Goal: Task Accomplishment & Management: Complete application form

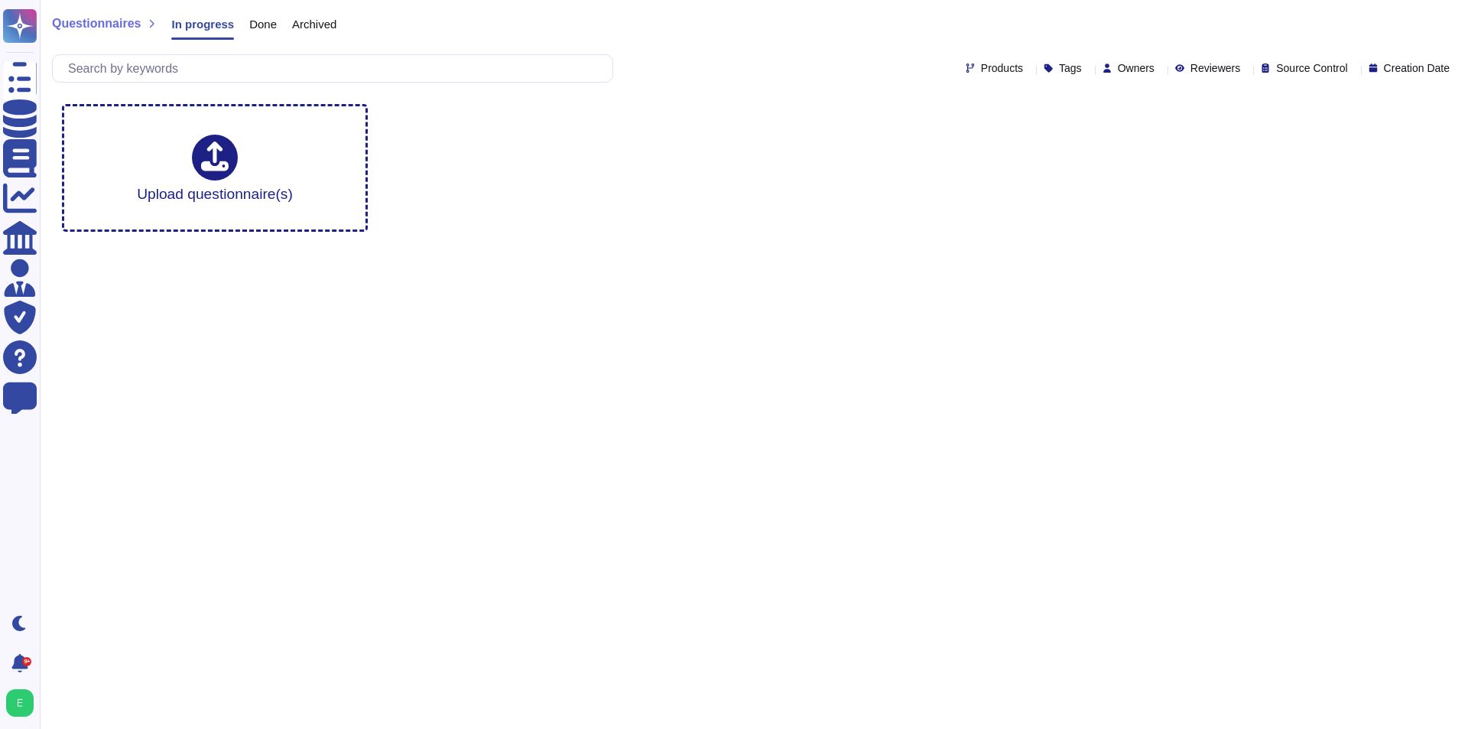
click at [256, 19] on span "Done" at bounding box center [263, 23] width 28 height 11
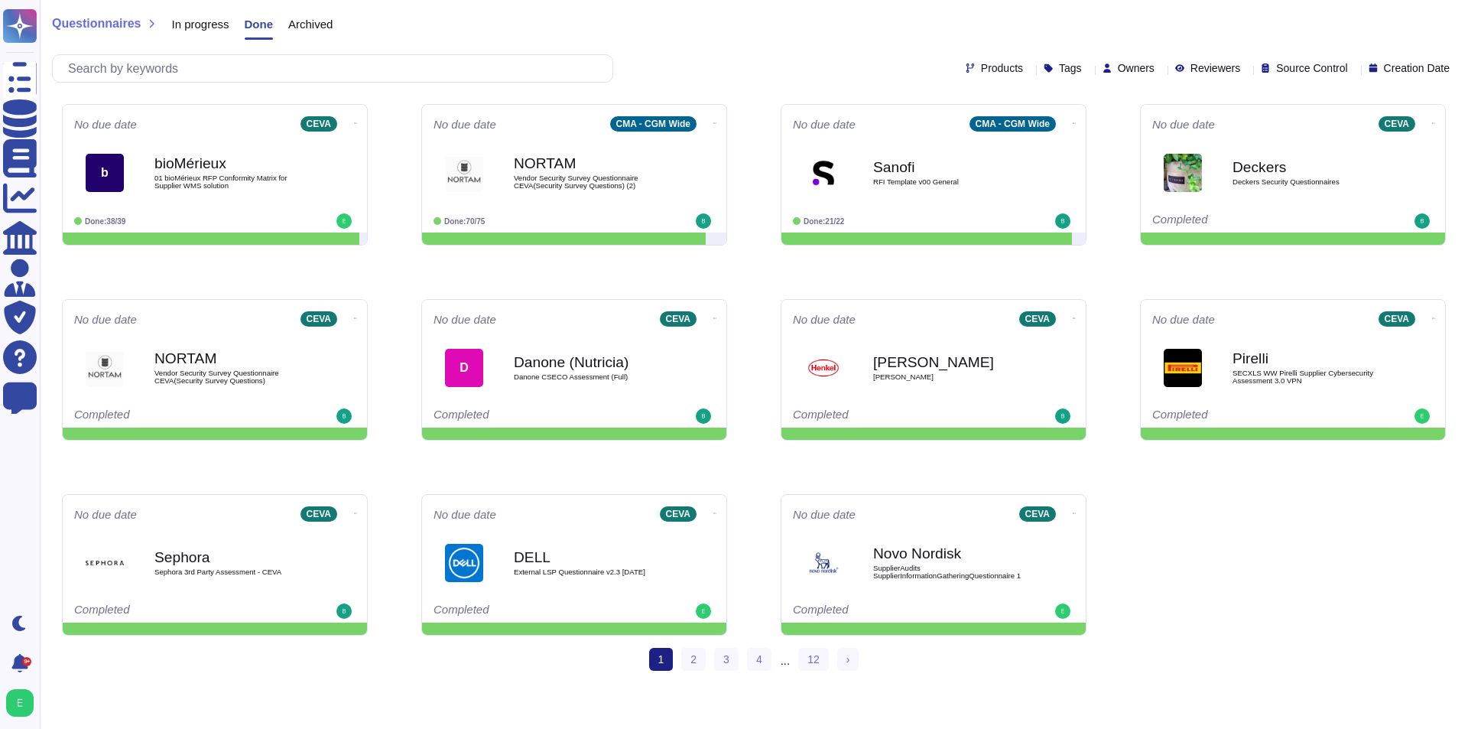
click at [222, 31] on div "In progress" at bounding box center [192, 27] width 73 height 31
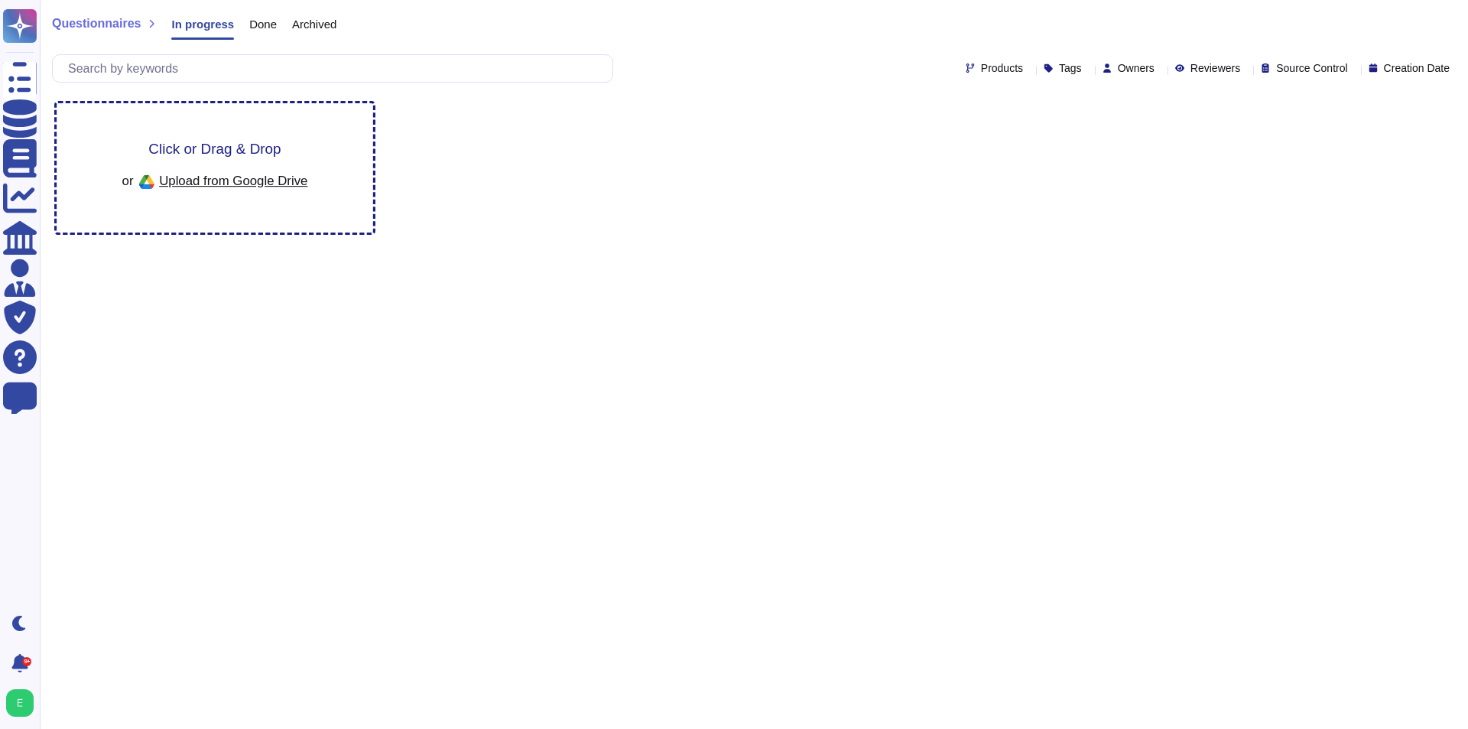
click at [207, 141] on span "Click or Drag & Drop" at bounding box center [214, 148] width 132 height 15
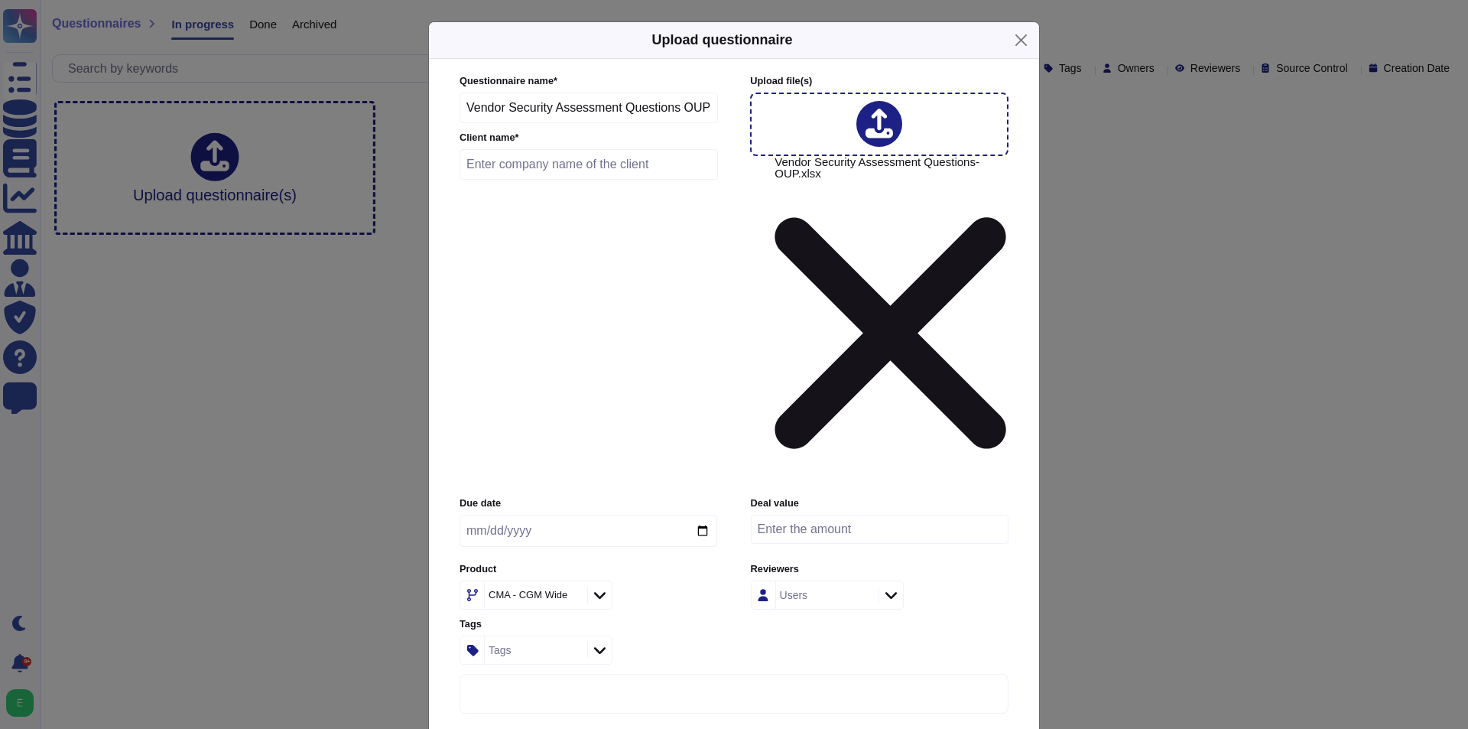
click at [582, 180] on input "text" at bounding box center [589, 164] width 259 height 31
type input "OUP"
click at [602, 587] on icon at bounding box center [599, 594] width 11 height 15
type input "ceva"
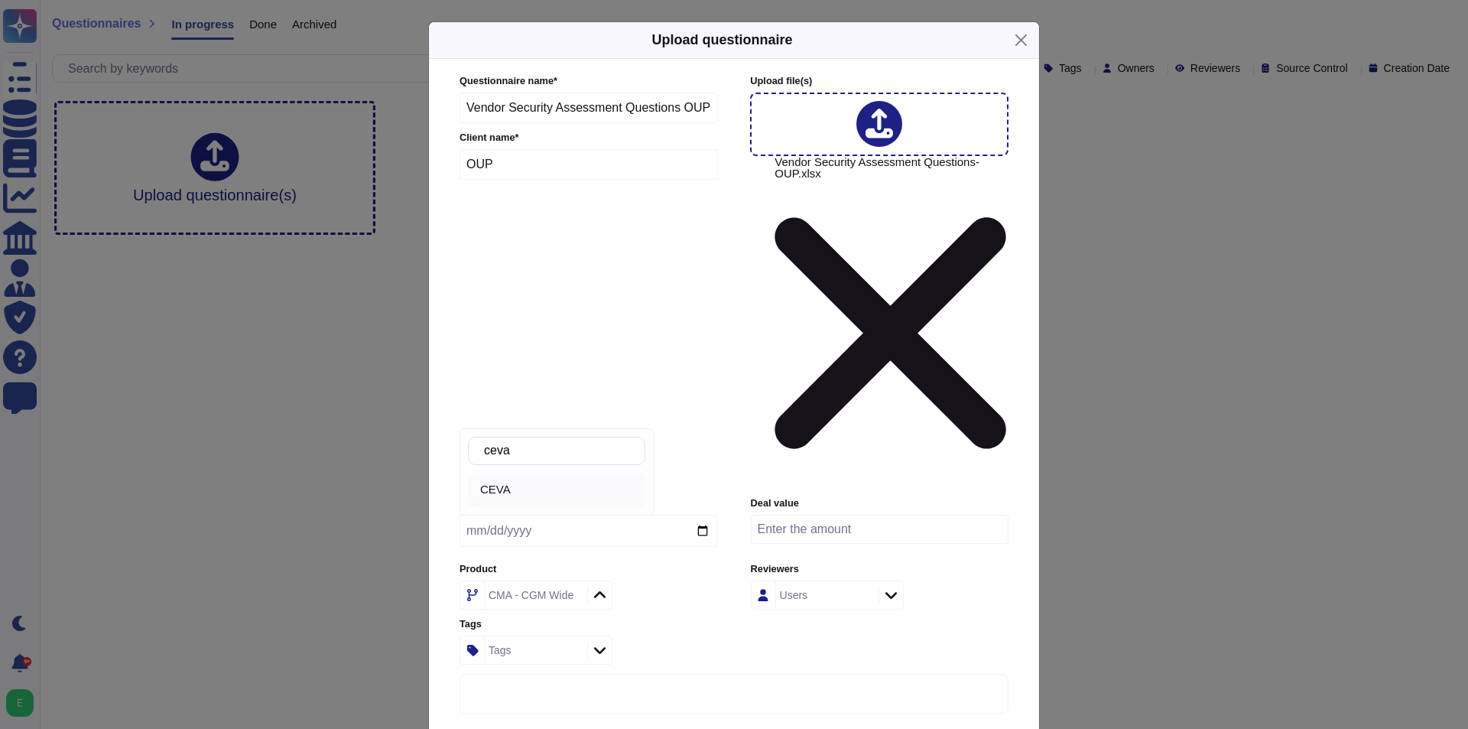
click at [568, 482] on div "CEVA" at bounding box center [556, 490] width 177 height 34
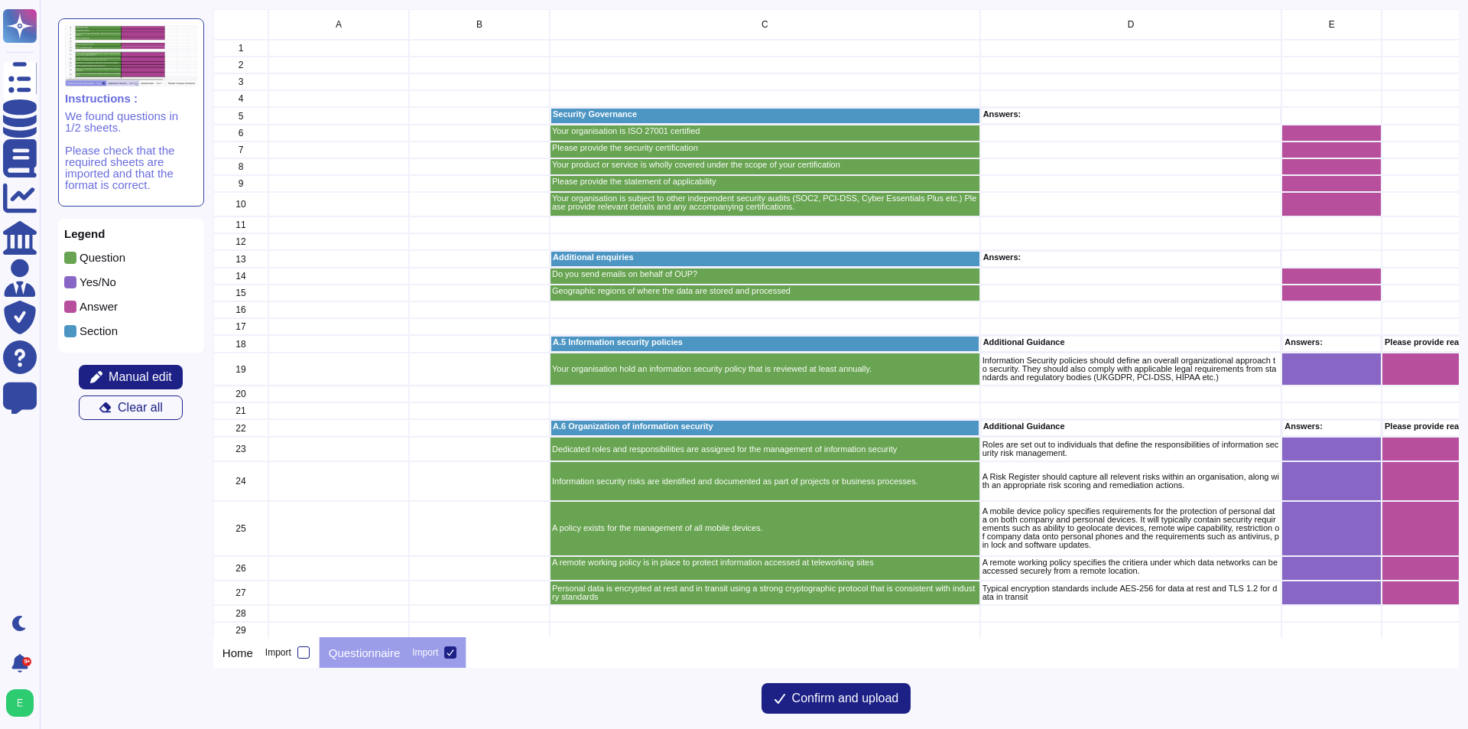
scroll to position [12, 12]
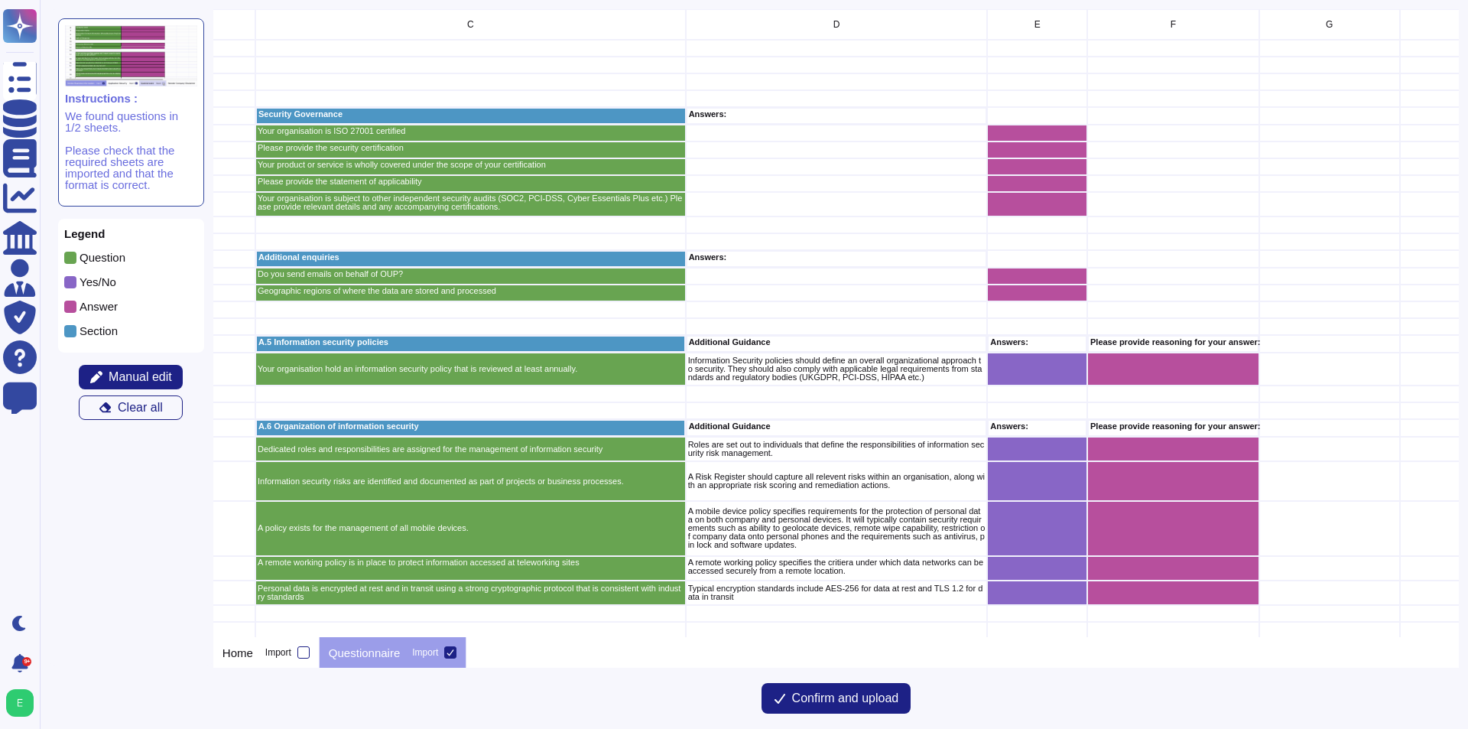
drag, startPoint x: 932, startPoint y: 427, endPoint x: 990, endPoint y: 428, distance: 58.1
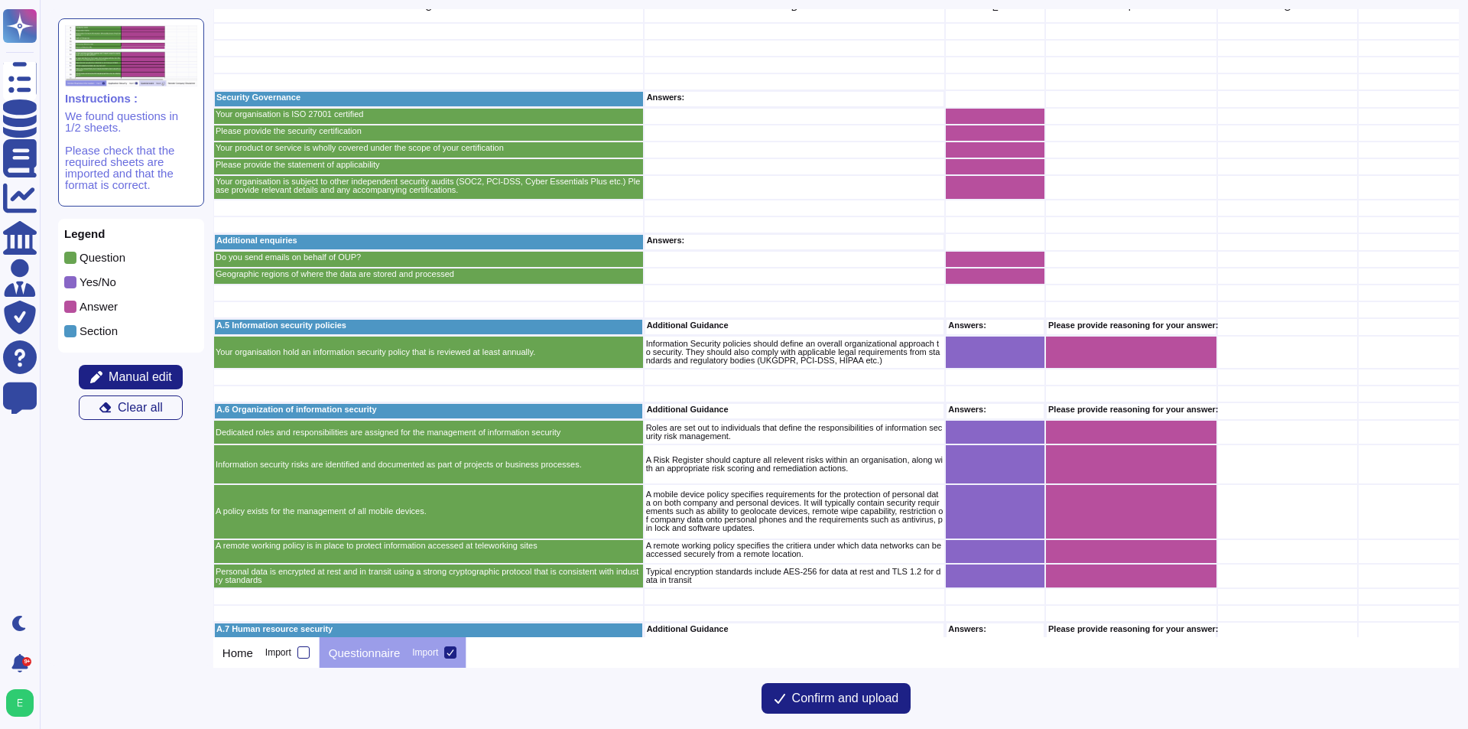
scroll to position [0, 337]
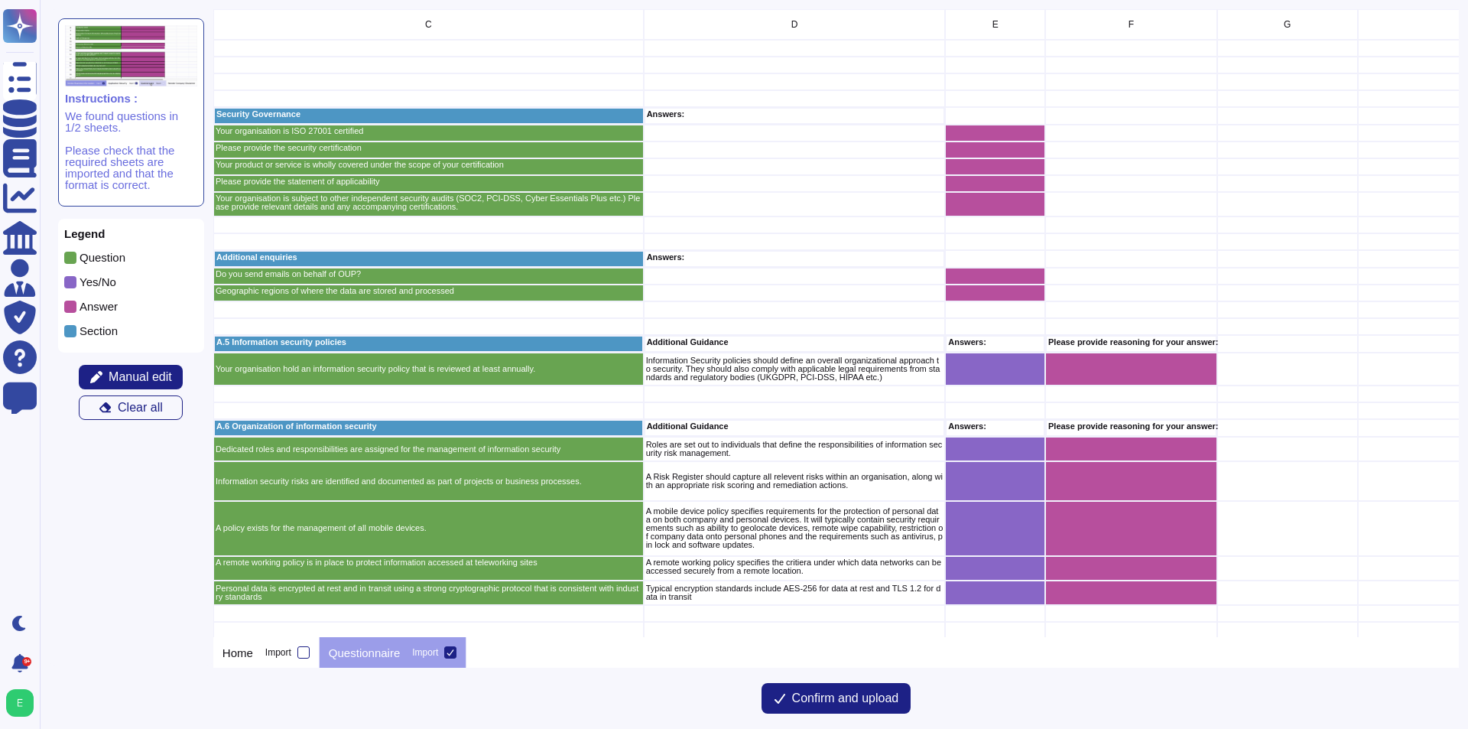
click at [862, 676] on div "A B C D E F G H I J K L M N 1 2 3 4 5 Security Governance Answers: 6 Your organ…" at bounding box center [836, 364] width 1246 height 711
click at [859, 692] on span "Confirm and upload" at bounding box center [845, 698] width 107 height 12
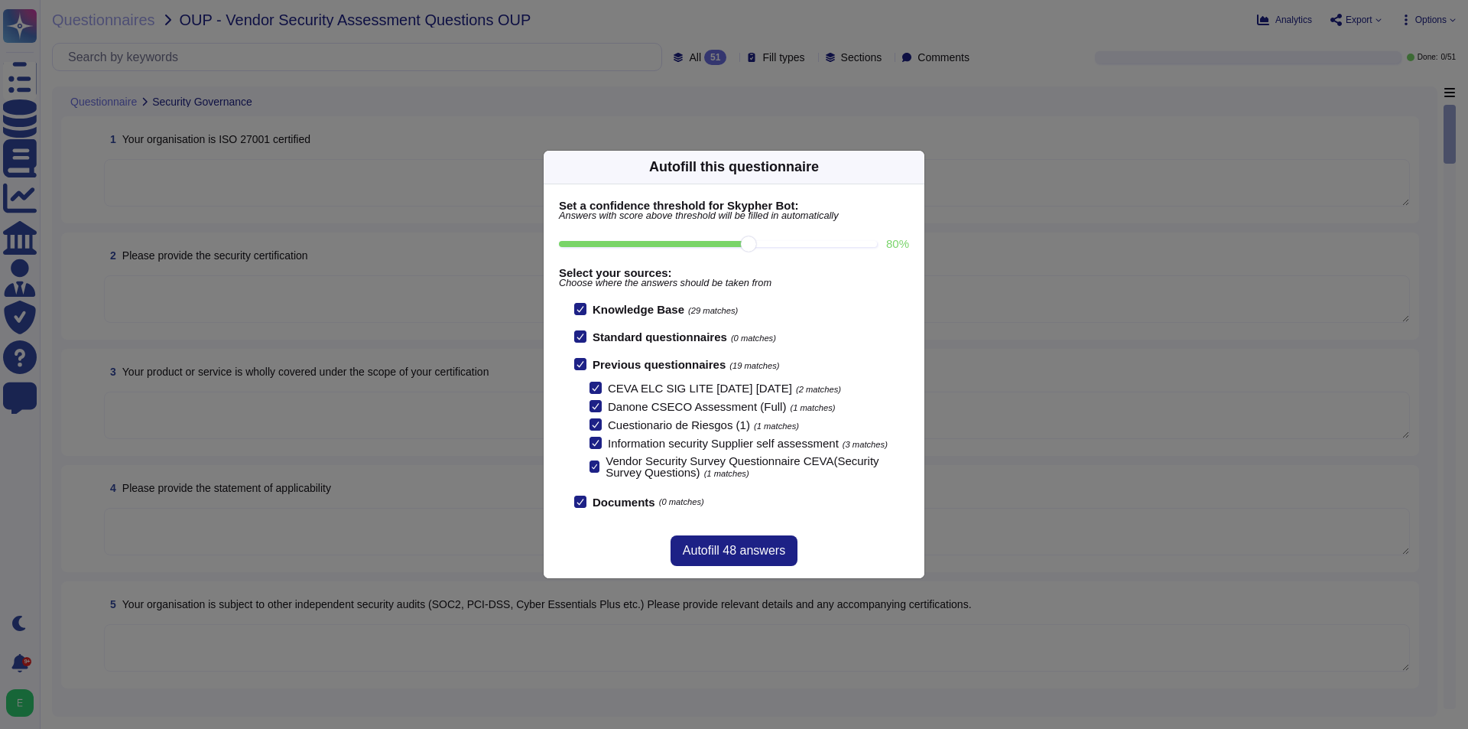
click at [915, 167] on icon at bounding box center [915, 167] width 0 height 0
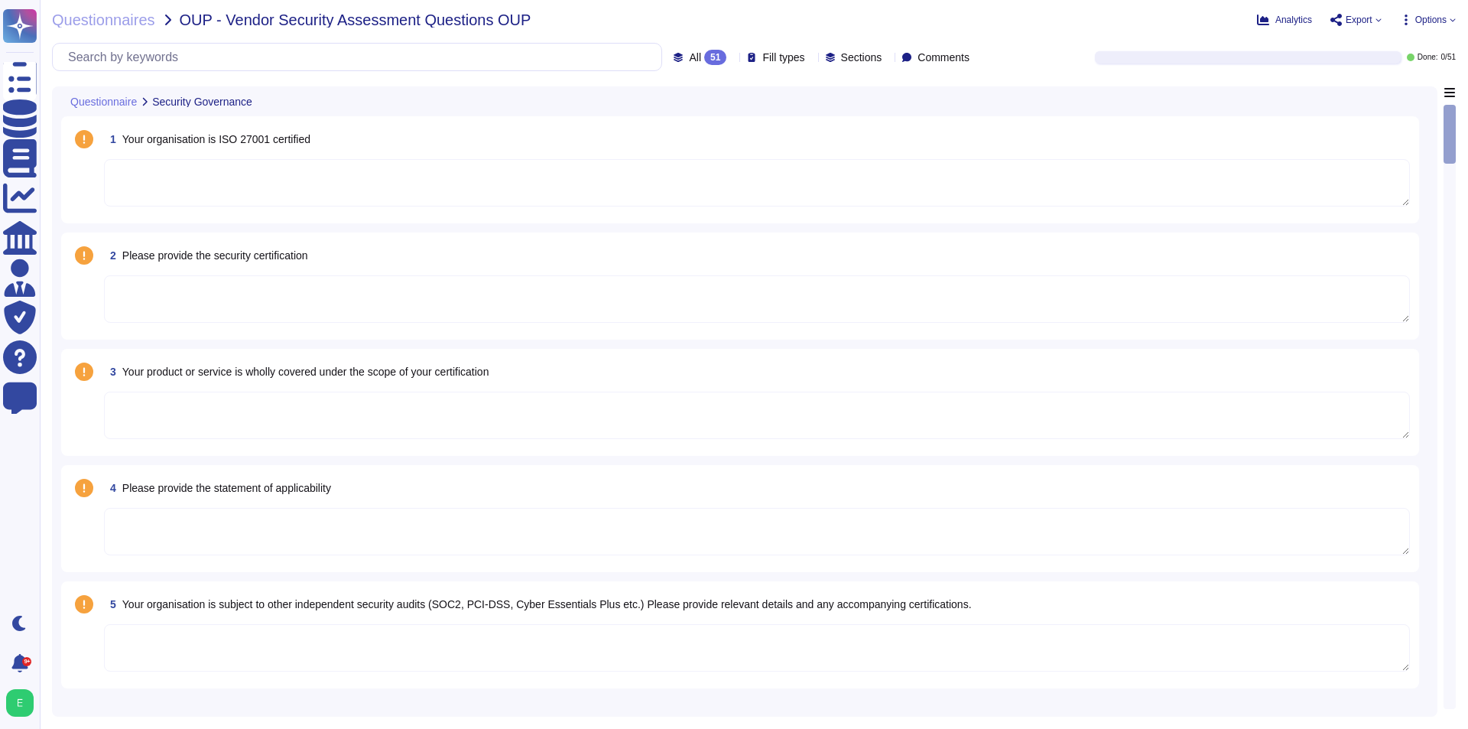
click at [840, 196] on textarea at bounding box center [757, 182] width 1306 height 47
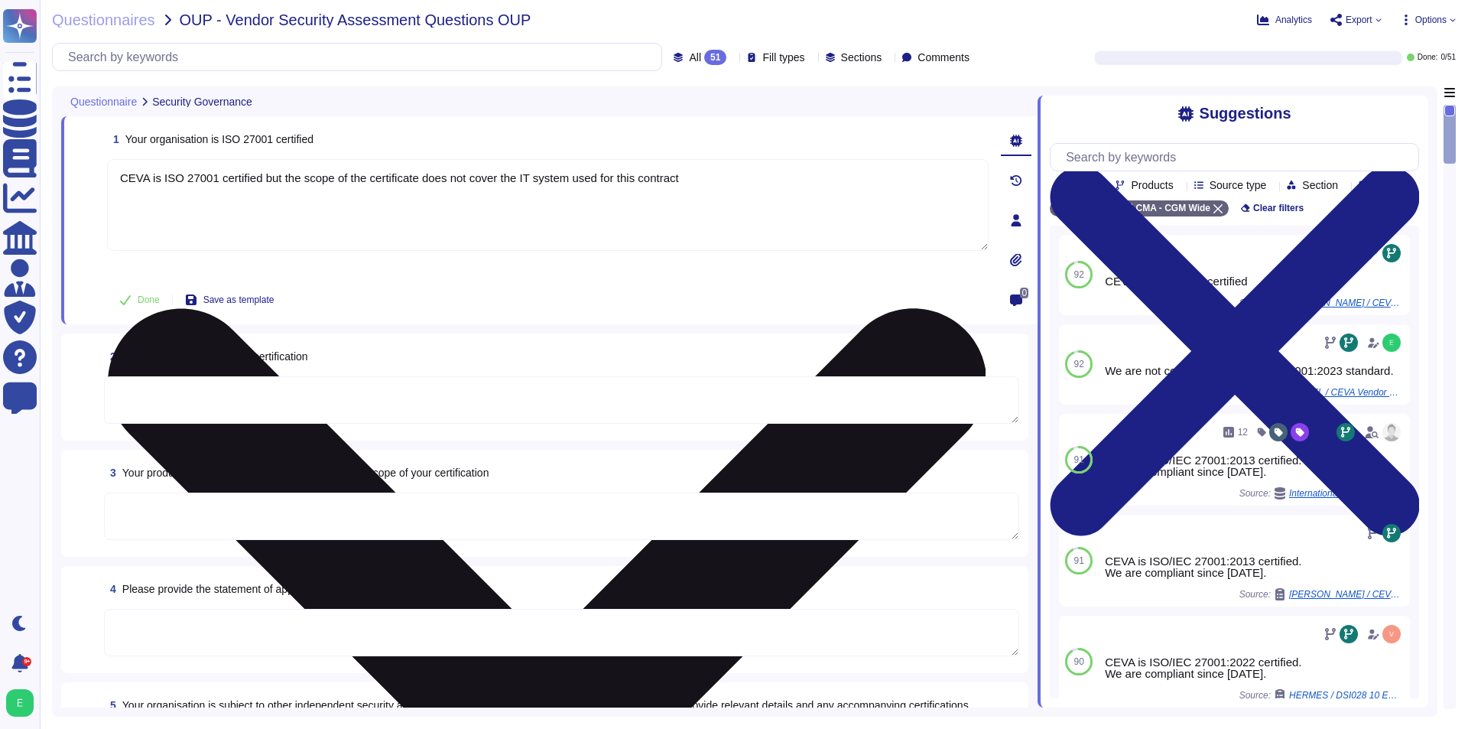
type textarea "CEVA is ISO 27001 certified but the scope of the certificate does not cover the…"
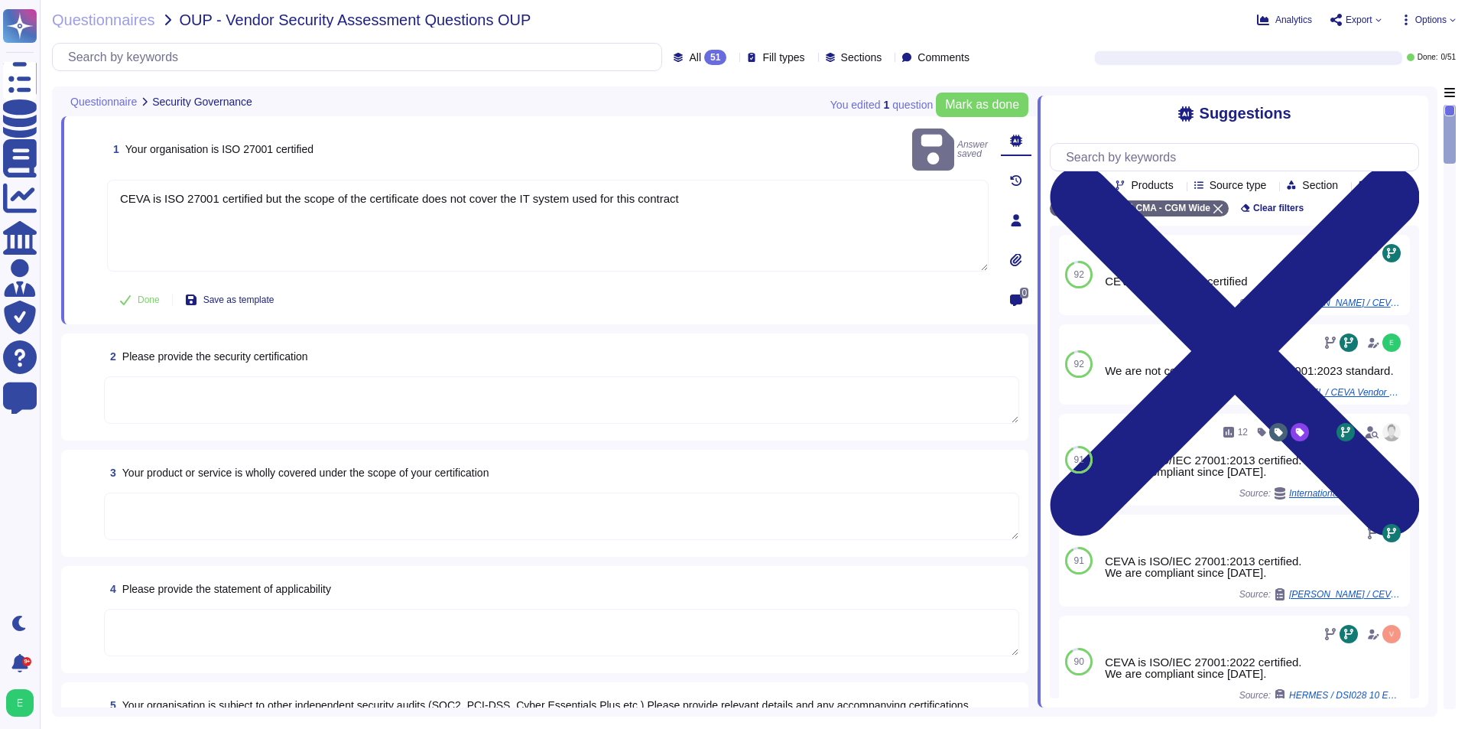
click at [541, 378] on textarea at bounding box center [561, 399] width 915 height 47
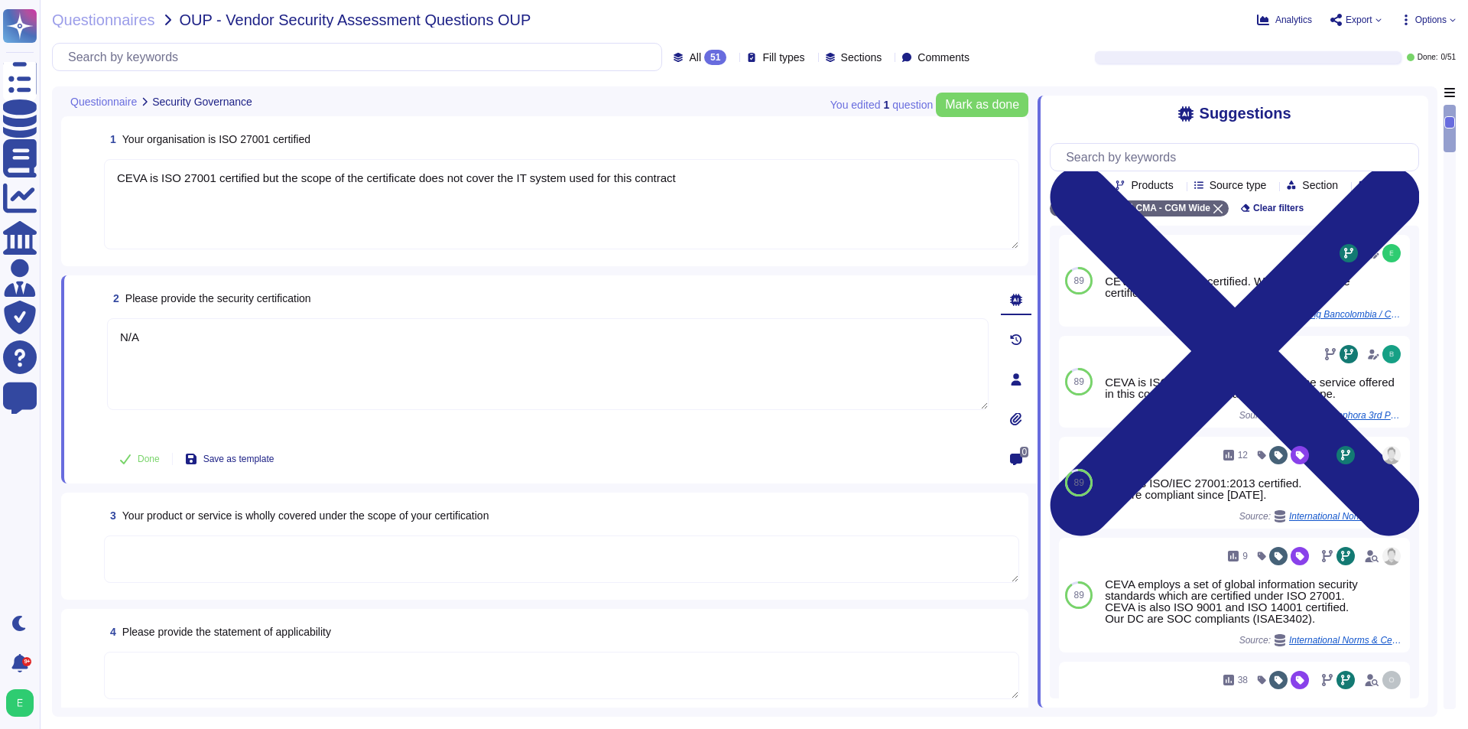
type textarea "N/A"
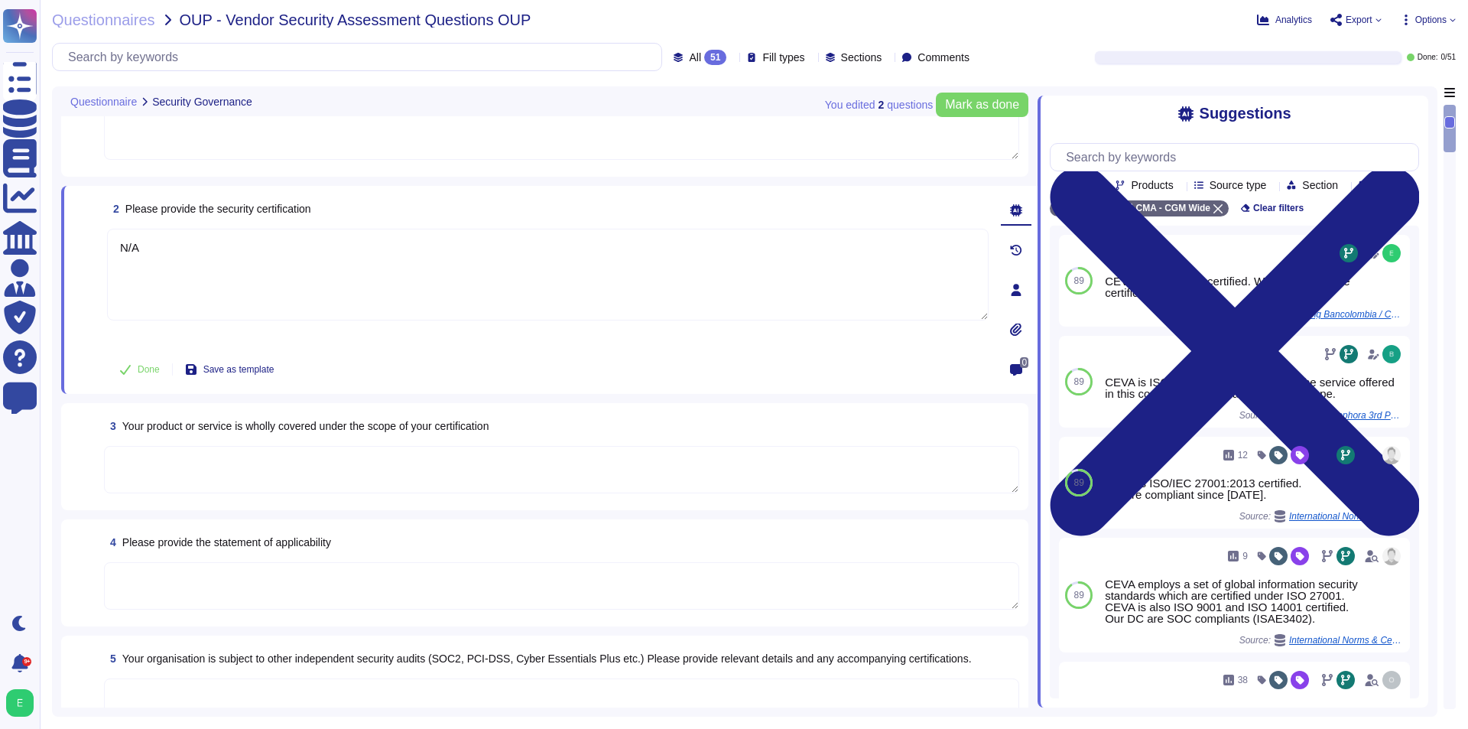
scroll to position [153, 0]
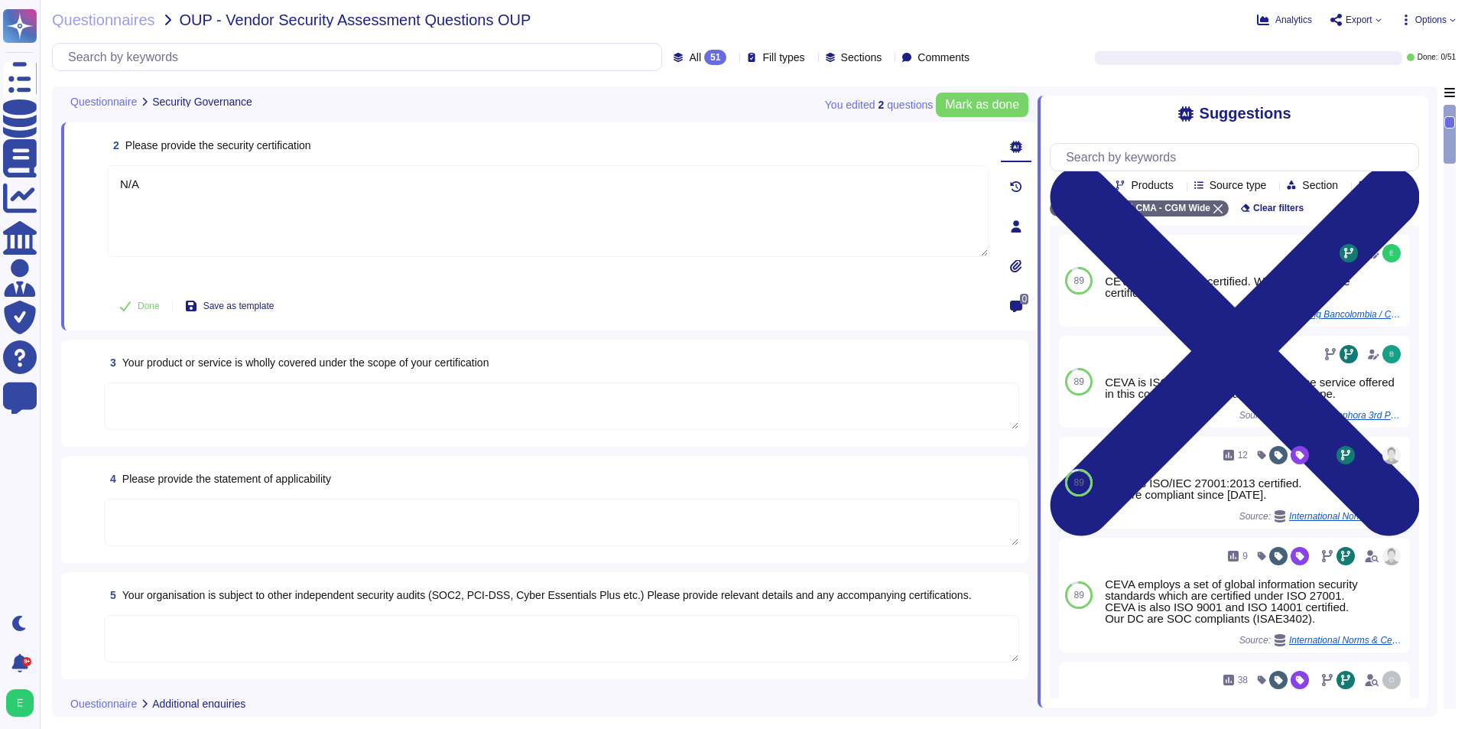
click at [550, 414] on textarea at bounding box center [561, 405] width 915 height 47
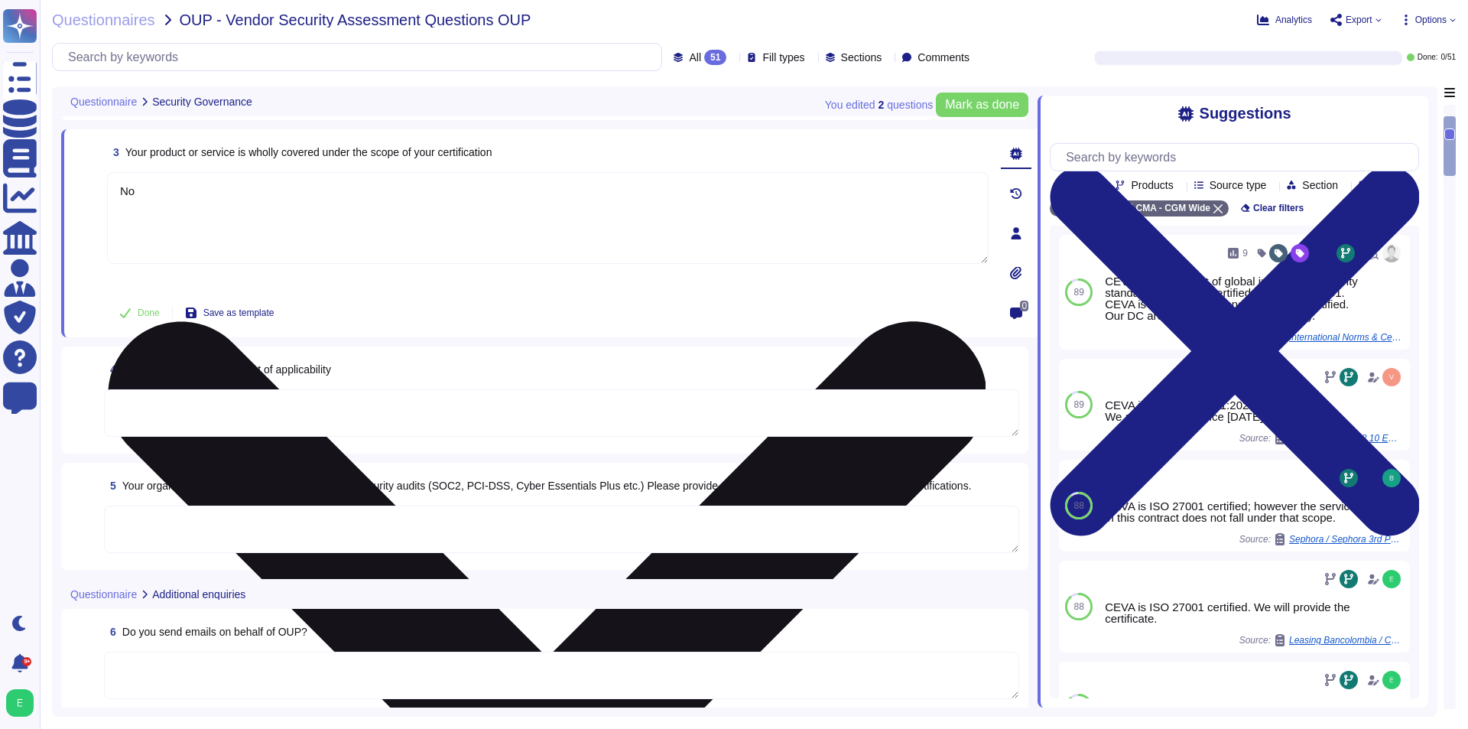
scroll to position [306, 0]
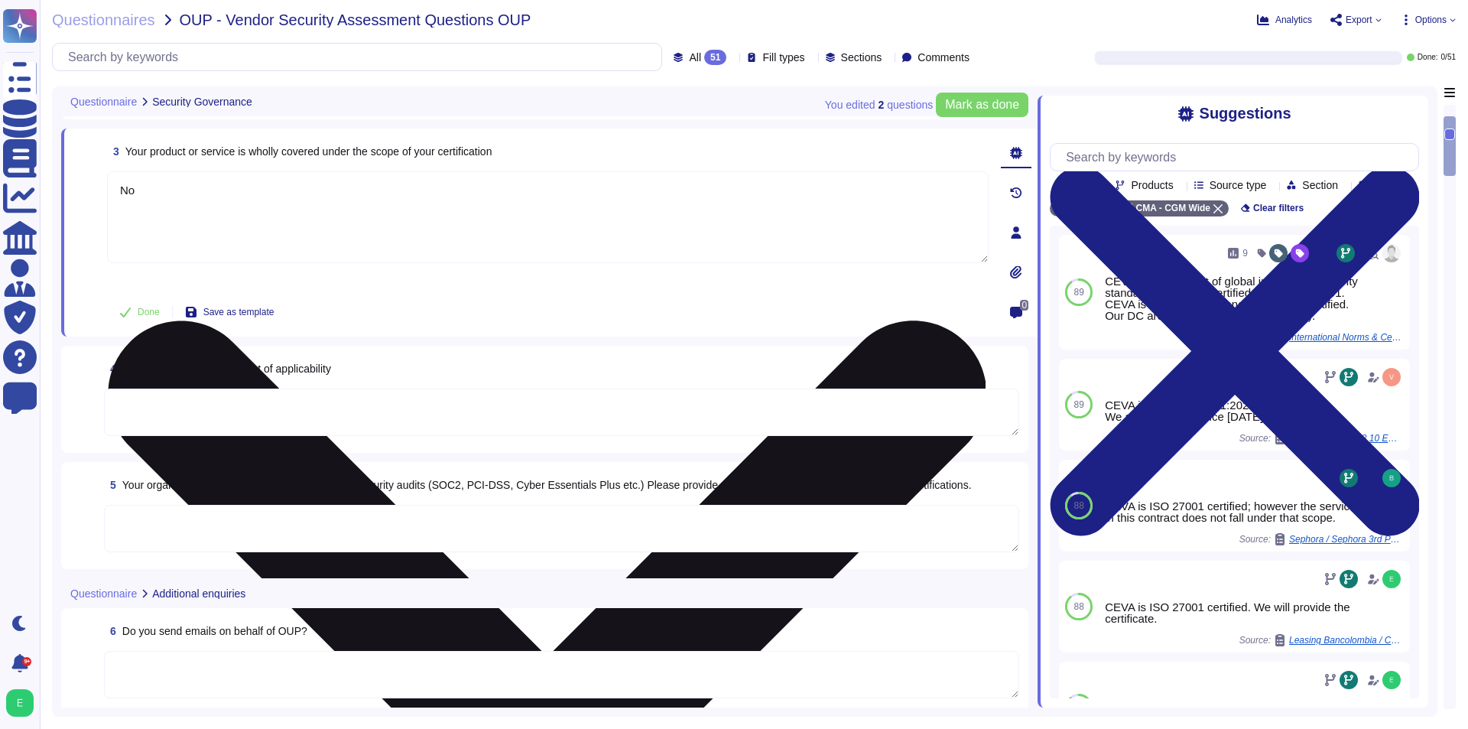
type textarea "No"
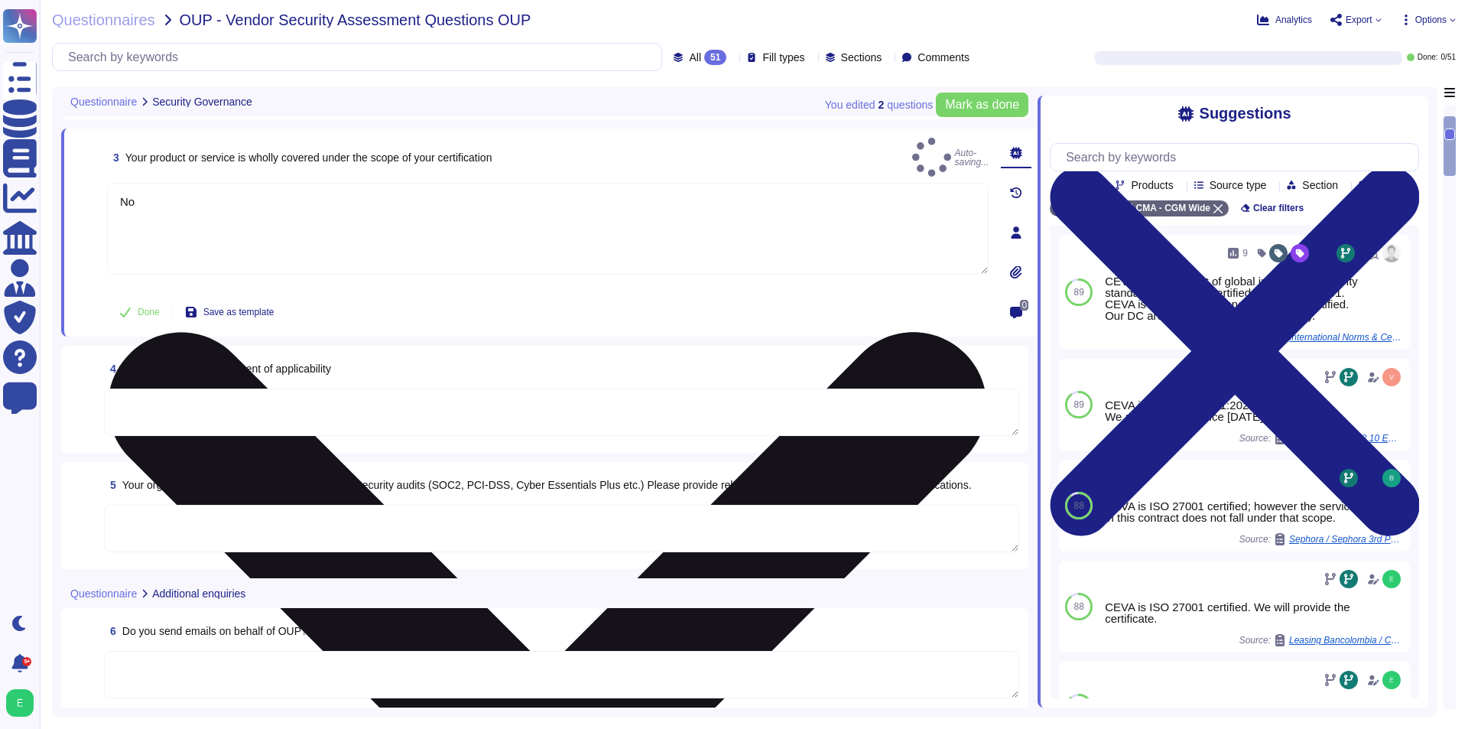
click at [550, 414] on textarea at bounding box center [561, 412] width 915 height 47
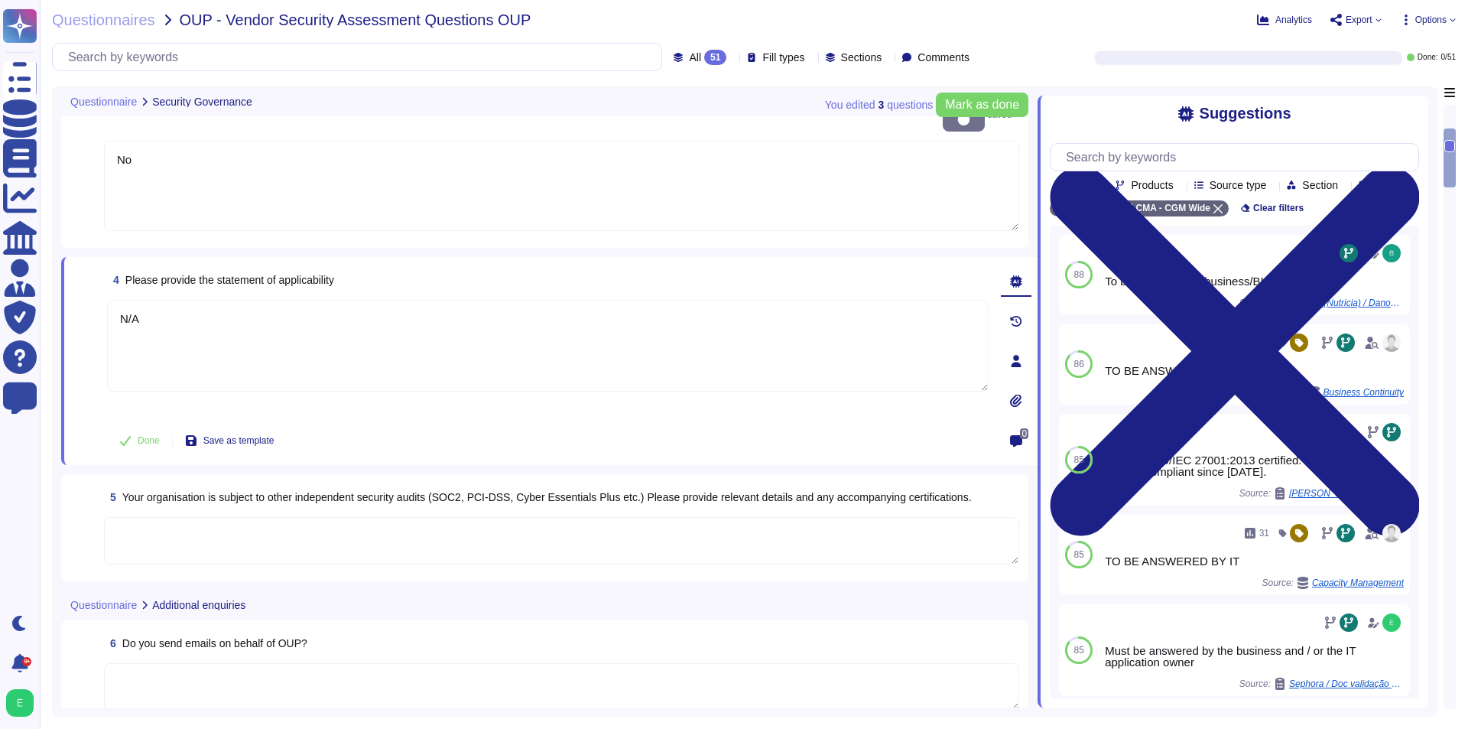
scroll to position [382, 0]
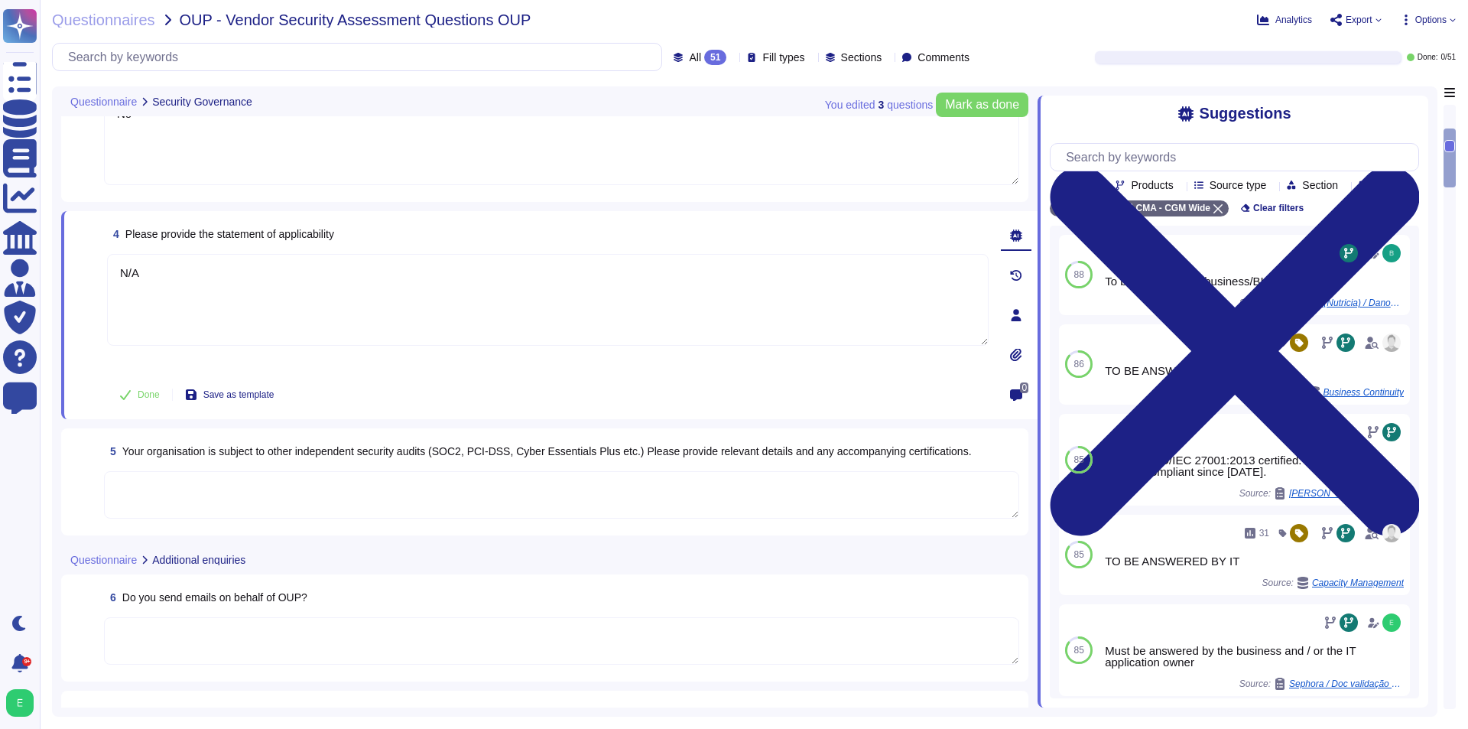
type textarea "N/A"
click at [554, 481] on textarea at bounding box center [561, 494] width 915 height 47
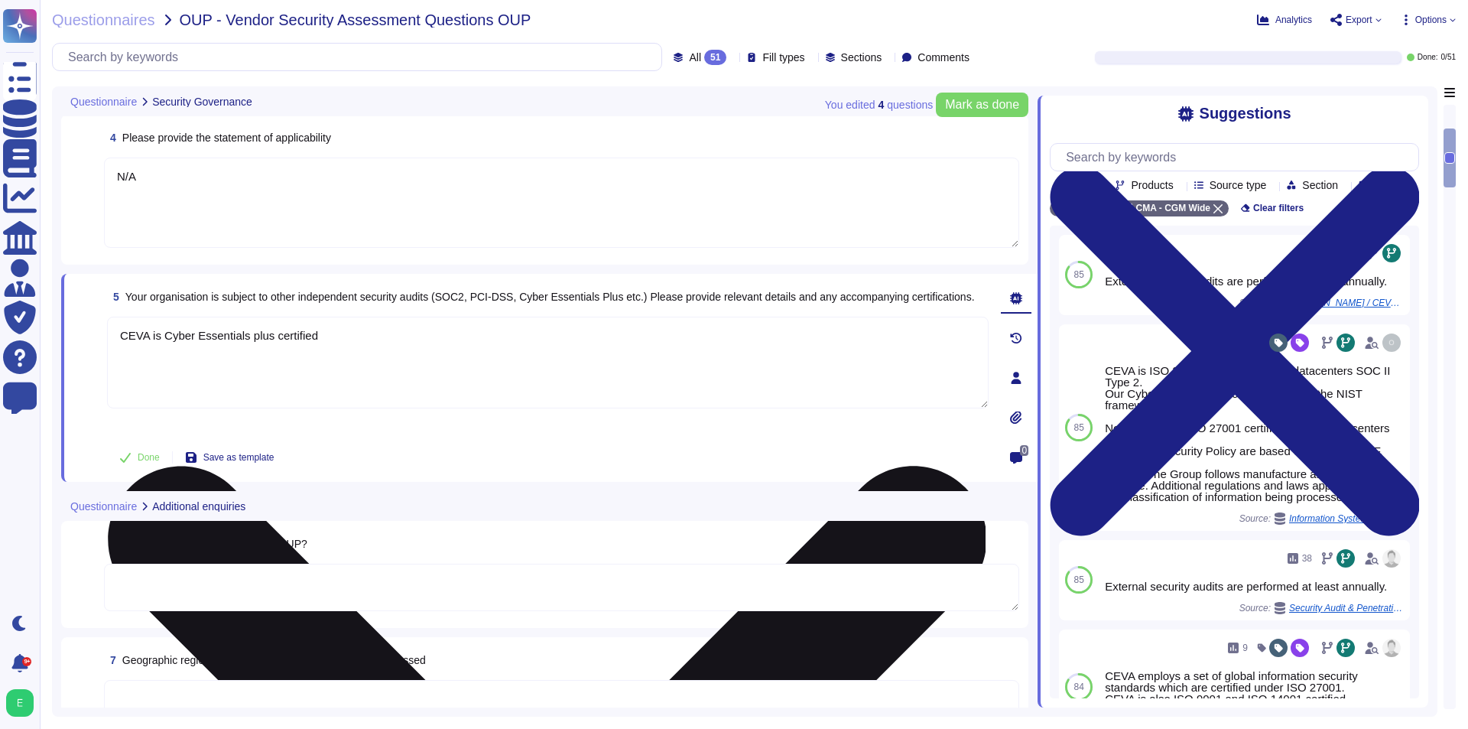
scroll to position [535, 0]
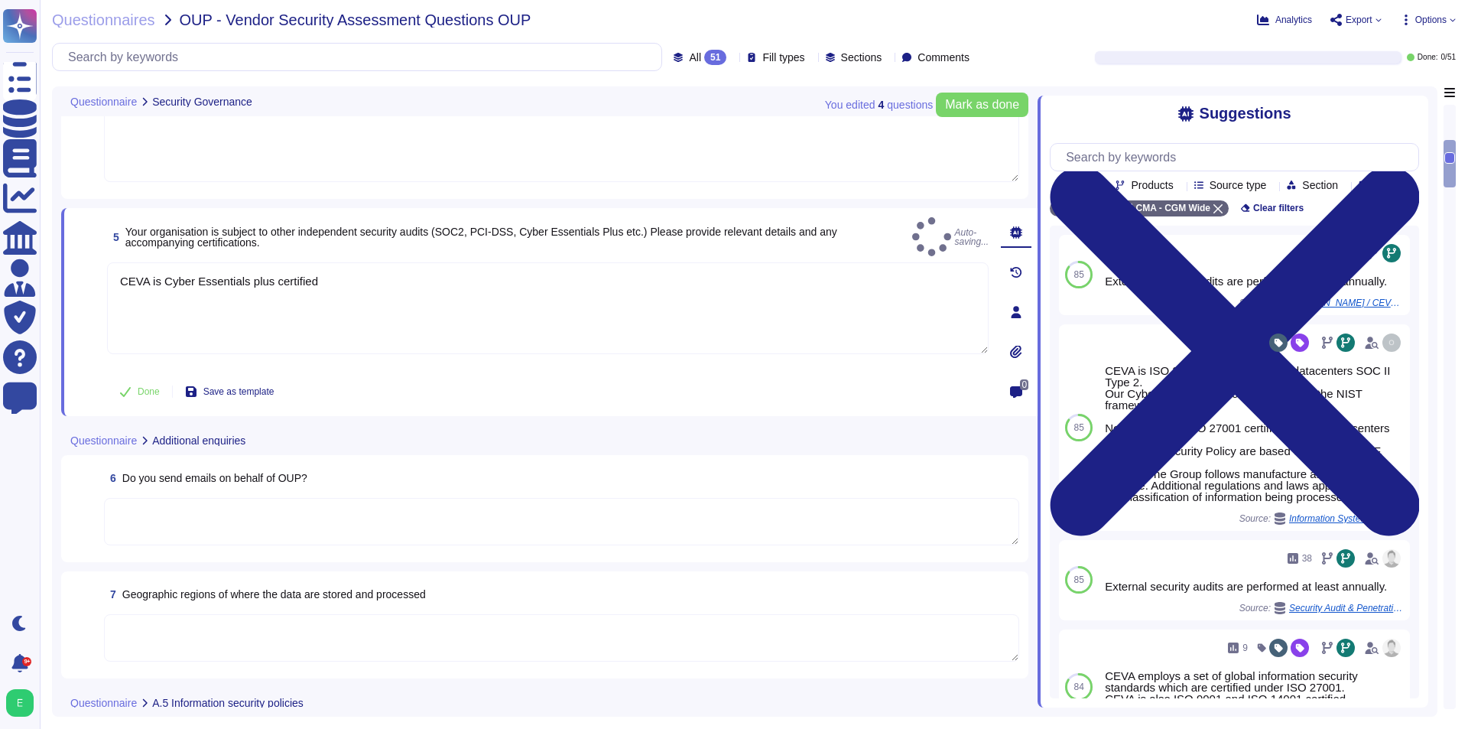
type textarea "CEVA is Cyber Essentials plus certified"
click at [502, 518] on textarea at bounding box center [561, 521] width 915 height 47
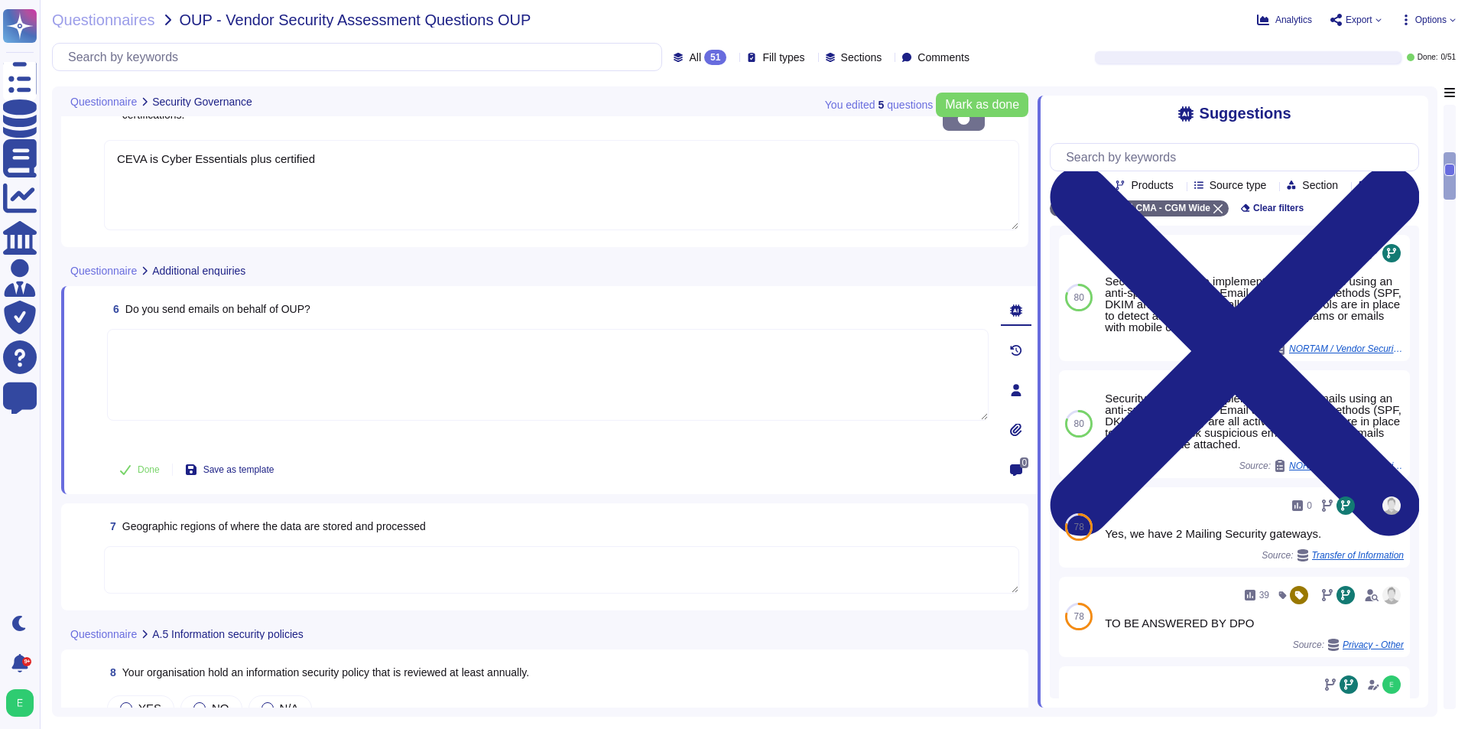
scroll to position [688, 0]
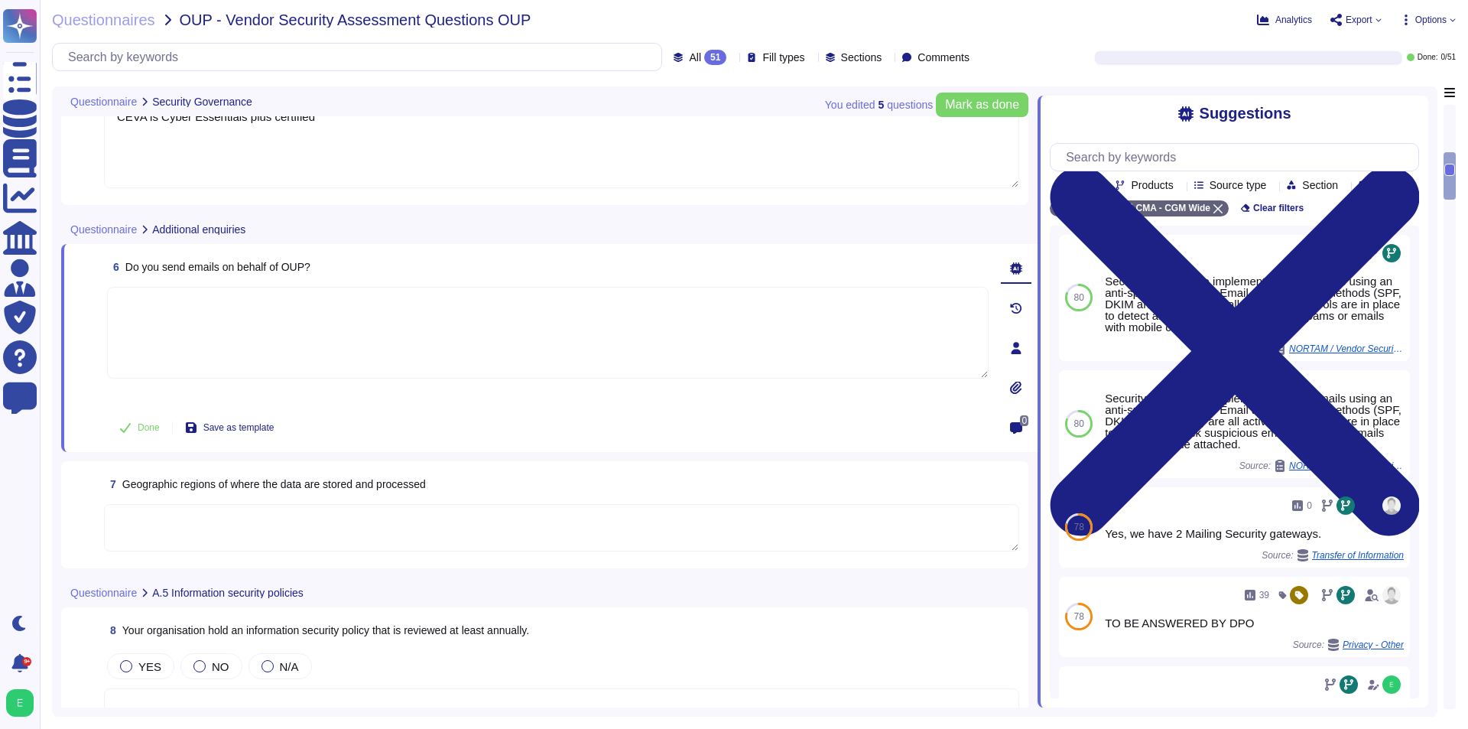
click at [281, 270] on span "Do you send emails on behalf of OUP?" at bounding box center [217, 267] width 185 height 12
copy span "Do you send emails on behalf of OUP?"
click at [374, 330] on textarea at bounding box center [548, 333] width 882 height 92
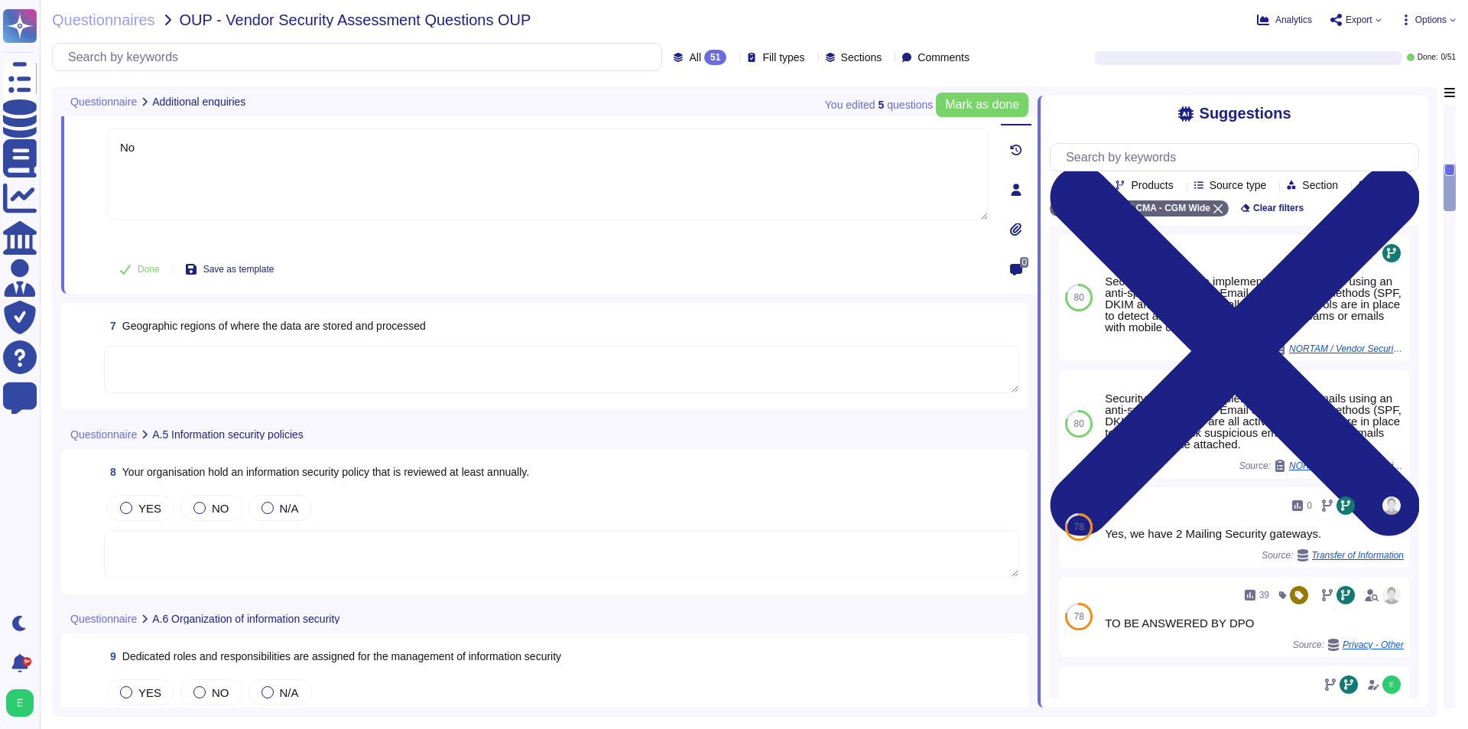
scroll to position [841, 0]
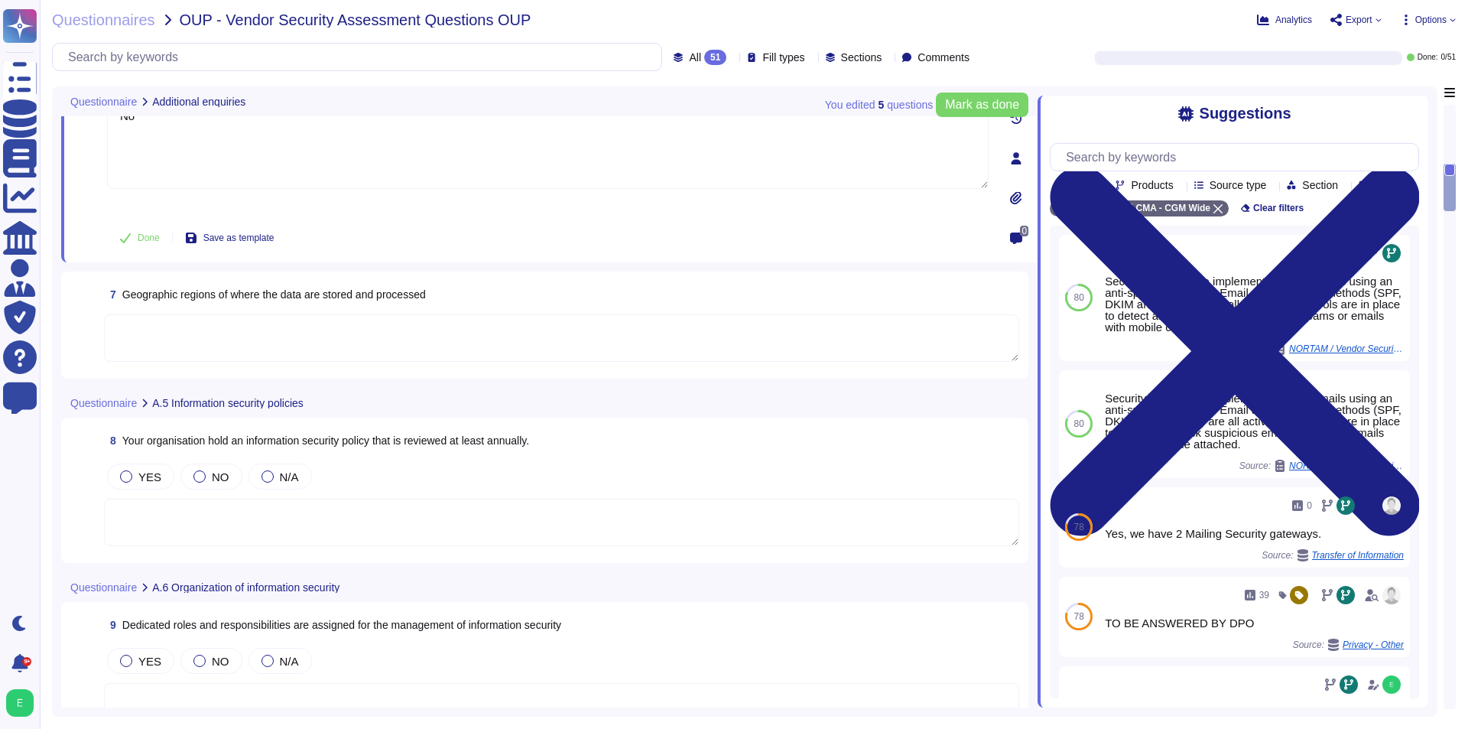
type textarea "No"
click at [528, 329] on textarea at bounding box center [561, 337] width 915 height 47
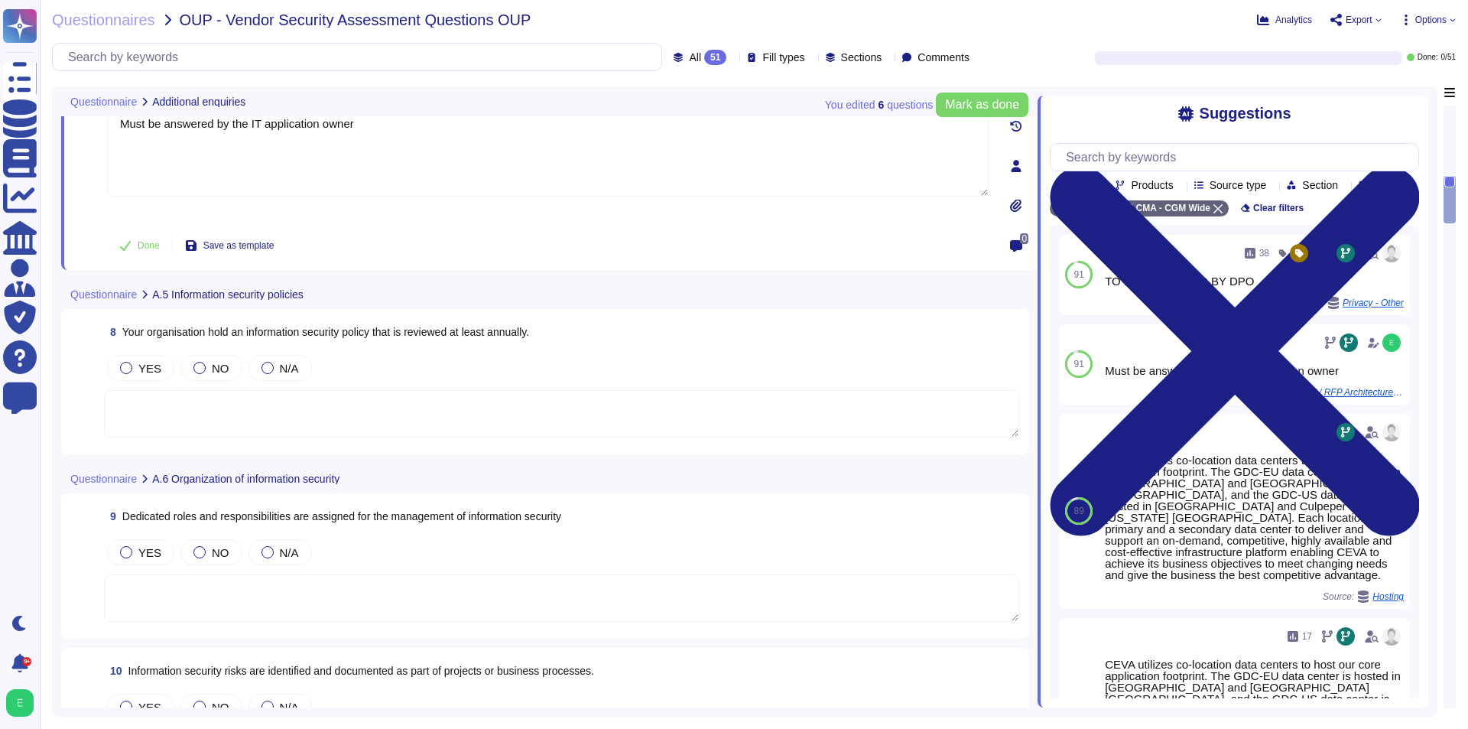
scroll to position [994, 0]
type textarea "Must be answered by the IT application owner"
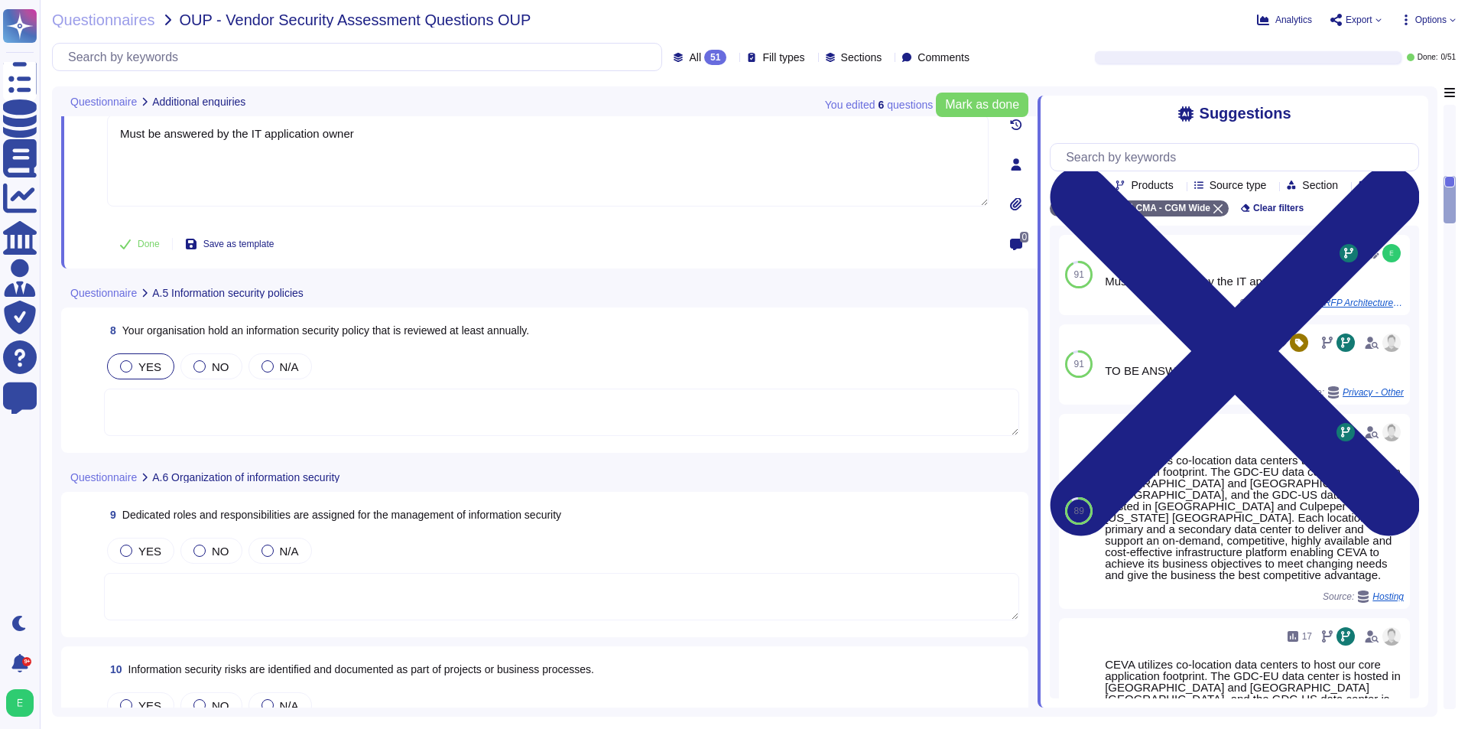
click at [131, 369] on div at bounding box center [126, 366] width 12 height 12
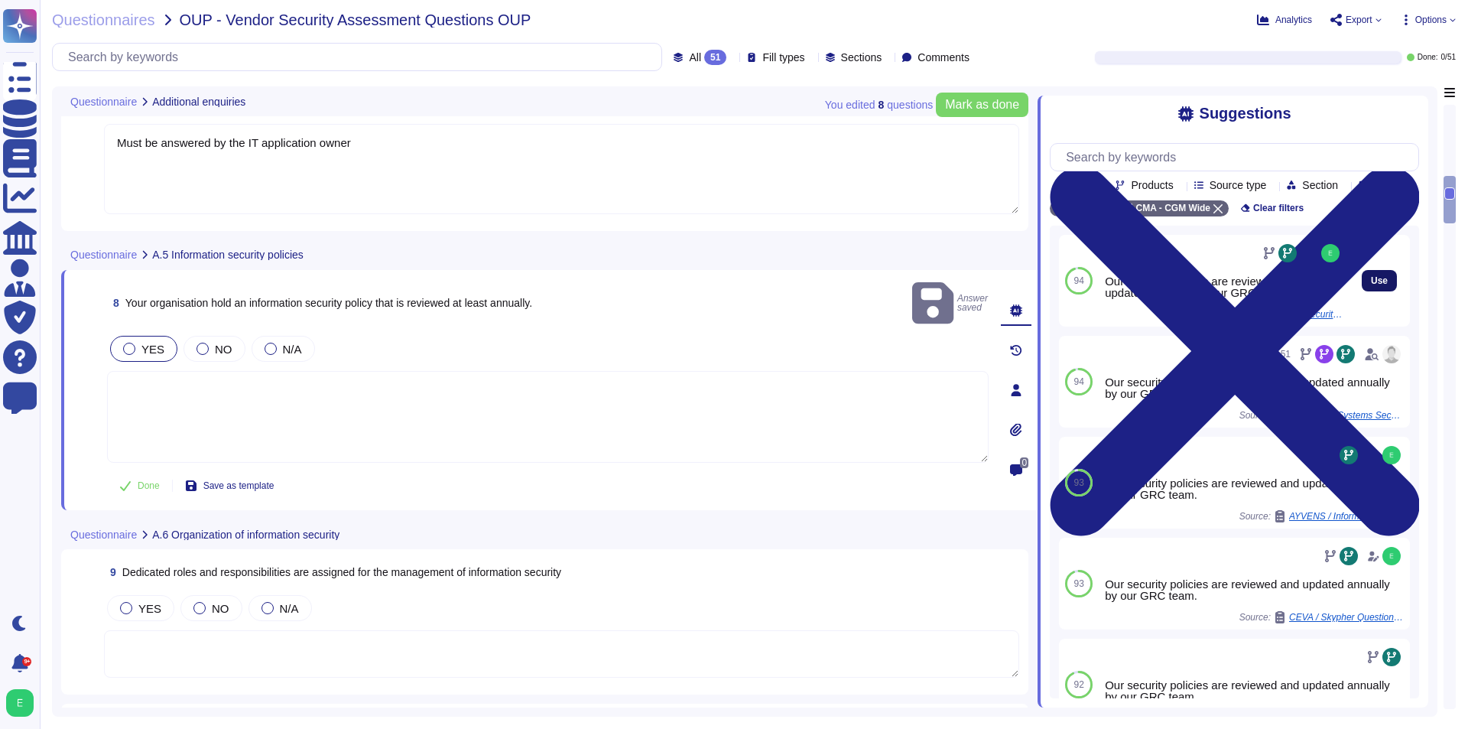
click at [1377, 291] on button "Use" at bounding box center [1379, 280] width 35 height 21
type textarea "Our security policies are reviewed and updated annually by our GRC team."
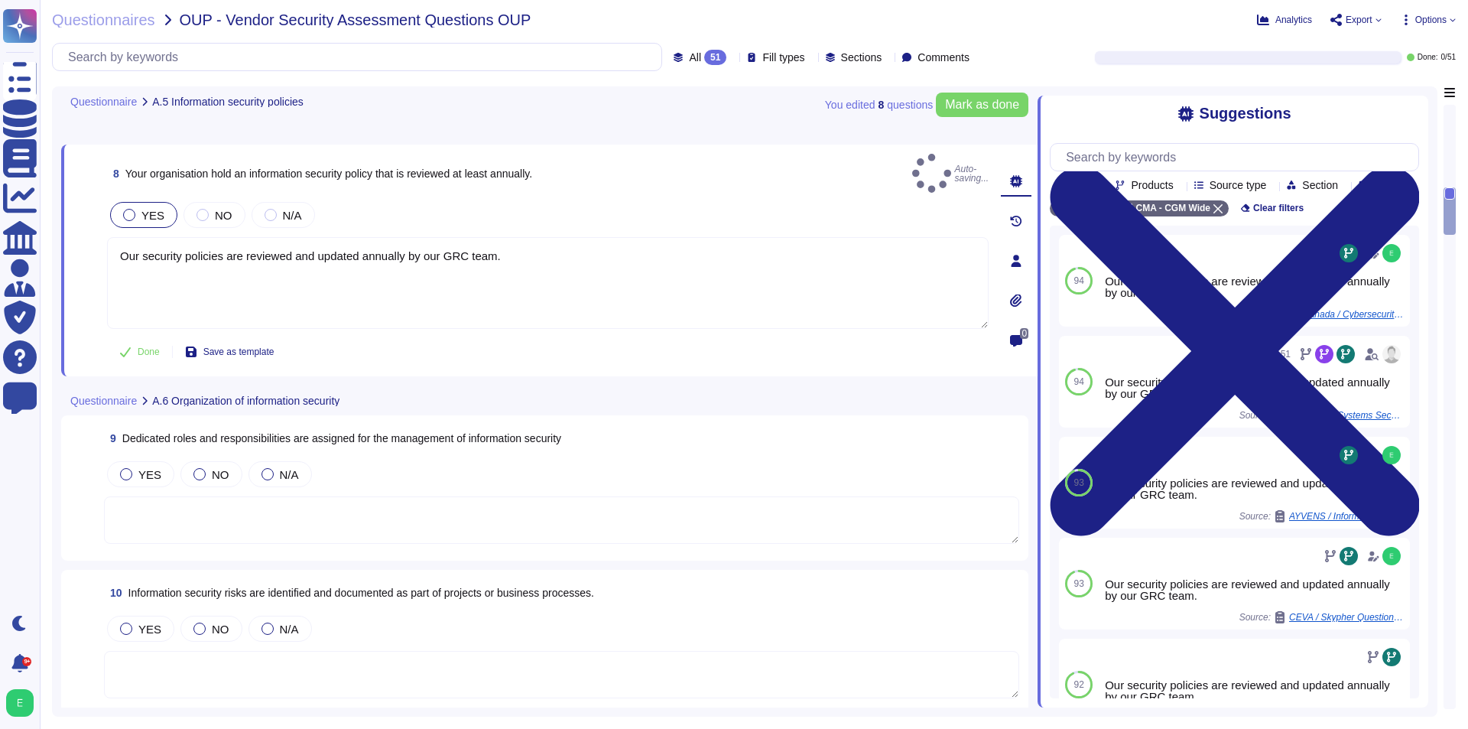
scroll to position [1224, 0]
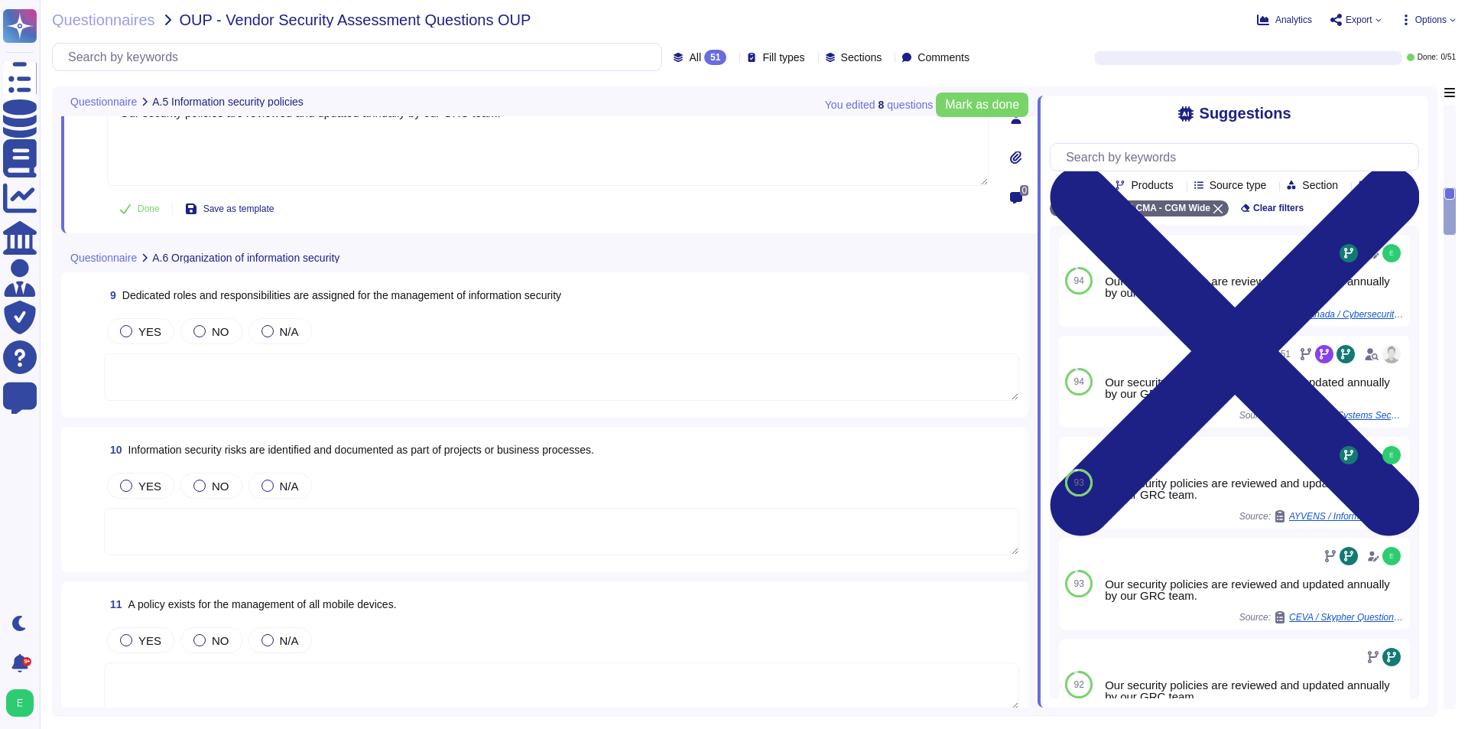
click at [284, 377] on textarea at bounding box center [561, 376] width 915 height 47
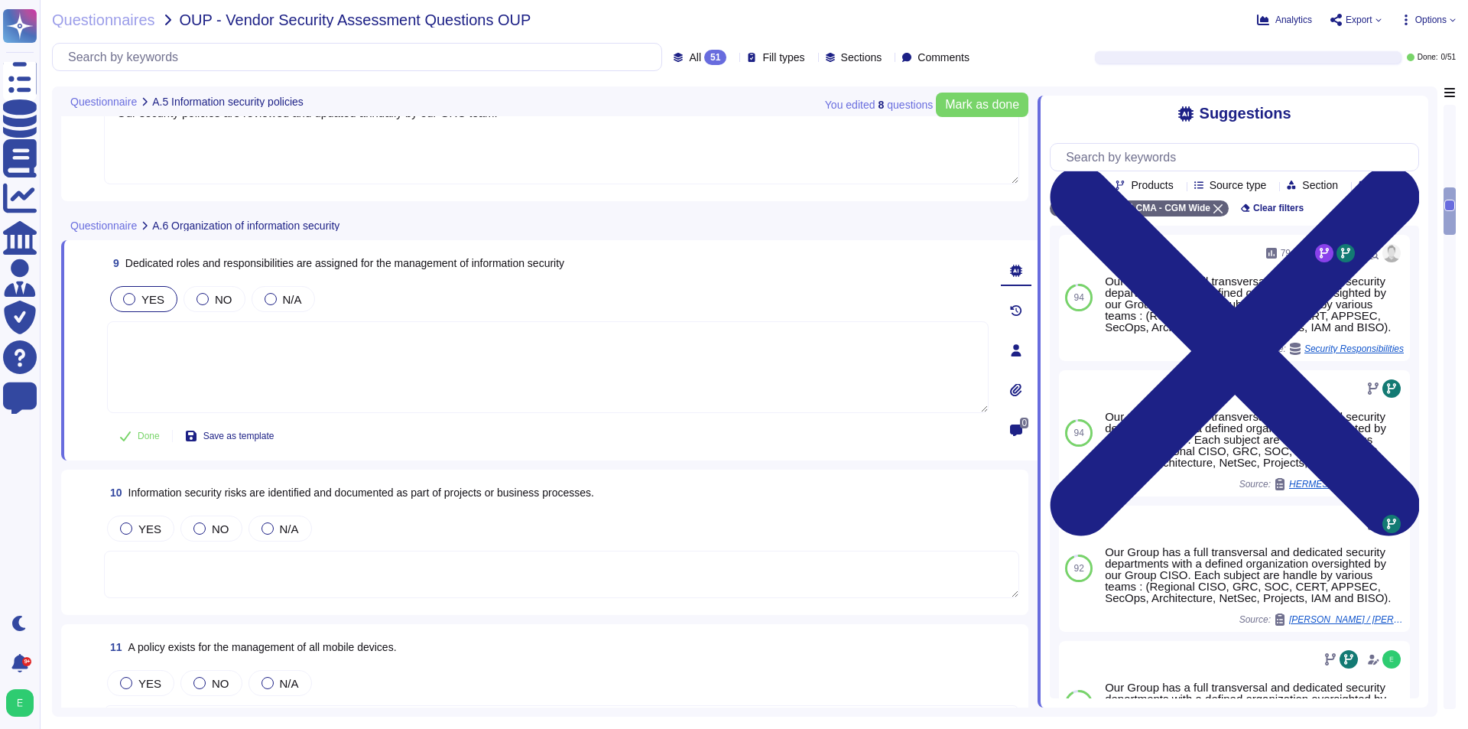
click at [154, 293] on span "YES" at bounding box center [152, 299] width 23 height 13
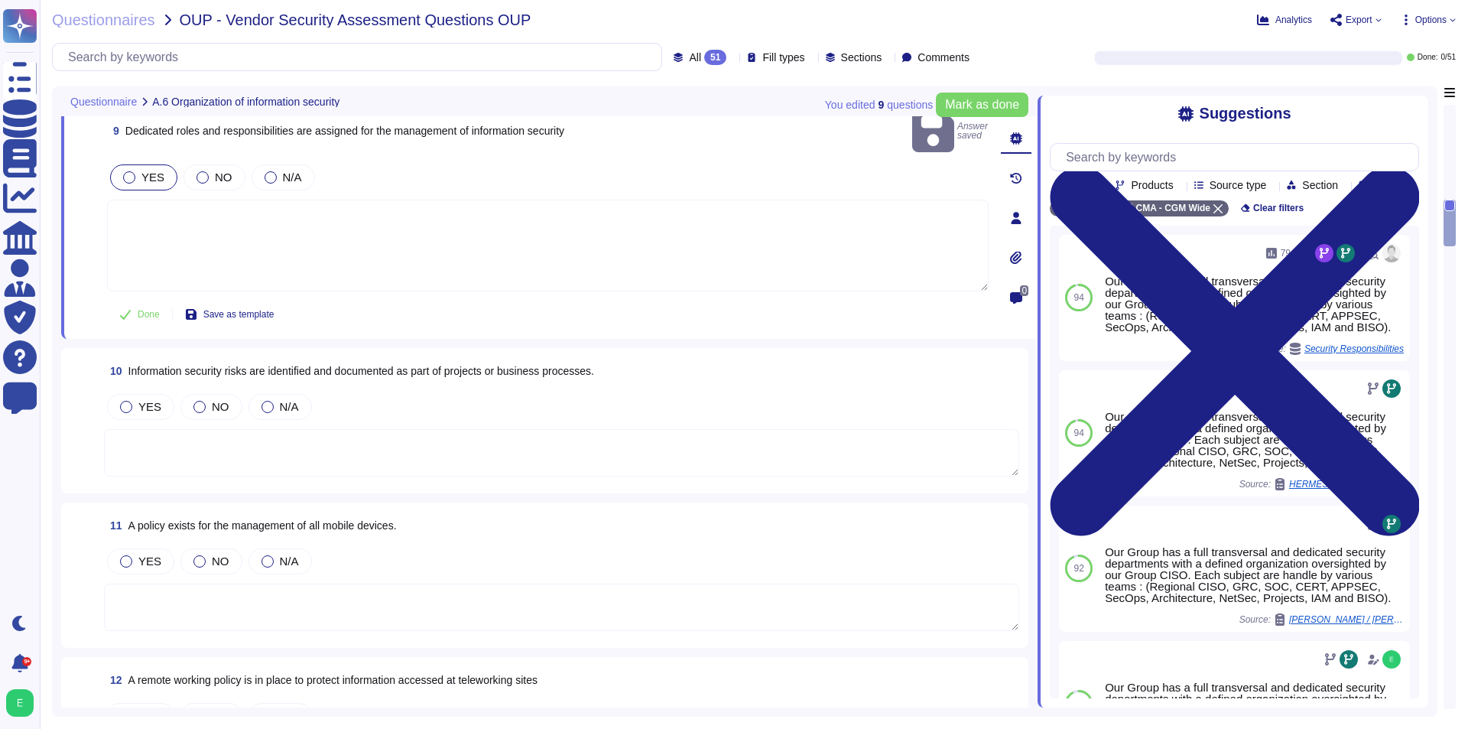
scroll to position [1377, 0]
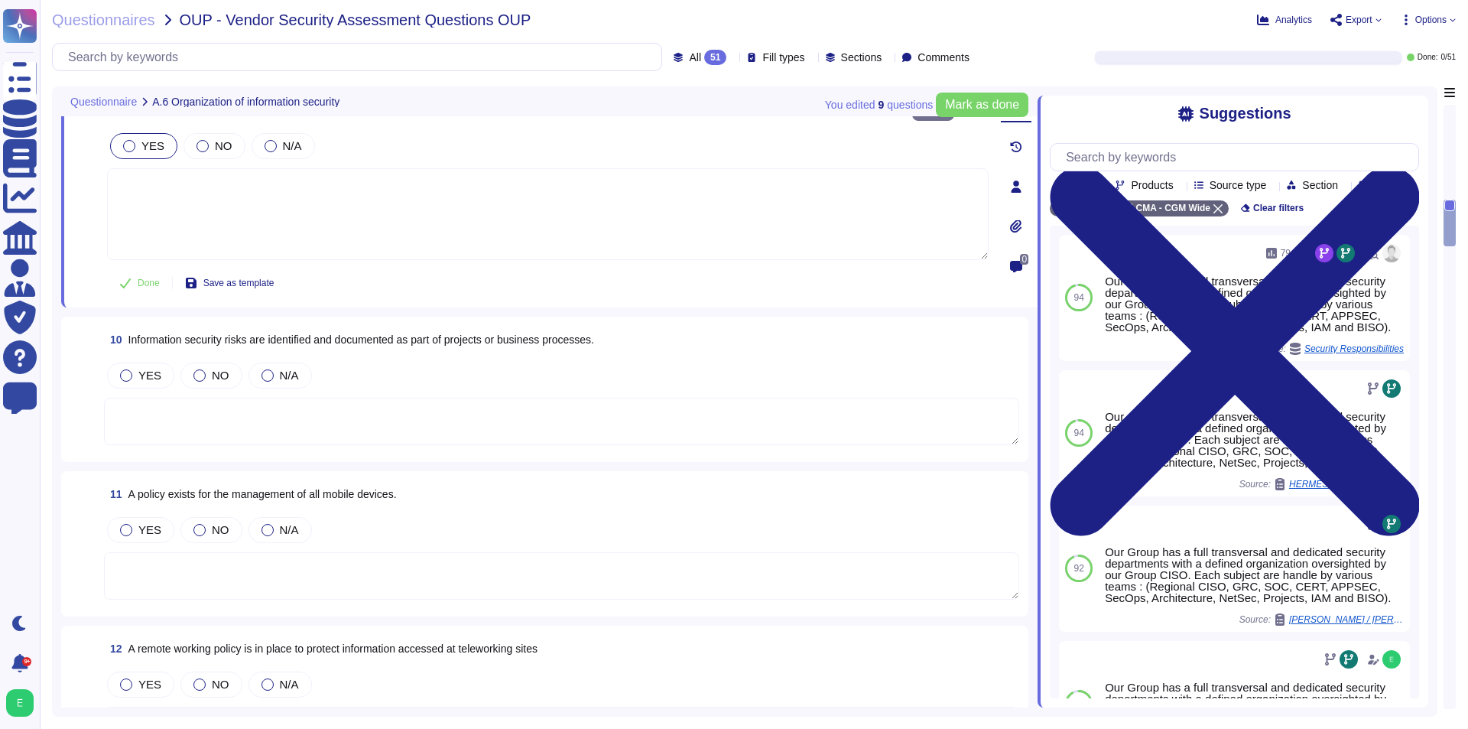
click at [314, 400] on textarea at bounding box center [561, 421] width 915 height 47
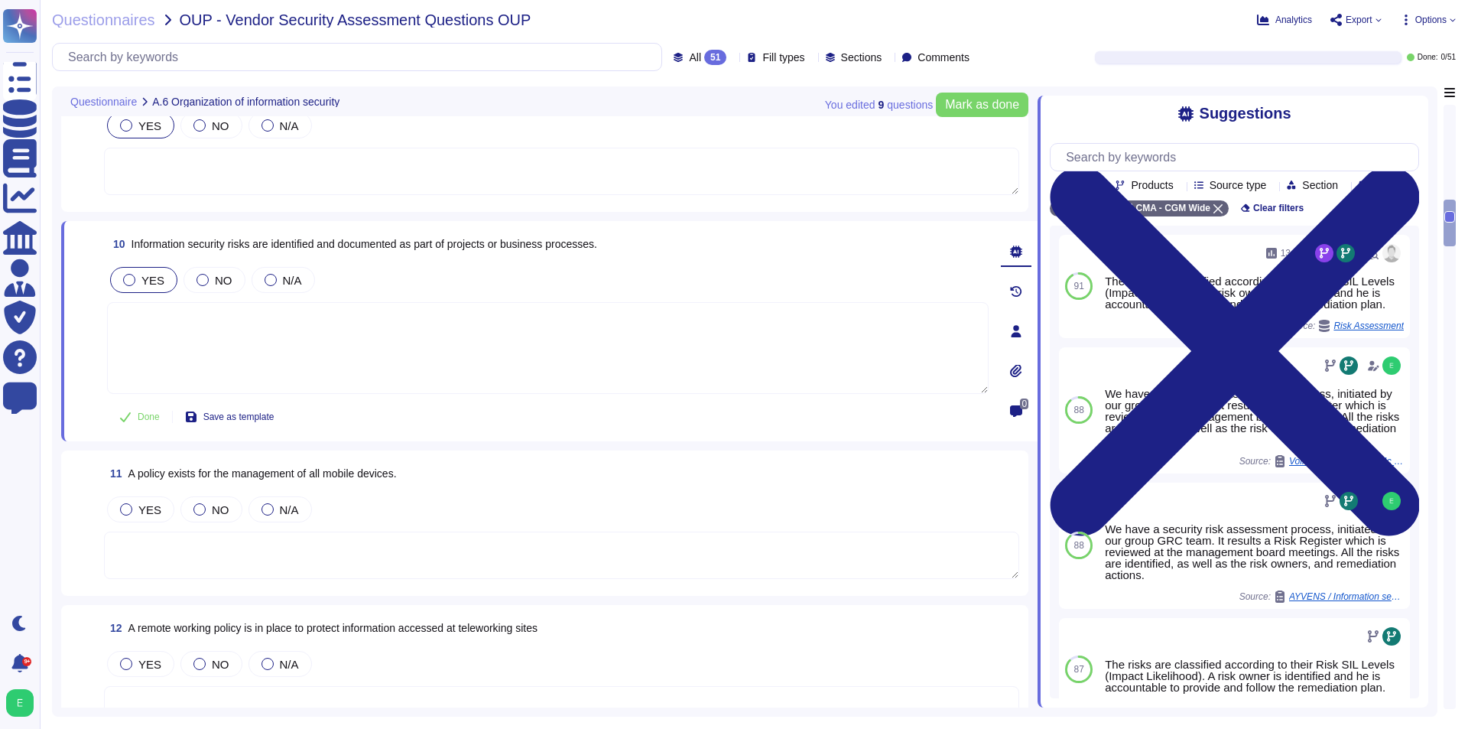
click at [158, 278] on span "YES" at bounding box center [152, 280] width 23 height 13
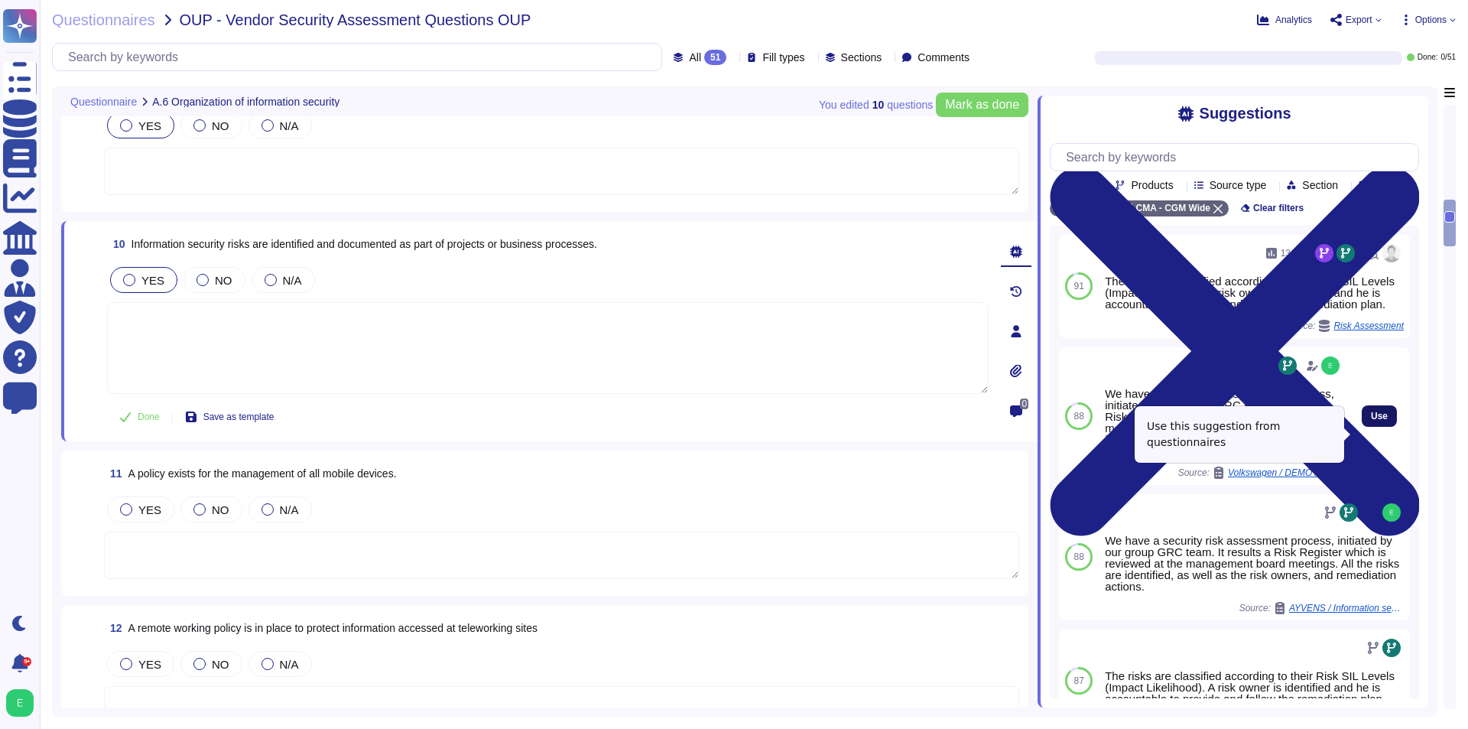
click at [1373, 421] on span "Use" at bounding box center [1379, 415] width 17 height 9
type textarea "We have a security risk assessment process, initiated by our group GRC team. It…"
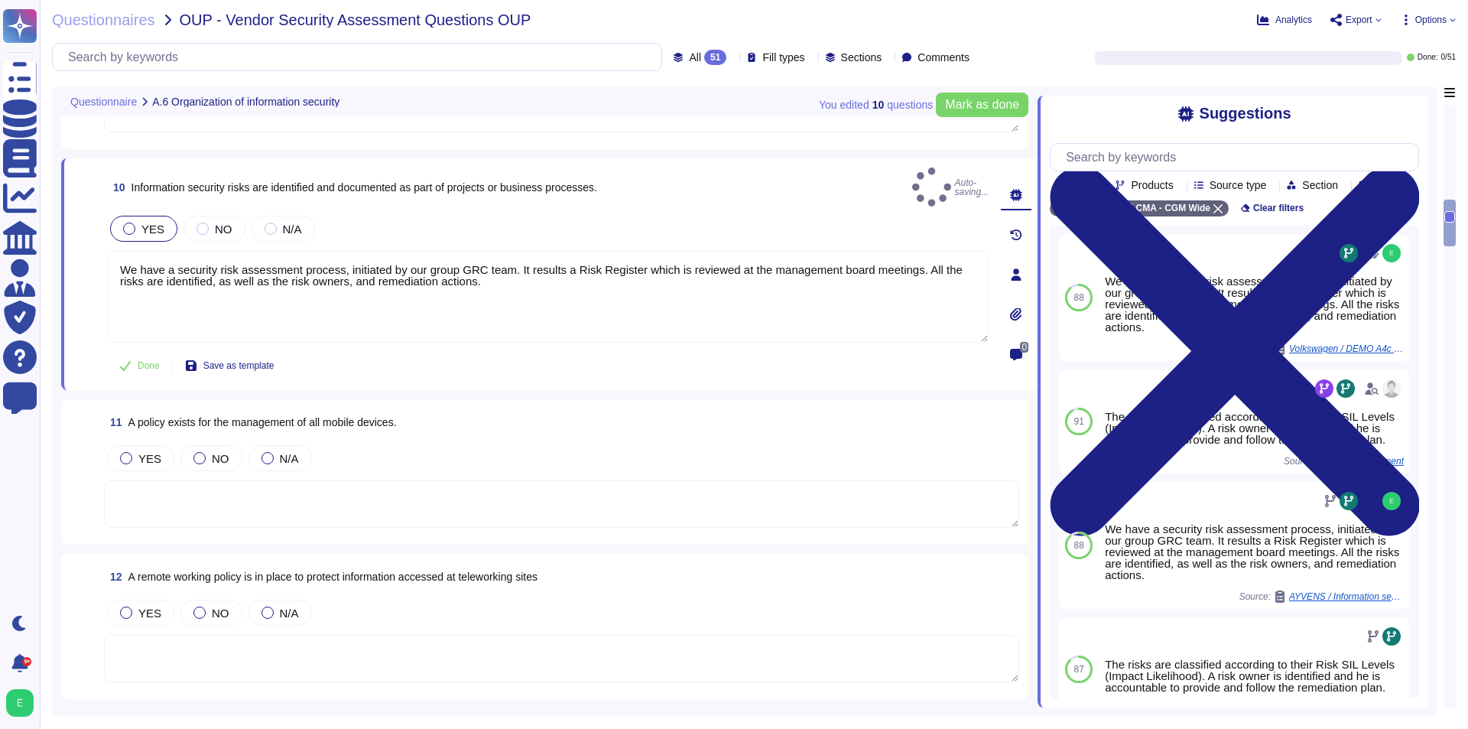
scroll to position [1453, 0]
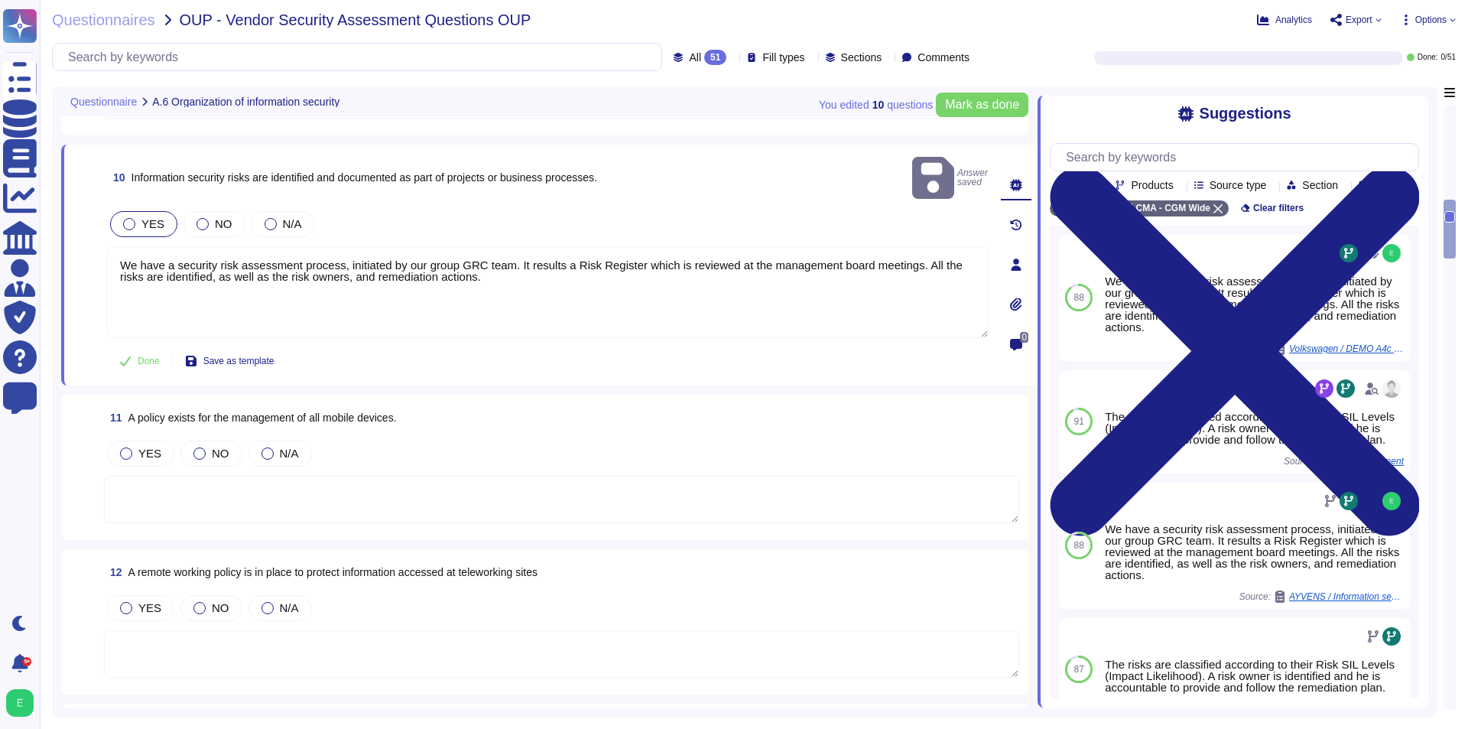
click at [361, 489] on textarea at bounding box center [561, 499] width 915 height 47
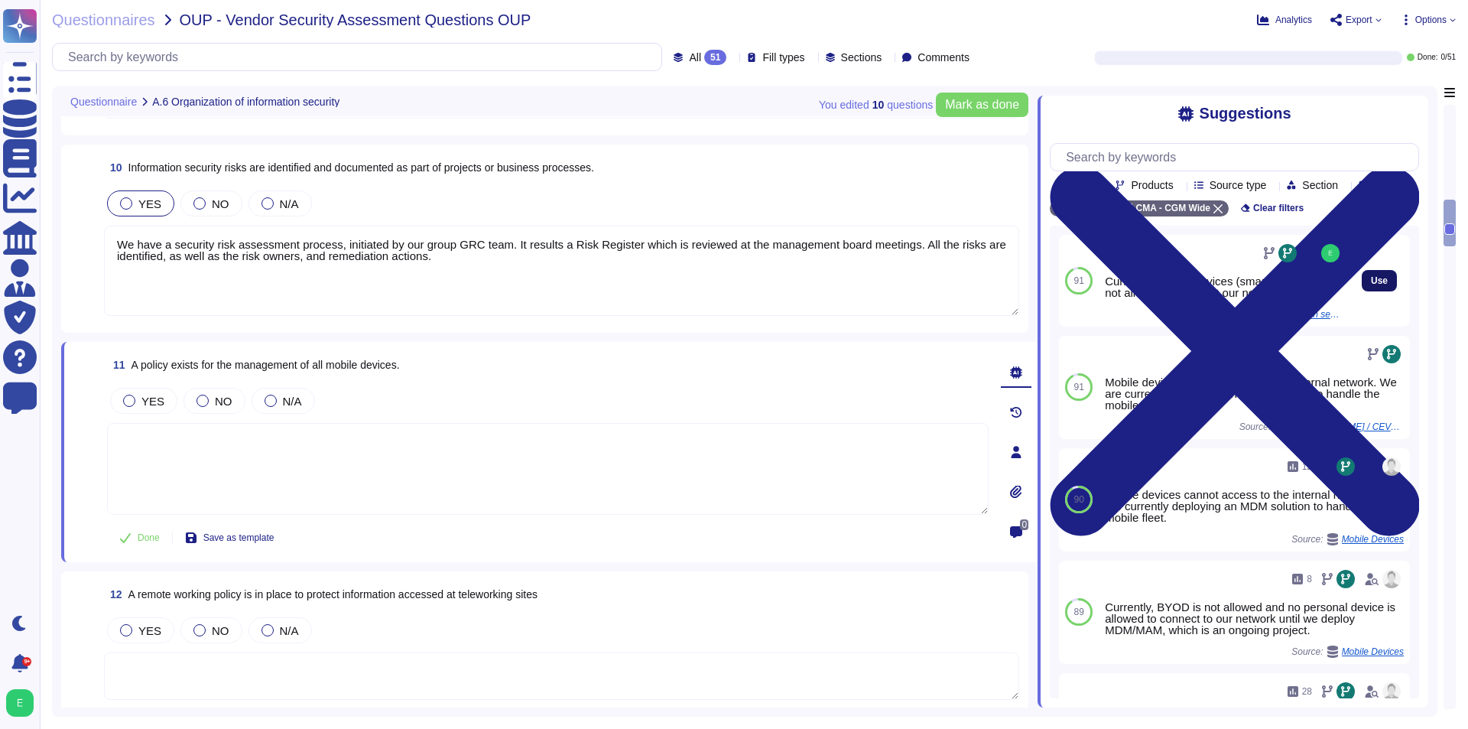
click at [1362, 291] on button "Use" at bounding box center [1379, 280] width 35 height 21
type textarea "Currently, mobile devices (smartphones) are not allowed to connect our network."
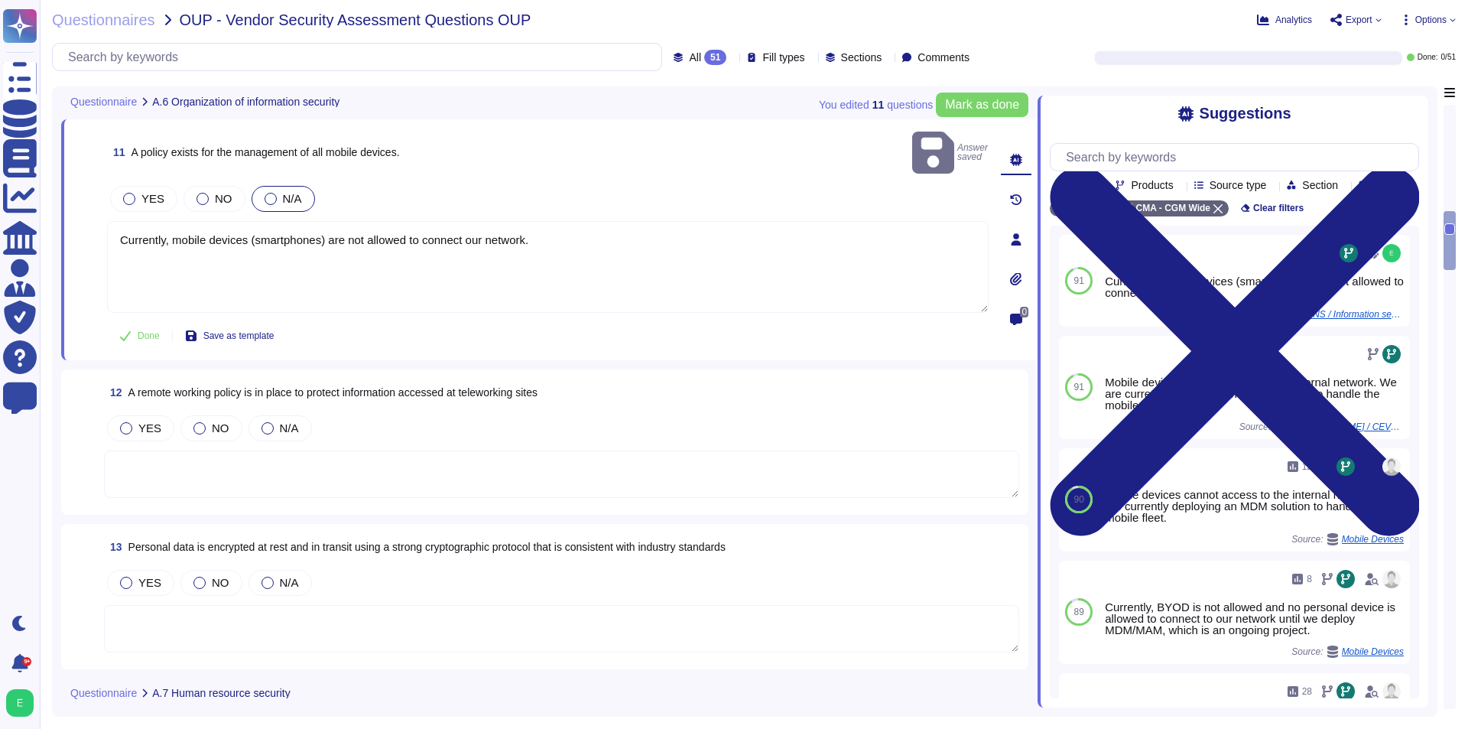
scroll to position [1683, 0]
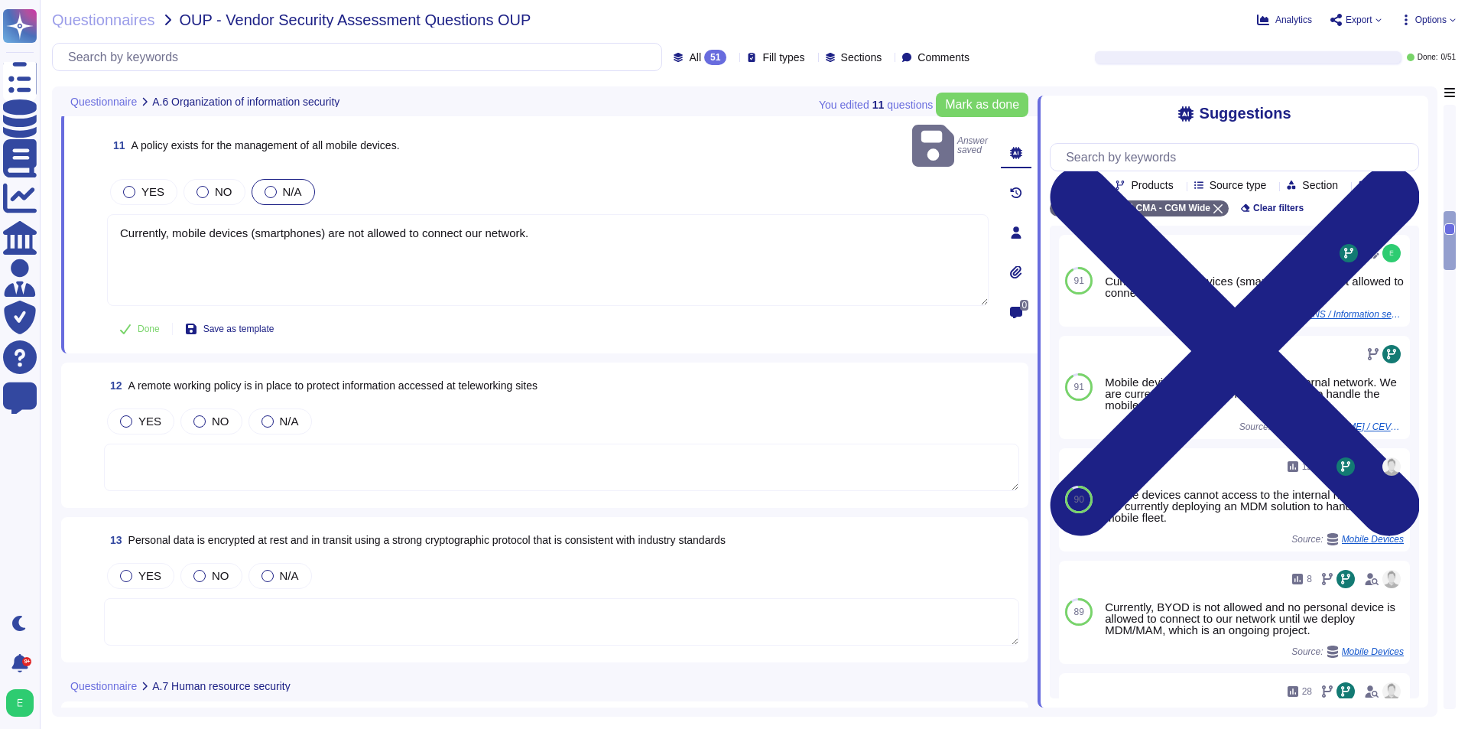
click at [310, 450] on textarea at bounding box center [561, 467] width 915 height 47
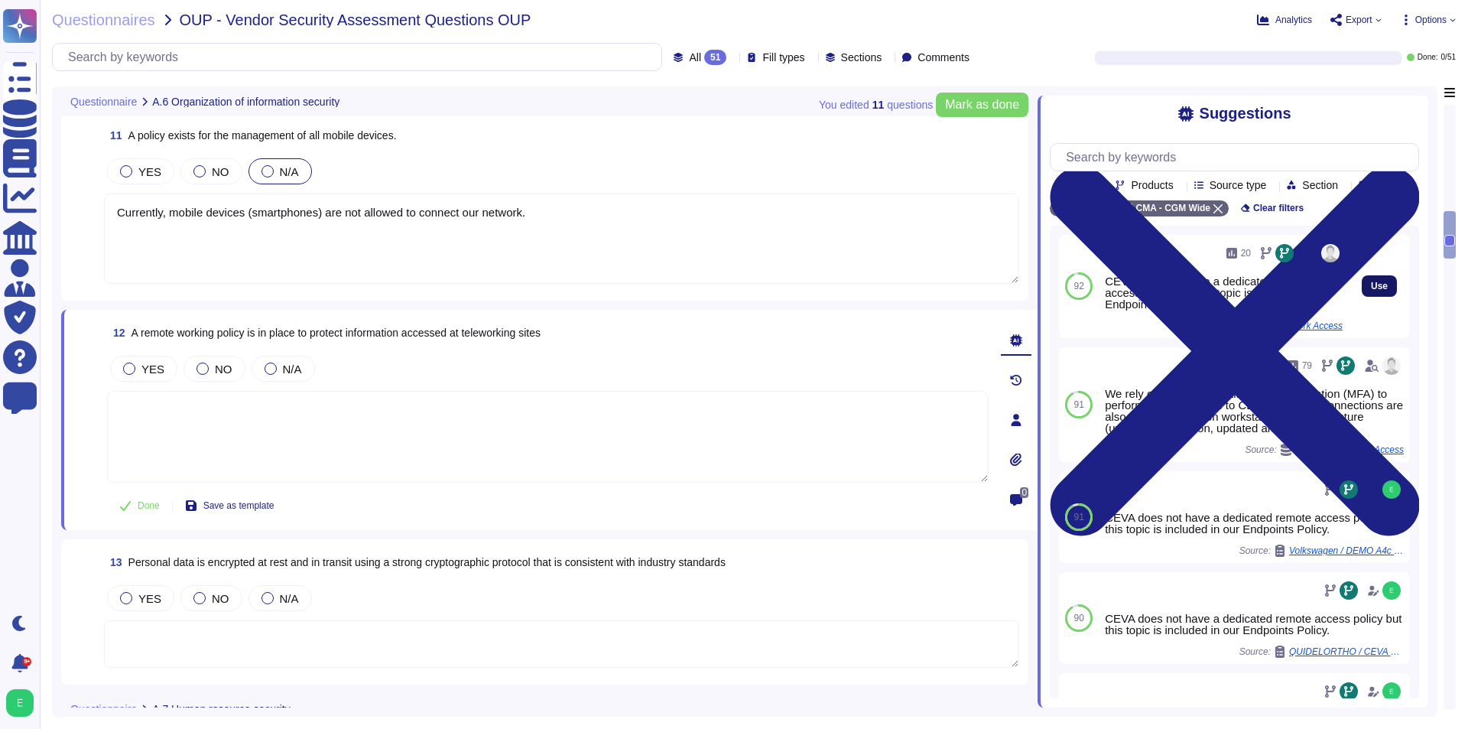
click at [1385, 297] on button "Use" at bounding box center [1379, 285] width 35 height 21
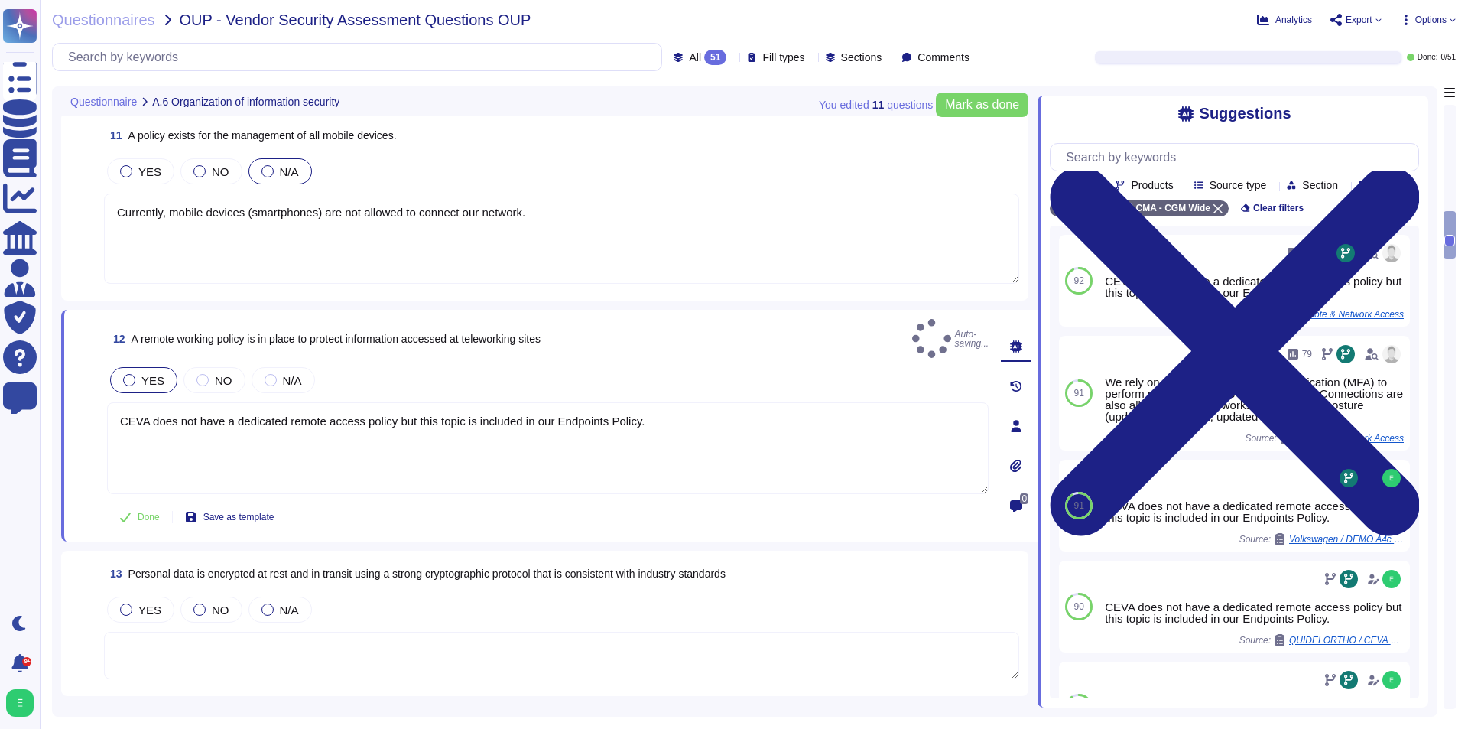
type textarea "CEVA does not have a dedicated remote access policy but this topic is included …"
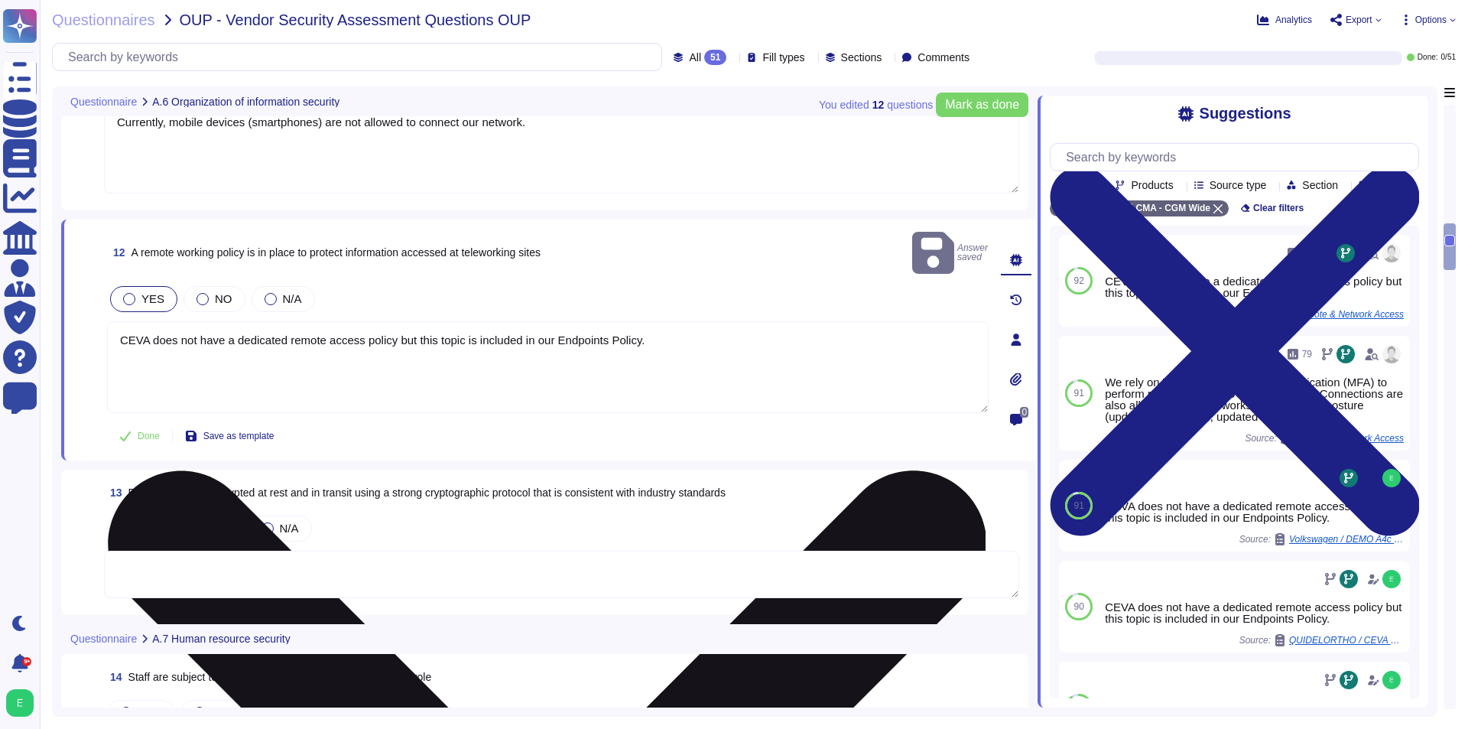
scroll to position [1912, 0]
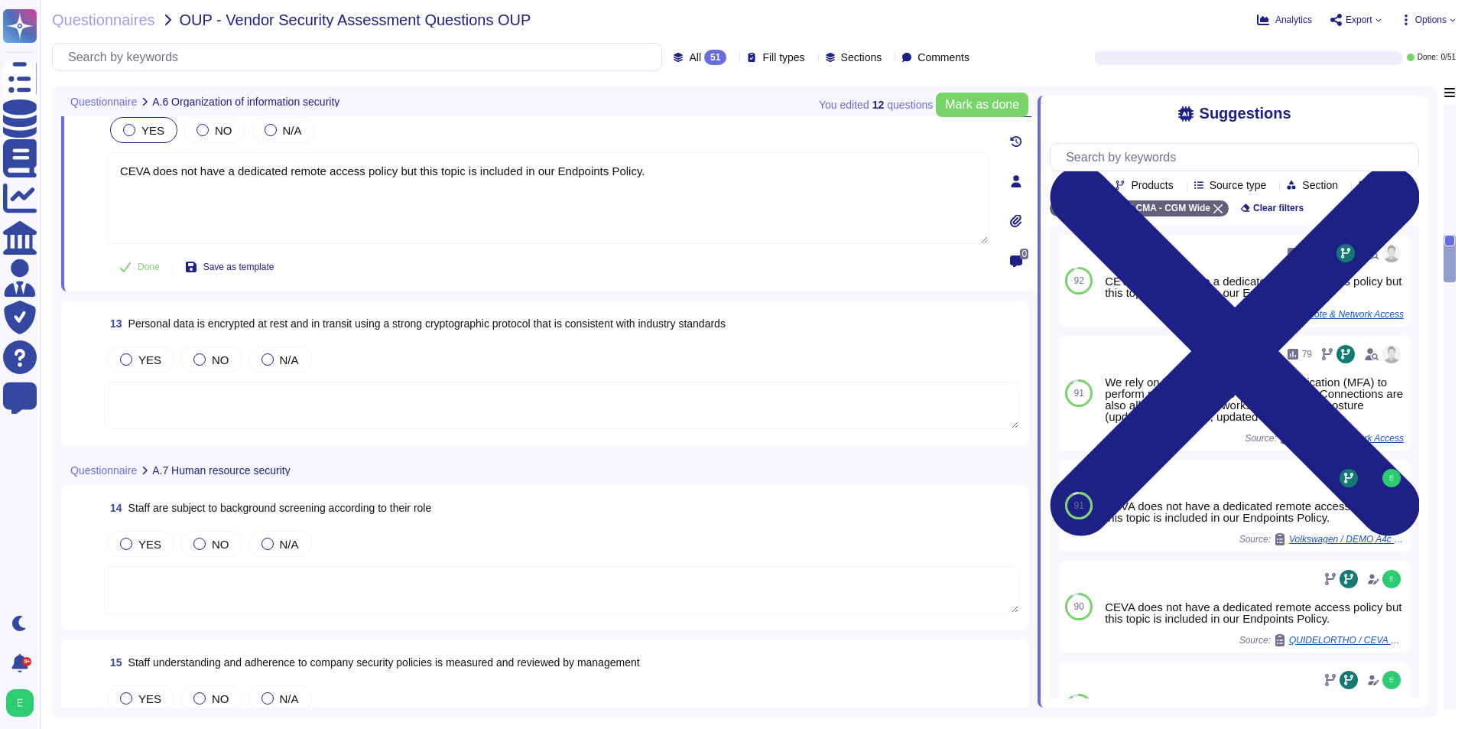
click at [550, 414] on textarea at bounding box center [561, 405] width 915 height 47
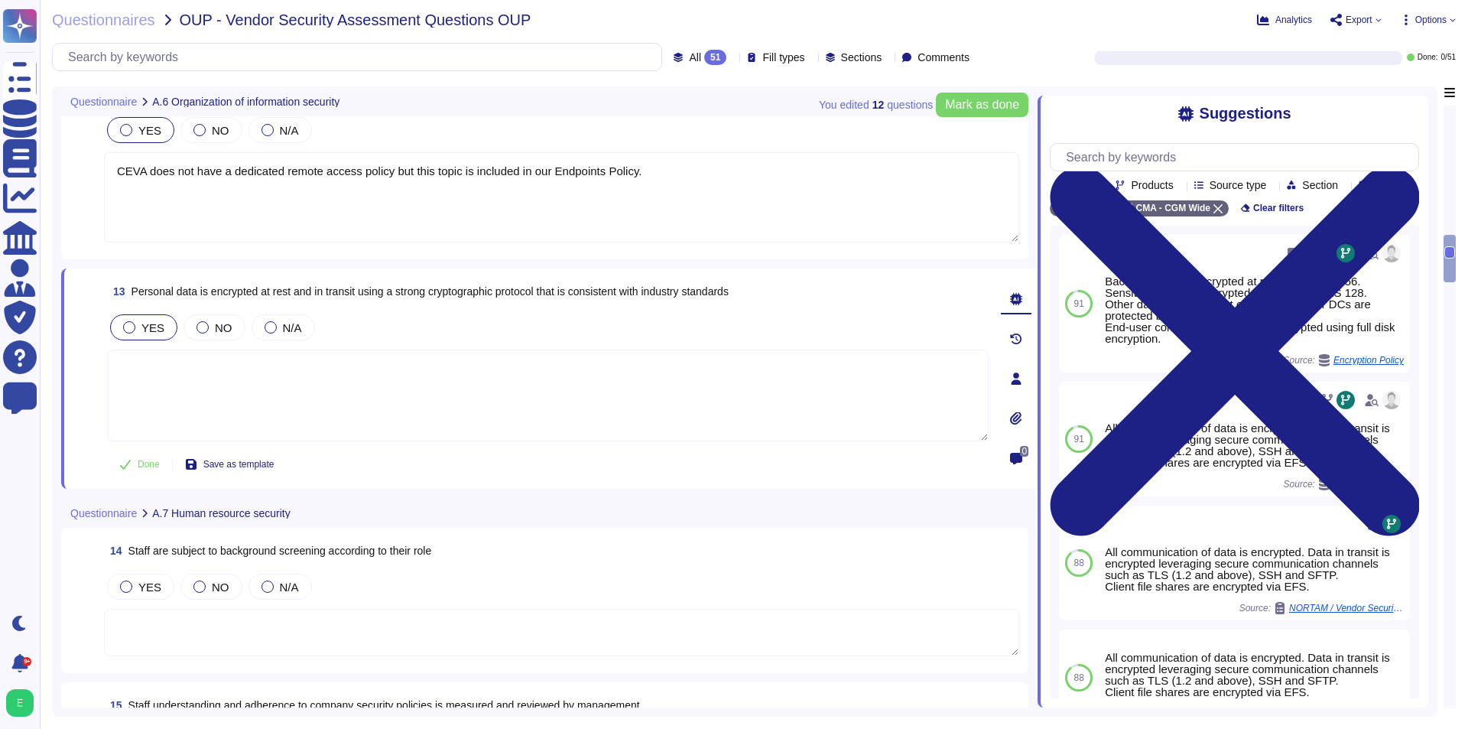
click at [147, 334] on span "YES" at bounding box center [152, 327] width 23 height 13
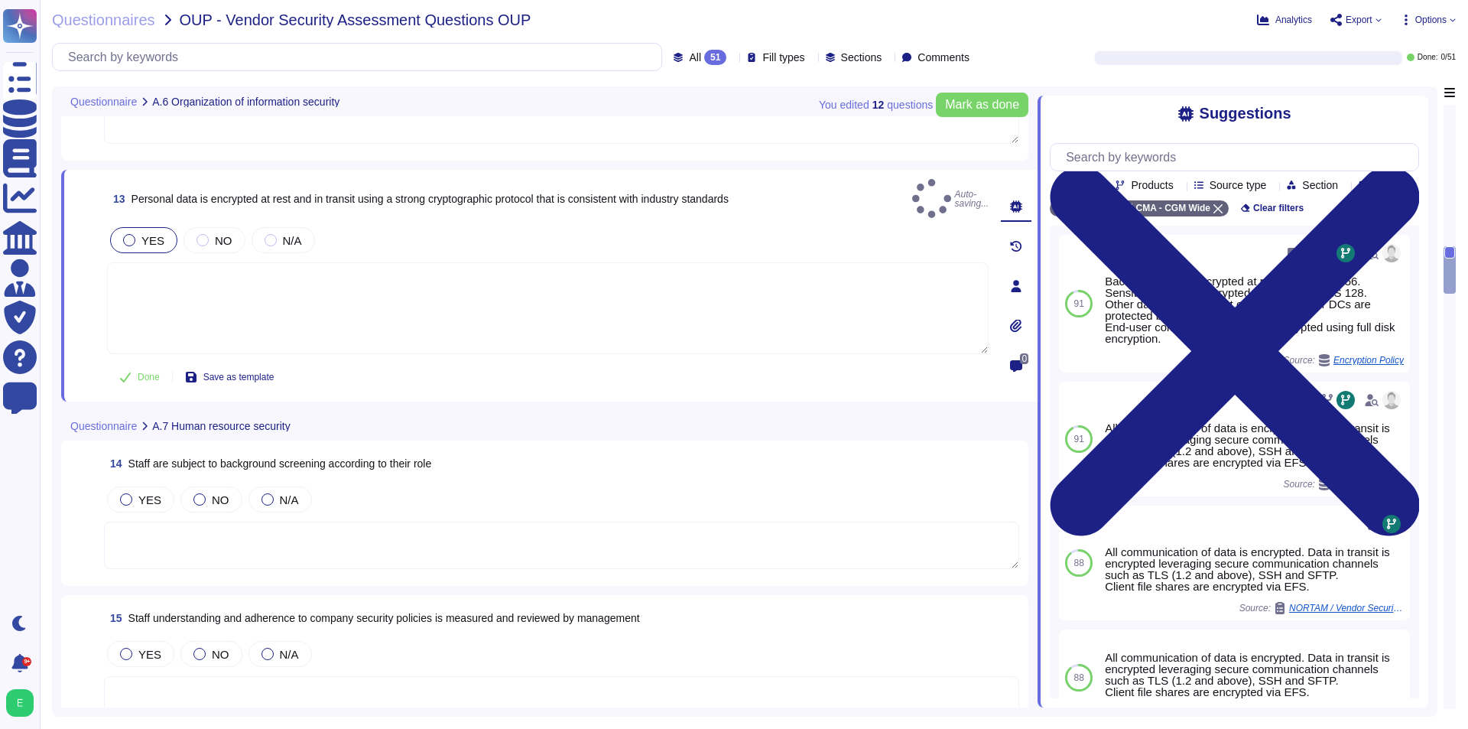
scroll to position [2142, 0]
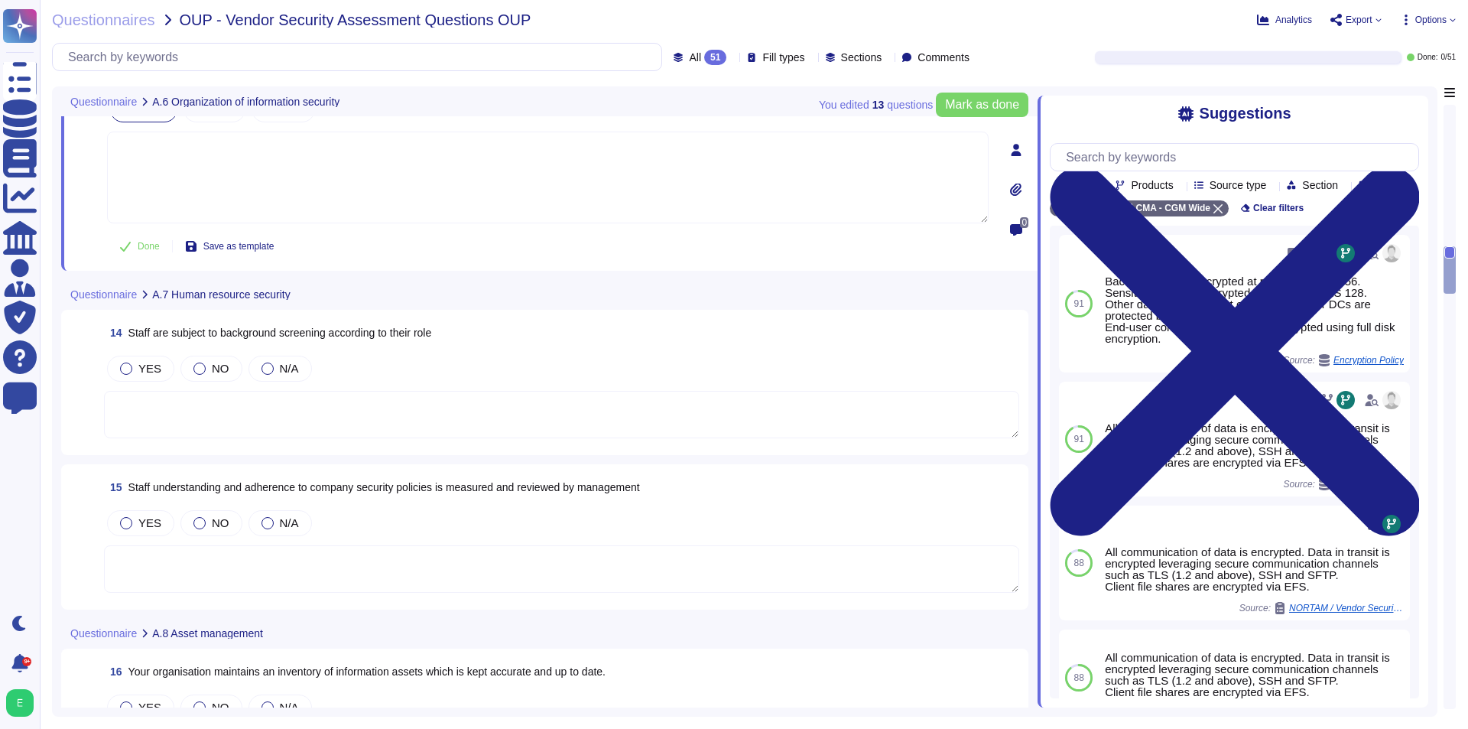
click at [366, 401] on textarea at bounding box center [561, 414] width 915 height 47
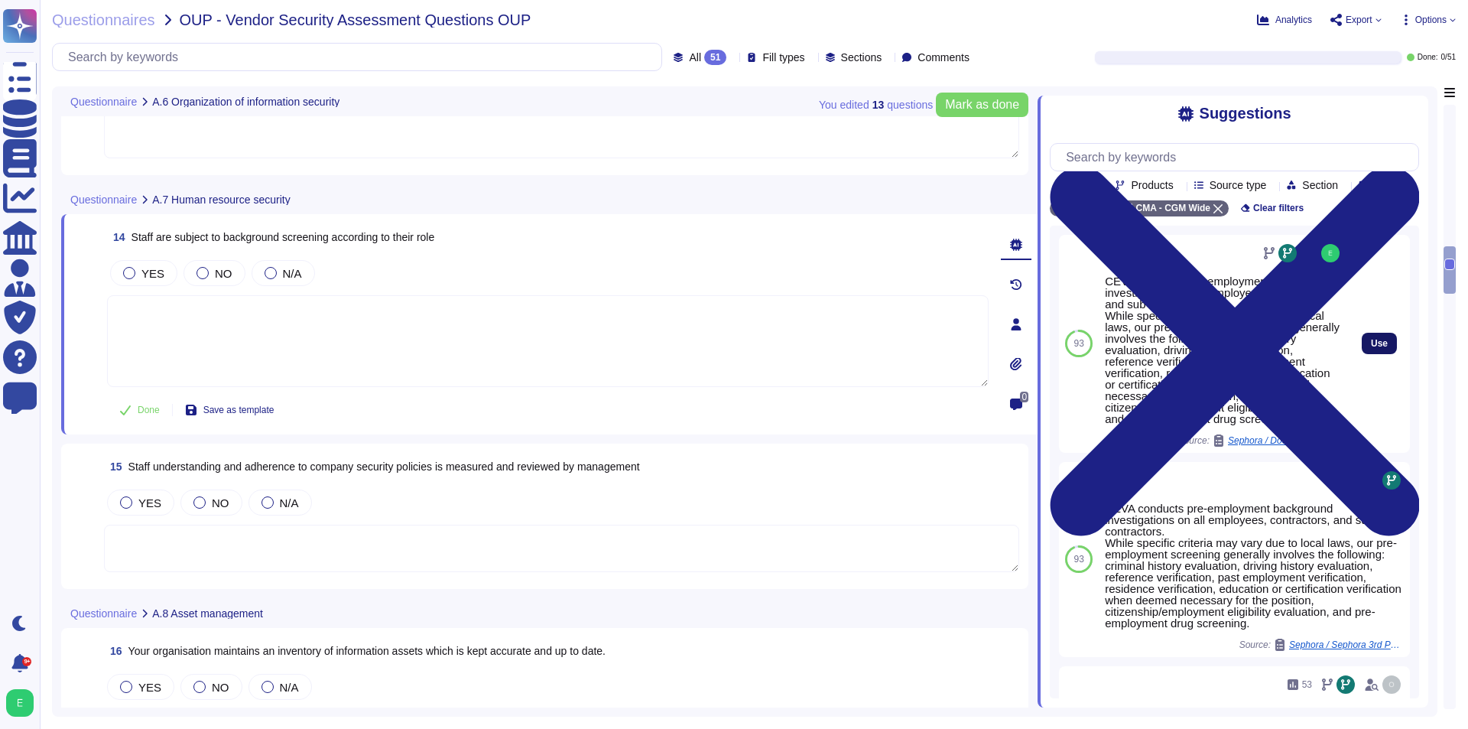
click at [1351, 364] on div "Use" at bounding box center [1379, 344] width 61 height 218
click at [1371, 348] on span "Use" at bounding box center [1379, 343] width 17 height 9
type textarea "CEVA conducts pre-employment background investigations on all employees, contra…"
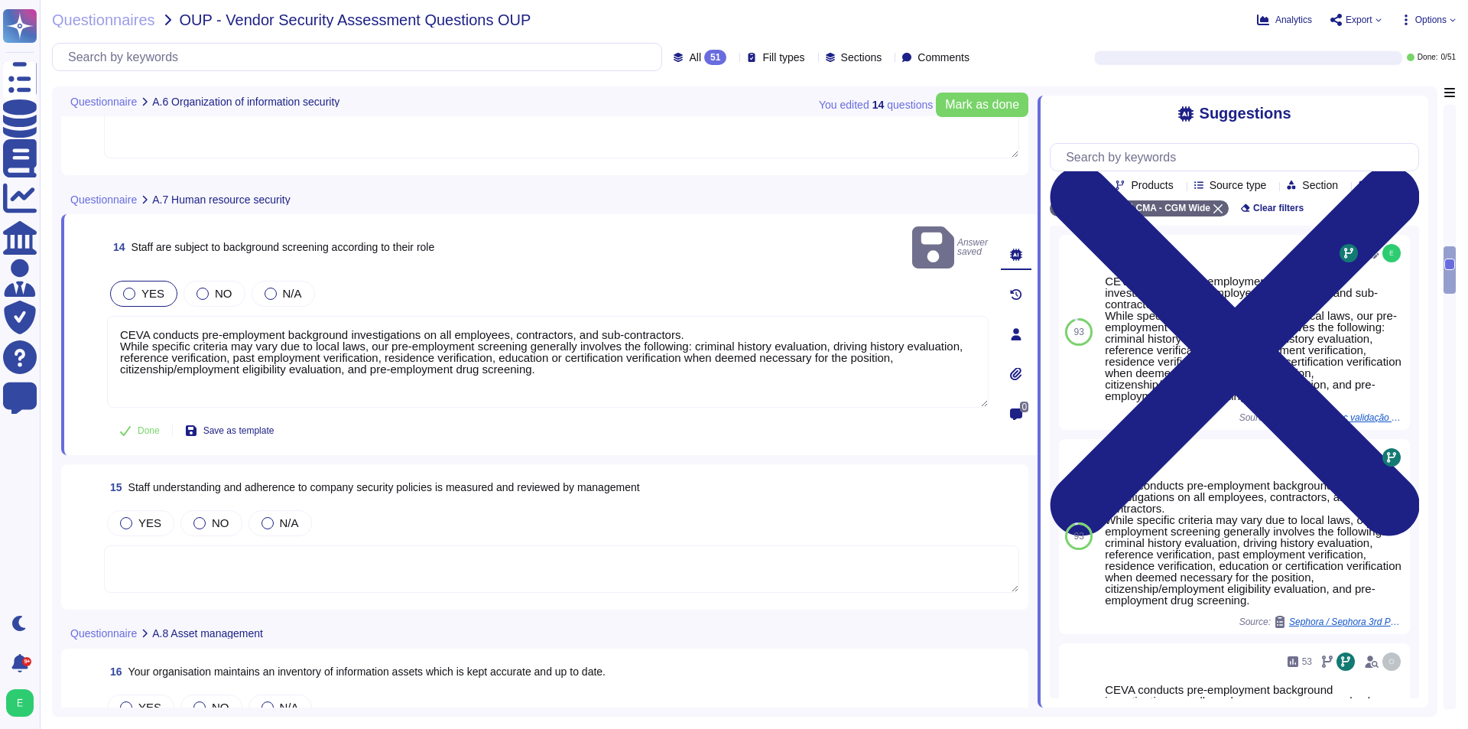
click at [135, 288] on div at bounding box center [129, 294] width 12 height 12
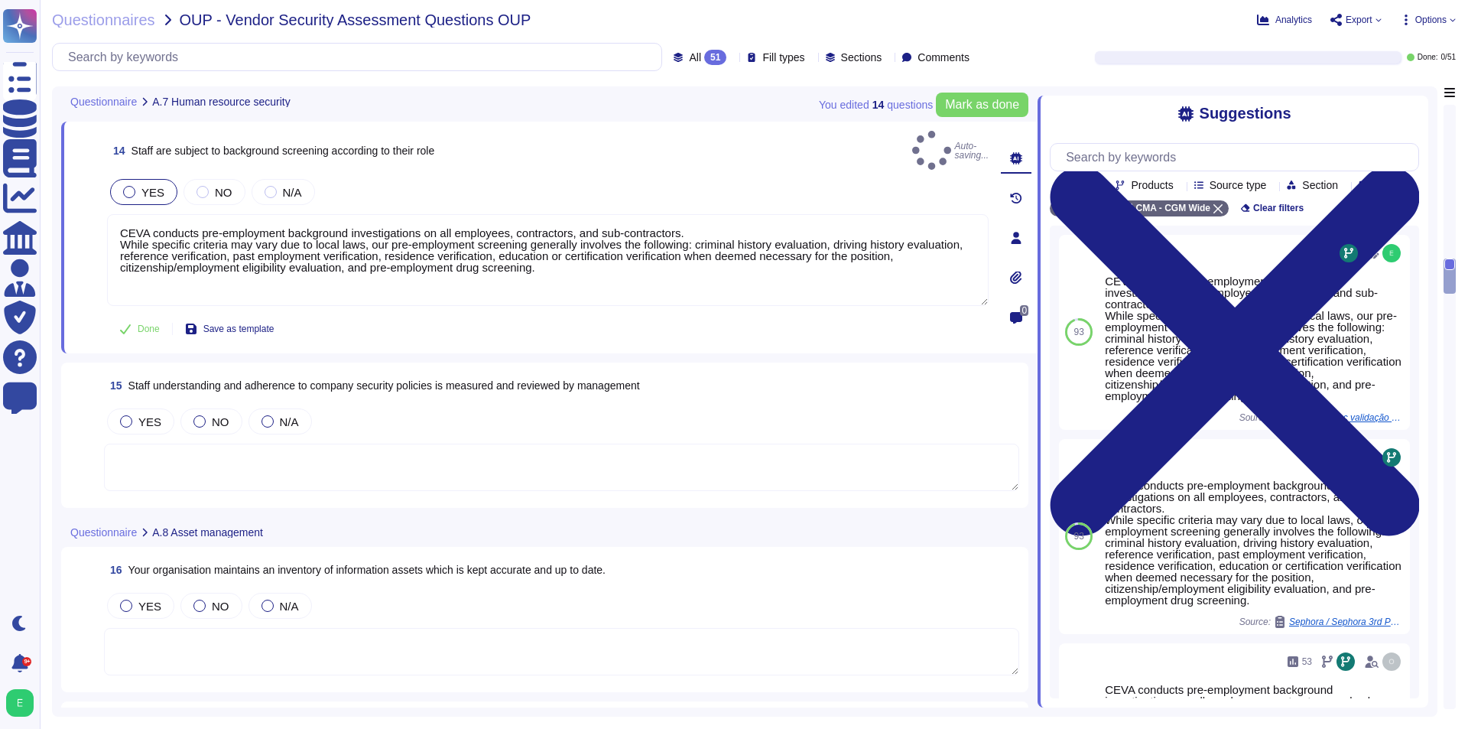
scroll to position [2294, 0]
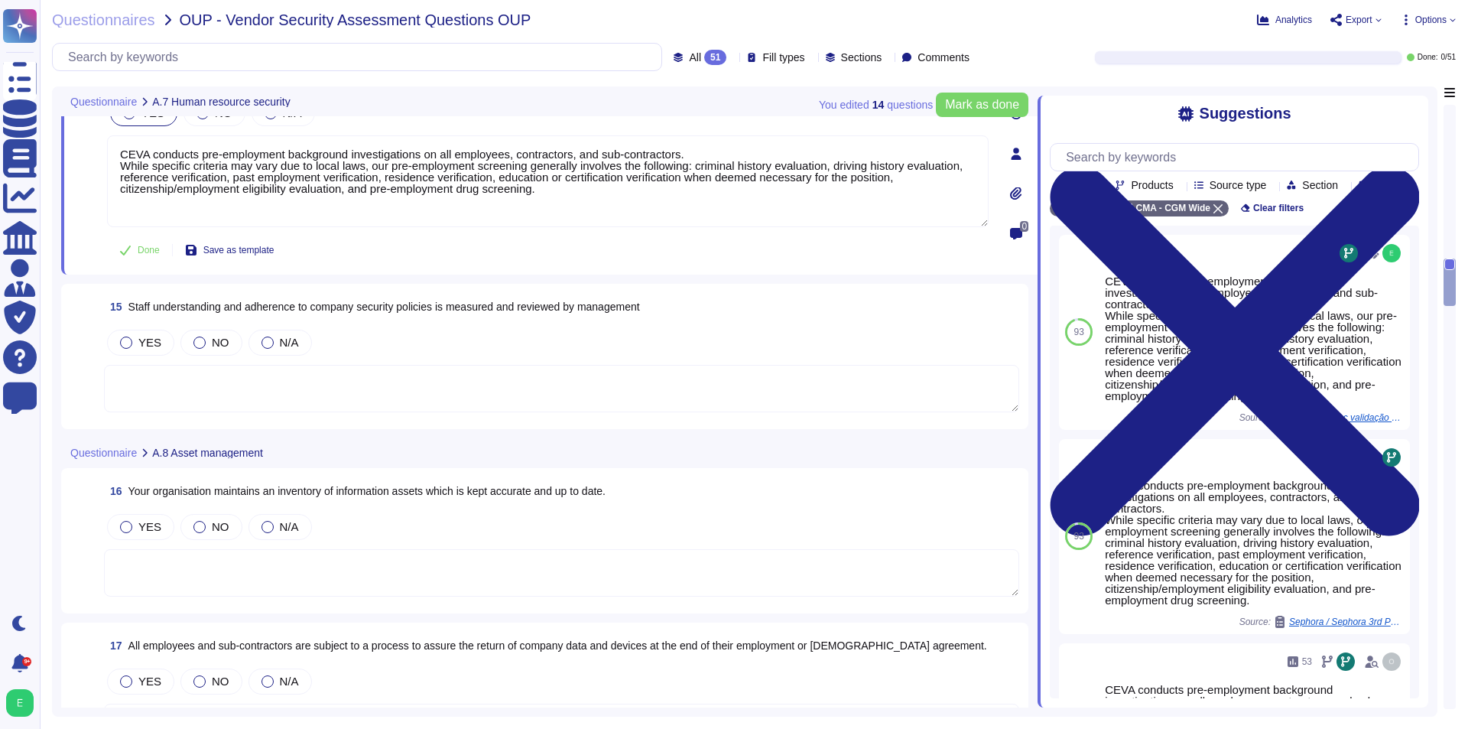
click at [363, 366] on textarea at bounding box center [561, 388] width 915 height 47
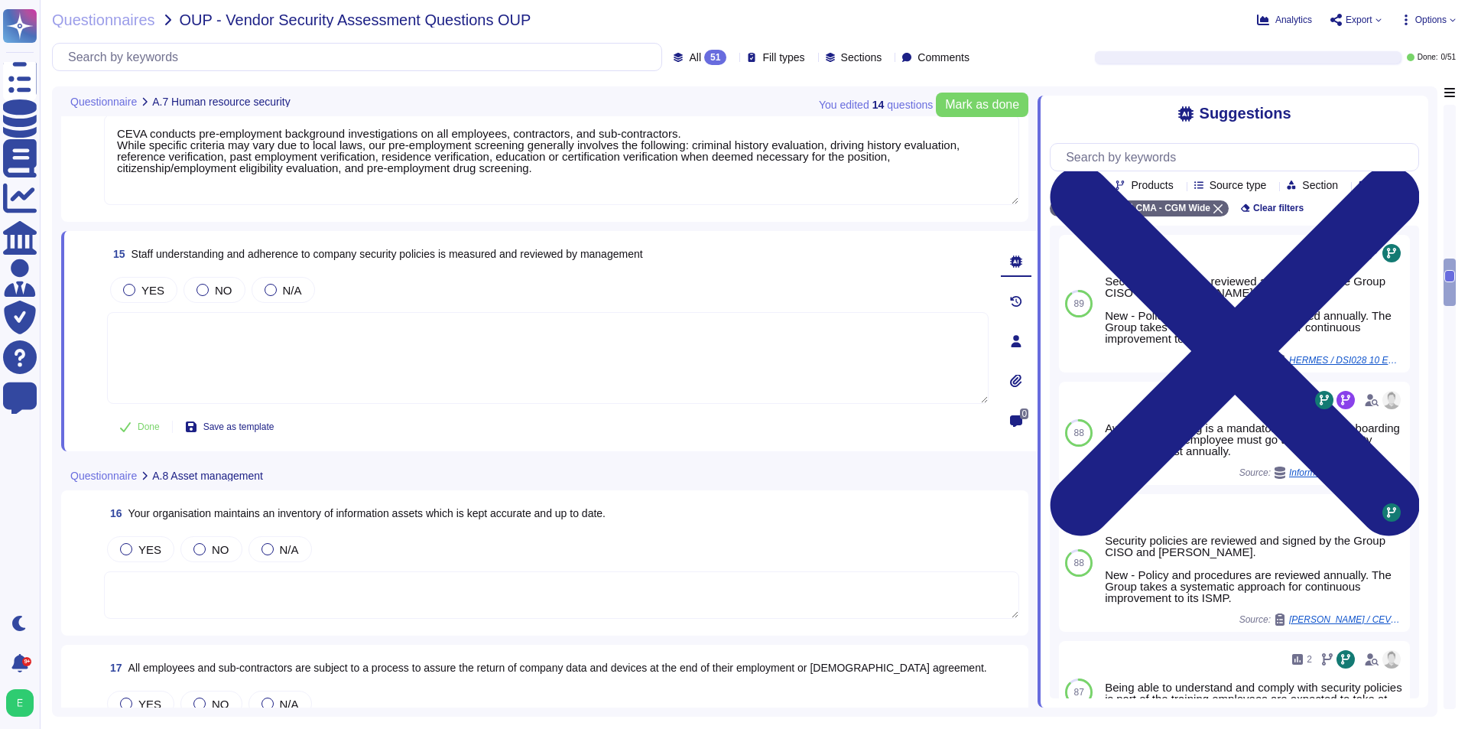
click at [143, 303] on div "YES NO N/A" at bounding box center [548, 290] width 882 height 32
click at [145, 298] on div "YES" at bounding box center [143, 290] width 67 height 26
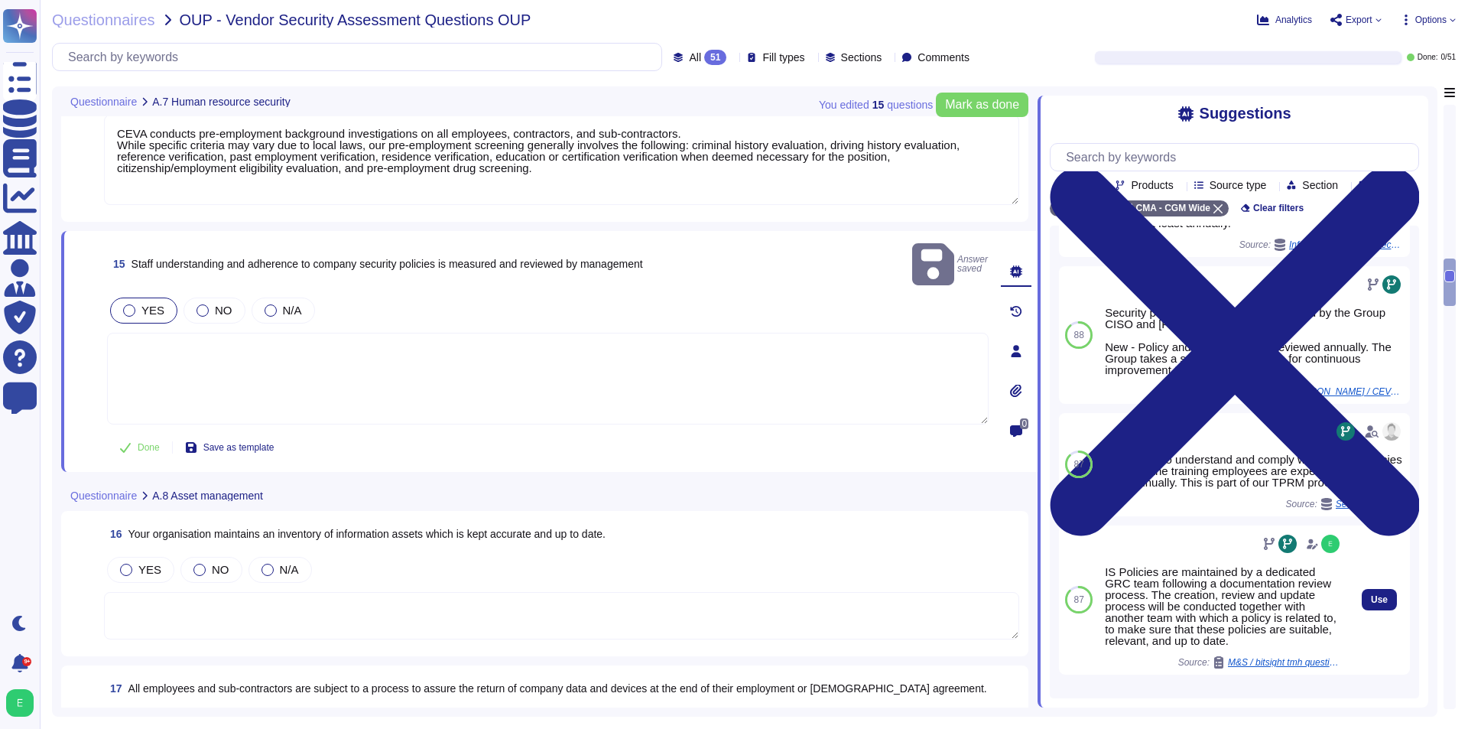
scroll to position [229, 0]
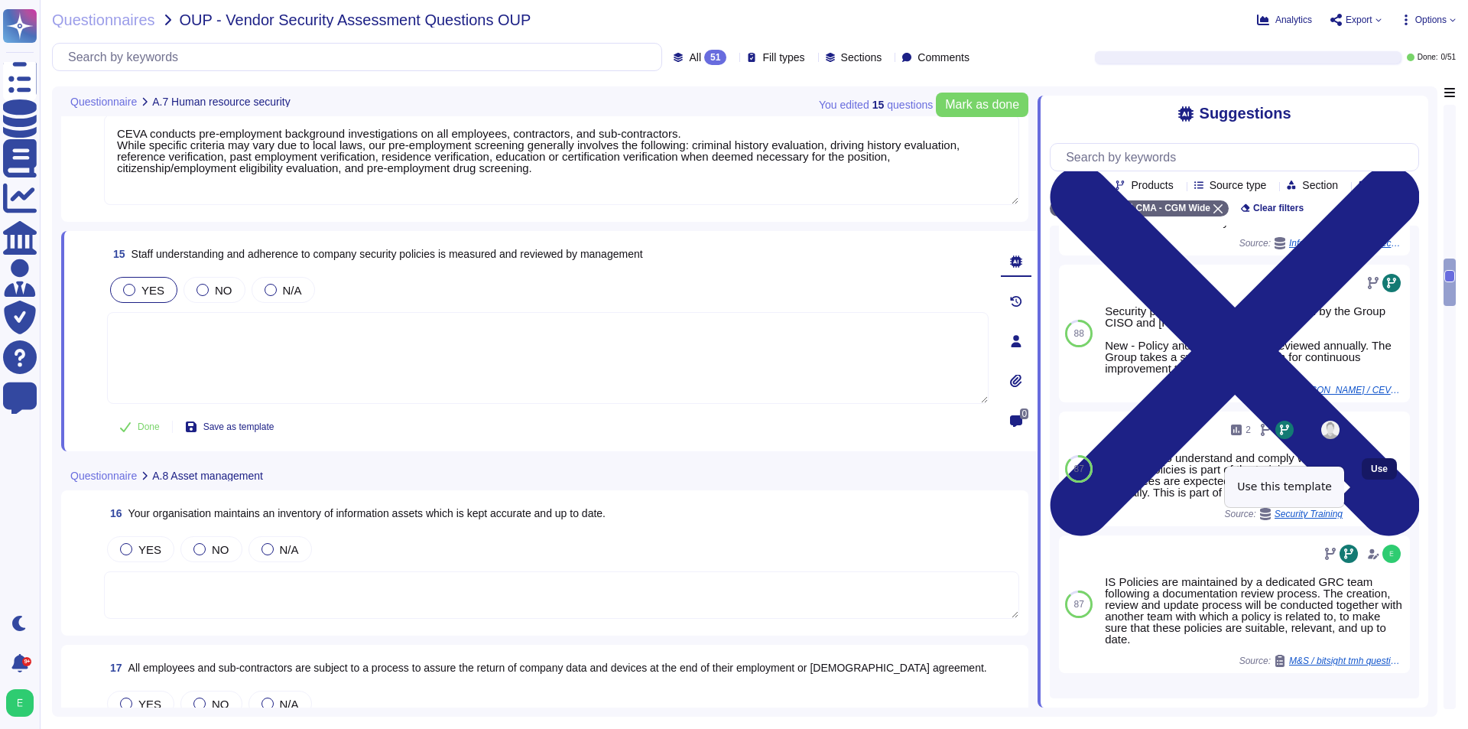
click at [1371, 473] on span "Use" at bounding box center [1379, 468] width 17 height 9
type textarea "Being able to understand and comply with security policies is part of the train…"
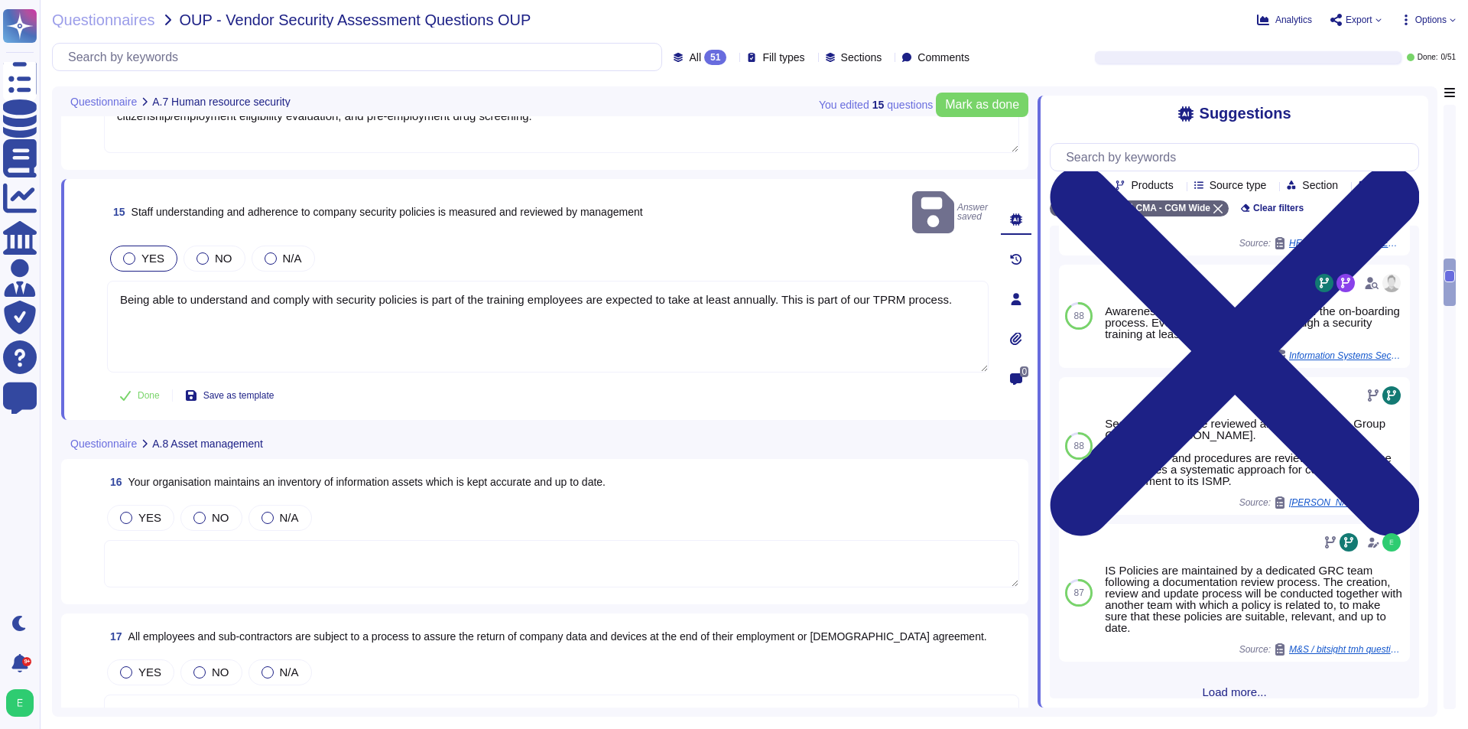
scroll to position [2371, 0]
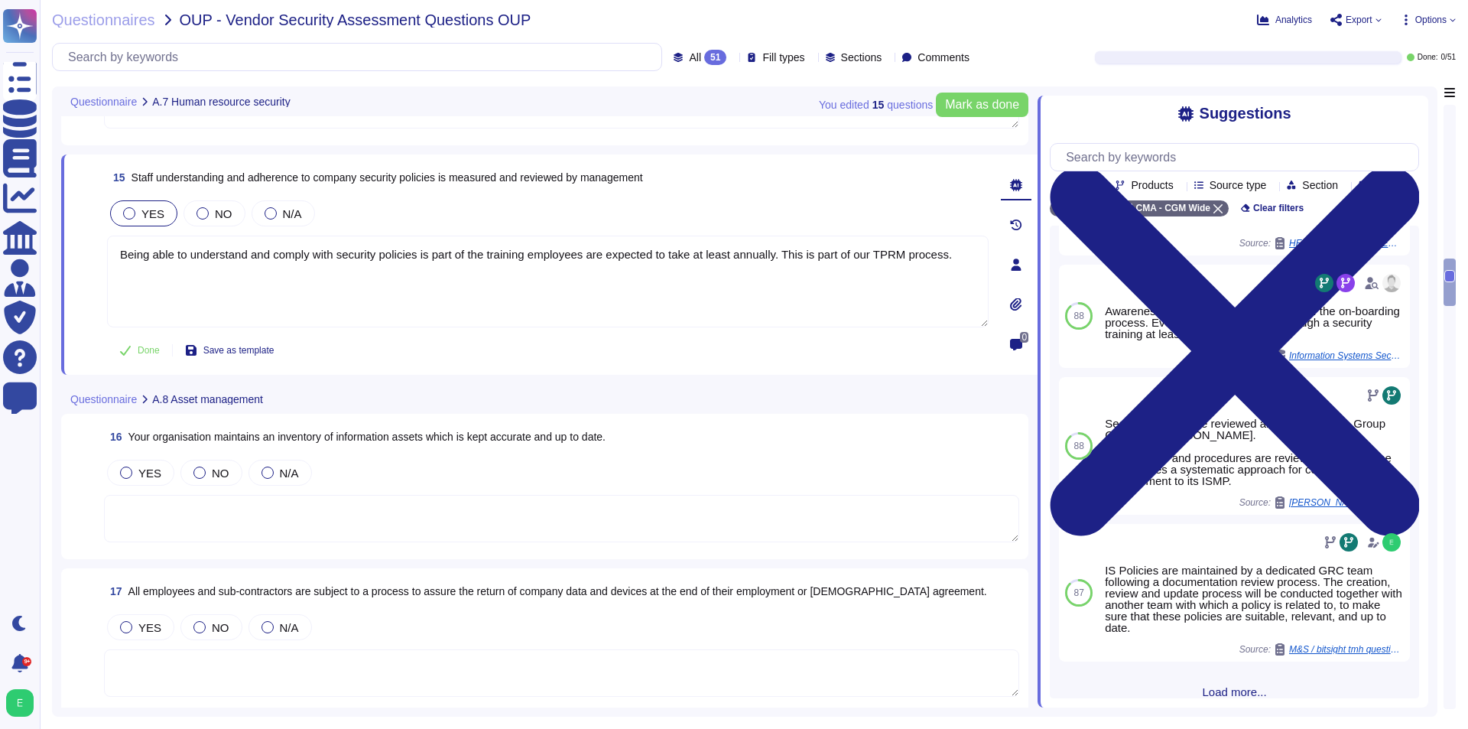
click at [476, 520] on textarea at bounding box center [561, 518] width 915 height 47
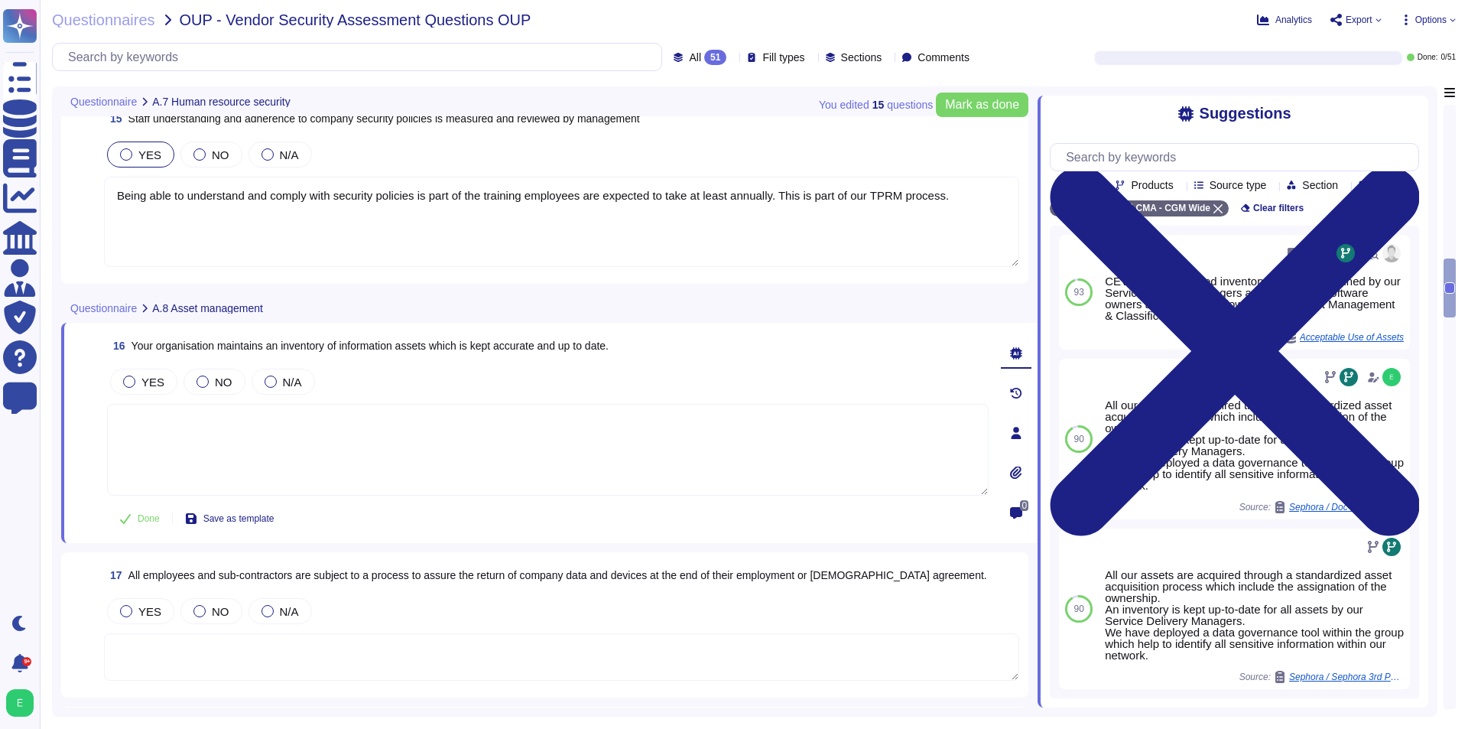
scroll to position [2447, 0]
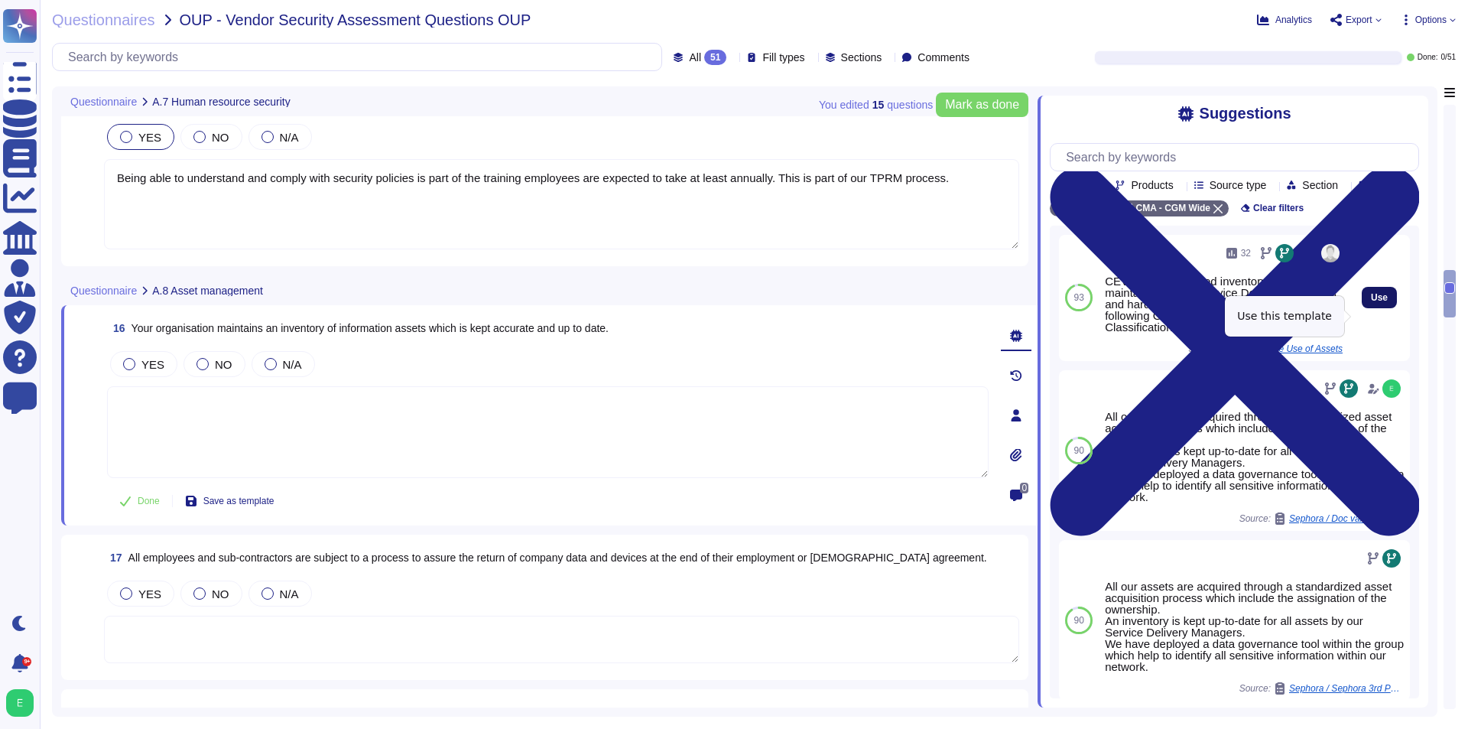
click at [1376, 302] on span "Use" at bounding box center [1379, 297] width 17 height 9
type textarea "CEVA has a managed inventory system maintained by our Service Delivery Managers…"
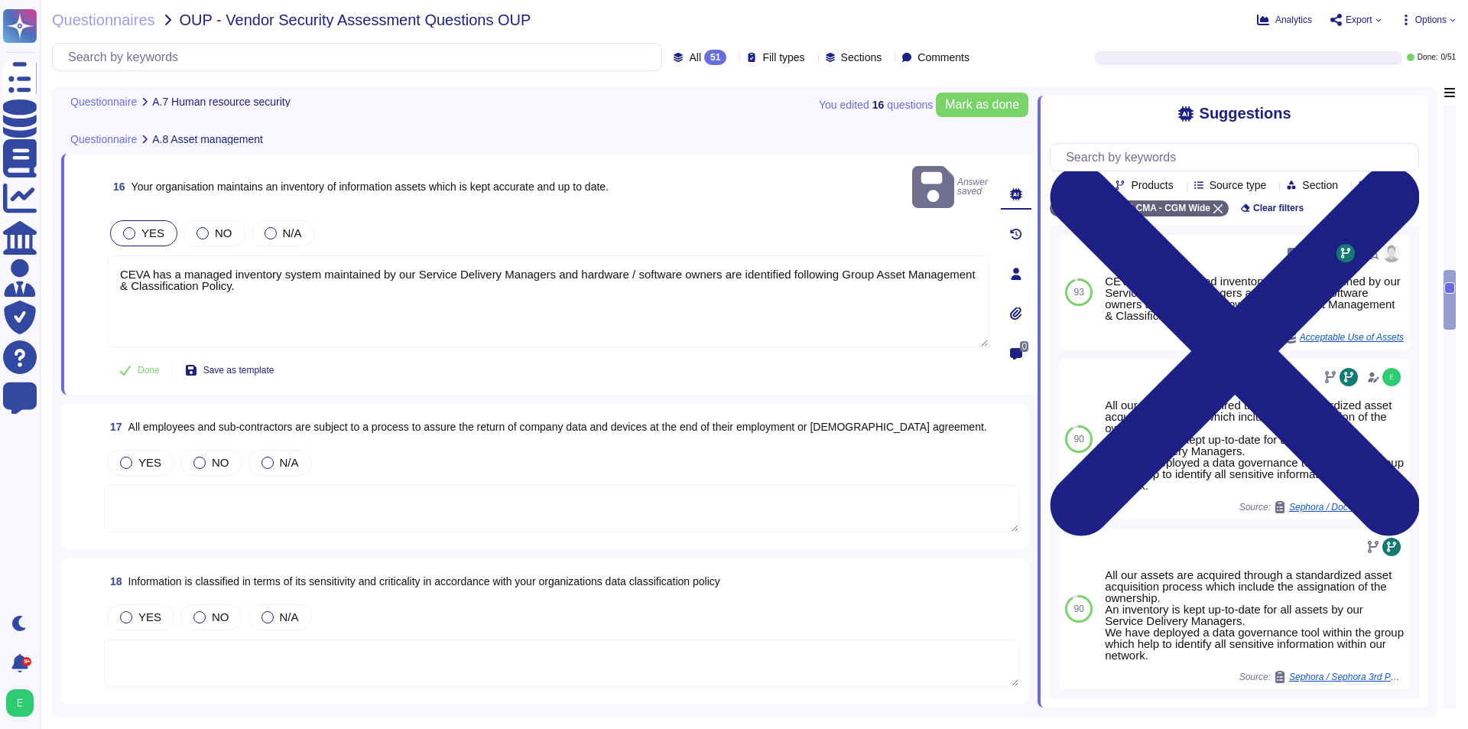
scroll to position [2600, 0]
click at [447, 483] on textarea at bounding box center [561, 506] width 915 height 47
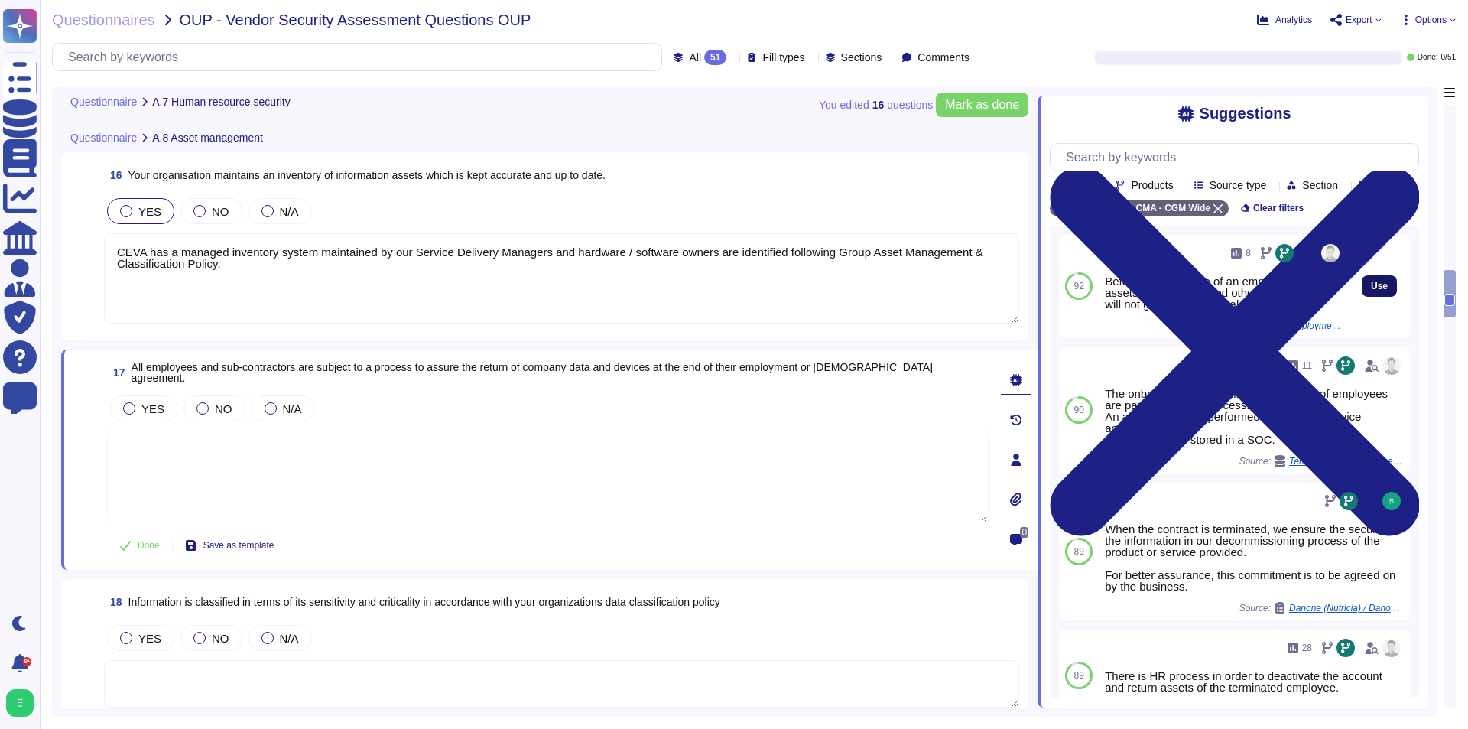
click at [1362, 297] on button "Use" at bounding box center [1379, 285] width 35 height 21
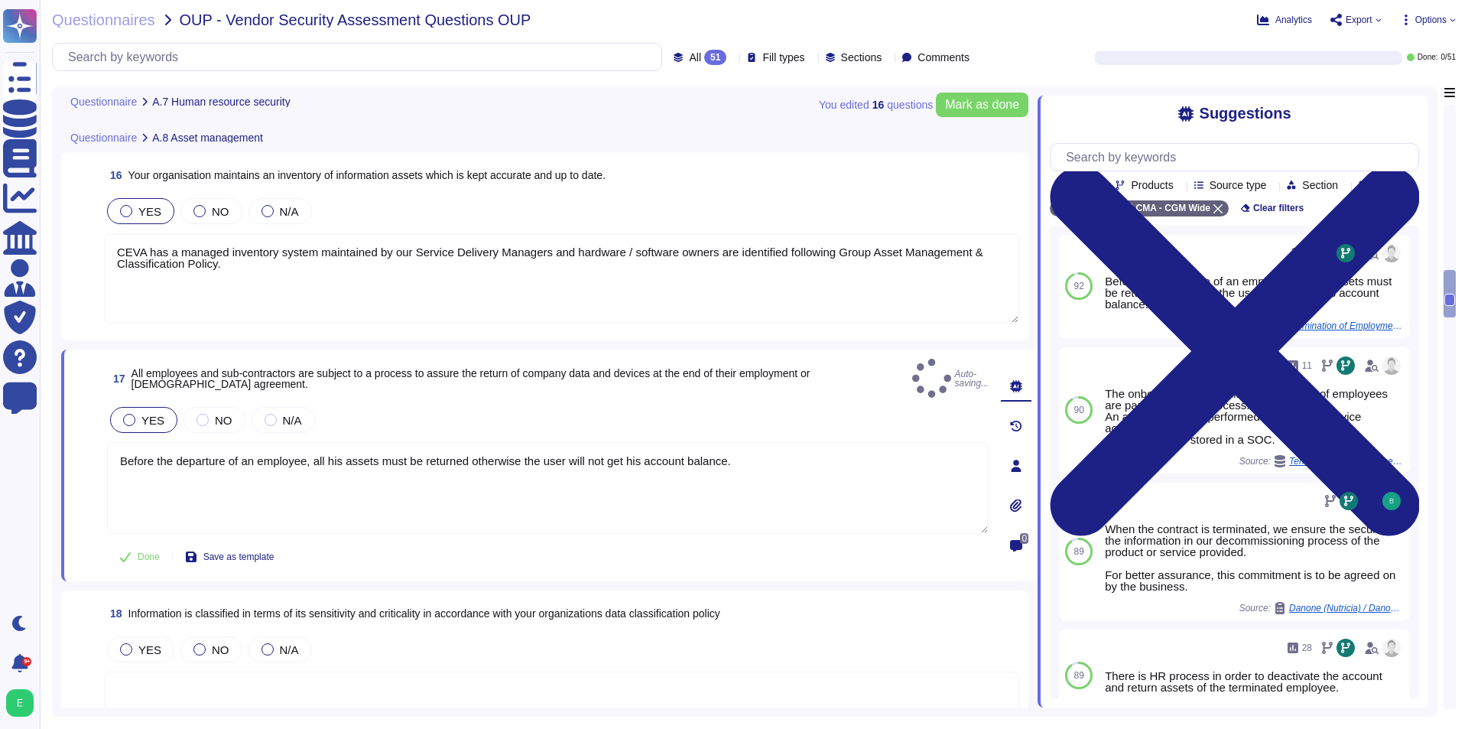
type textarea "Before the departure of an employee, all his assets must be returned otherwise …"
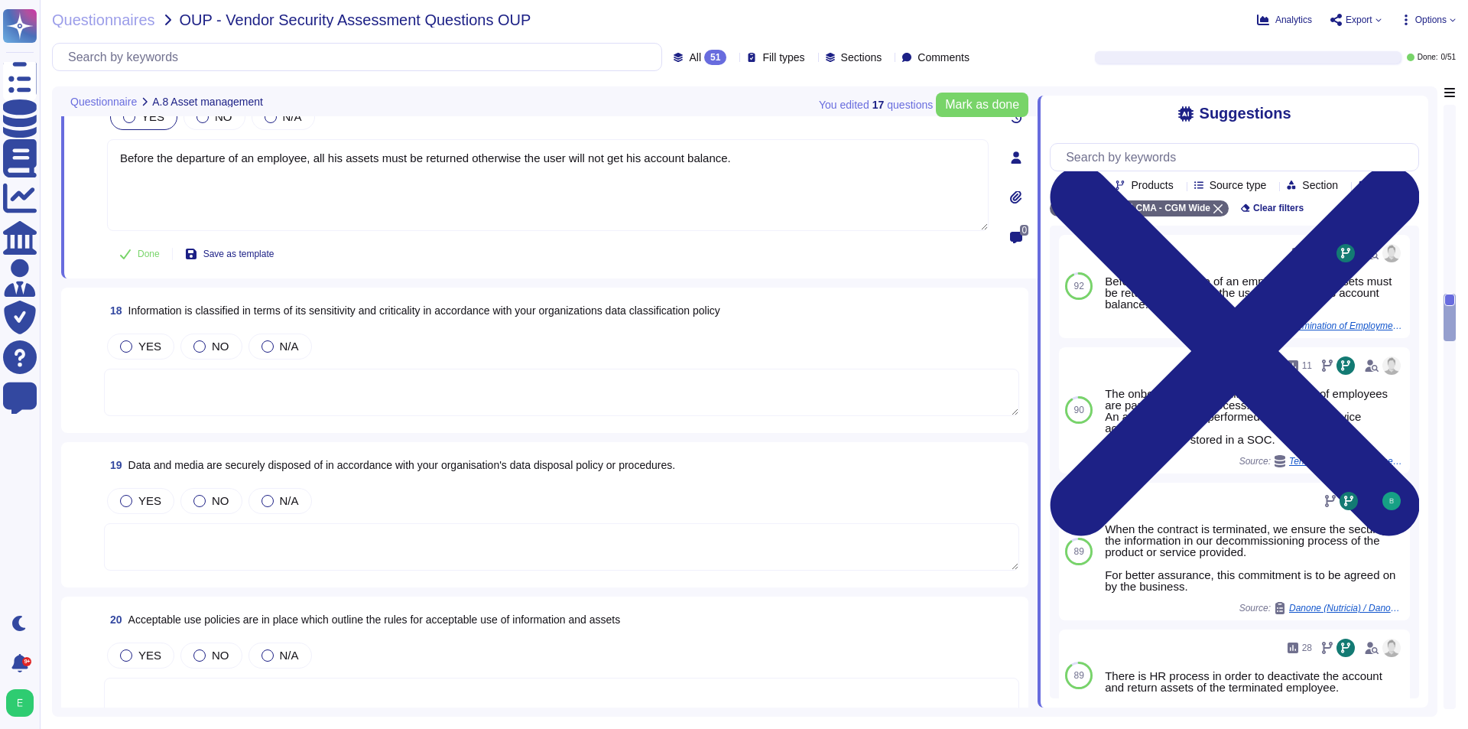
scroll to position [2906, 0]
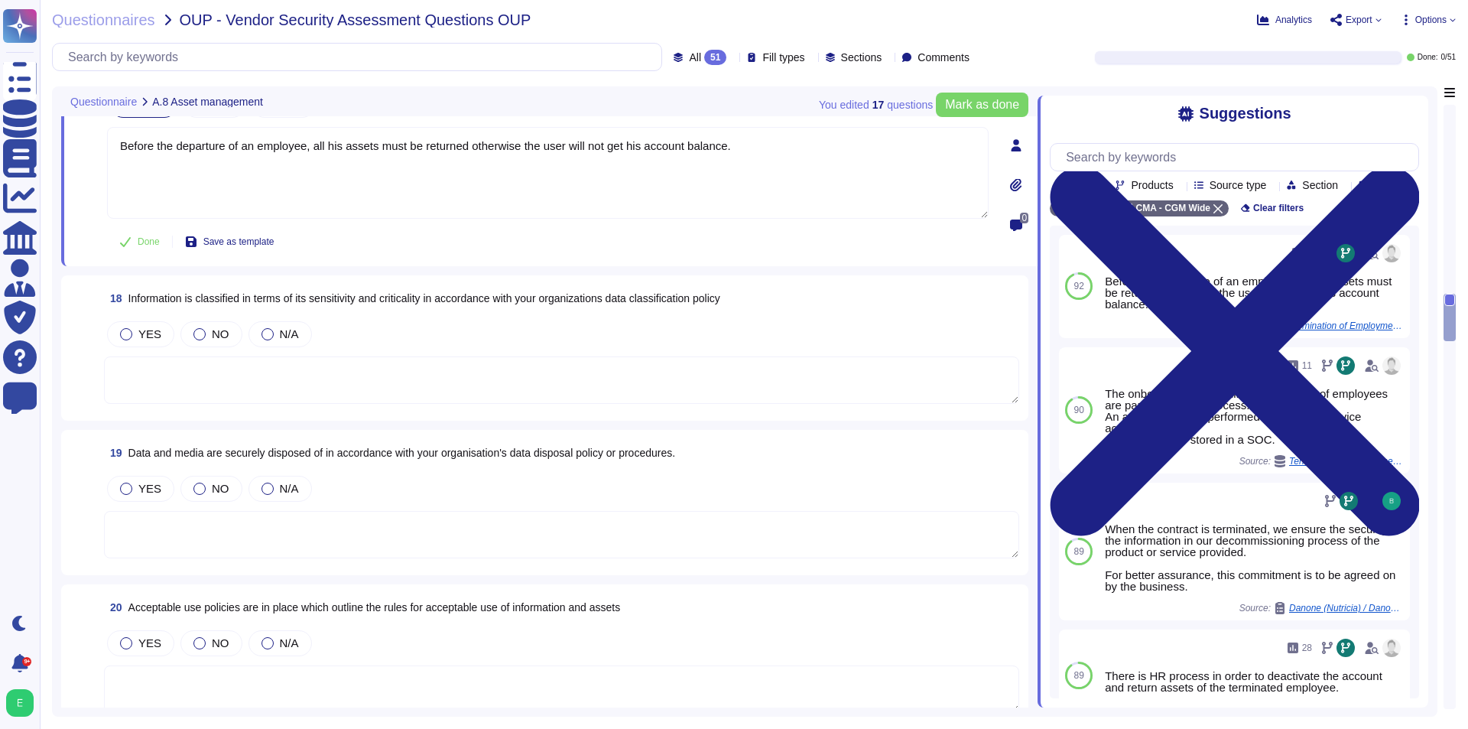
click at [555, 356] on textarea at bounding box center [561, 379] width 915 height 47
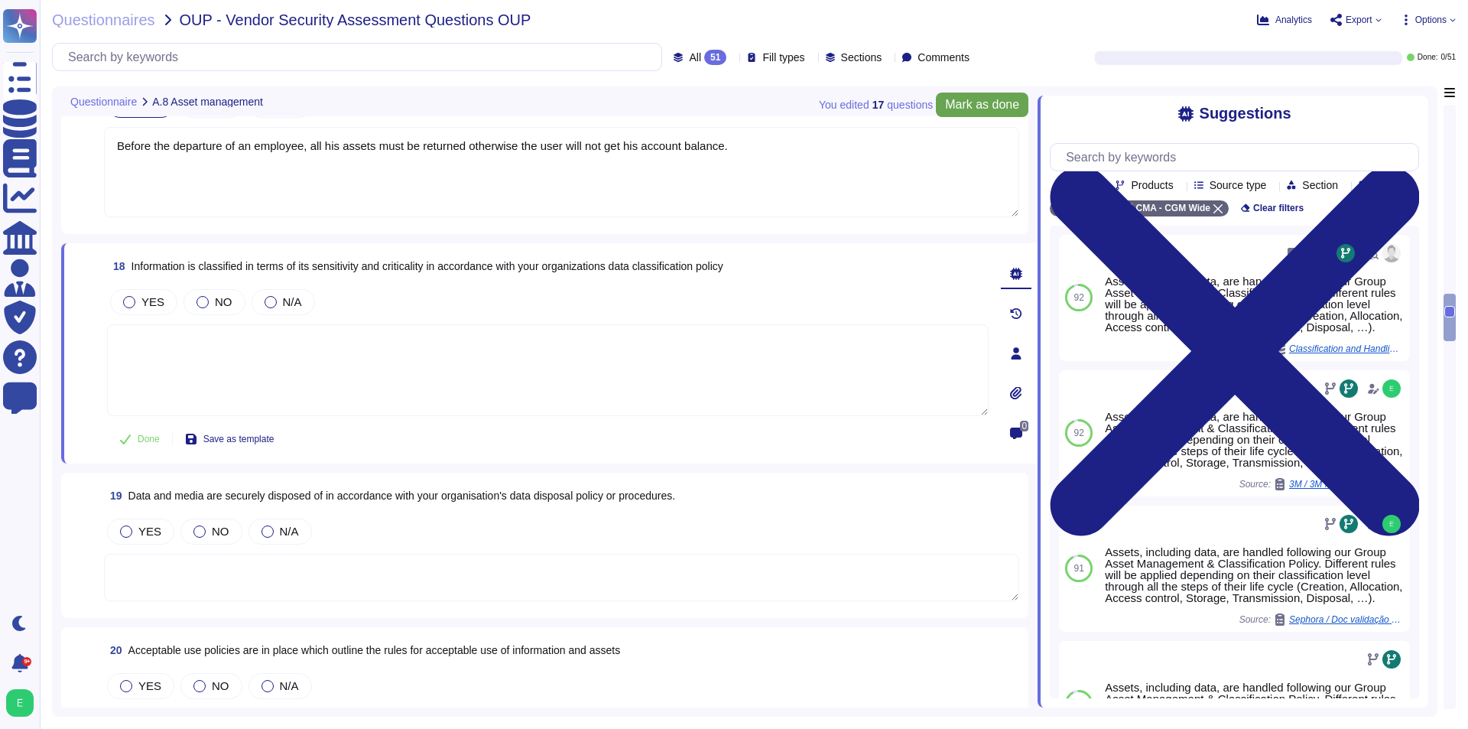
click at [990, 103] on span "Mark as done" at bounding box center [982, 105] width 74 height 12
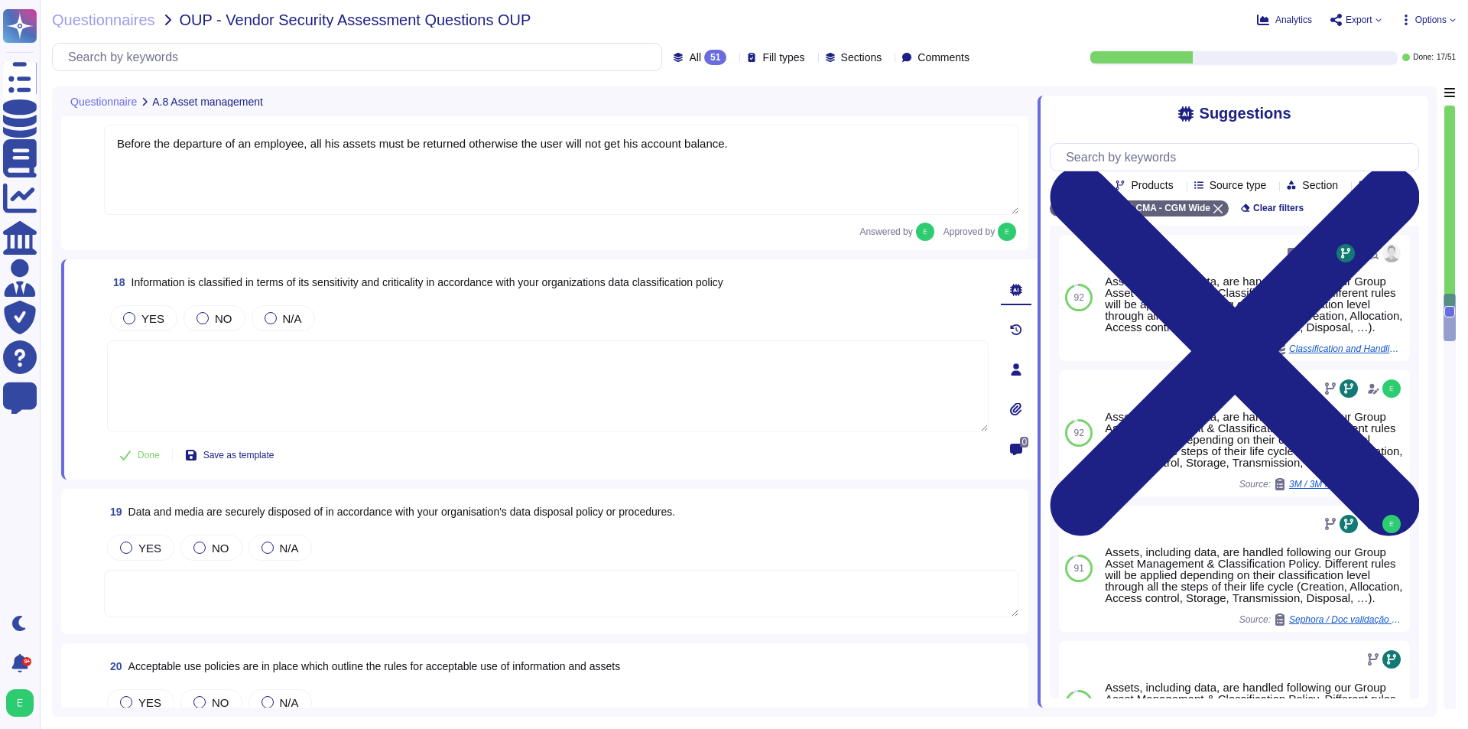
click at [475, 377] on textarea at bounding box center [548, 386] width 882 height 92
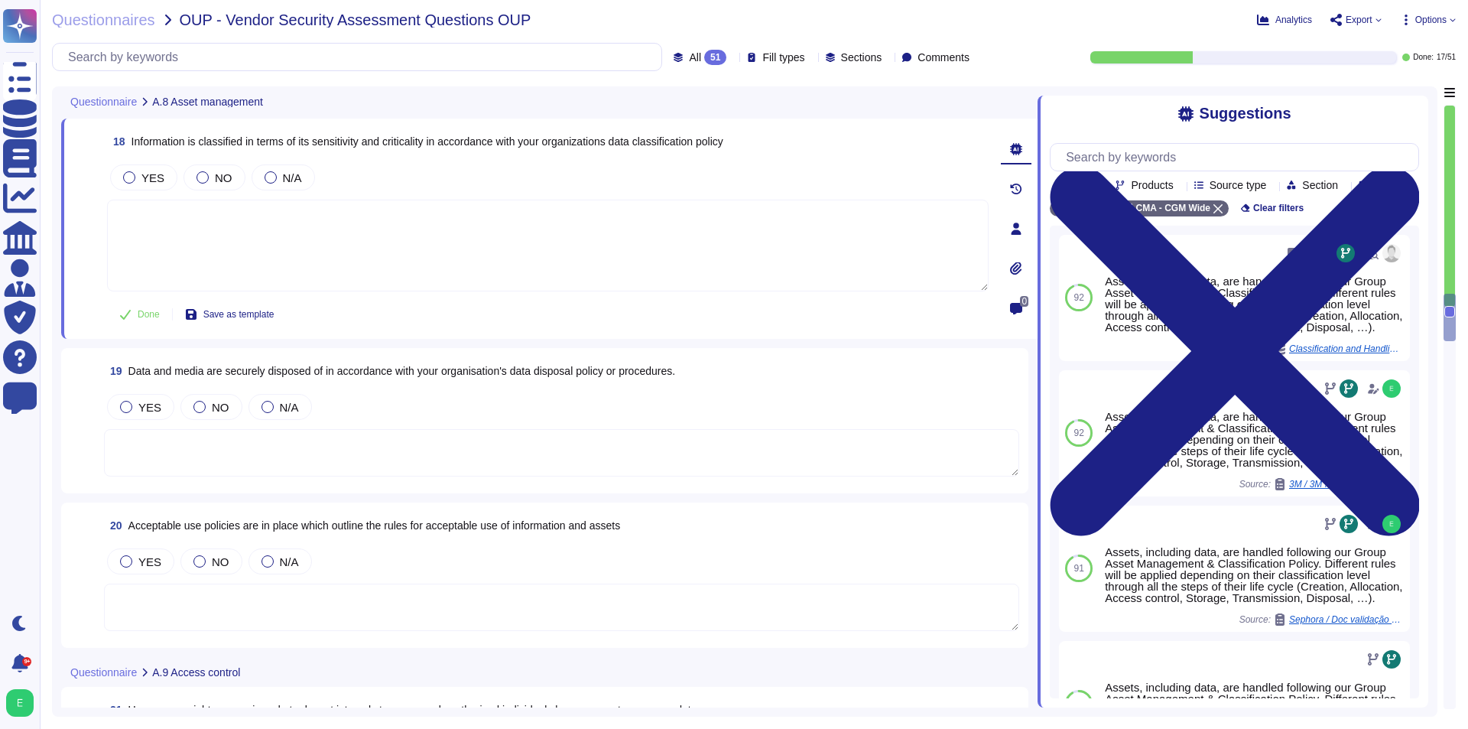
scroll to position [3059, 0]
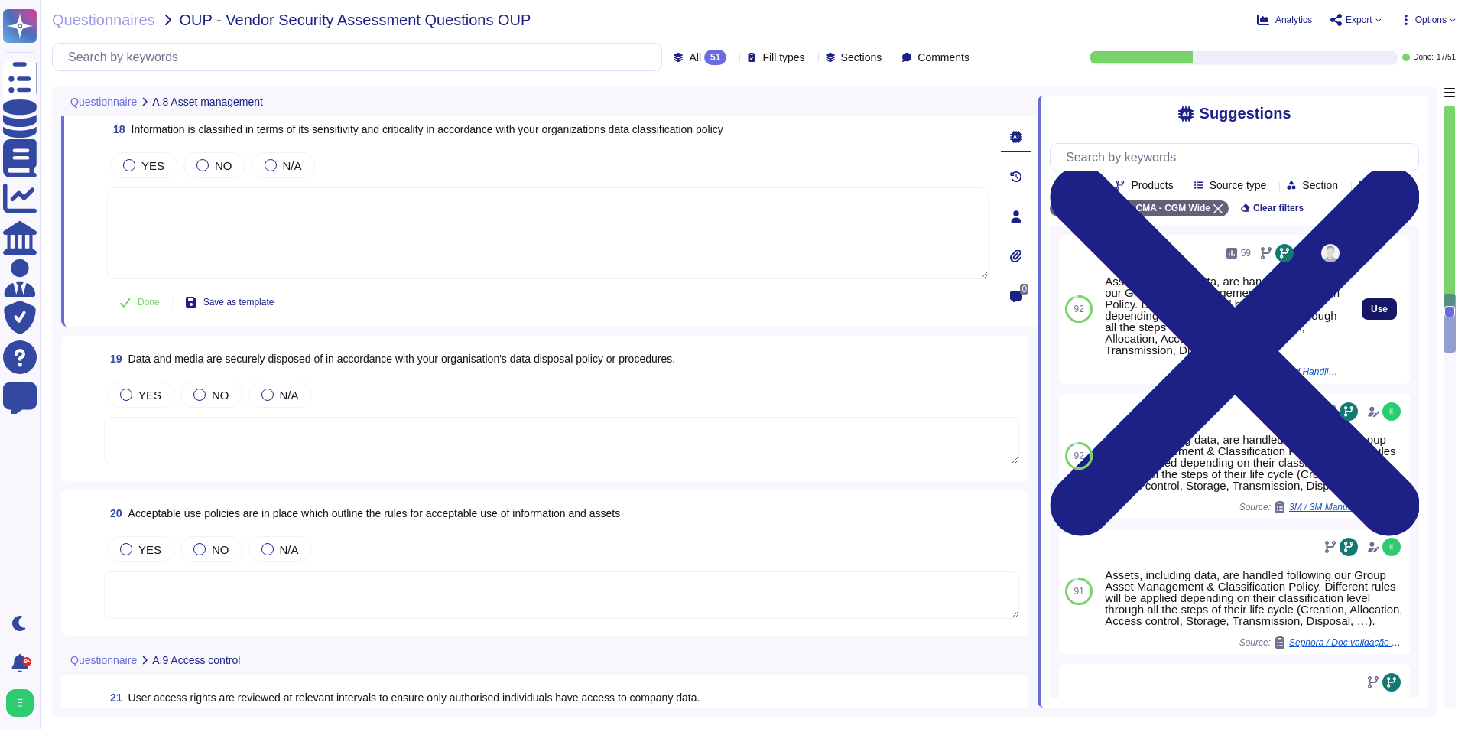
click at [1373, 314] on span "Use" at bounding box center [1379, 308] width 17 height 9
type textarea "Assets, including data, are handled following our Group Asset Management & Clas…"
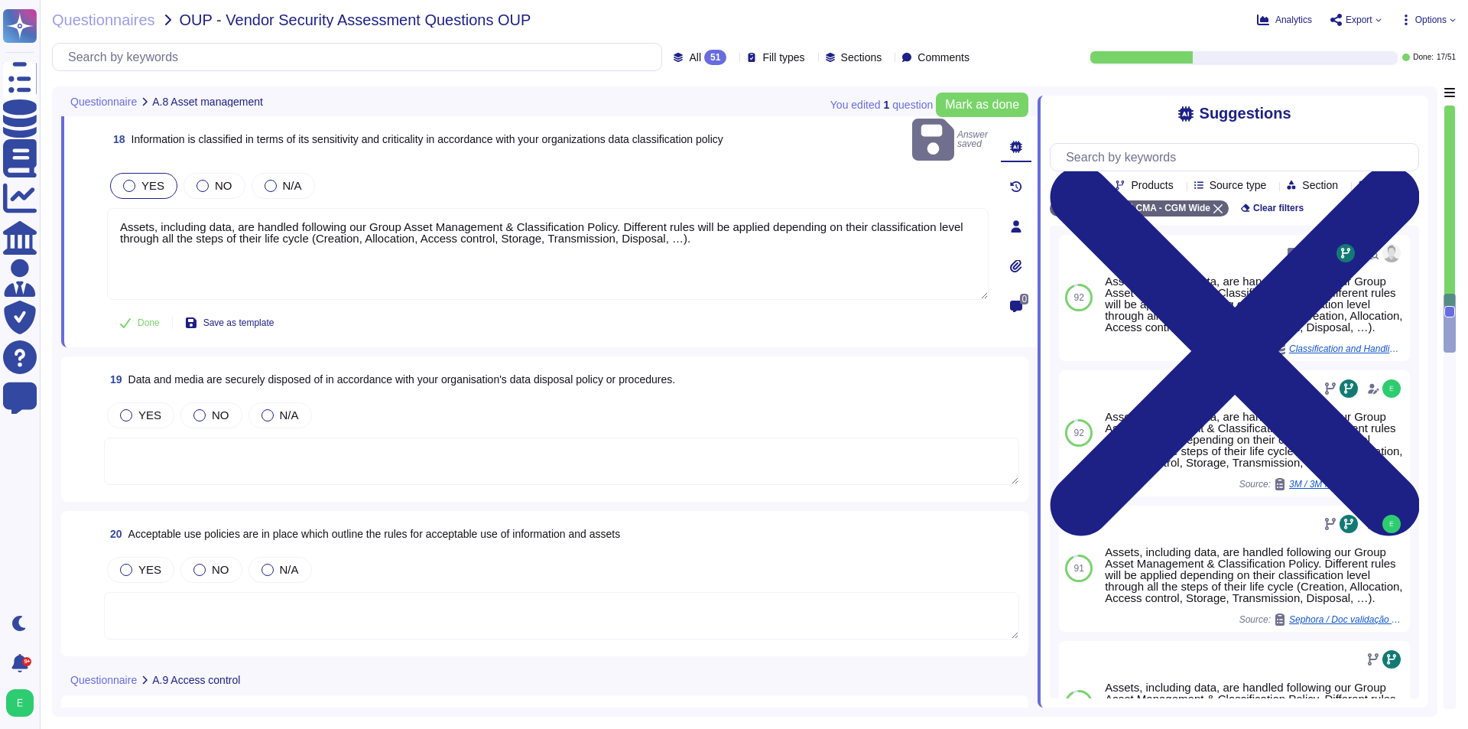
click at [209, 437] on textarea at bounding box center [561, 460] width 915 height 47
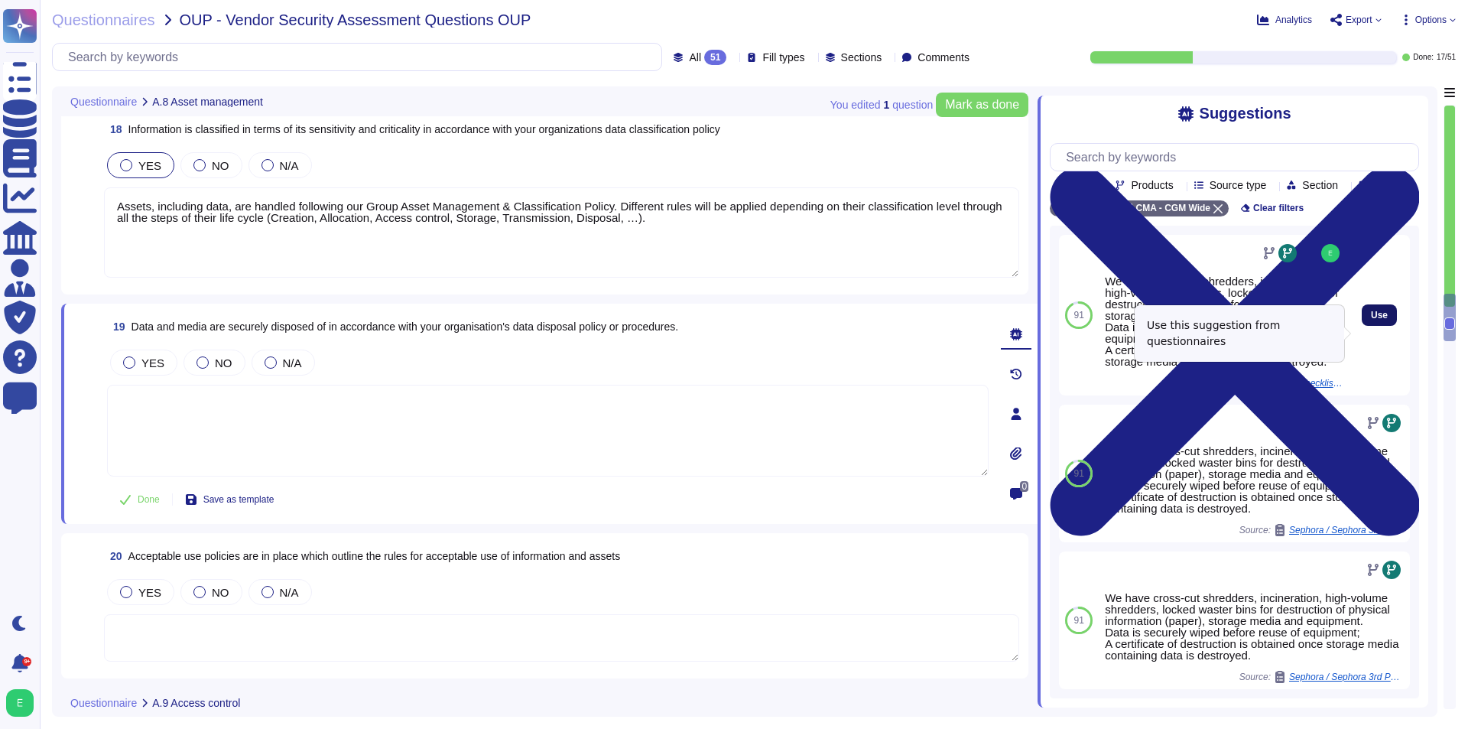
click at [1372, 320] on span "Use" at bounding box center [1379, 315] width 17 height 9
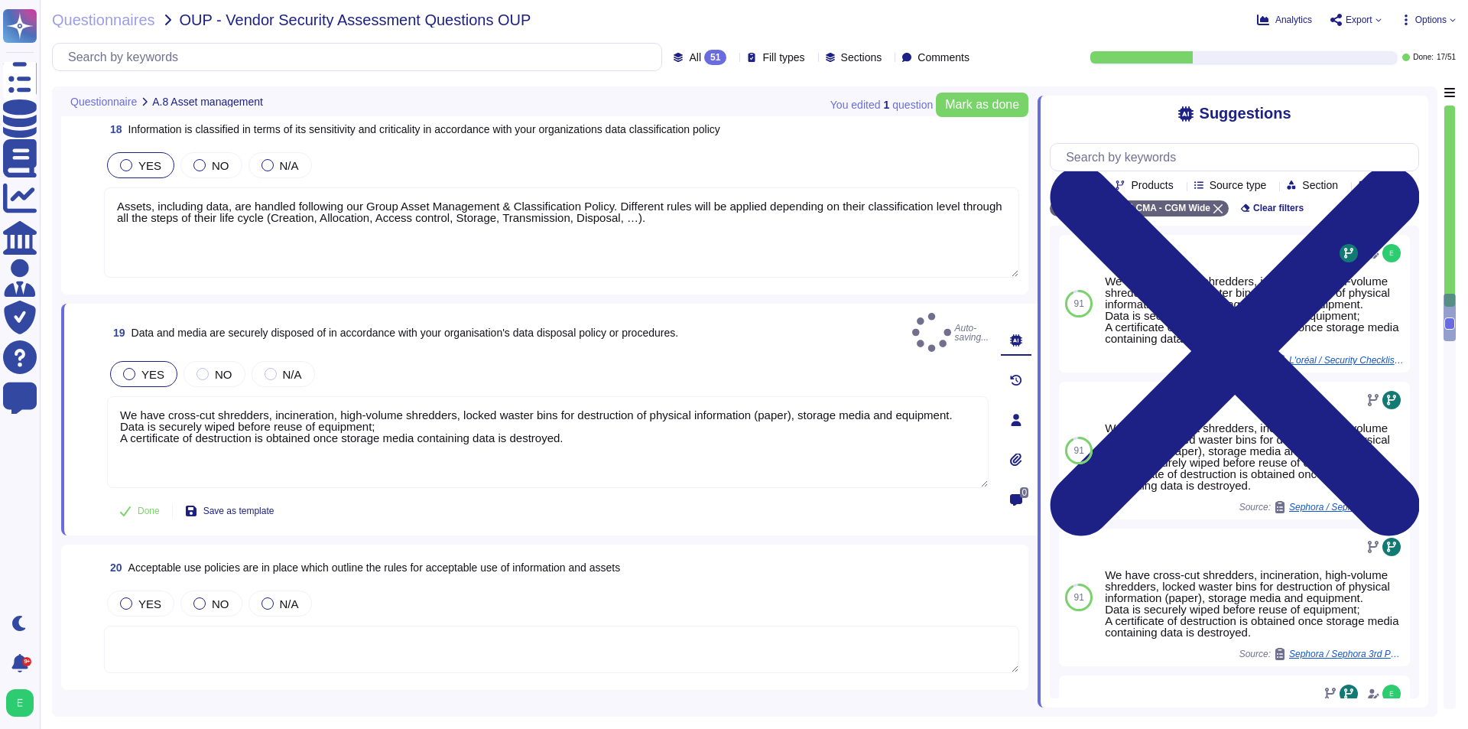
type textarea "We have cross-cut shredders, incineration, high-volume shredders, locked waster…"
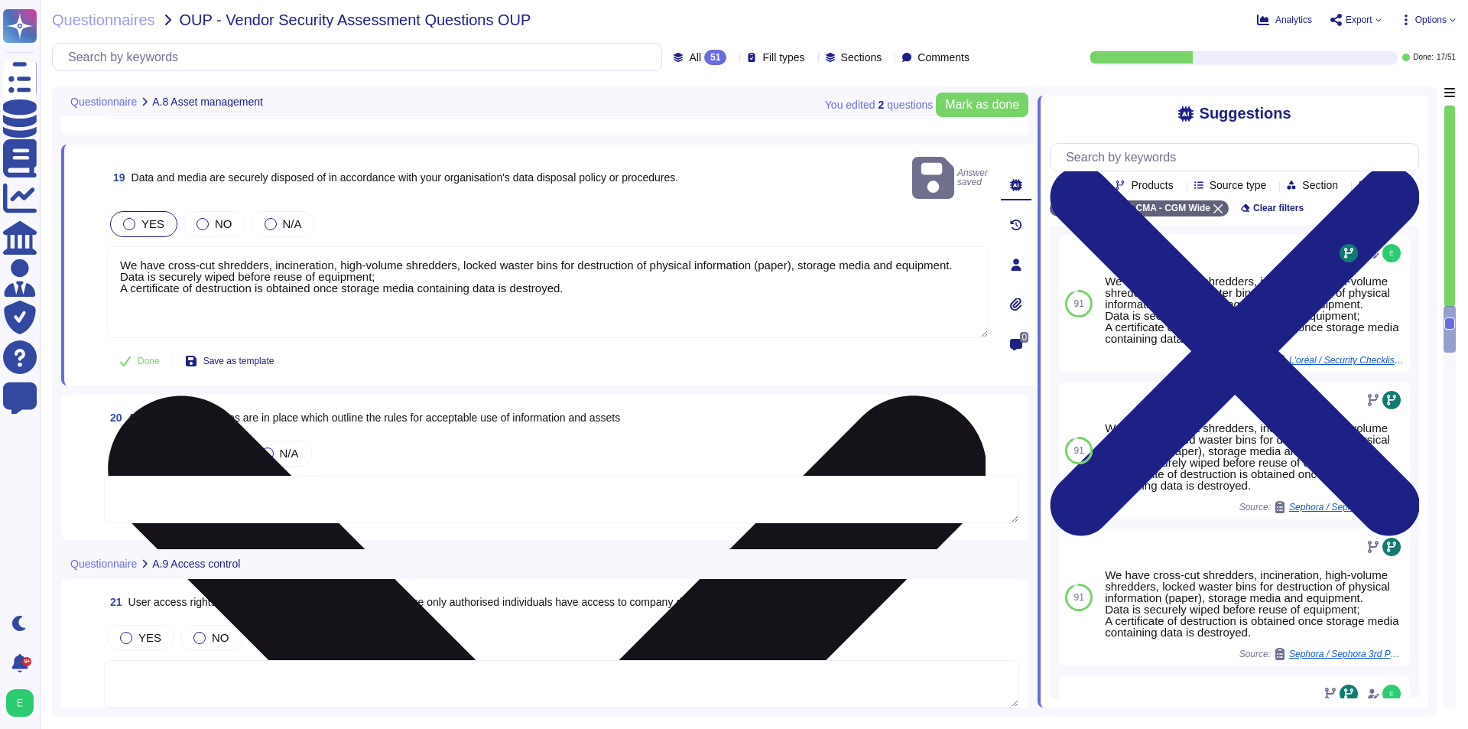
scroll to position [3212, 0]
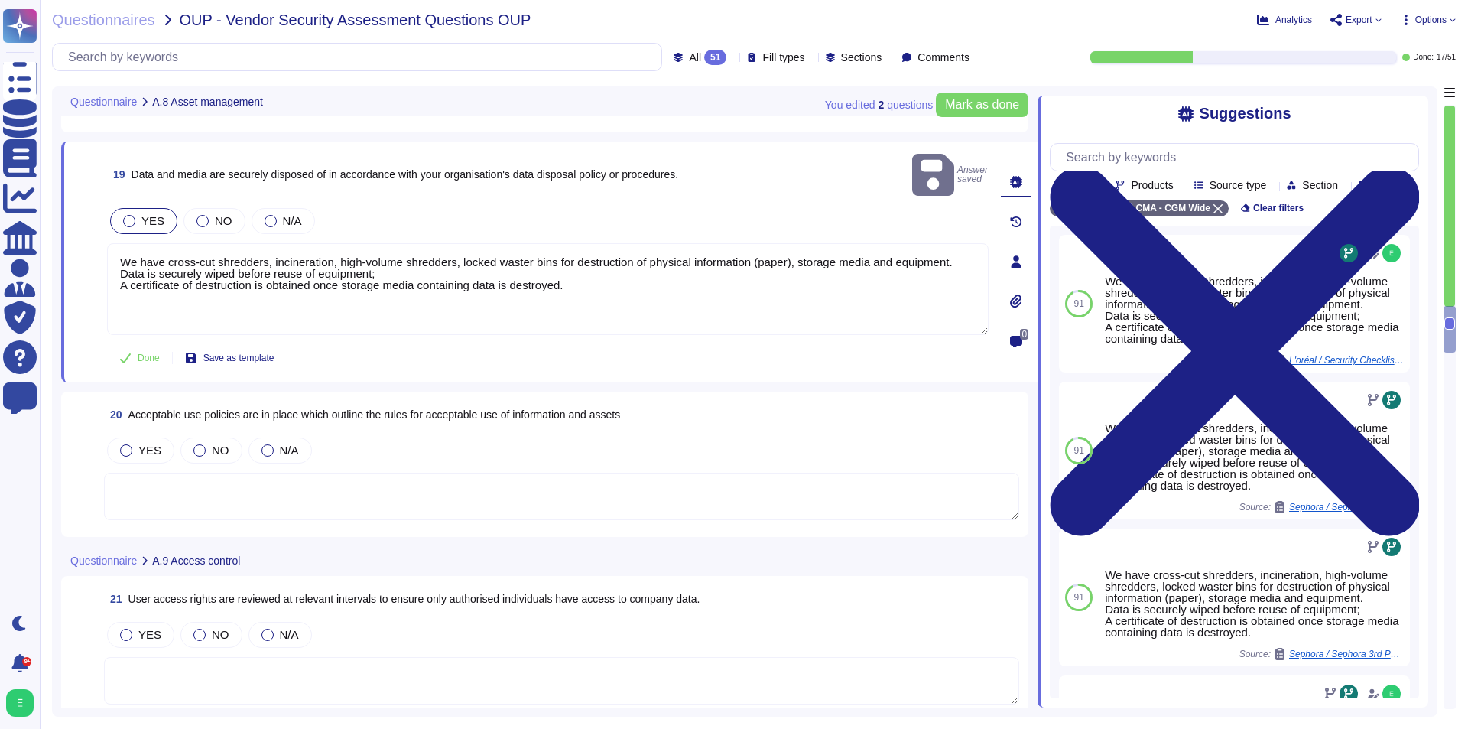
click at [306, 473] on textarea at bounding box center [561, 496] width 915 height 47
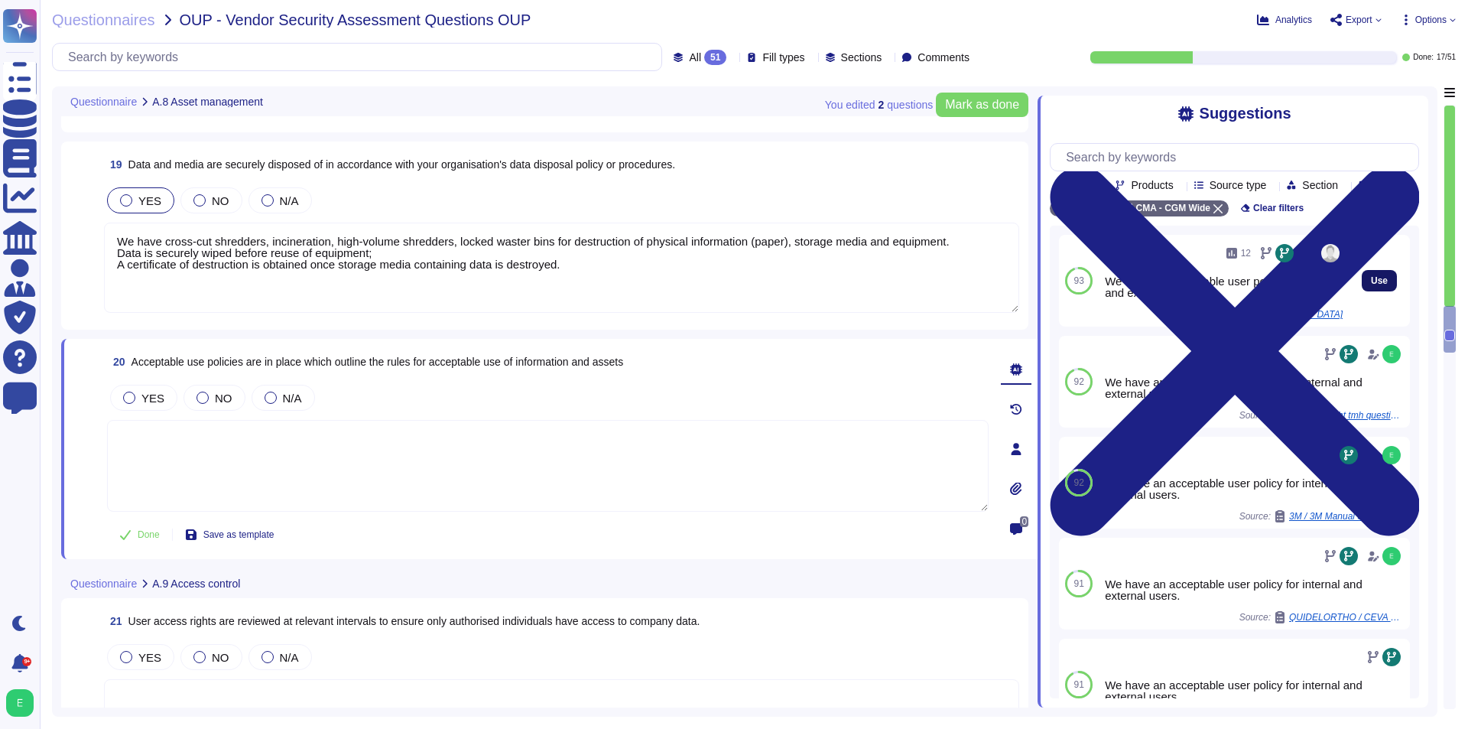
click at [1371, 285] on span "Use" at bounding box center [1379, 280] width 17 height 9
type textarea "We have an acceptable user policy for internal and external users."
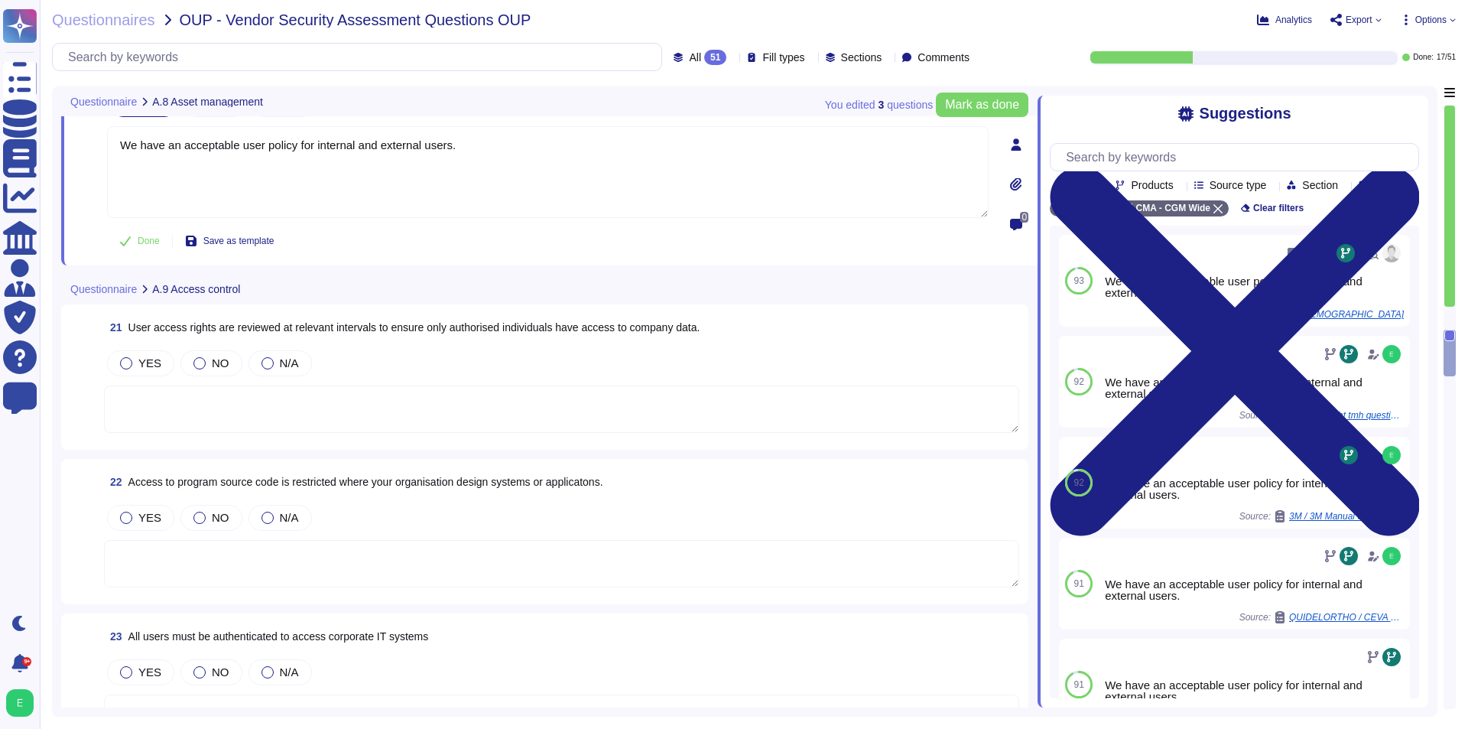
scroll to position [3518, 0]
click at [442, 385] on textarea at bounding box center [561, 408] width 915 height 47
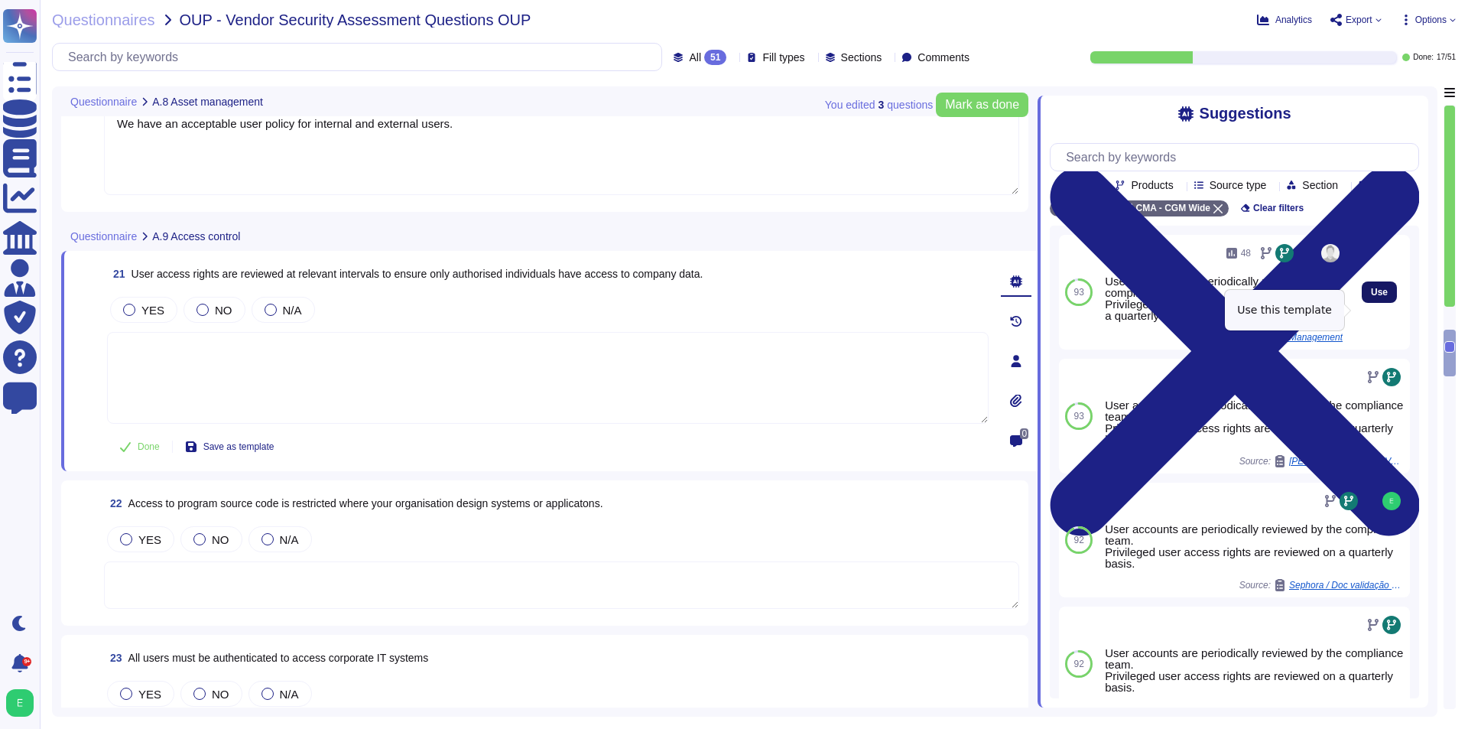
click at [1362, 303] on button "Use" at bounding box center [1379, 291] width 35 height 21
type textarea "User accounts are periodically reviewed by the compliance team. Privileged user…"
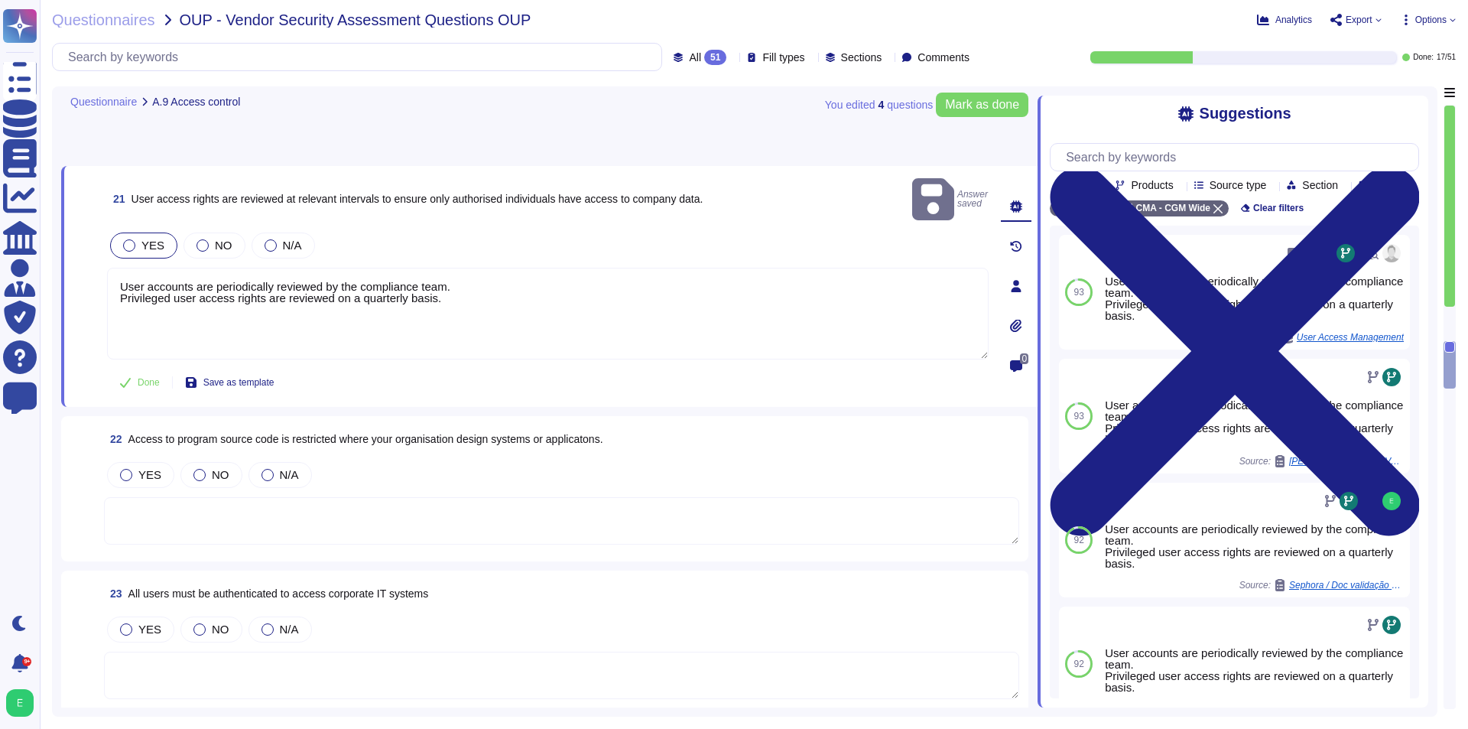
scroll to position [3671, 0]
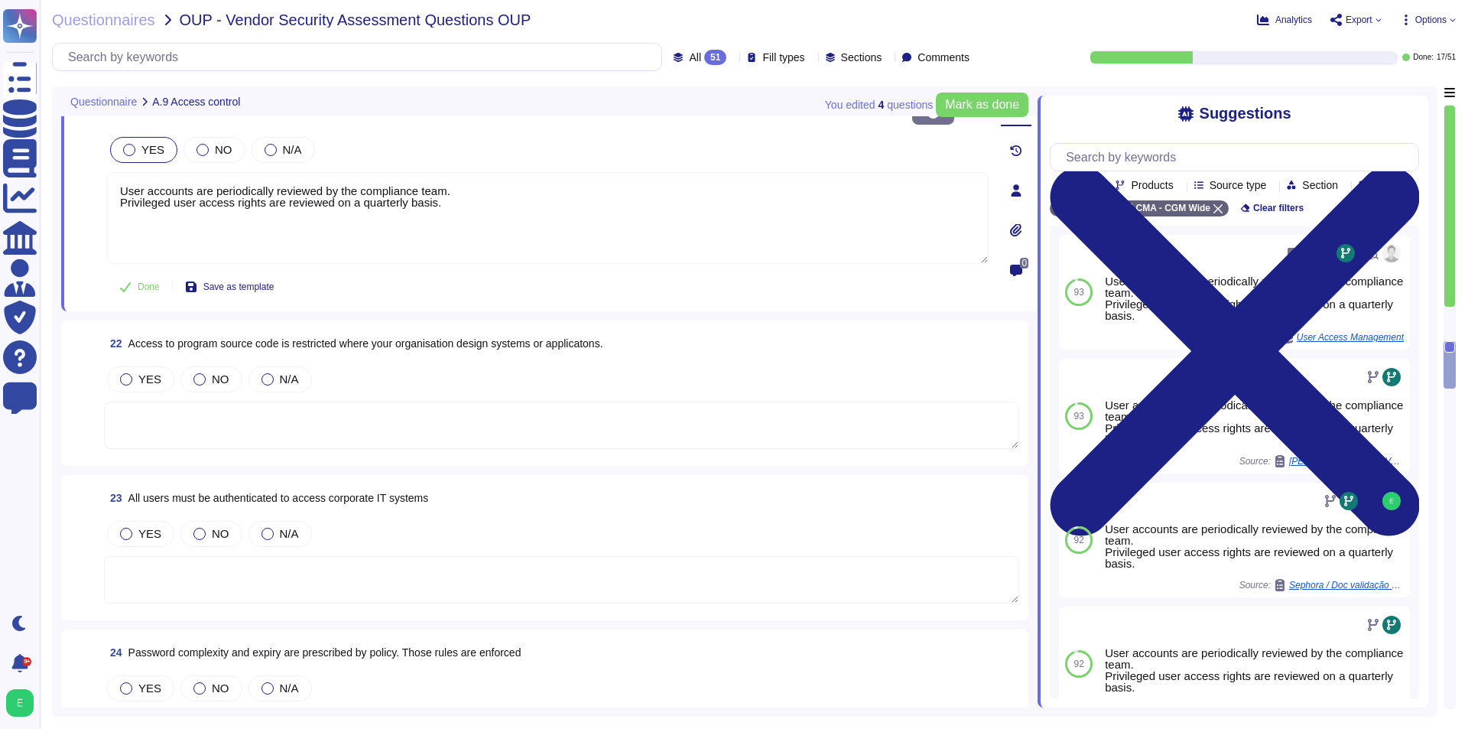
click at [439, 380] on div "YES NO N/A" at bounding box center [561, 406] width 915 height 87
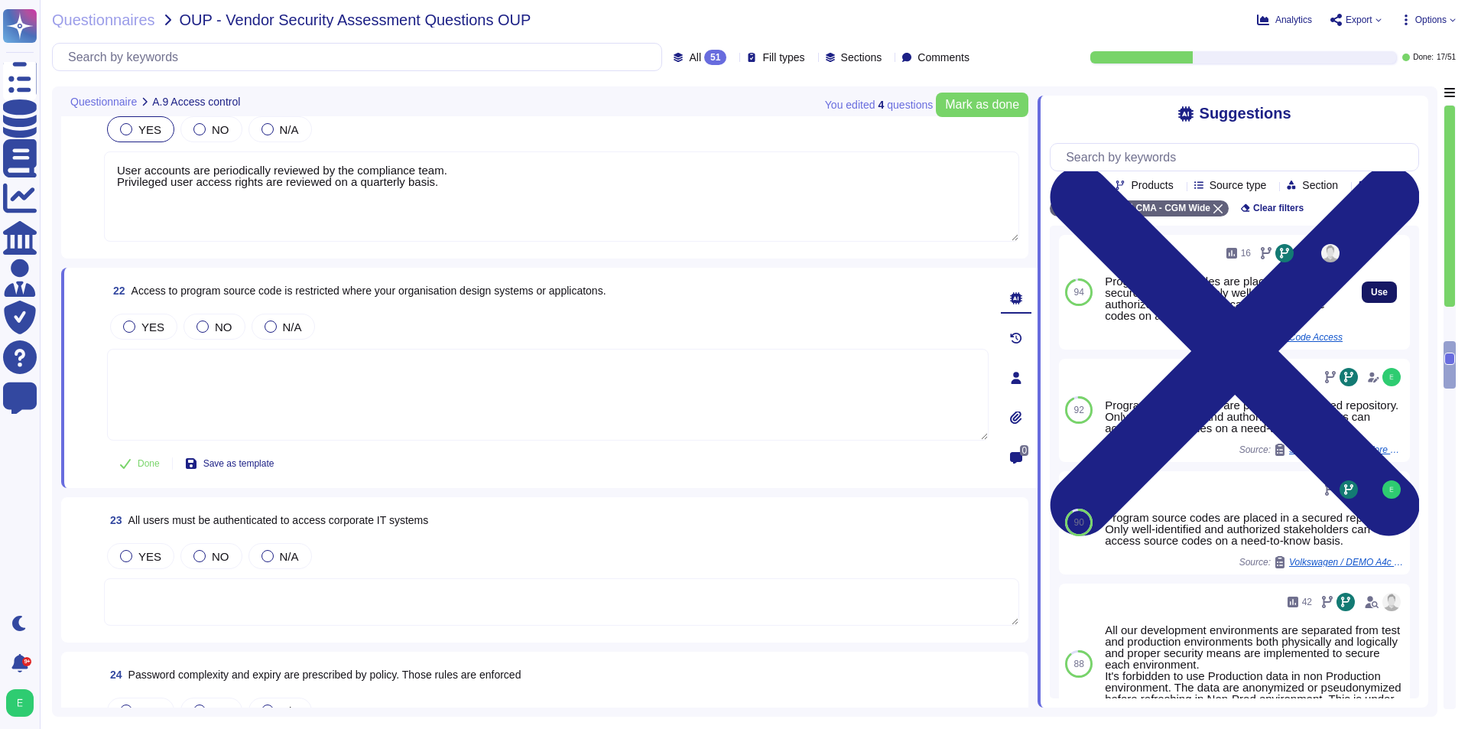
click at [1371, 297] on span "Use" at bounding box center [1379, 292] width 17 height 9
type textarea "Program source codes are placed in a secured repository. Only well-identified a…"
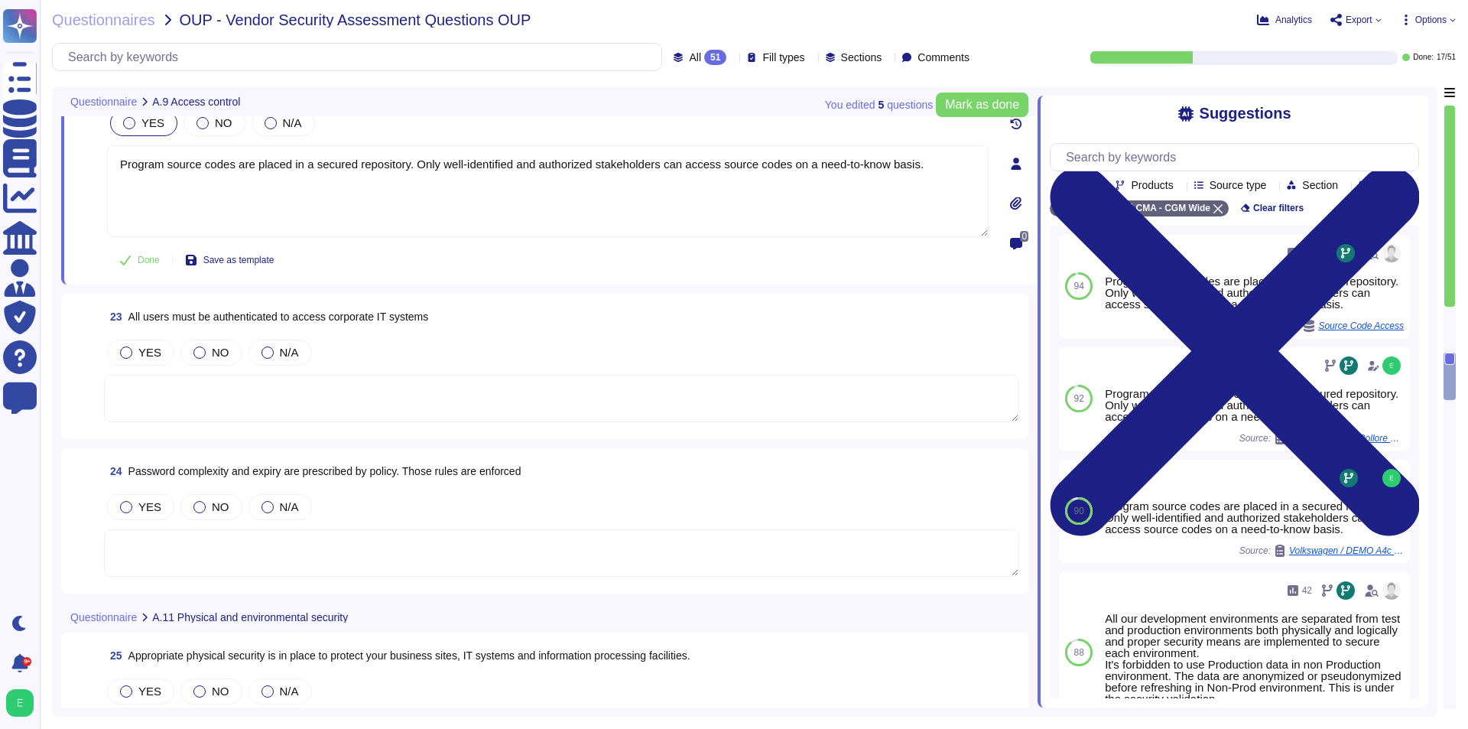
scroll to position [3901, 0]
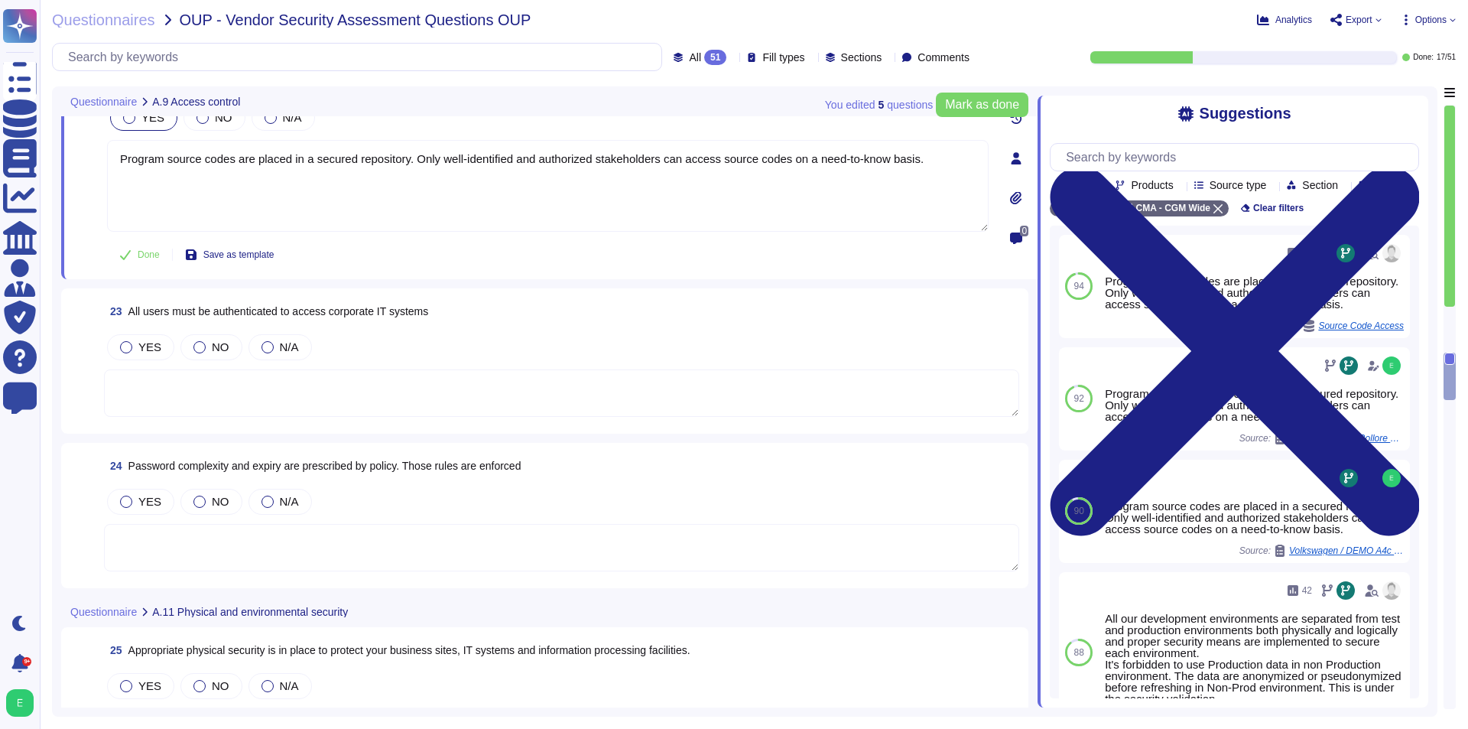
click at [495, 378] on textarea at bounding box center [561, 392] width 915 height 47
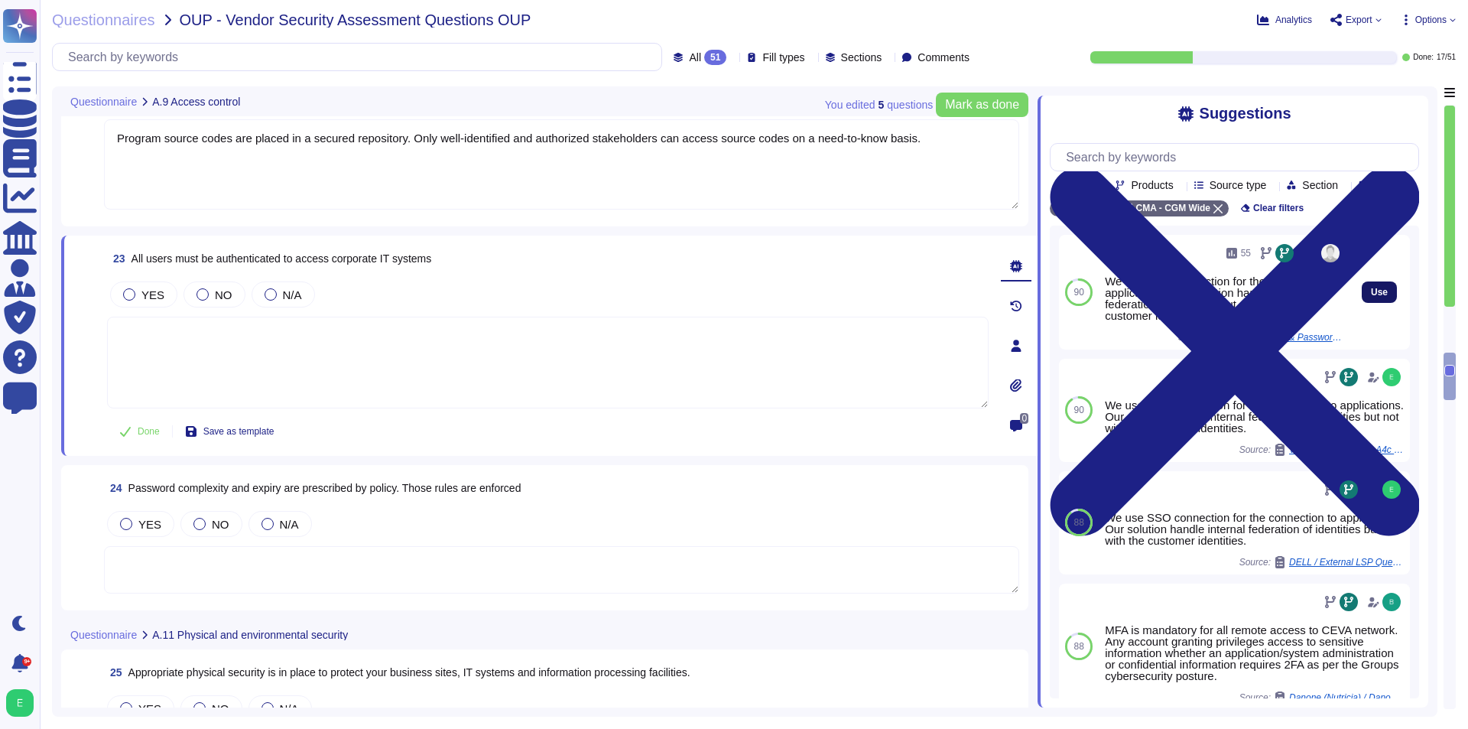
click at [1362, 303] on button "Use" at bounding box center [1379, 291] width 35 height 21
type textarea "We use SSO connection for the connection to applications. Our solution handle i…"
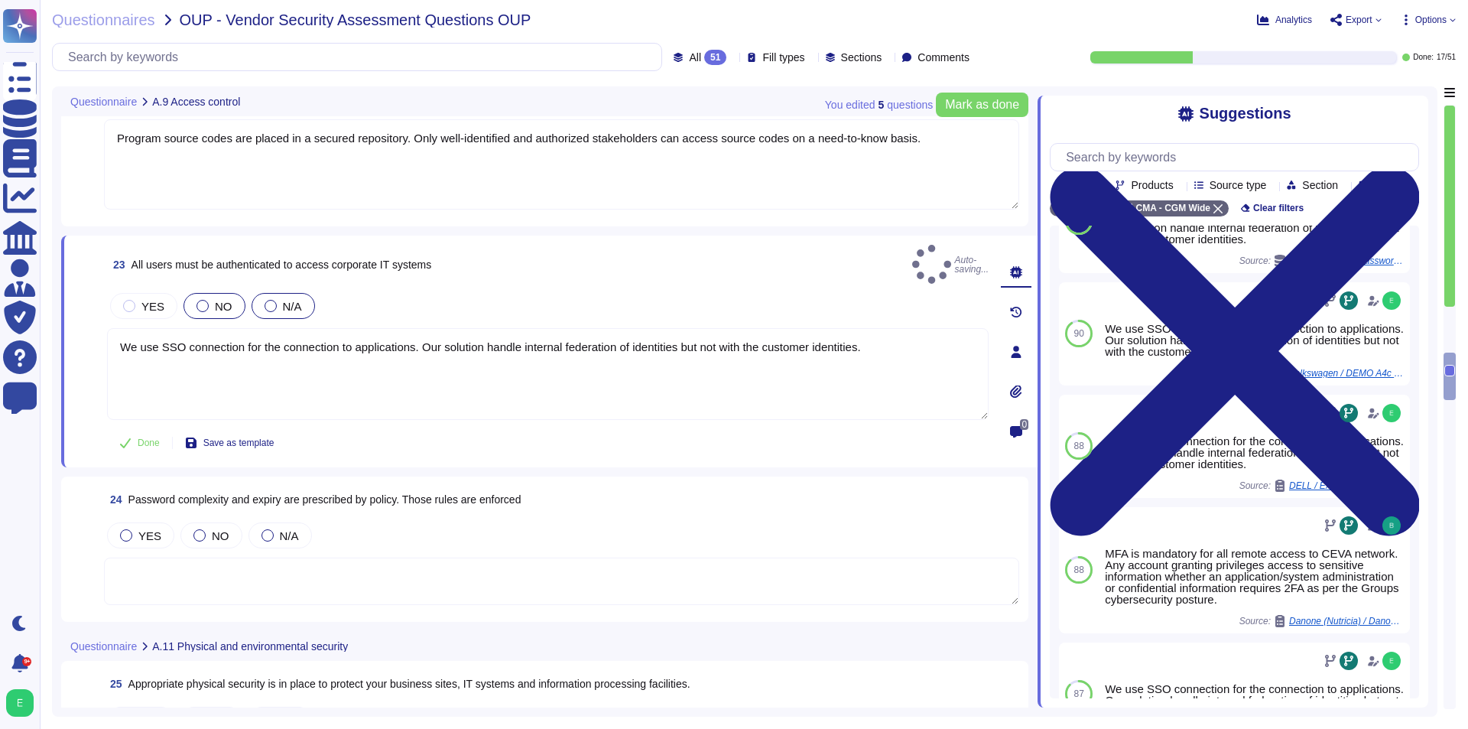
scroll to position [153, 0]
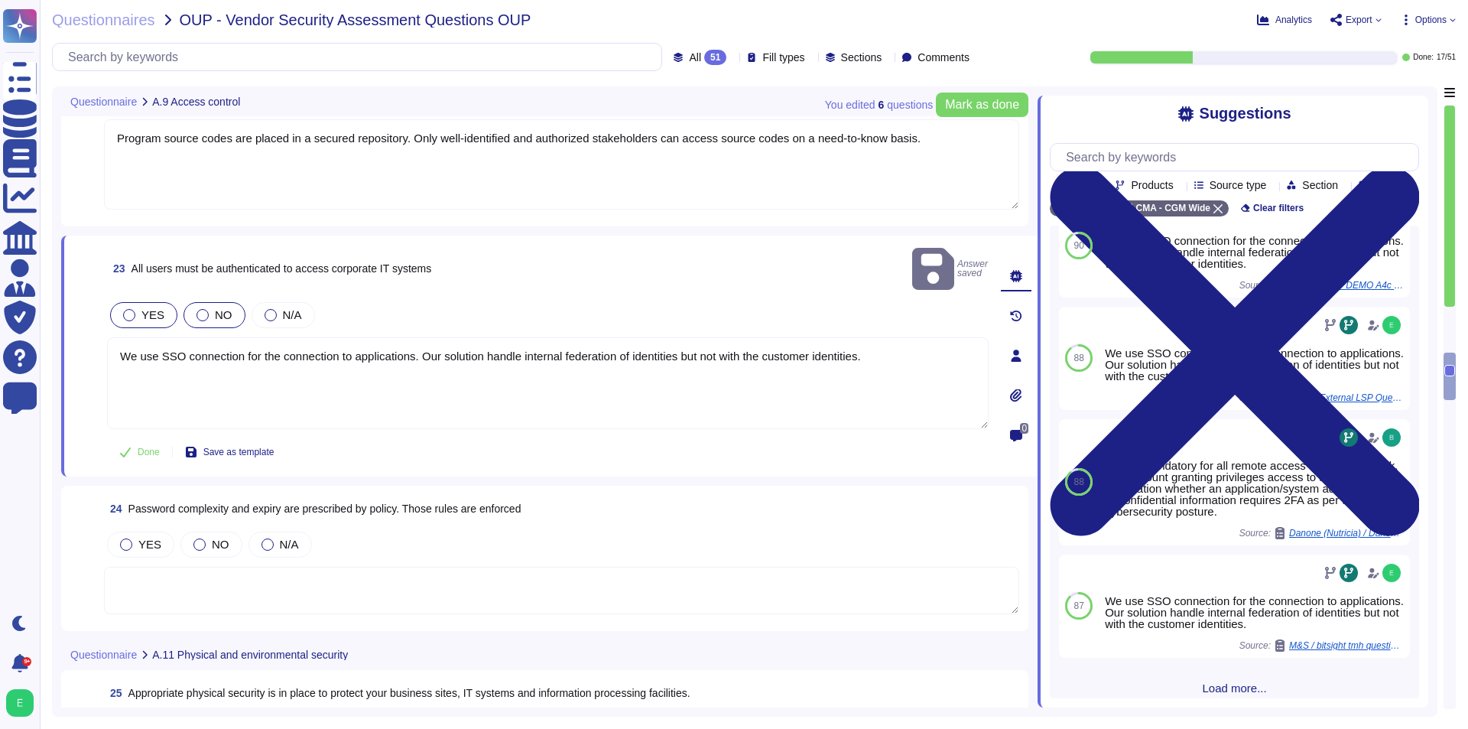
click at [150, 308] on span "YES" at bounding box center [152, 314] width 23 height 13
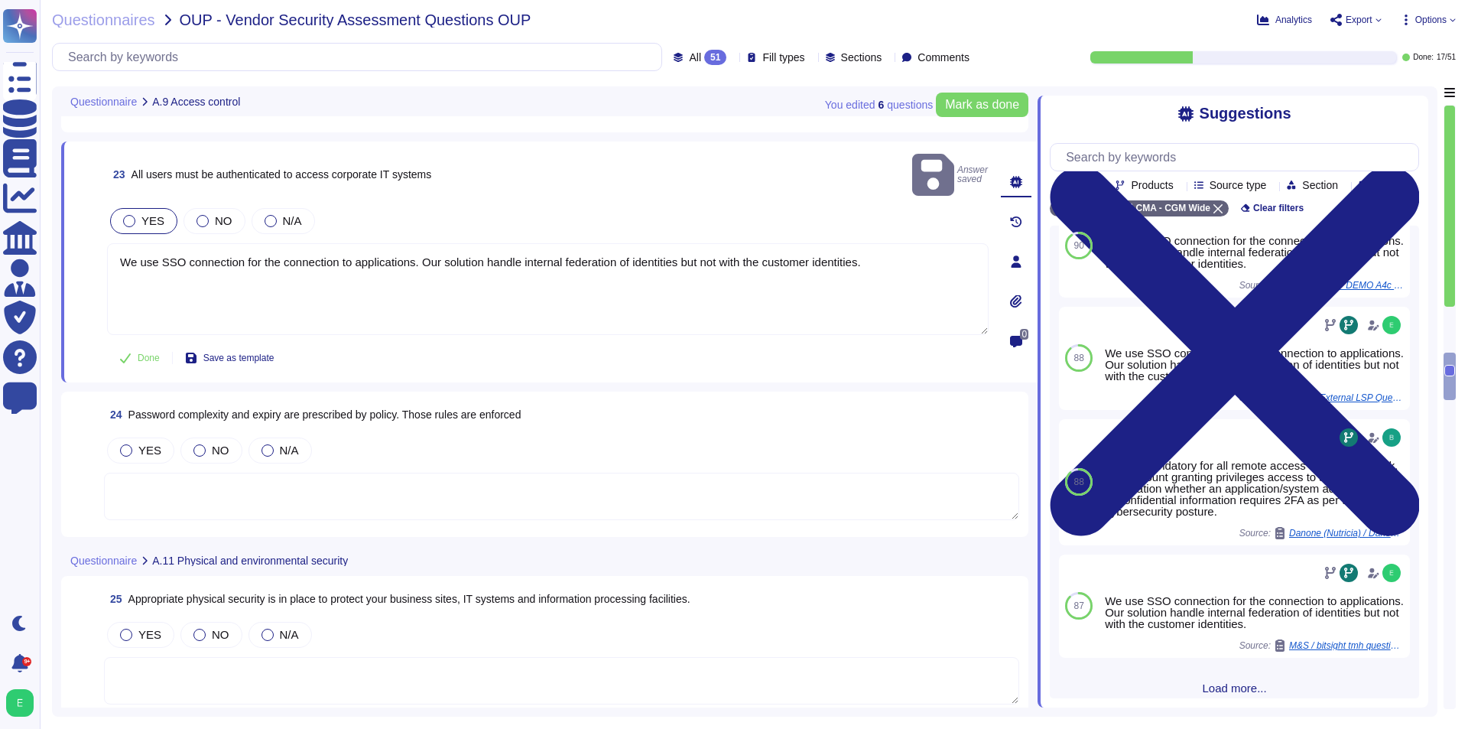
scroll to position [4054, 0]
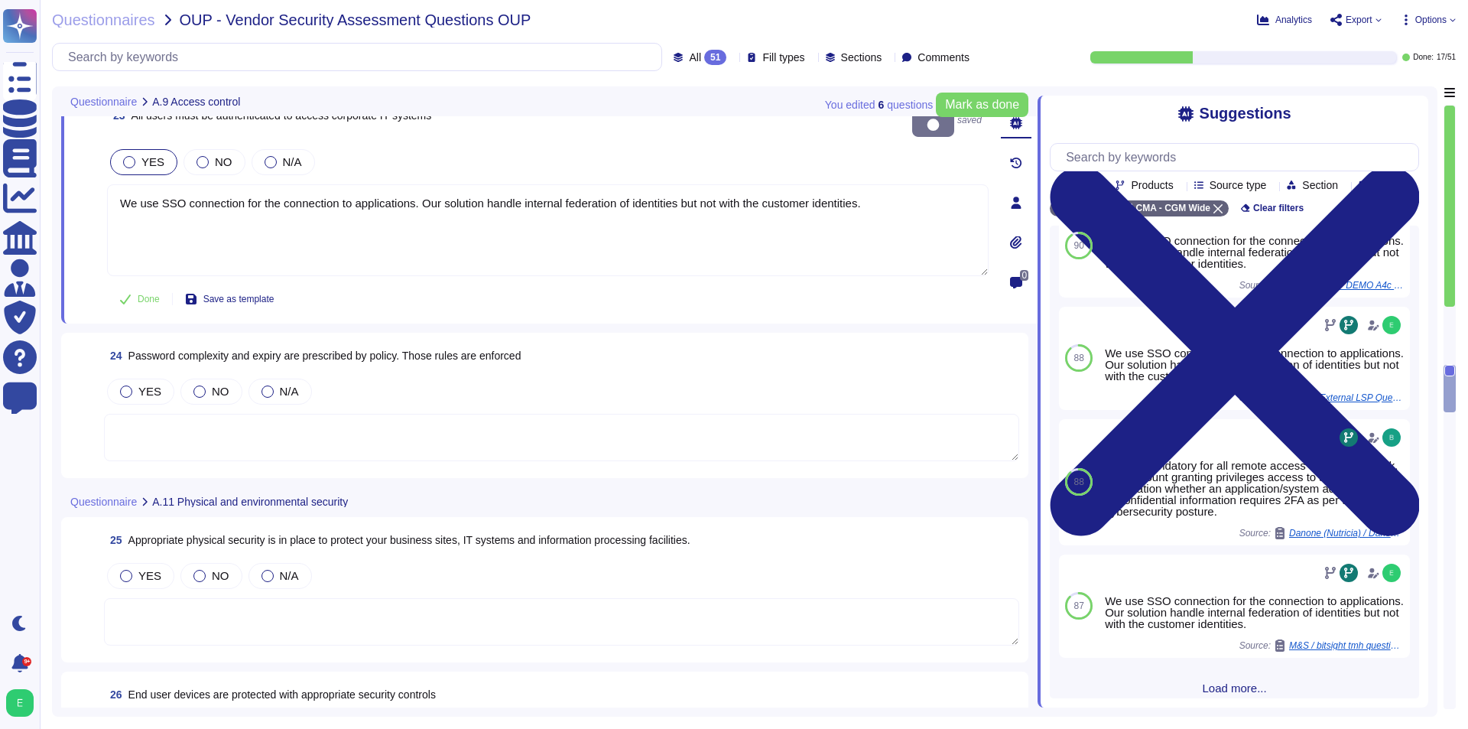
click at [449, 414] on textarea at bounding box center [561, 437] width 915 height 47
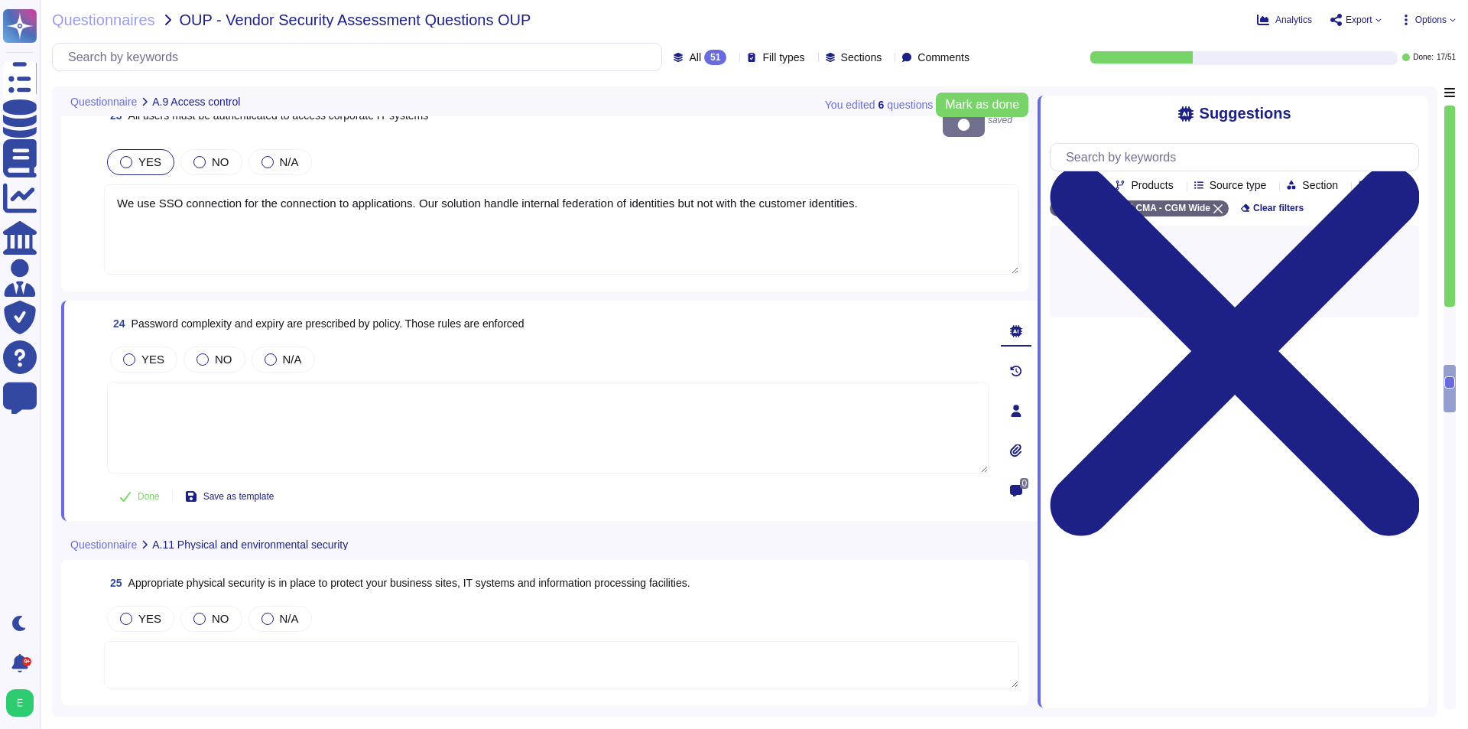
scroll to position [0, 0]
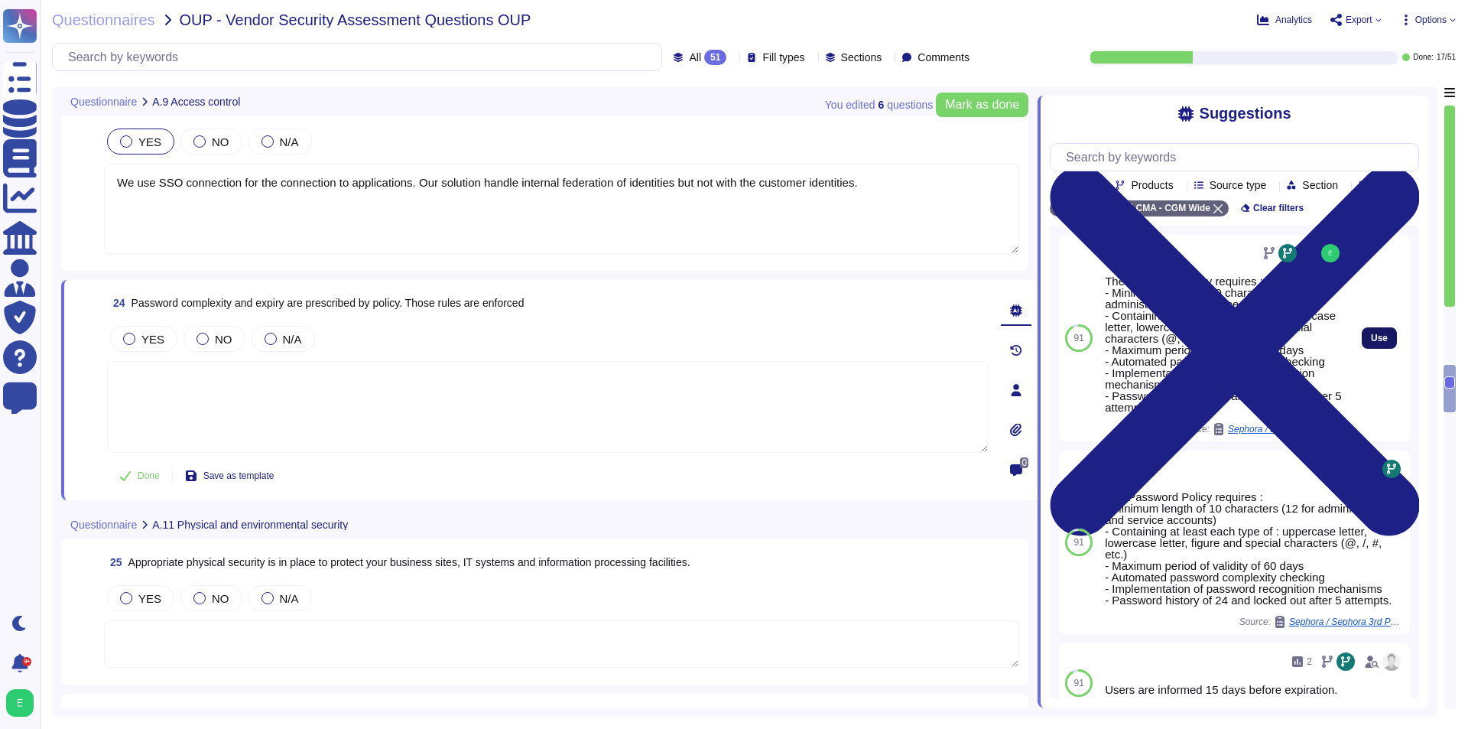
click at [1379, 349] on button "Use" at bounding box center [1379, 337] width 35 height 21
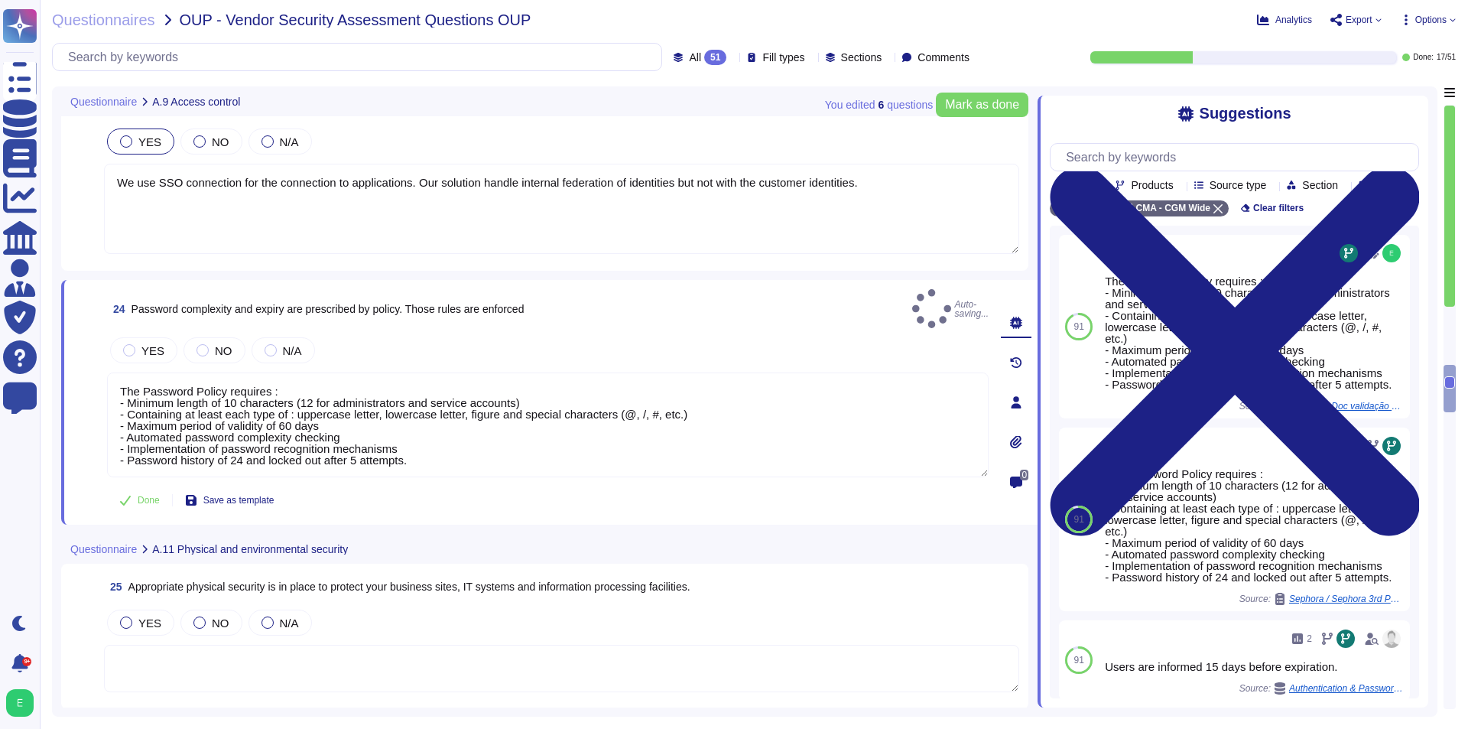
type textarea "The Password Policy requires : - Minimum length of 10 characters (12 for admini…"
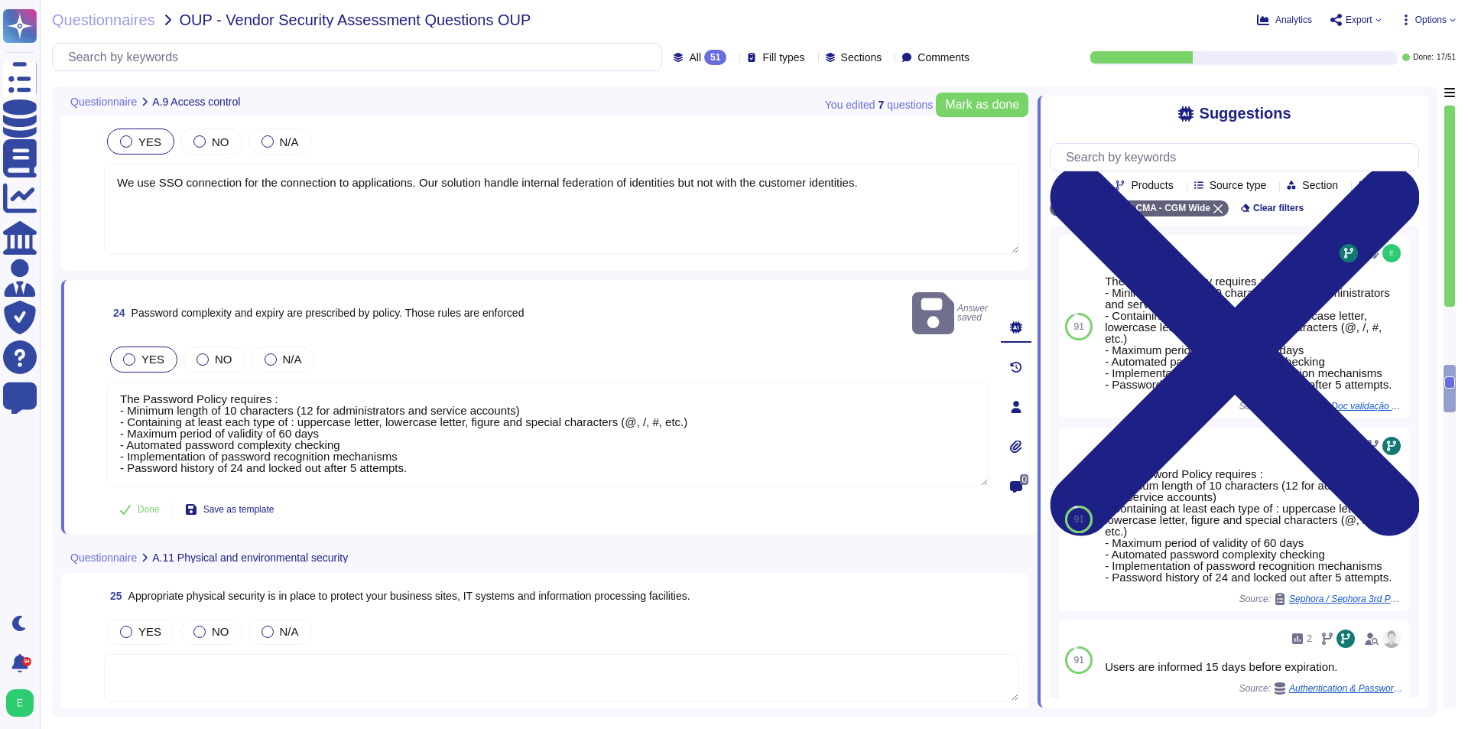
click at [142, 353] on span "YES" at bounding box center [152, 359] width 23 height 13
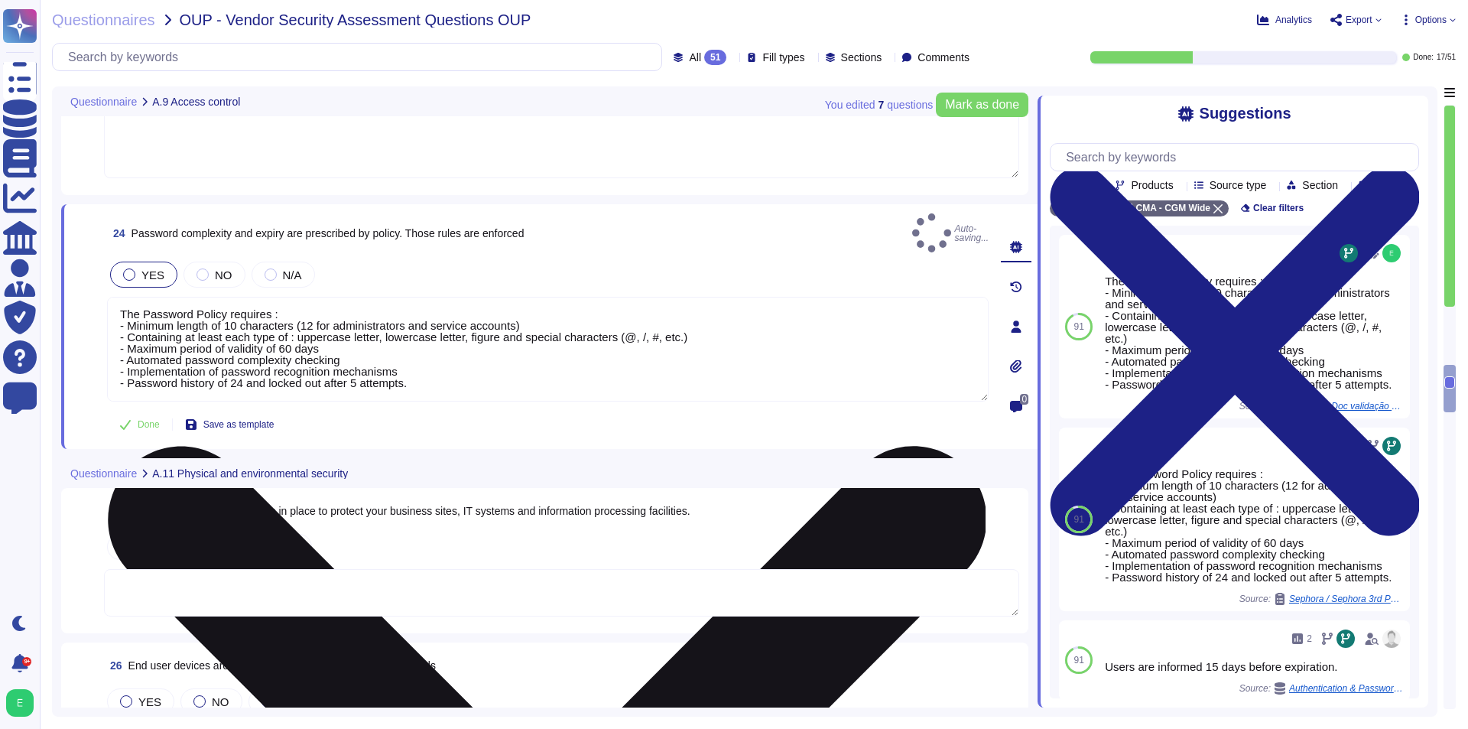
scroll to position [4207, 0]
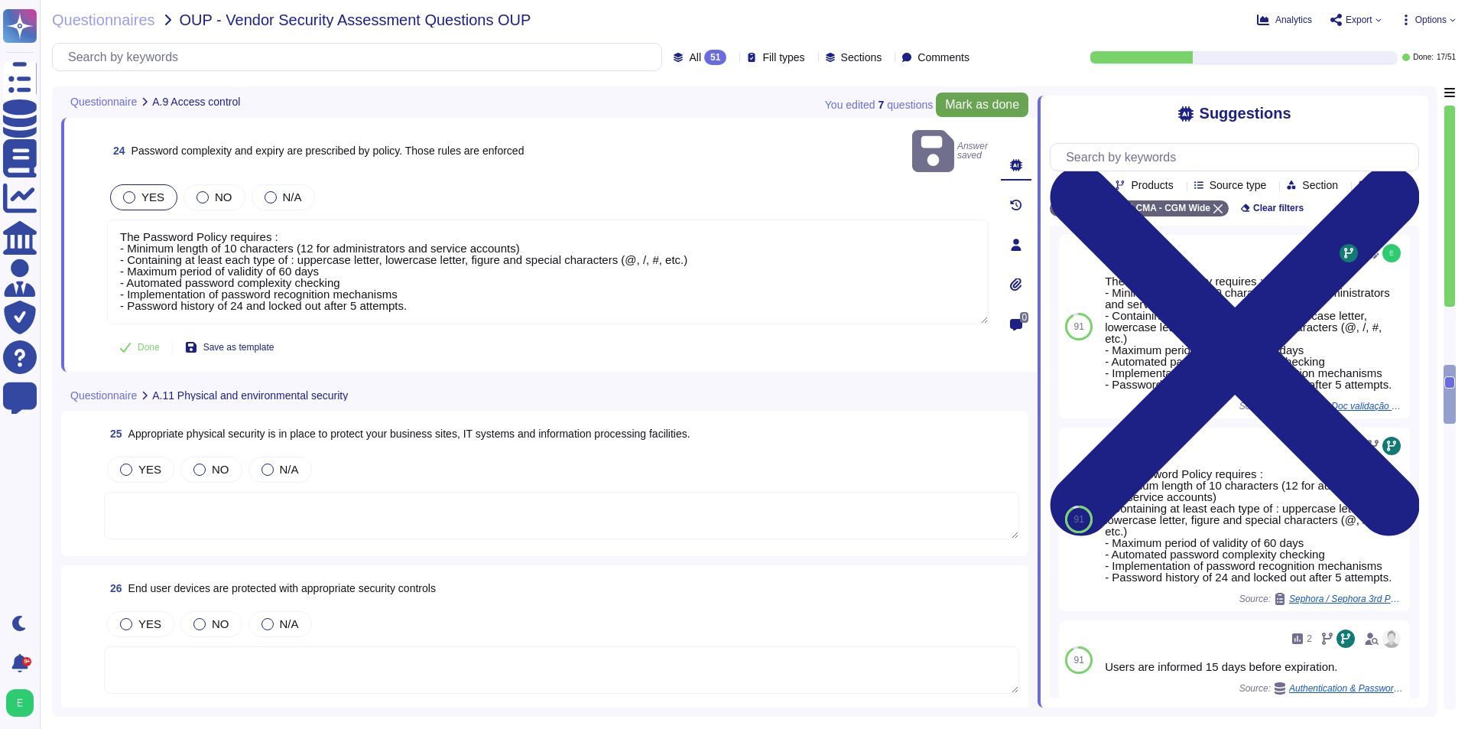
click at [1001, 96] on button "Mark as done" at bounding box center [982, 105] width 93 height 24
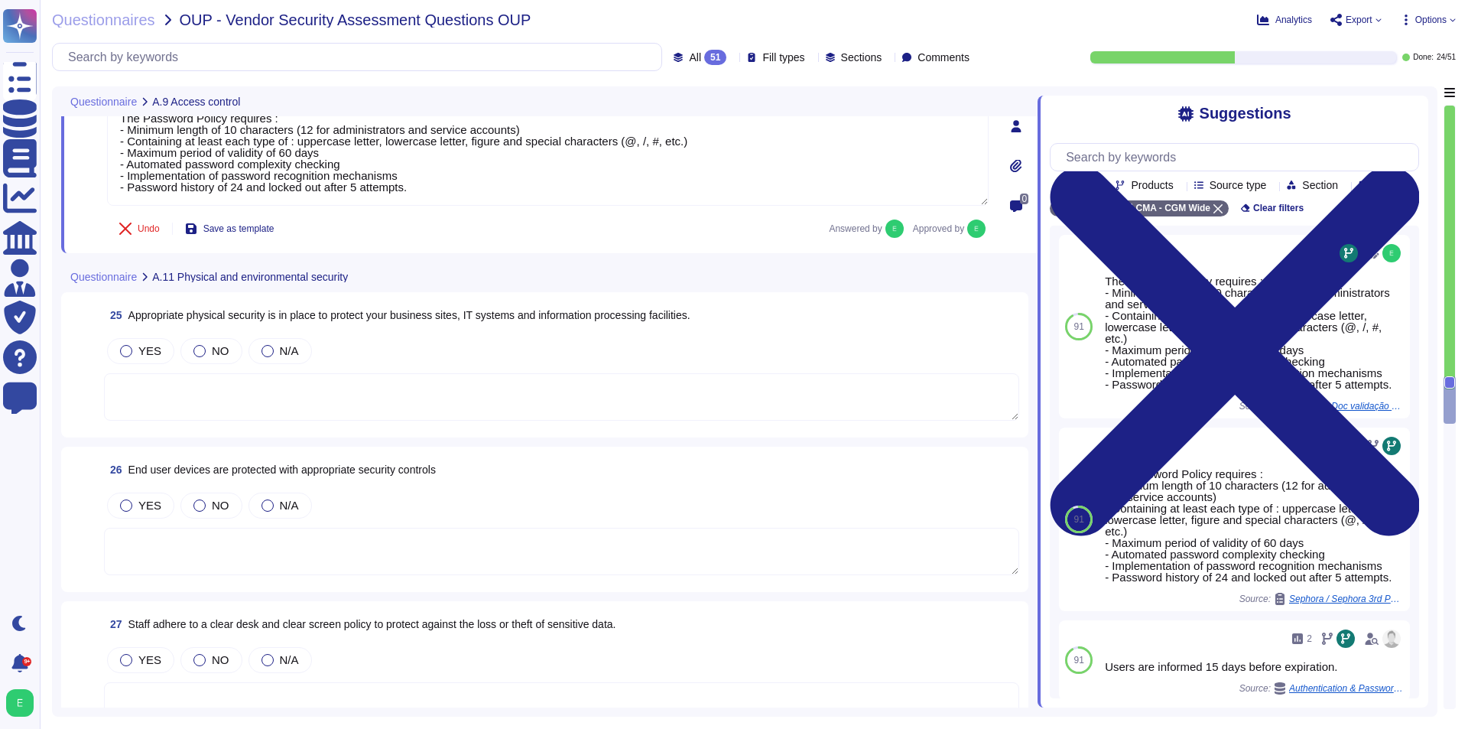
scroll to position [4360, 0]
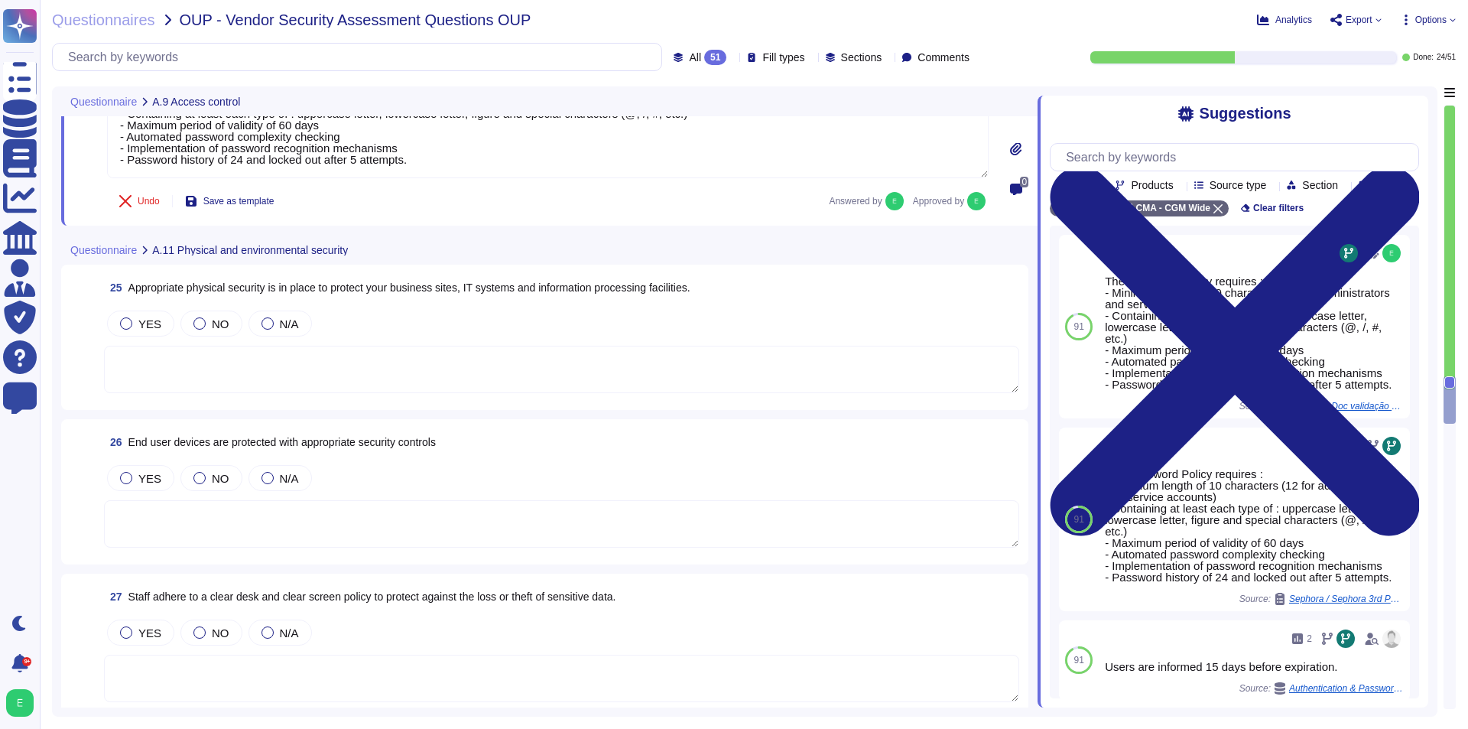
click at [531, 363] on textarea at bounding box center [561, 369] width 915 height 47
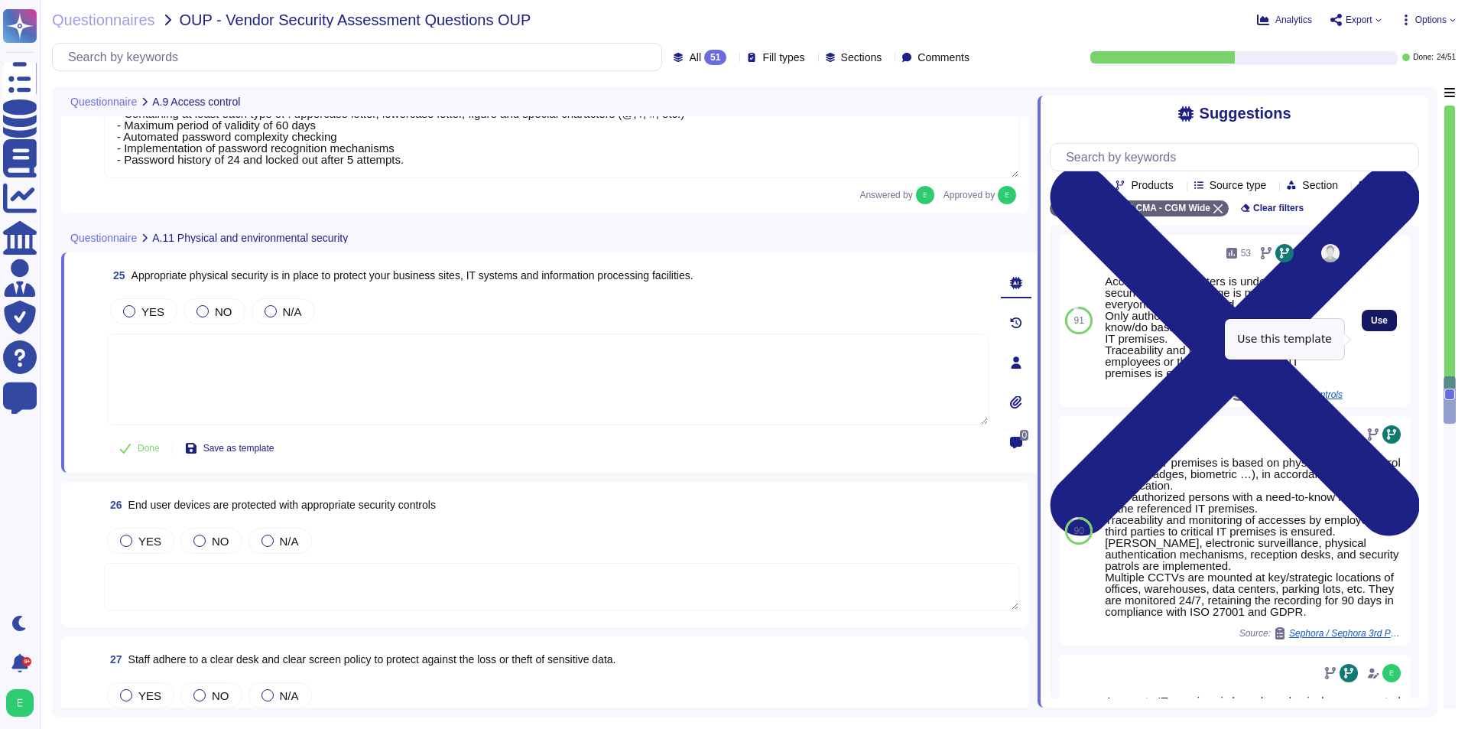
click at [1379, 331] on button "Use" at bounding box center [1379, 320] width 35 height 21
type textarea "Accessing Data centers is under physical security control. A badge is mandatory…"
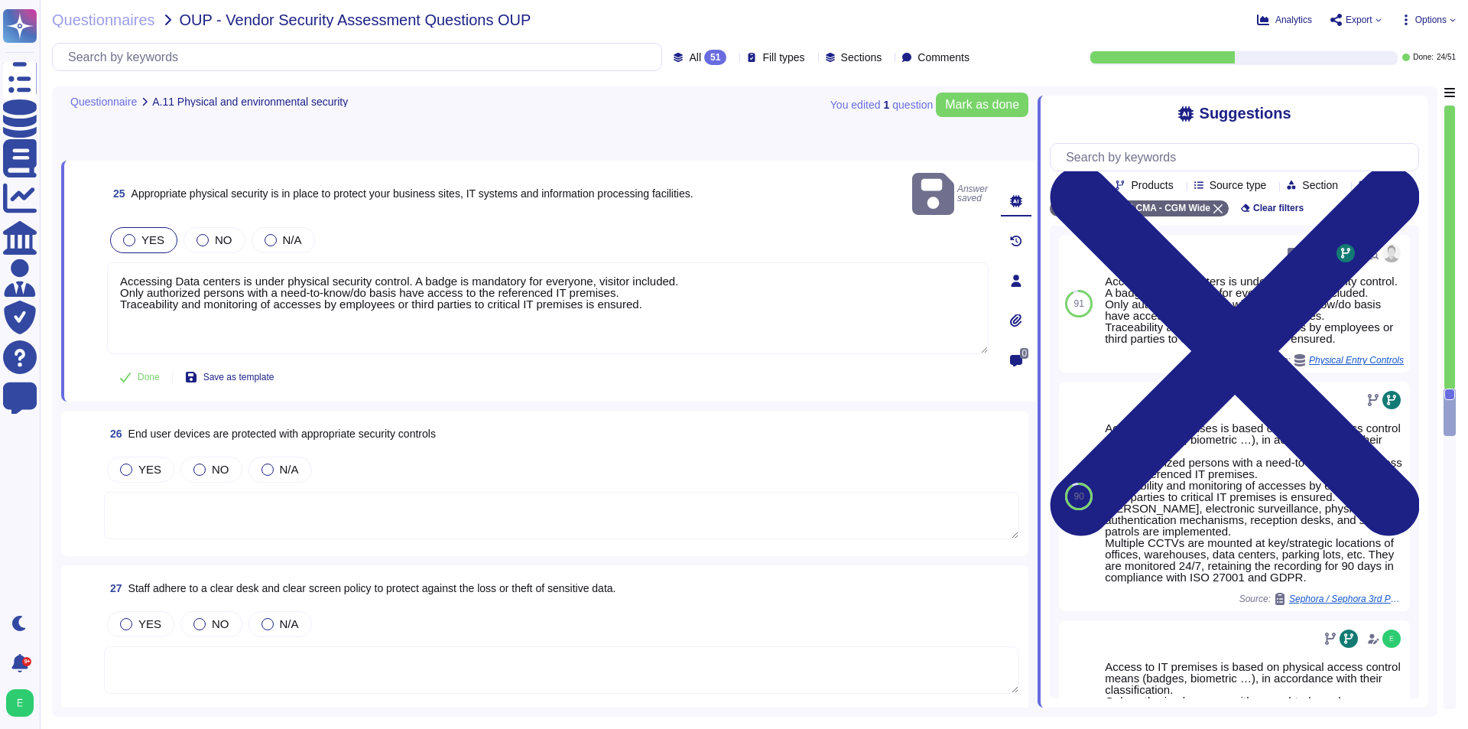
scroll to position [4512, 0]
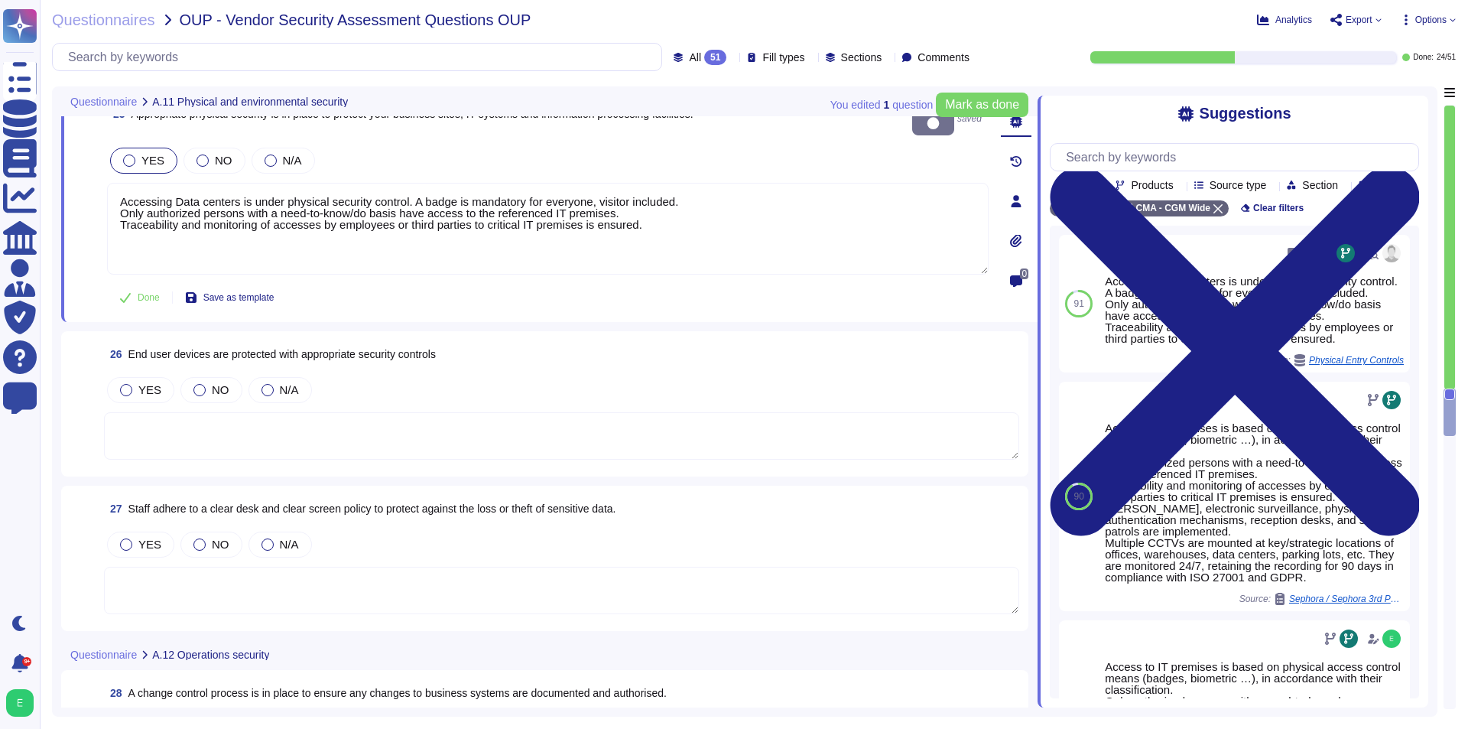
click at [494, 428] on textarea at bounding box center [561, 435] width 915 height 47
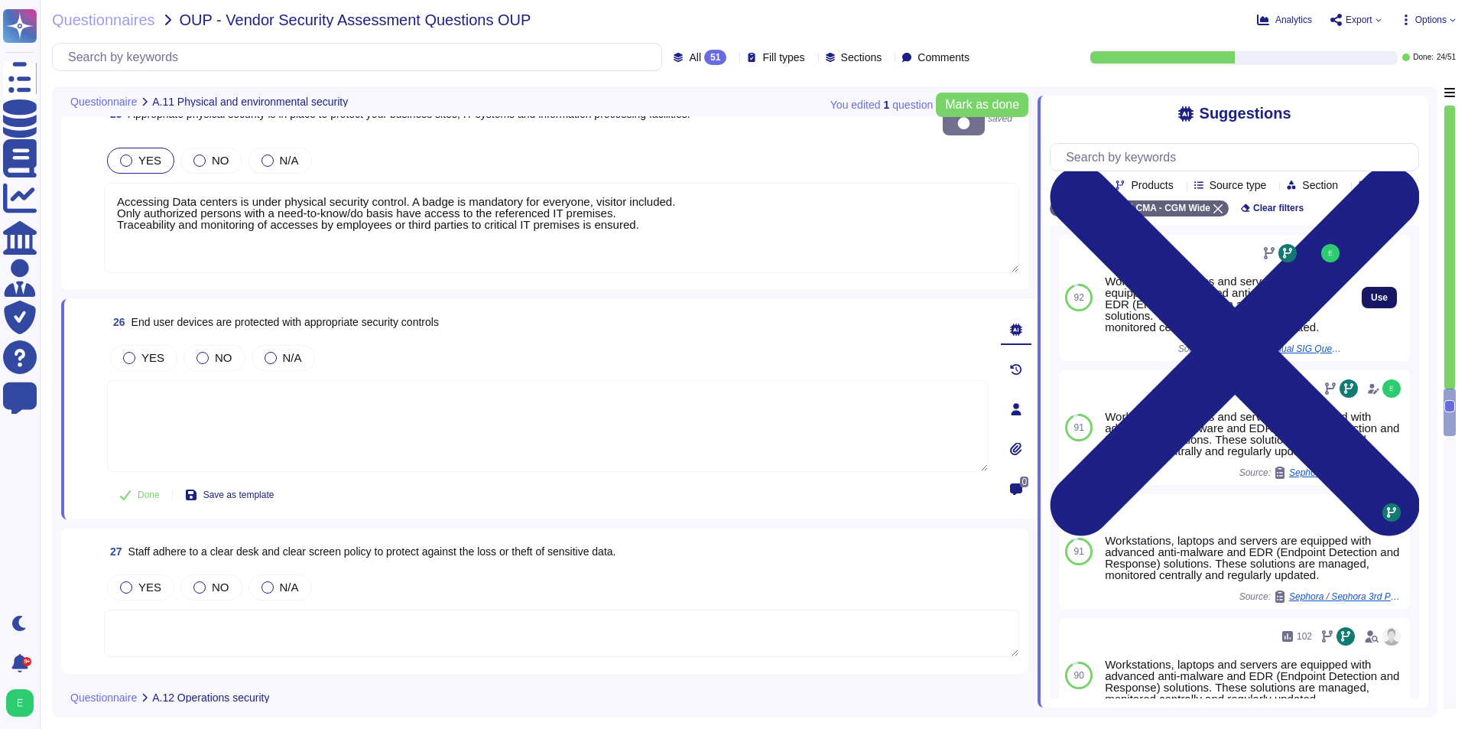
click at [1362, 308] on button "Use" at bounding box center [1379, 297] width 35 height 21
type textarea "Workstations, laptops and servers are equipped with advanced anti-malware and E…"
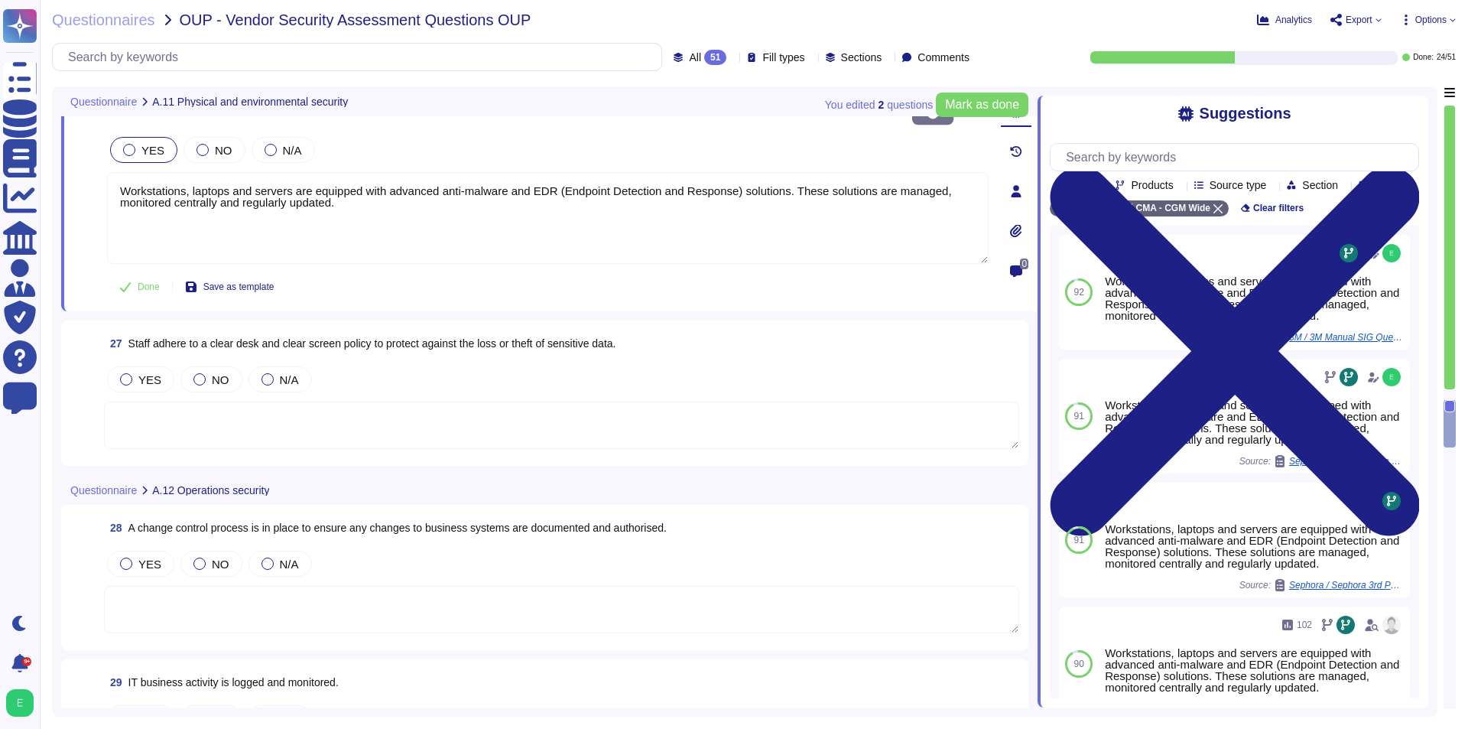
scroll to position [4742, 0]
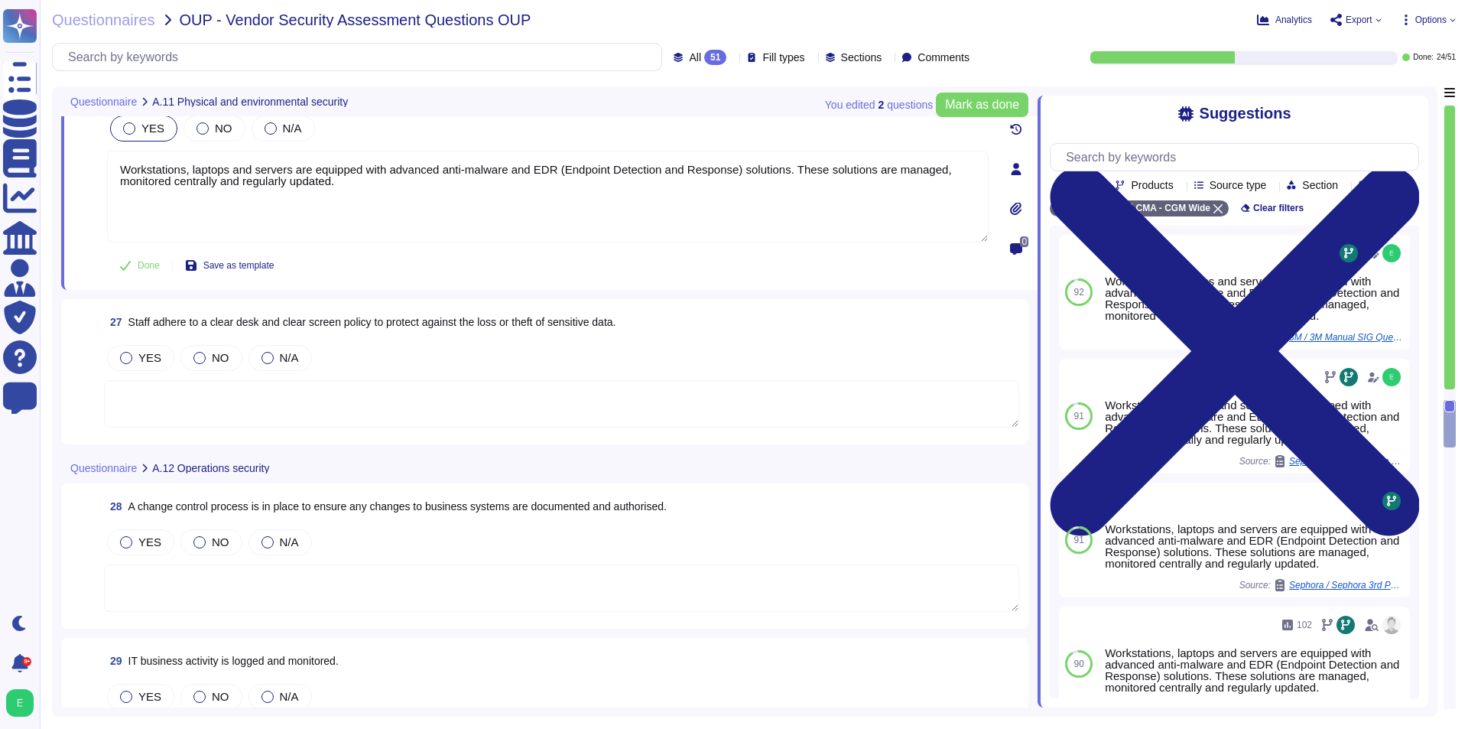
click at [450, 387] on textarea at bounding box center [561, 403] width 915 height 47
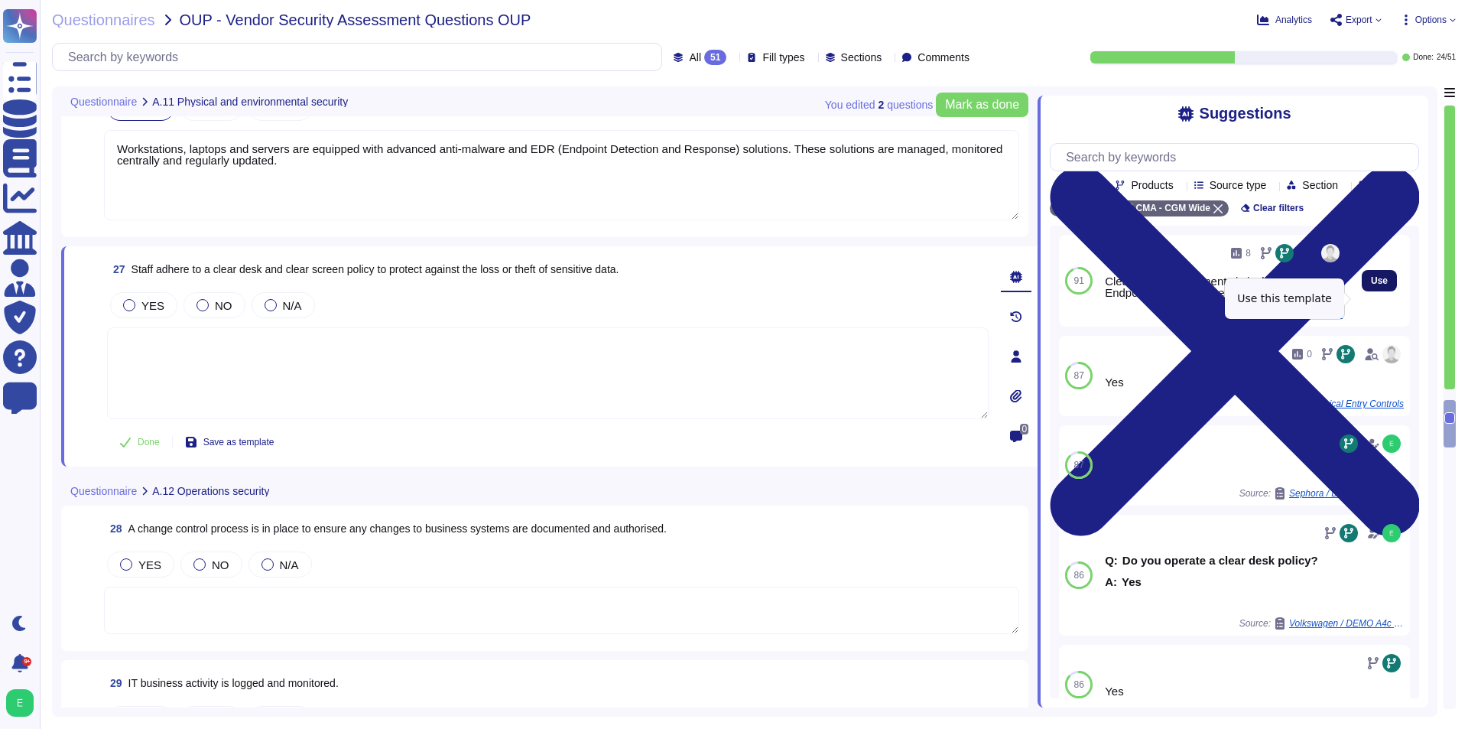
click at [1371, 285] on span "Use" at bounding box center [1379, 280] width 17 height 9
type textarea "Clean desk requirements is included in our Endpoint Workplace Security Policy."
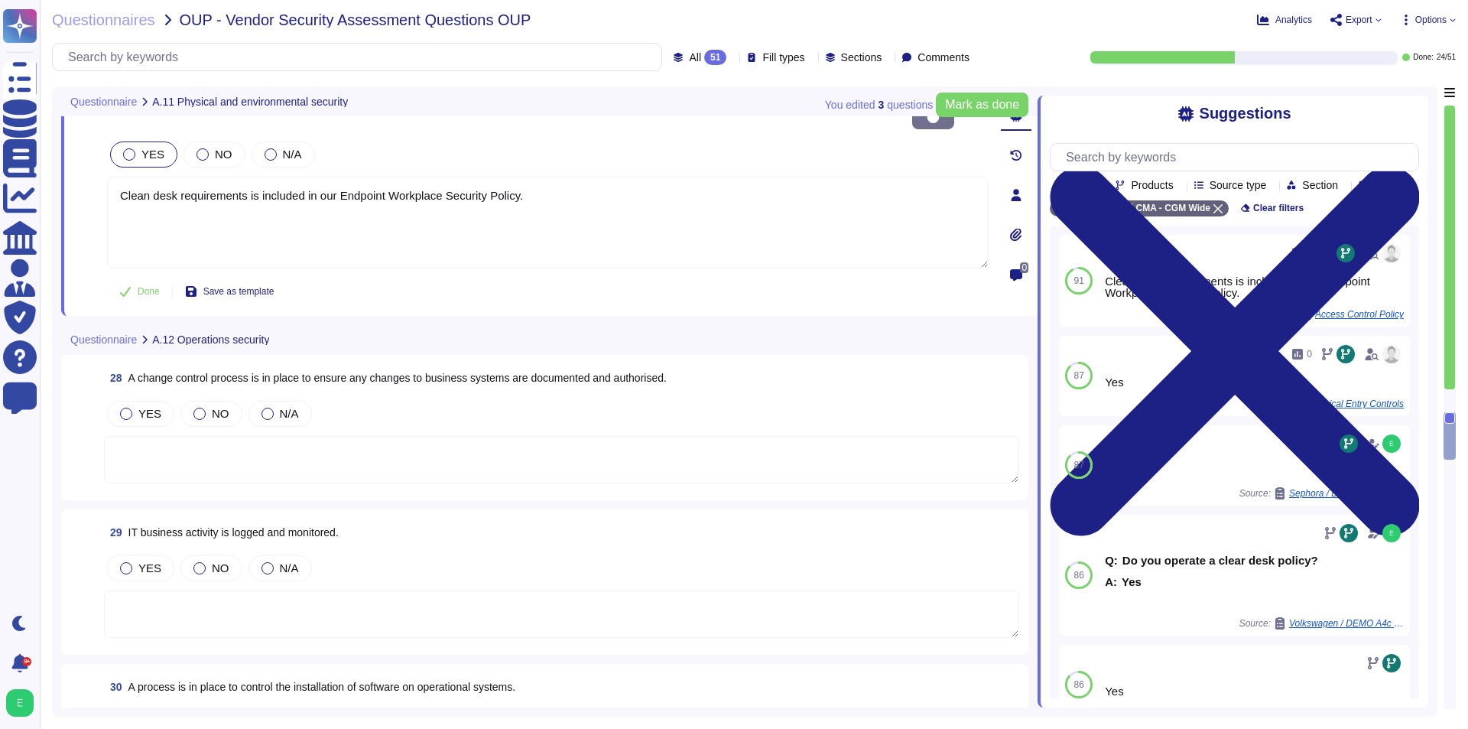
scroll to position [4971, 0]
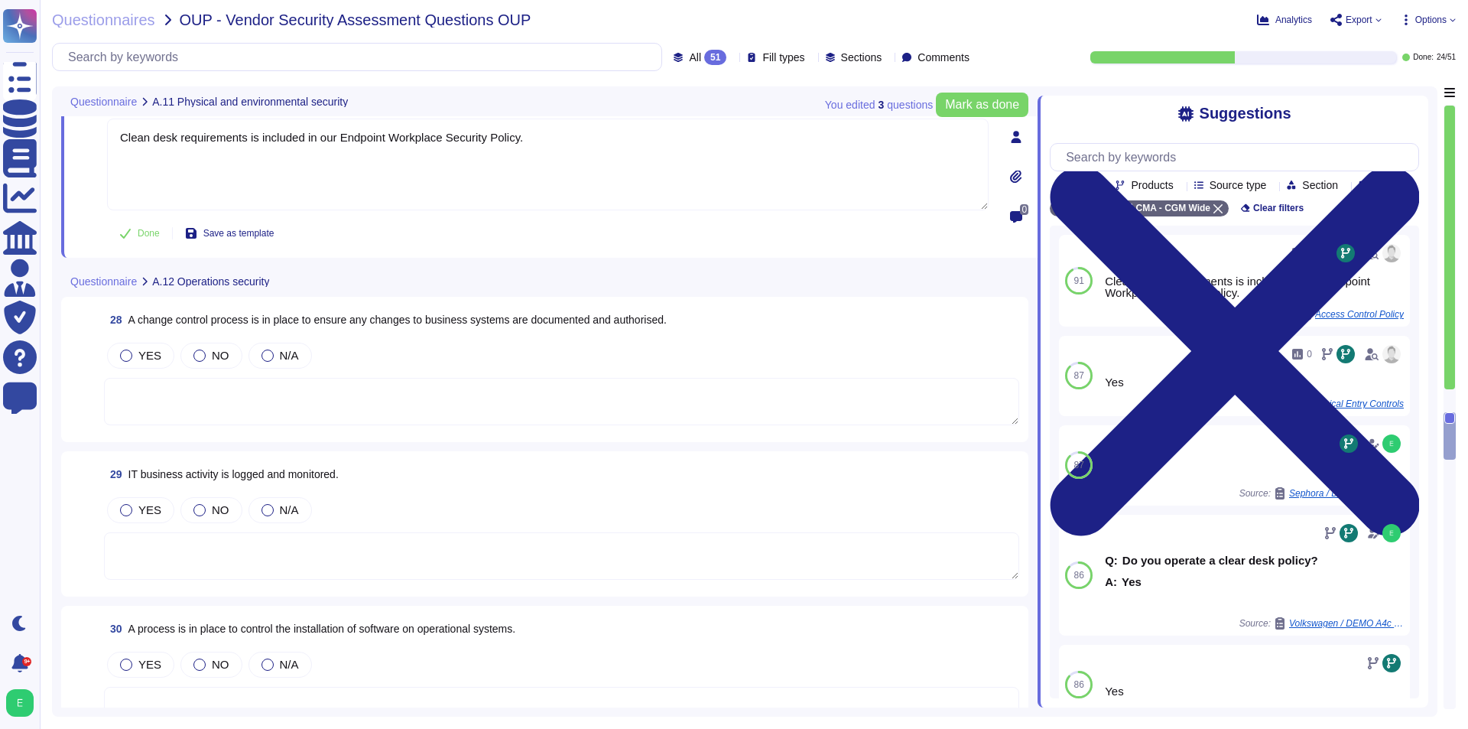
click at [471, 378] on textarea at bounding box center [561, 401] width 915 height 47
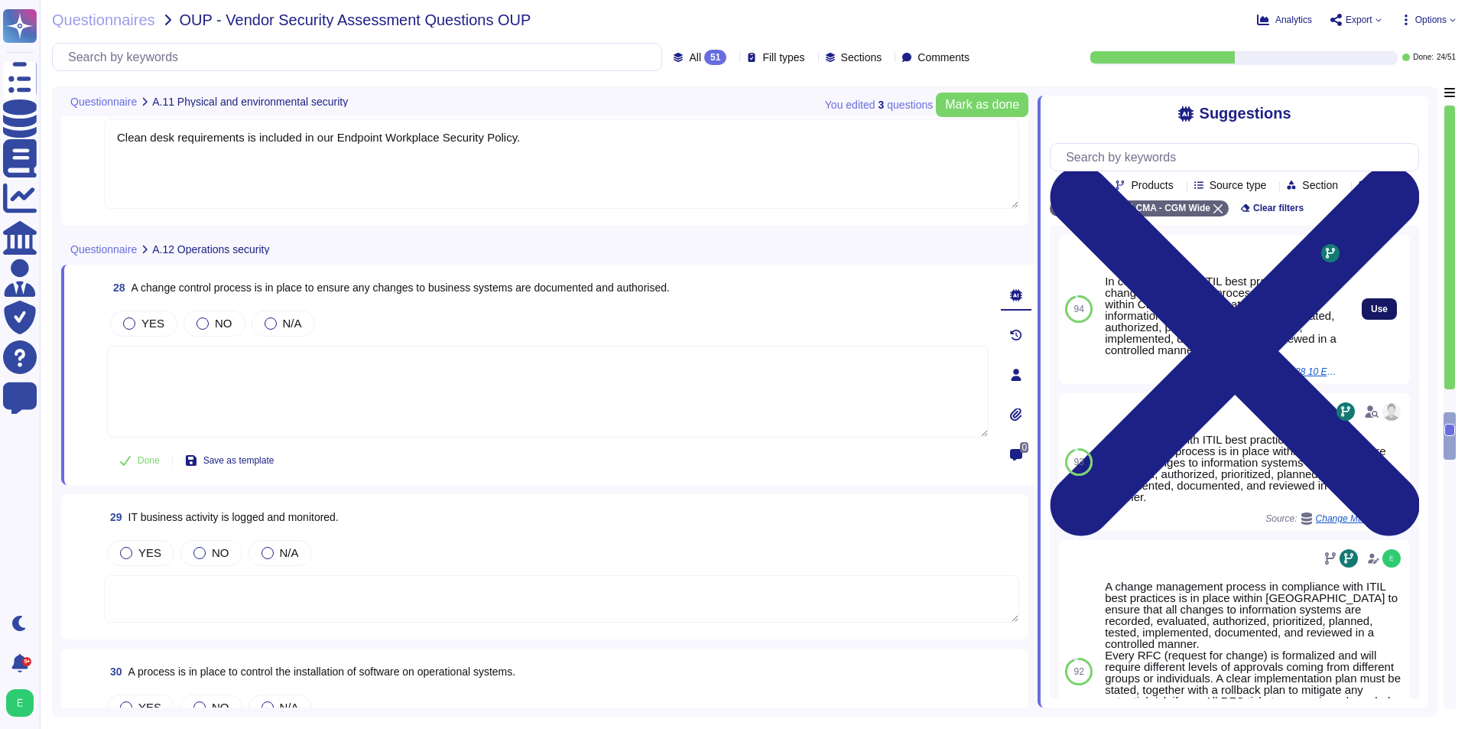
click at [1371, 314] on span "Use" at bounding box center [1379, 308] width 17 height 9
type textarea "In compliance with ITIL best practices, a change management process is in place…"
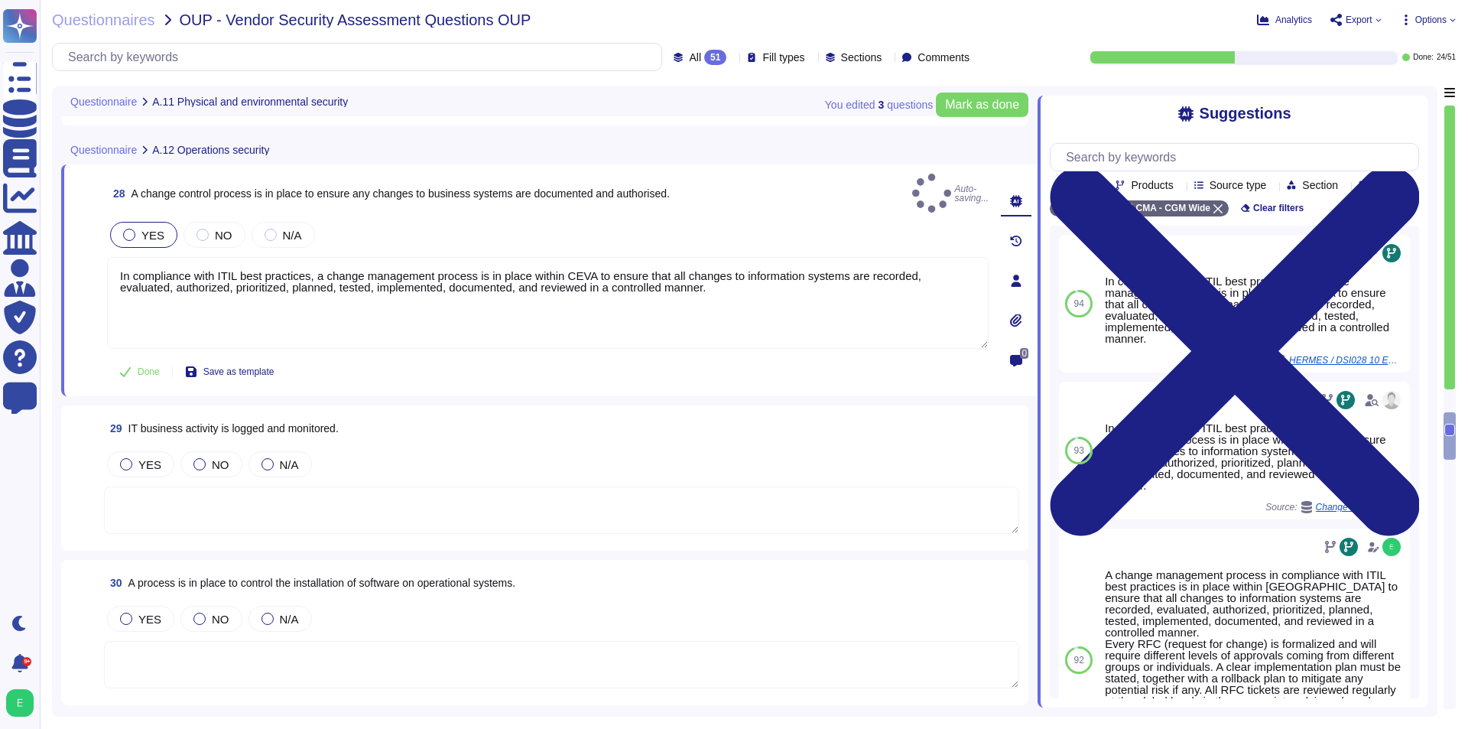
scroll to position [5124, 0]
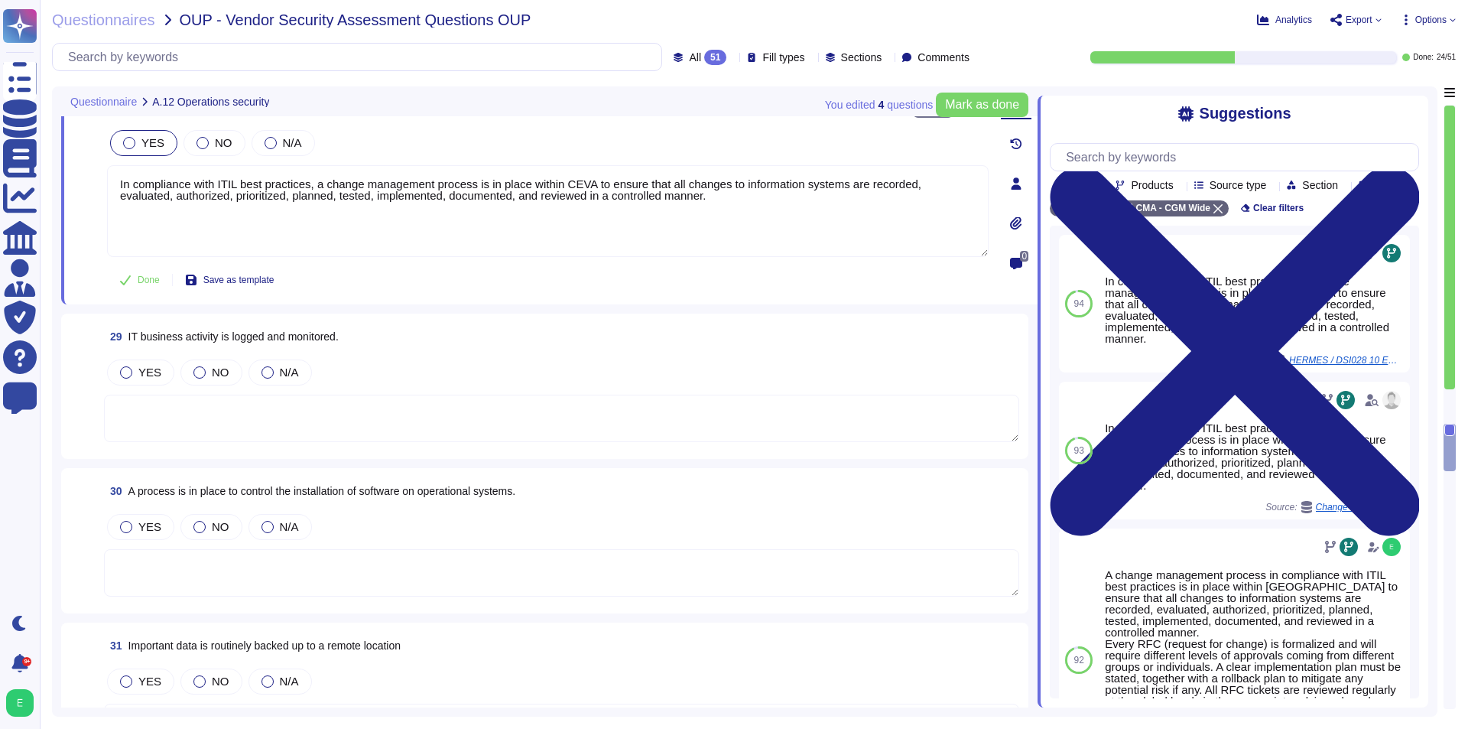
click at [456, 395] on textarea at bounding box center [561, 418] width 915 height 47
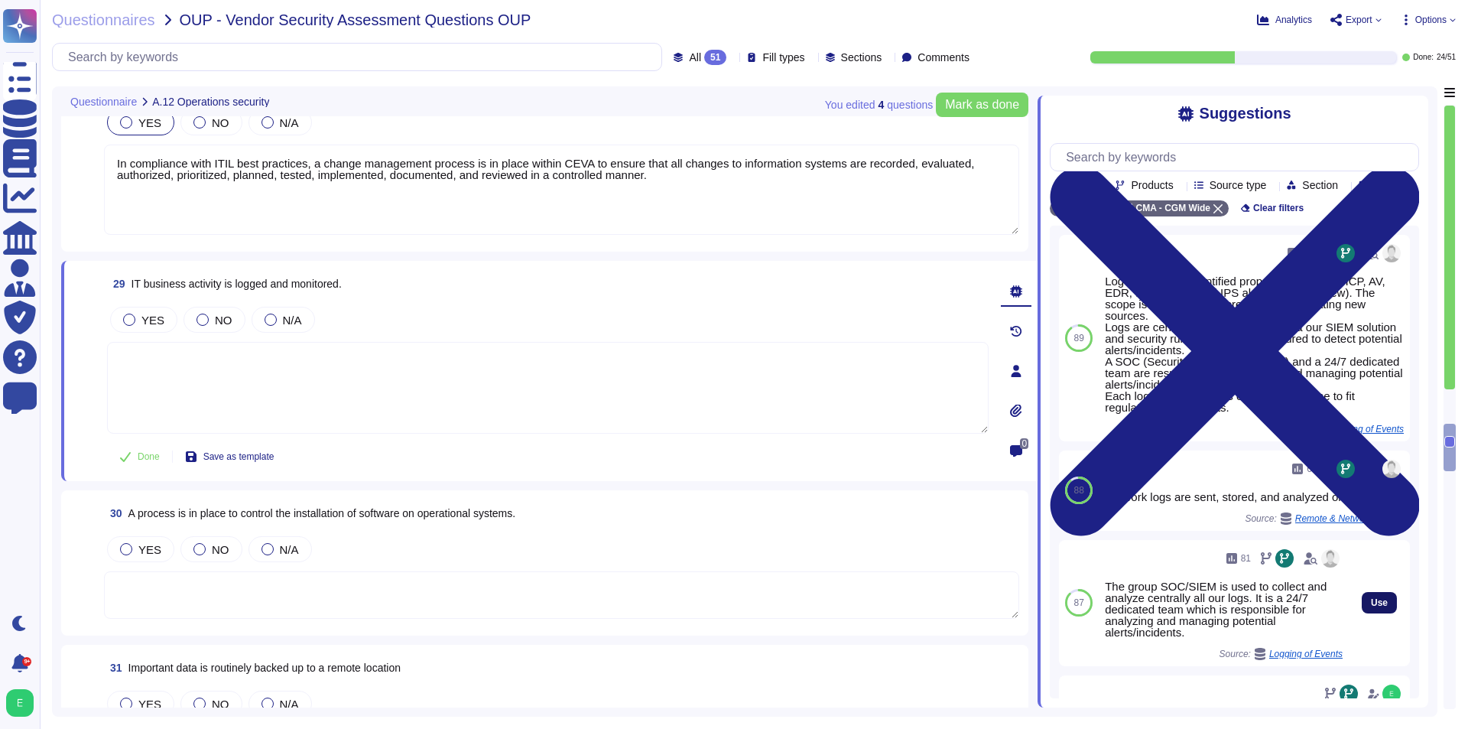
click at [1371, 607] on span "Use" at bounding box center [1379, 602] width 17 height 9
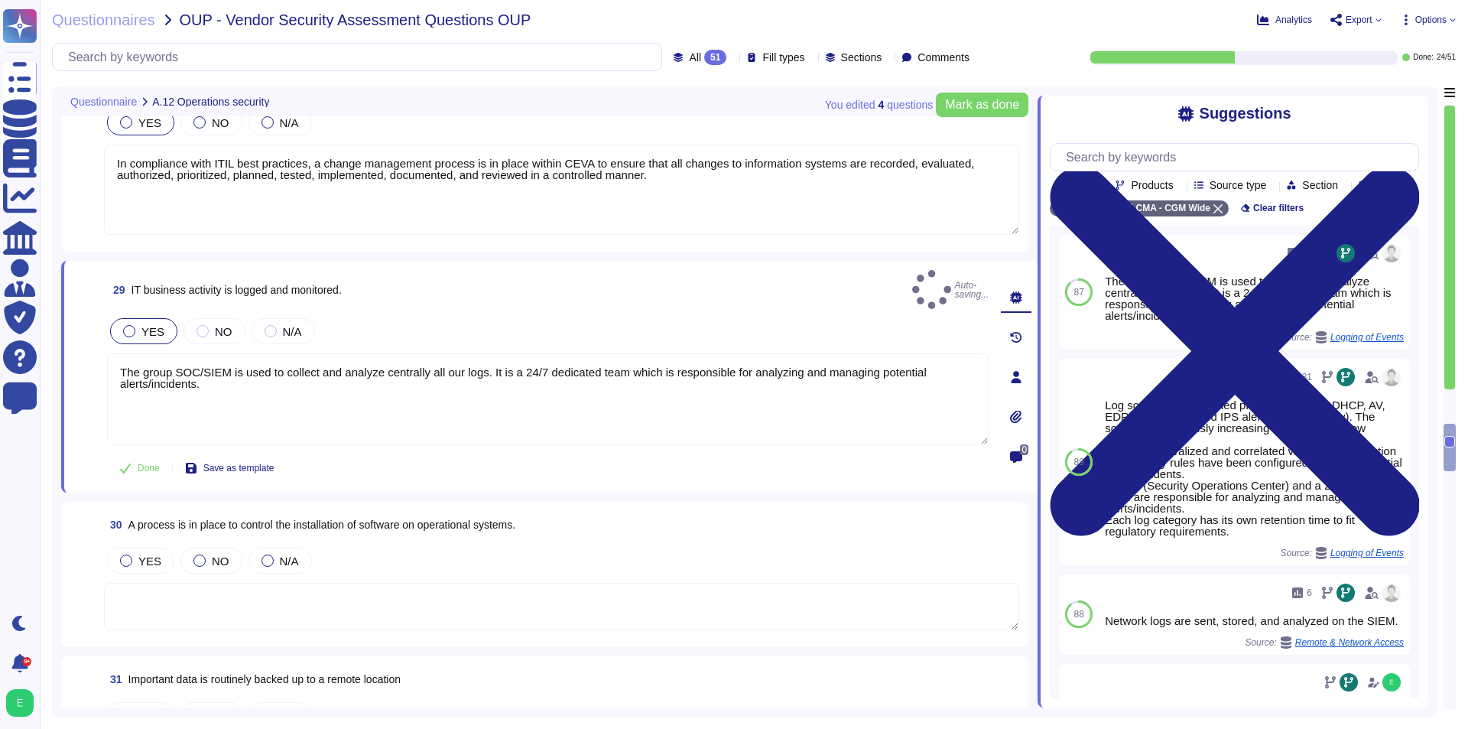
type textarea "The group SOC/SIEM is used to collect and analyze centrally all our logs. It is…"
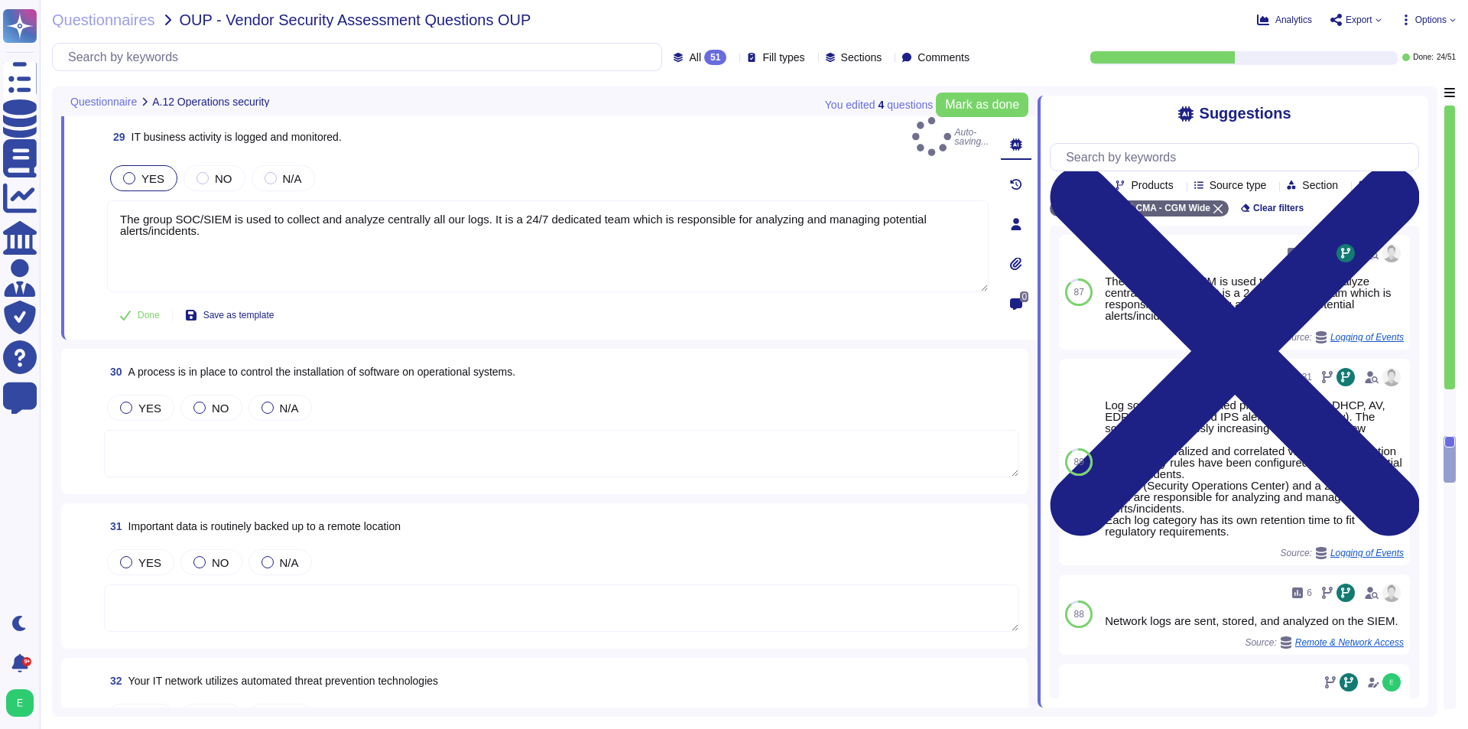
scroll to position [5354, 0]
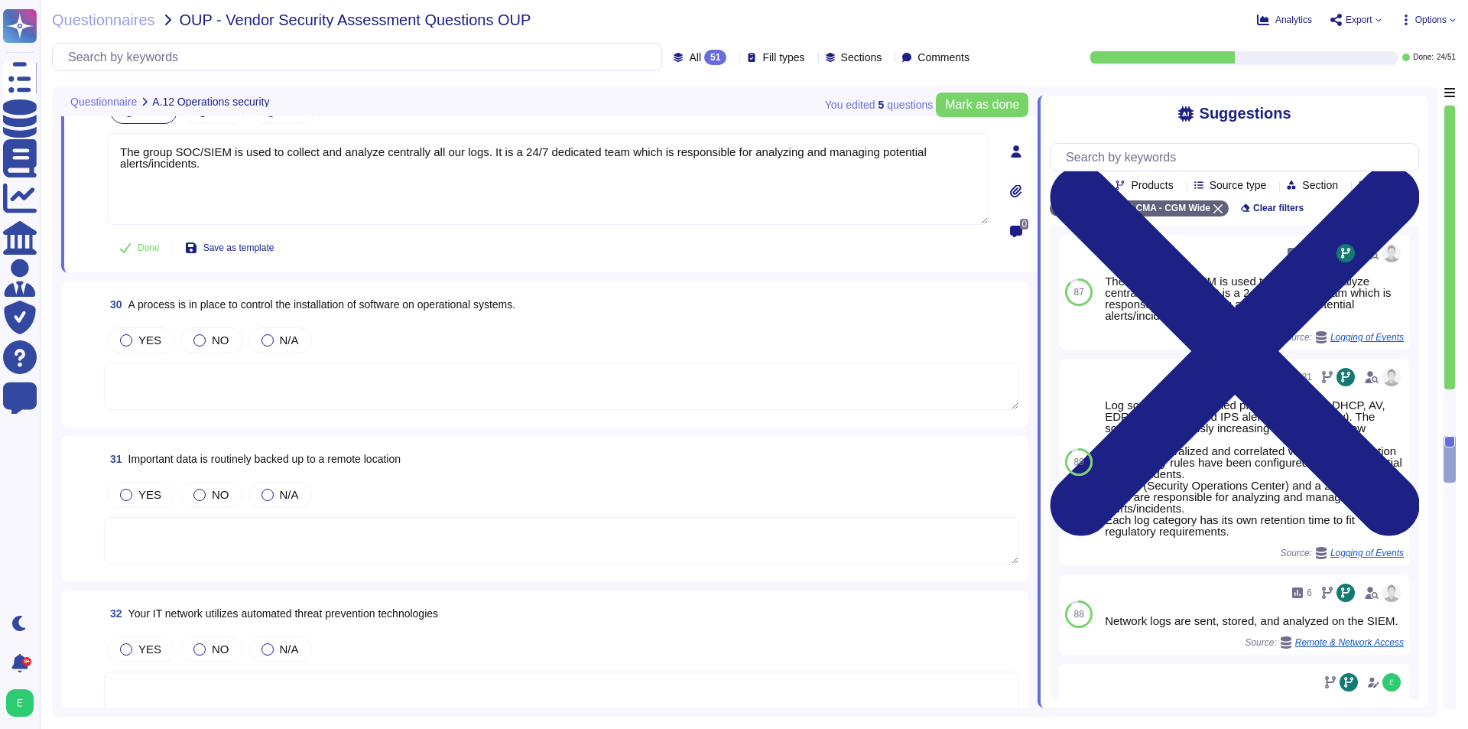
click at [558, 363] on textarea at bounding box center [561, 386] width 915 height 47
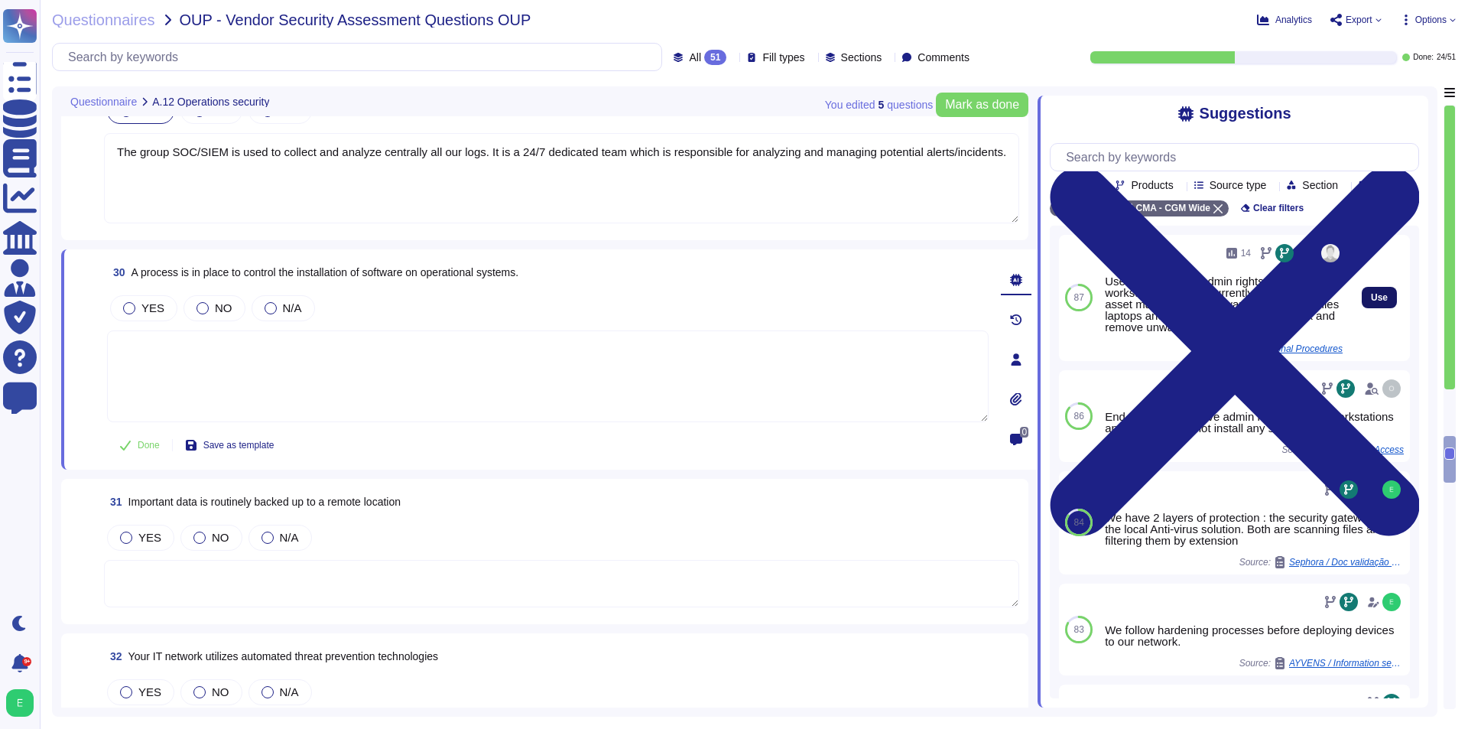
click at [1362, 308] on button "Use" at bounding box center [1379, 297] width 35 height 21
type textarea "Users do not have admin rights of there workstation. We are currently deploying…"
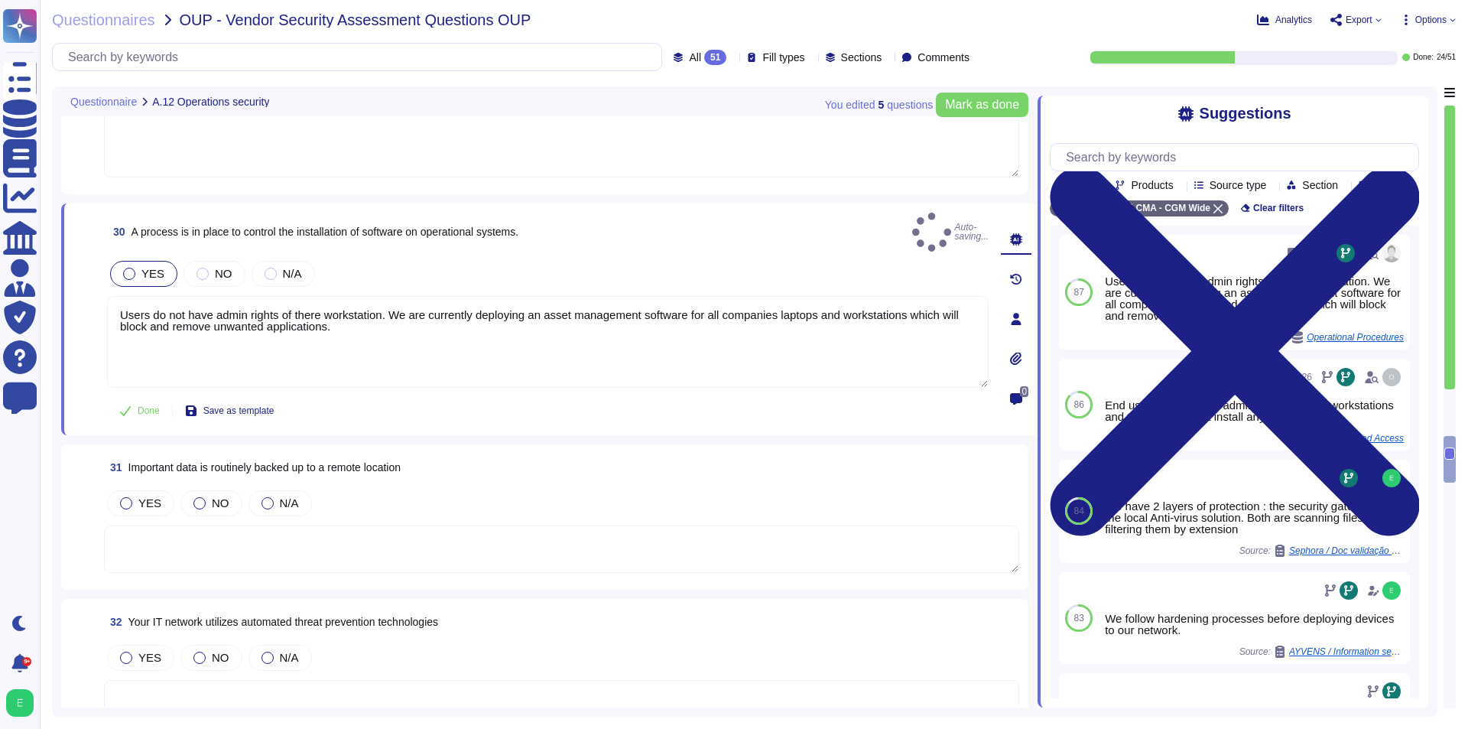
scroll to position [5583, 0]
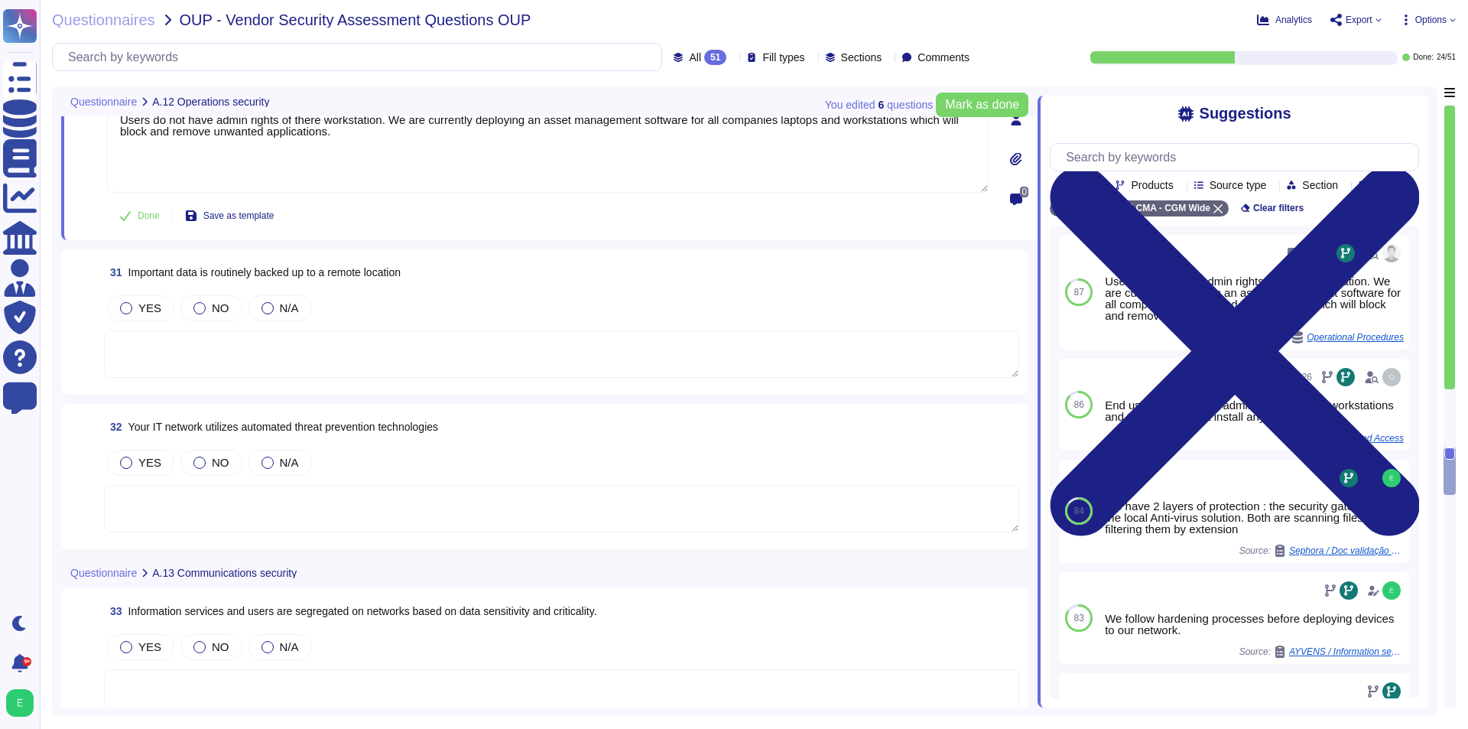
click at [493, 343] on textarea at bounding box center [561, 353] width 915 height 47
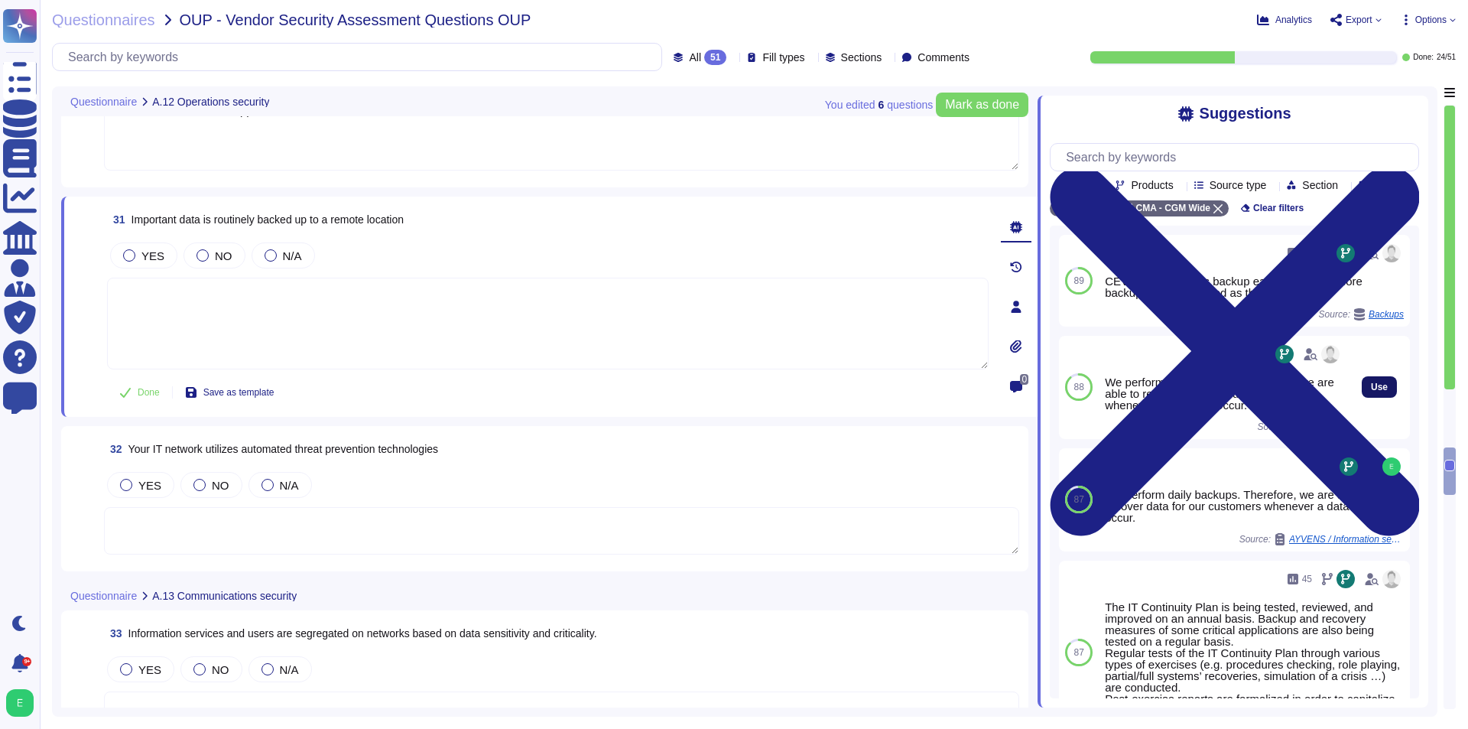
click at [1373, 392] on span "Use" at bounding box center [1379, 386] width 17 height 9
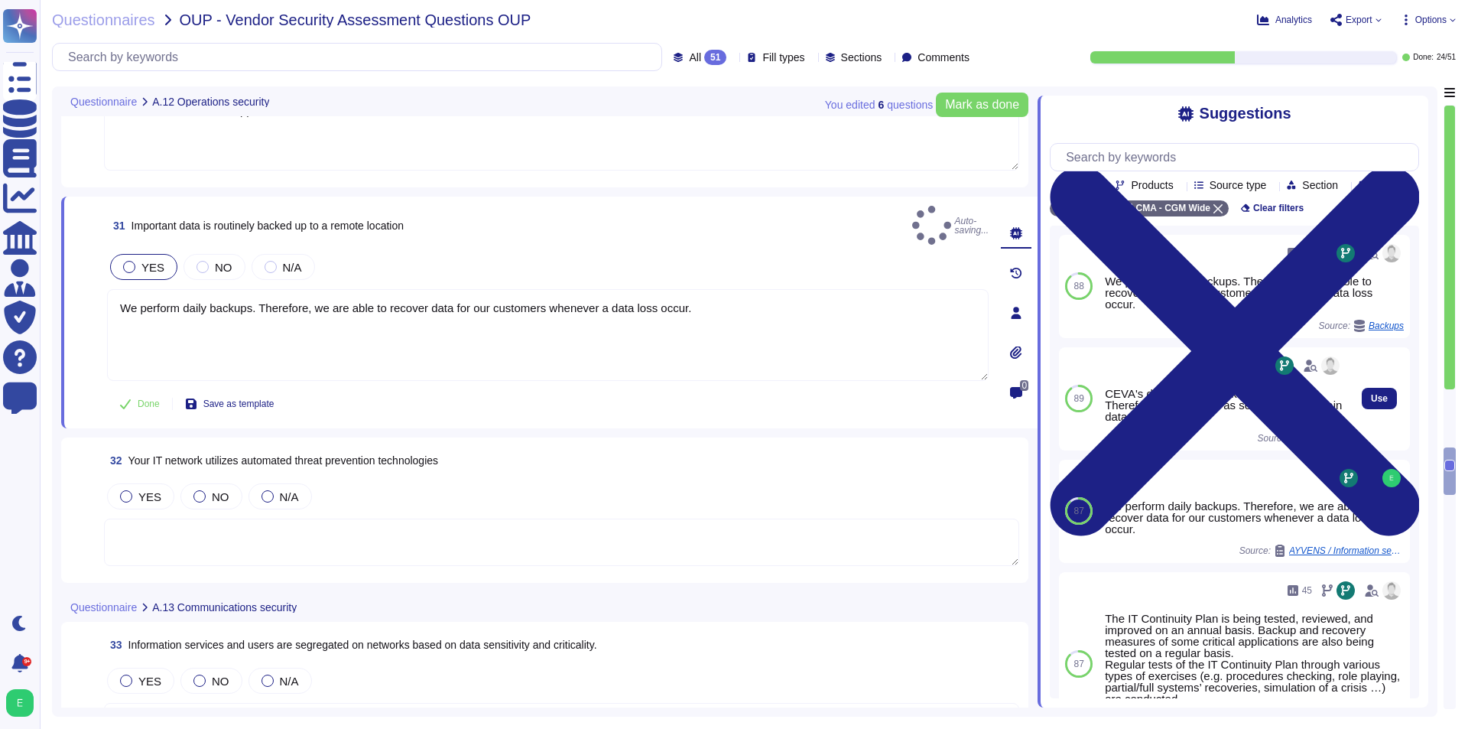
type textarea "We perform daily backups. Therefore, we are able to recover data for our custom…"
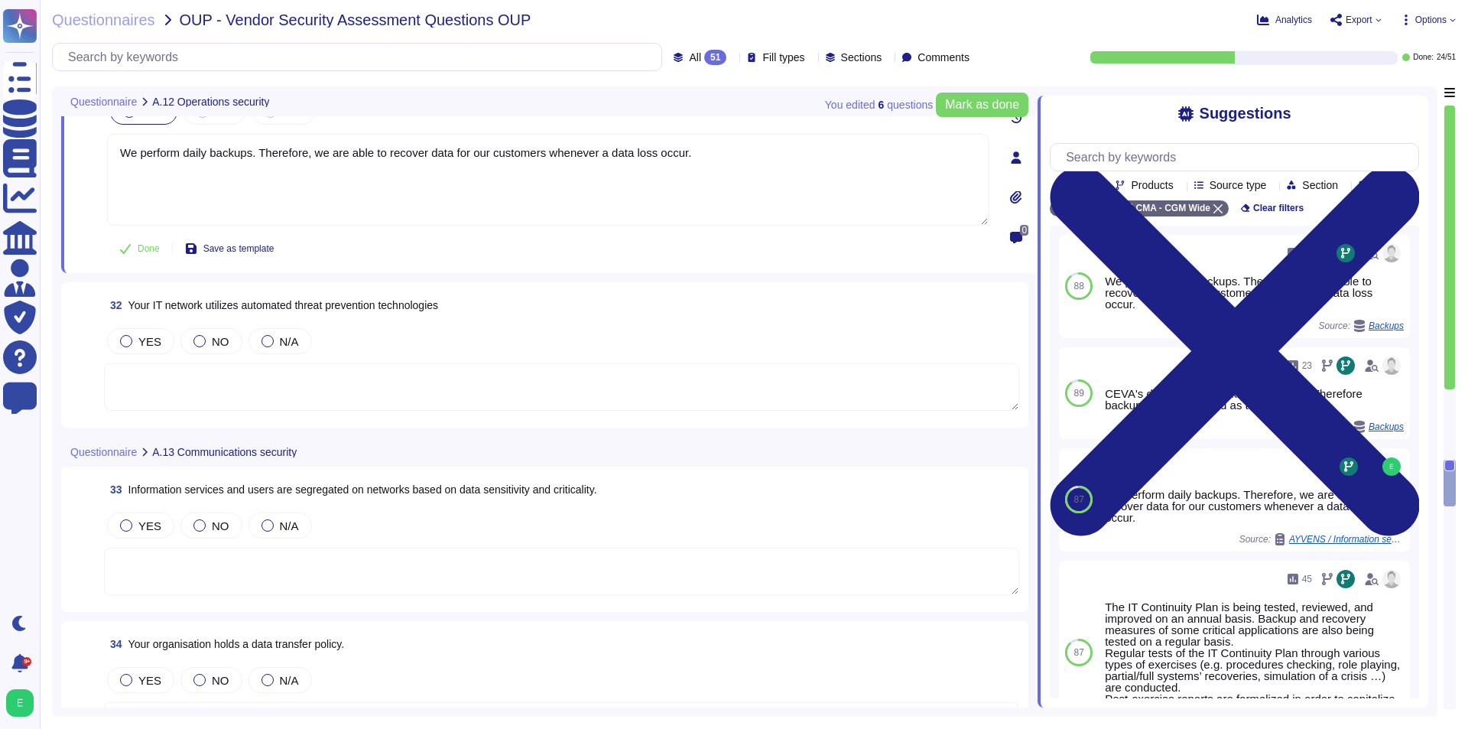
scroll to position [5736, 0]
click at [506, 366] on textarea at bounding box center [561, 389] width 915 height 47
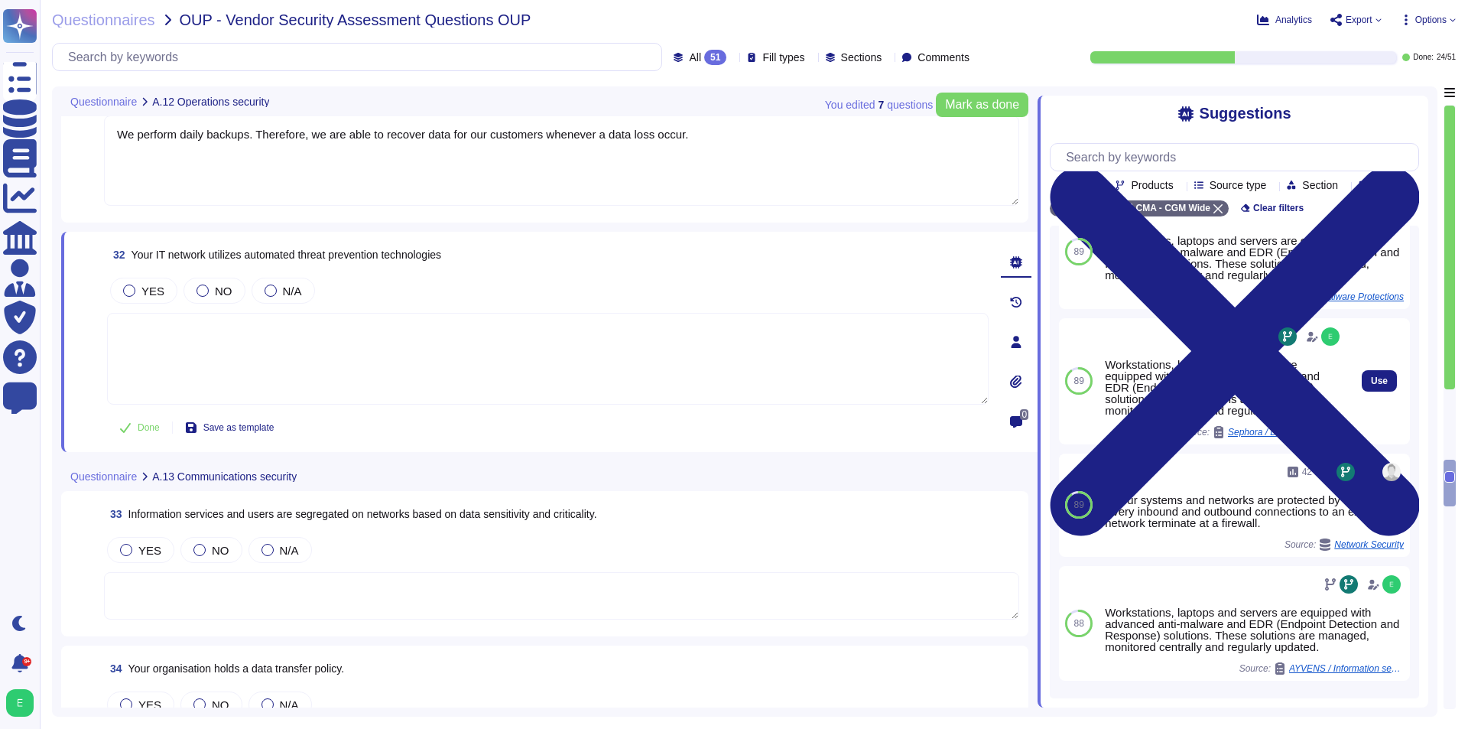
scroll to position [141, 0]
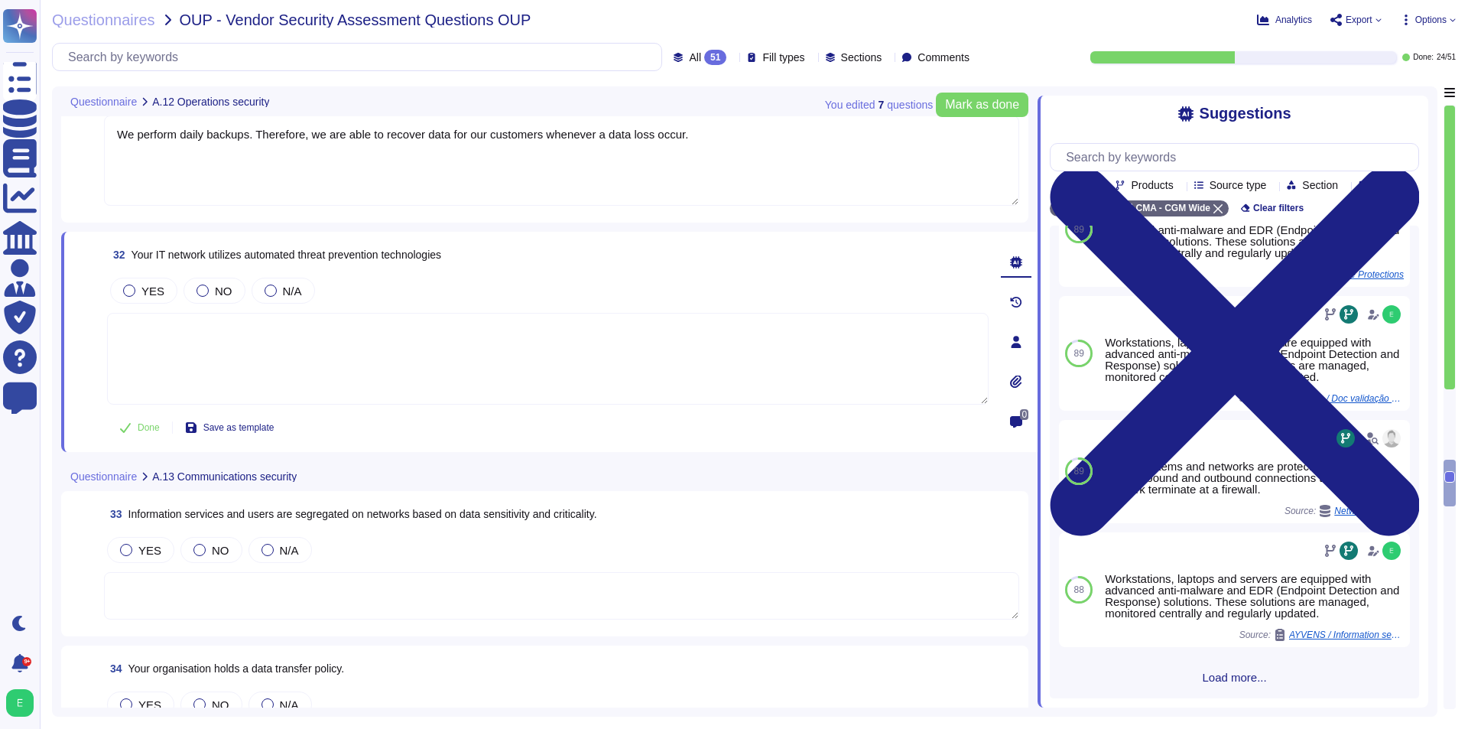
click at [1208, 679] on span "Load more..." at bounding box center [1234, 677] width 369 height 11
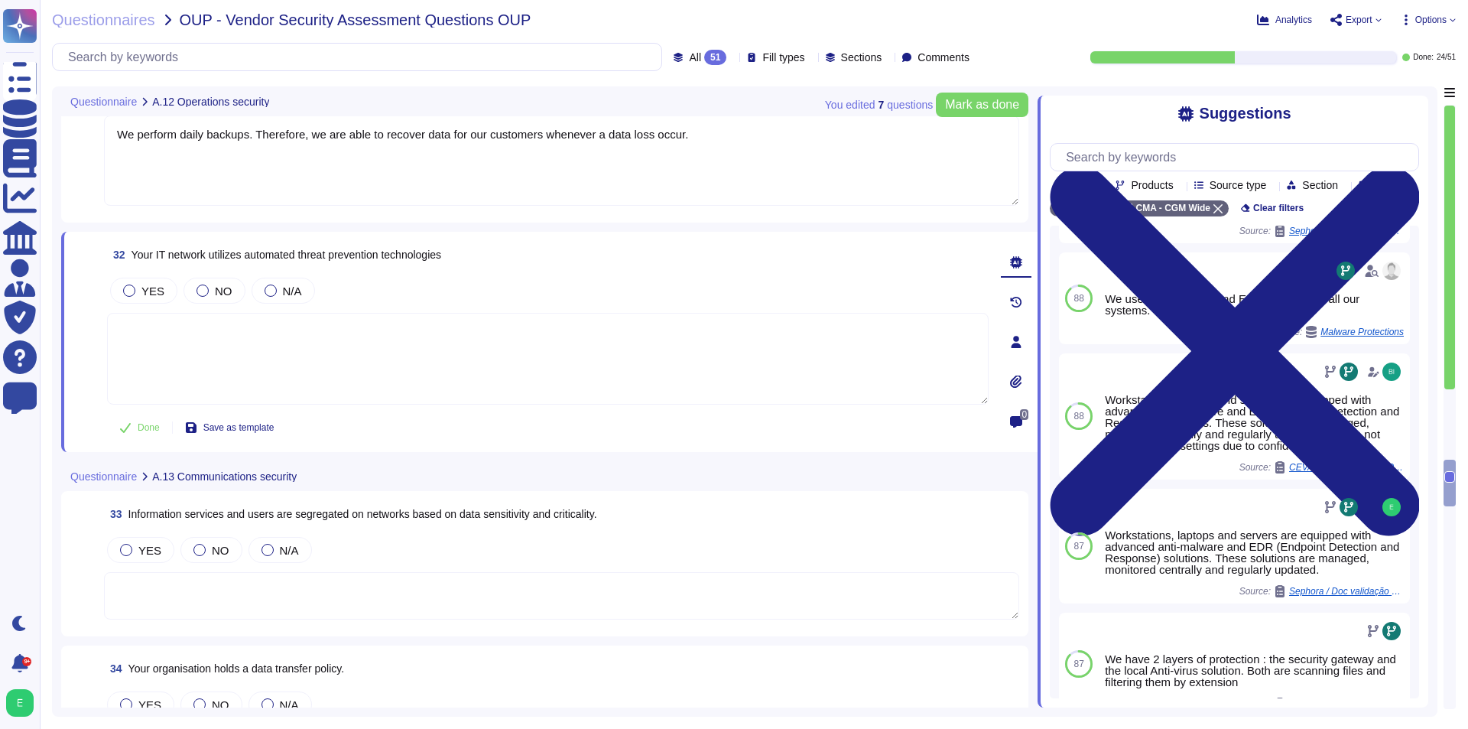
scroll to position [1275, 0]
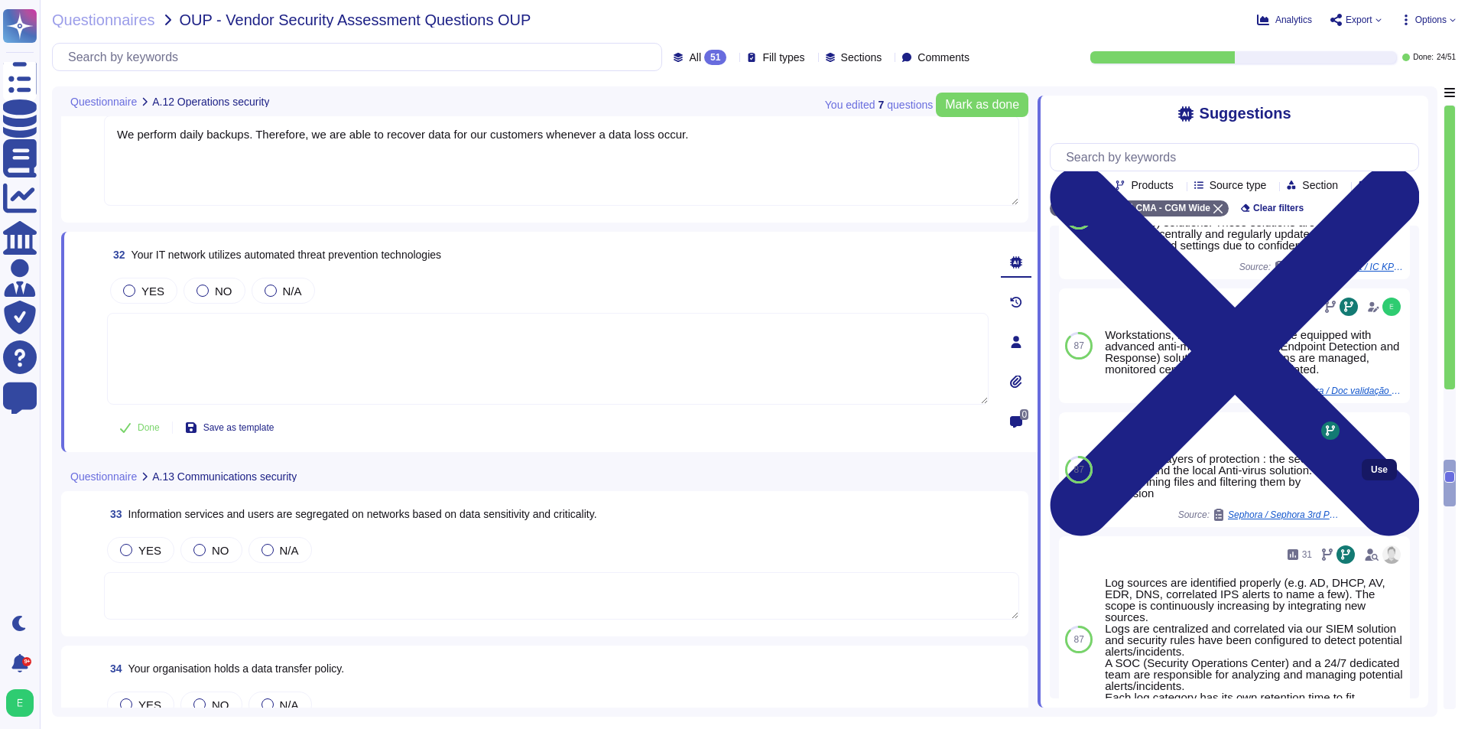
click at [1362, 480] on button "Use" at bounding box center [1379, 469] width 35 height 21
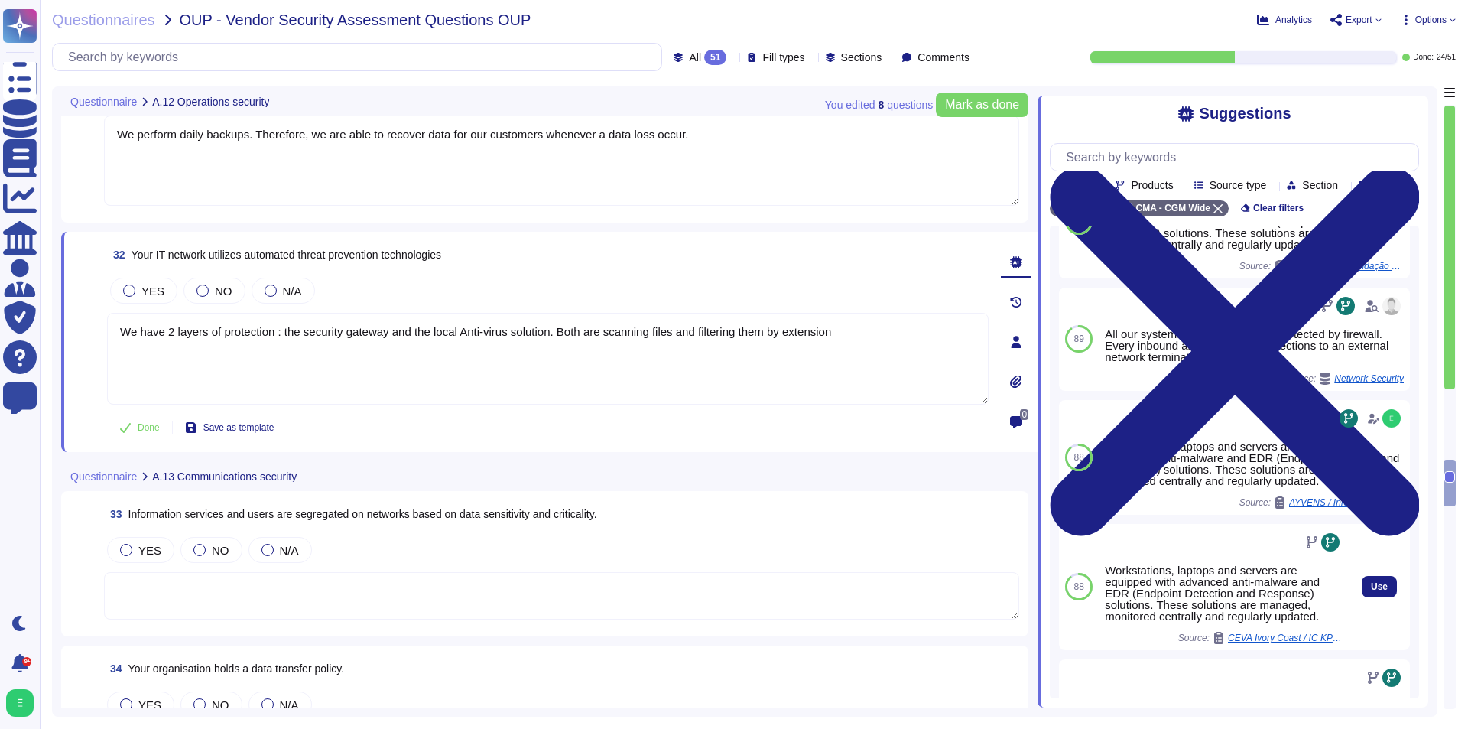
scroll to position [281, 0]
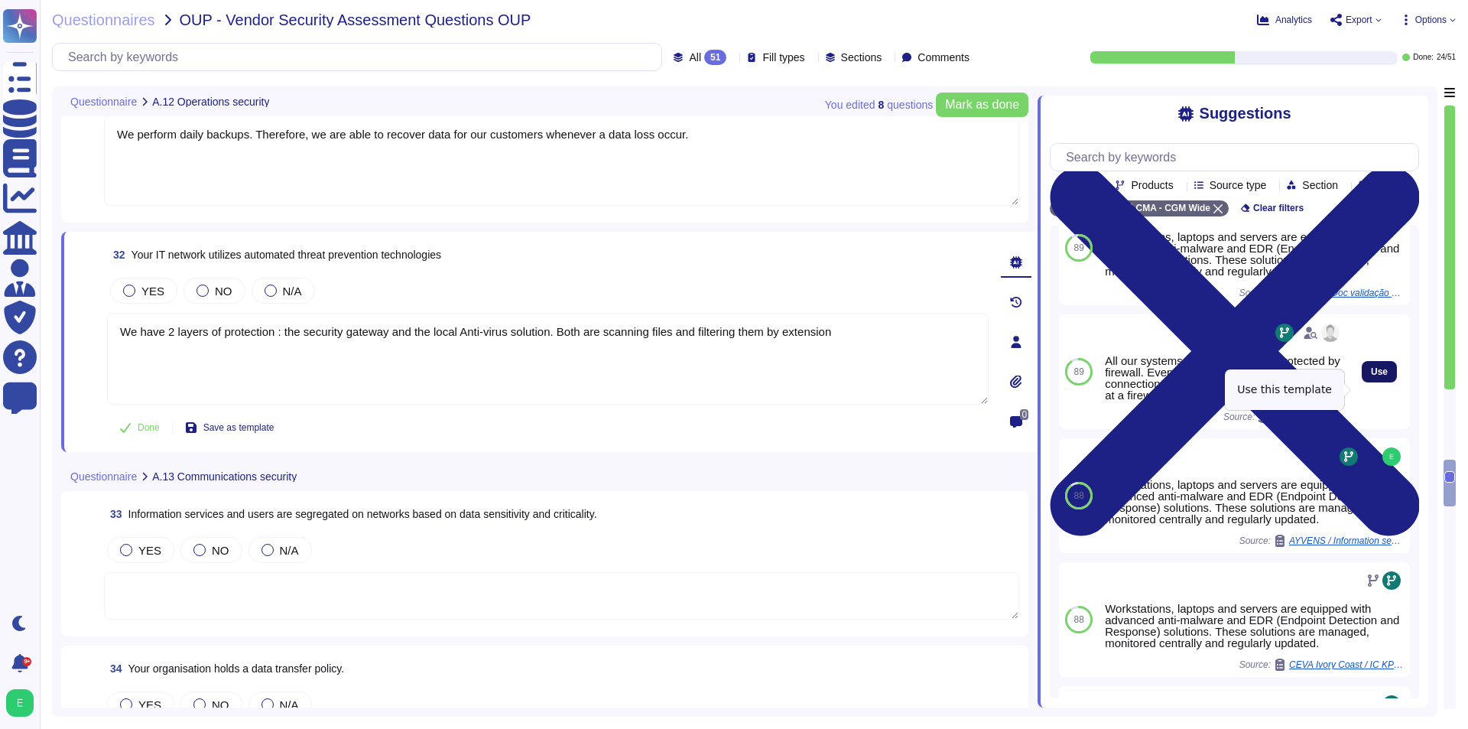
click at [1377, 382] on button "Use" at bounding box center [1379, 371] width 35 height 21
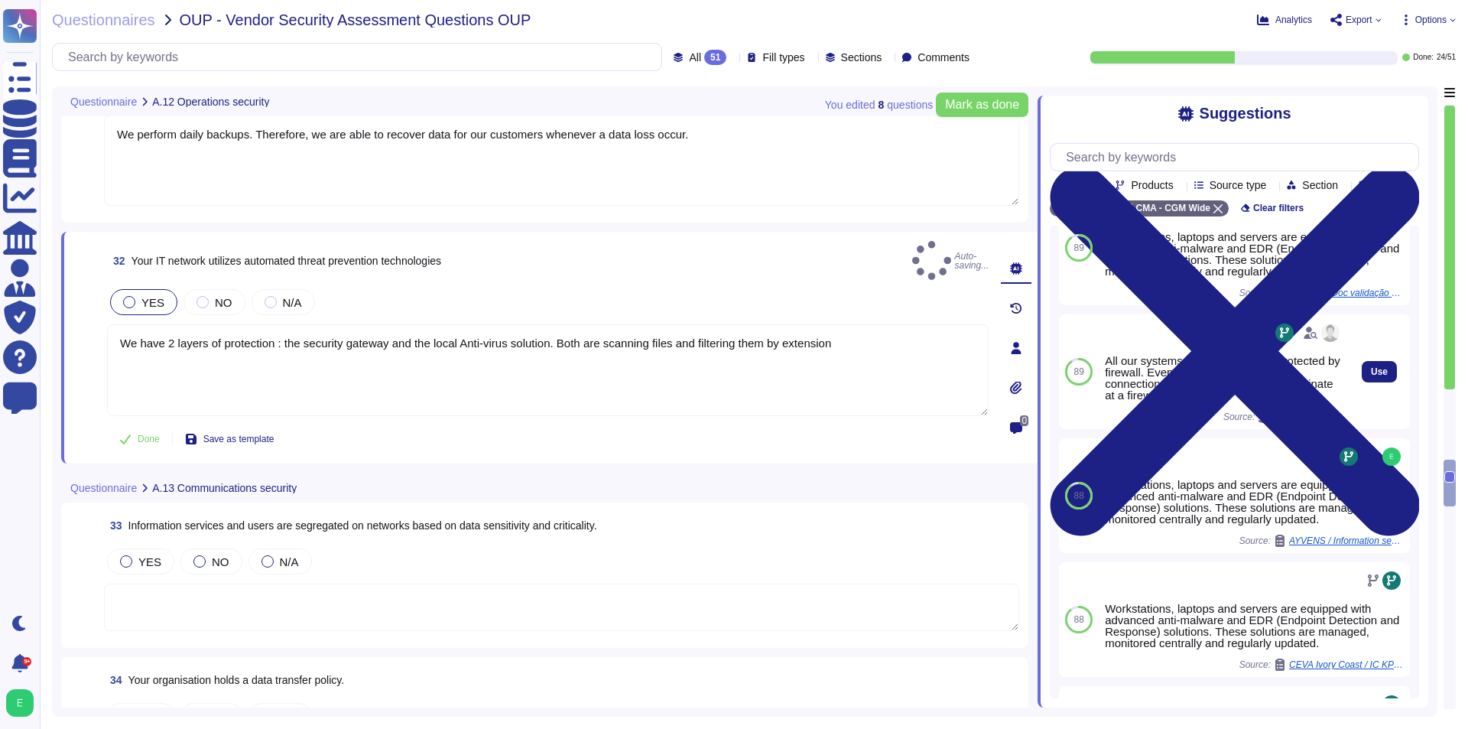
type textarea "We have 2 layers of protection : the security gateway and the local Anti-virus …"
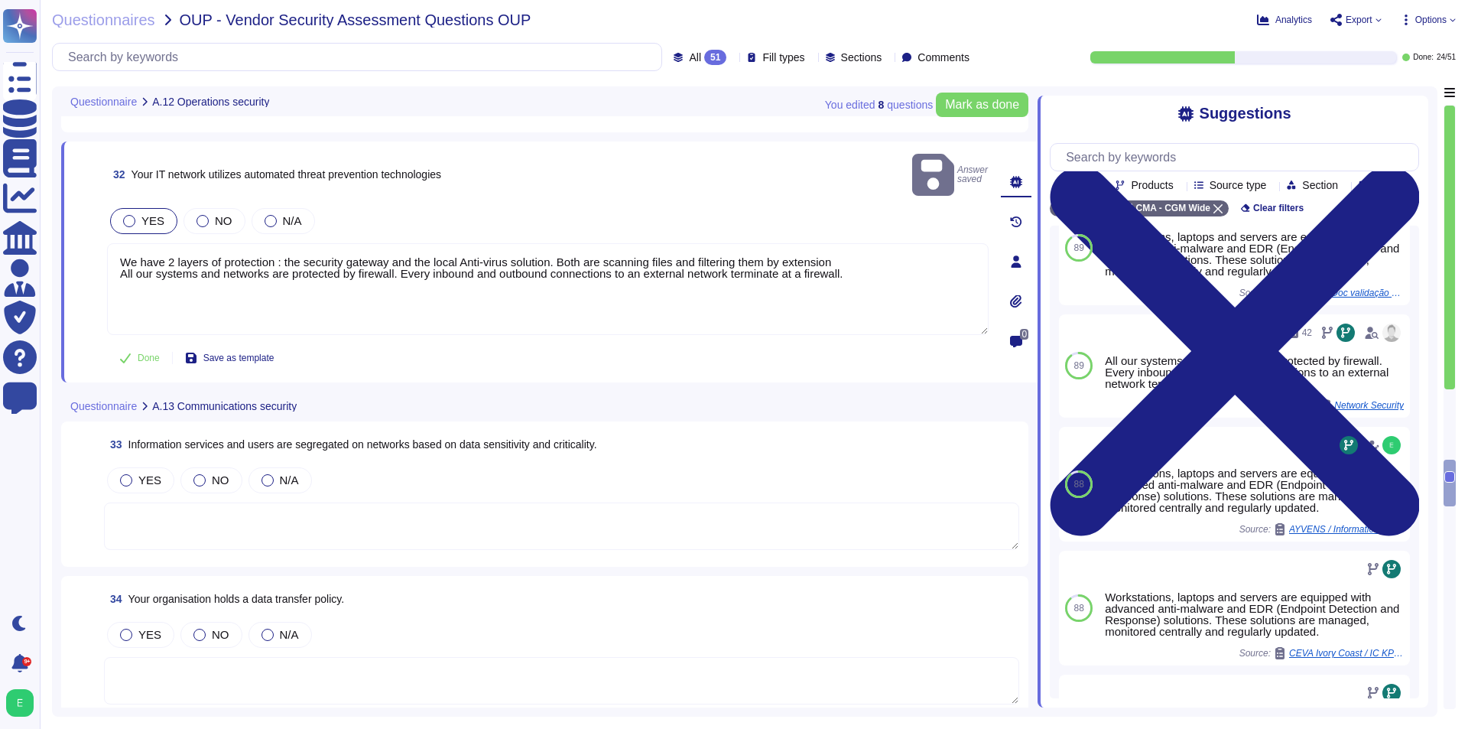
scroll to position [5889, 0]
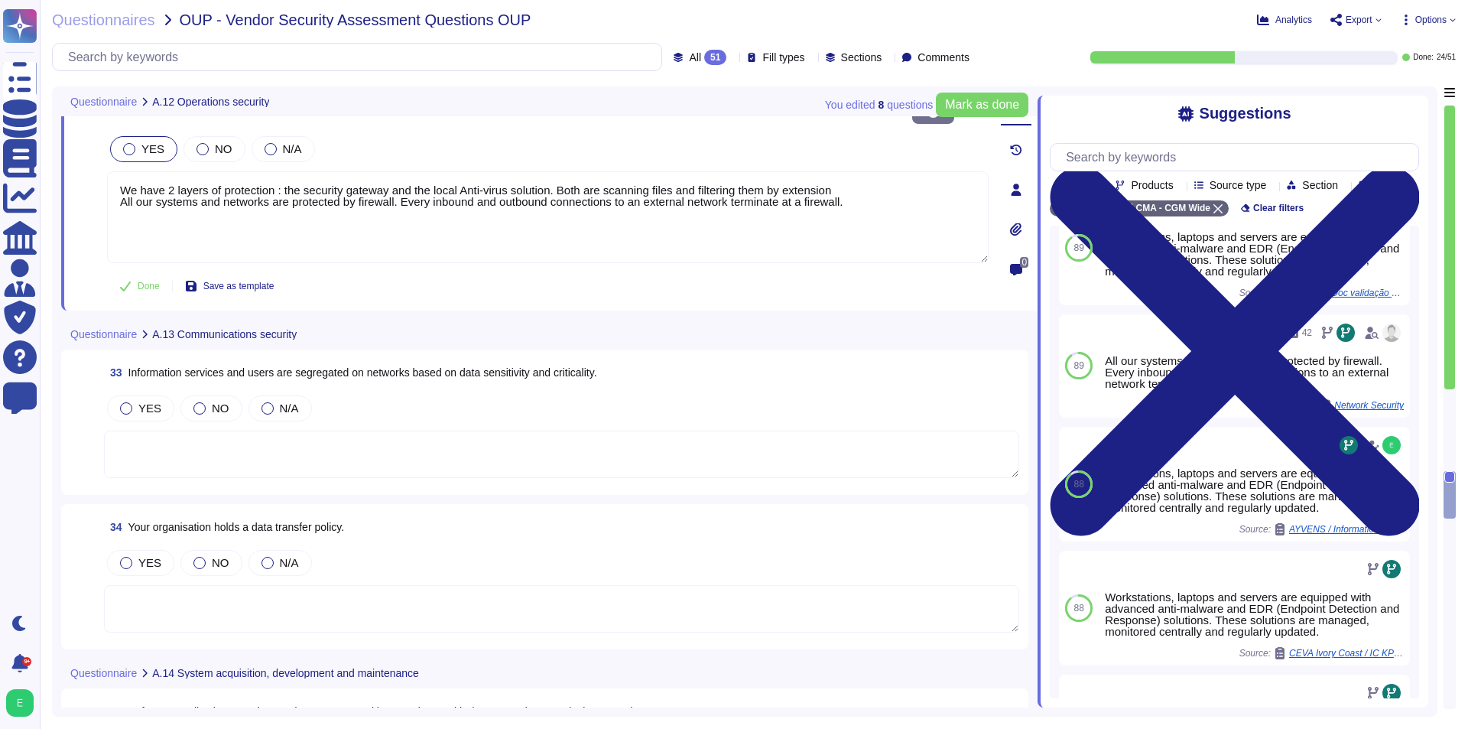
click at [372, 450] on textarea at bounding box center [561, 454] width 915 height 47
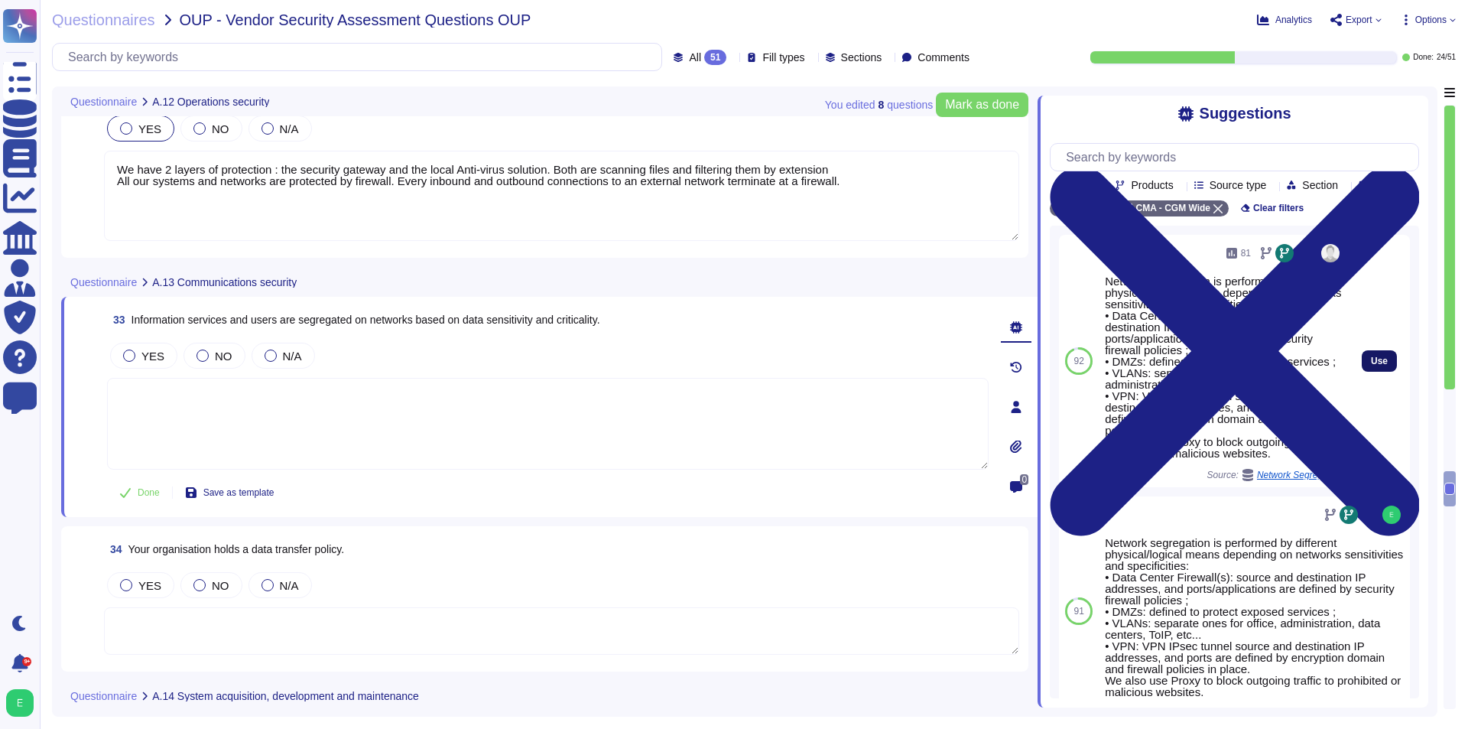
click at [1374, 366] on span "Use" at bounding box center [1379, 360] width 17 height 9
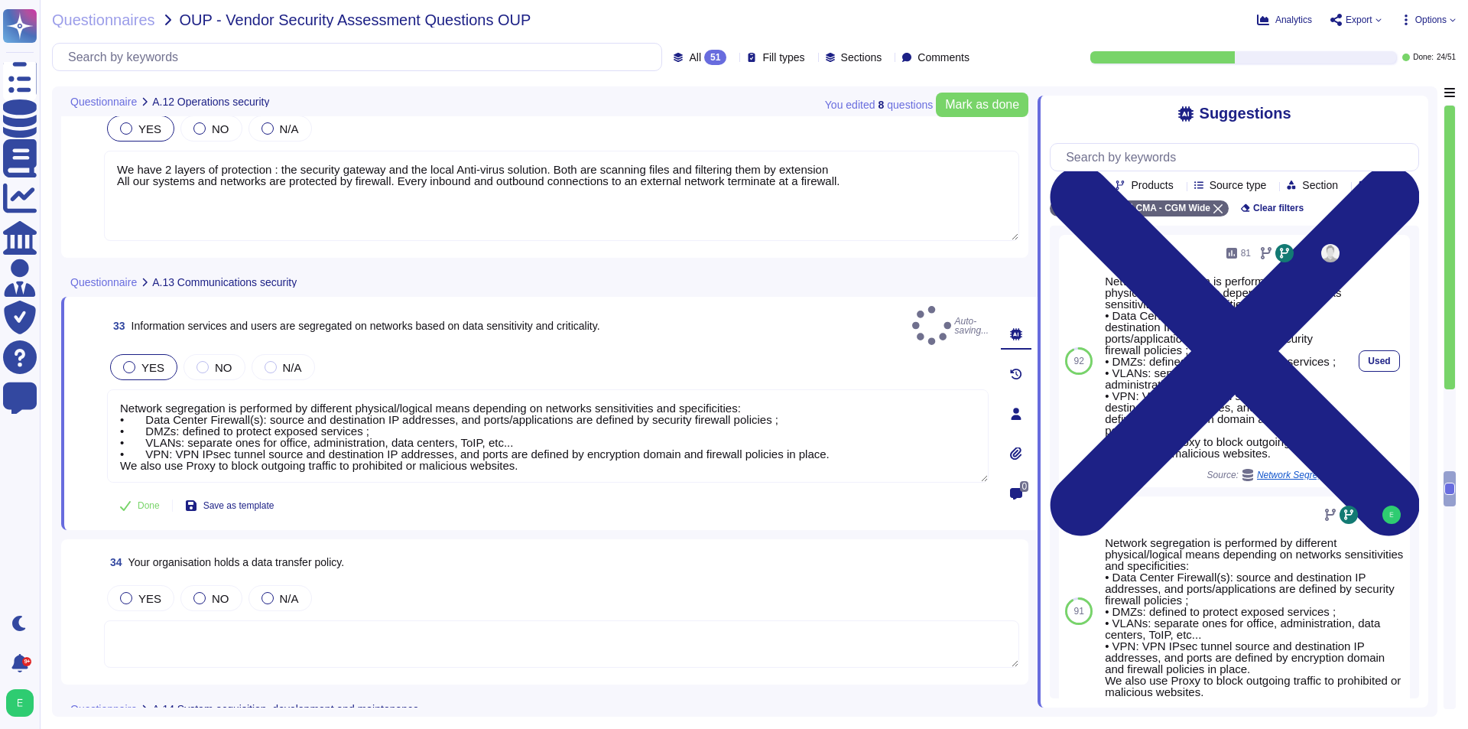
type textarea "Network segregation is performed by different physical/logical means depending …"
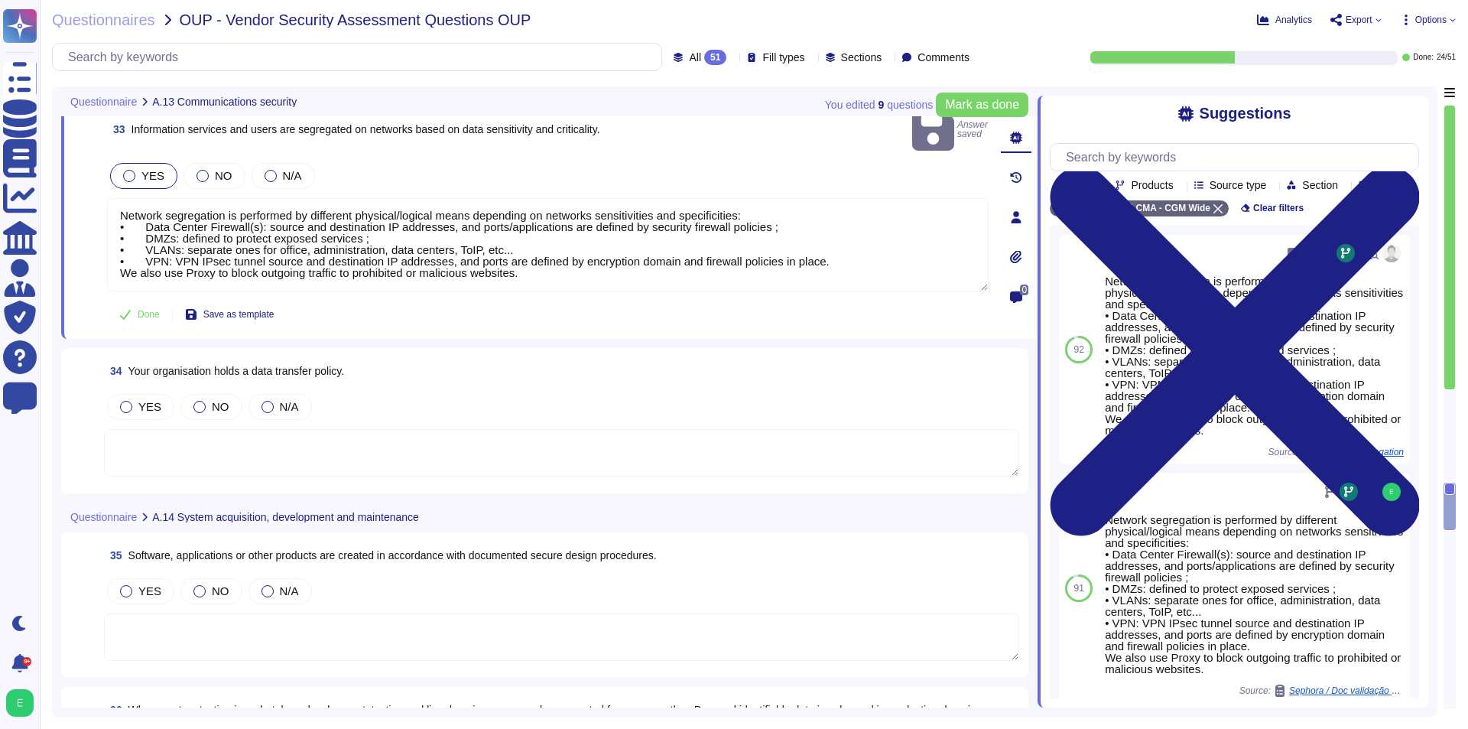
scroll to position [6119, 0]
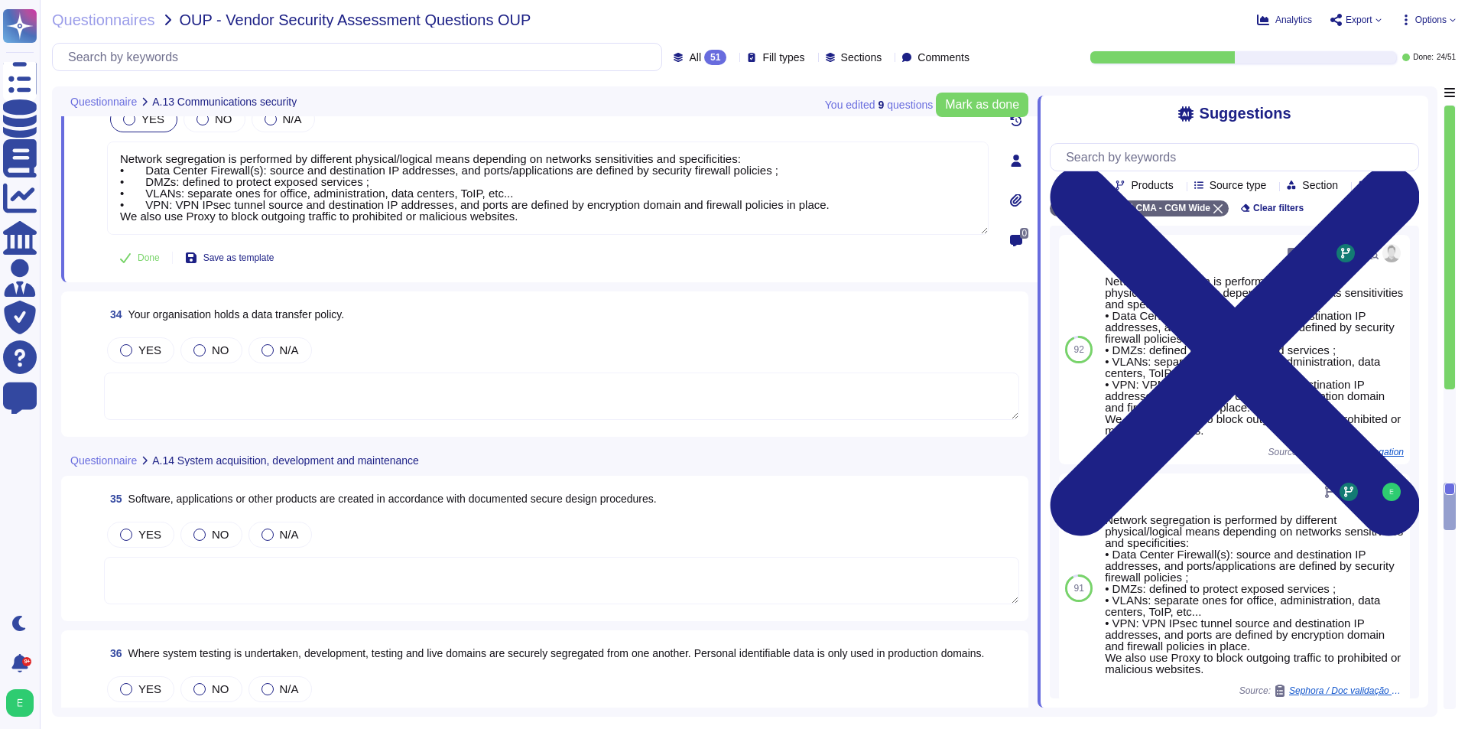
click at [396, 373] on textarea at bounding box center [561, 395] width 915 height 47
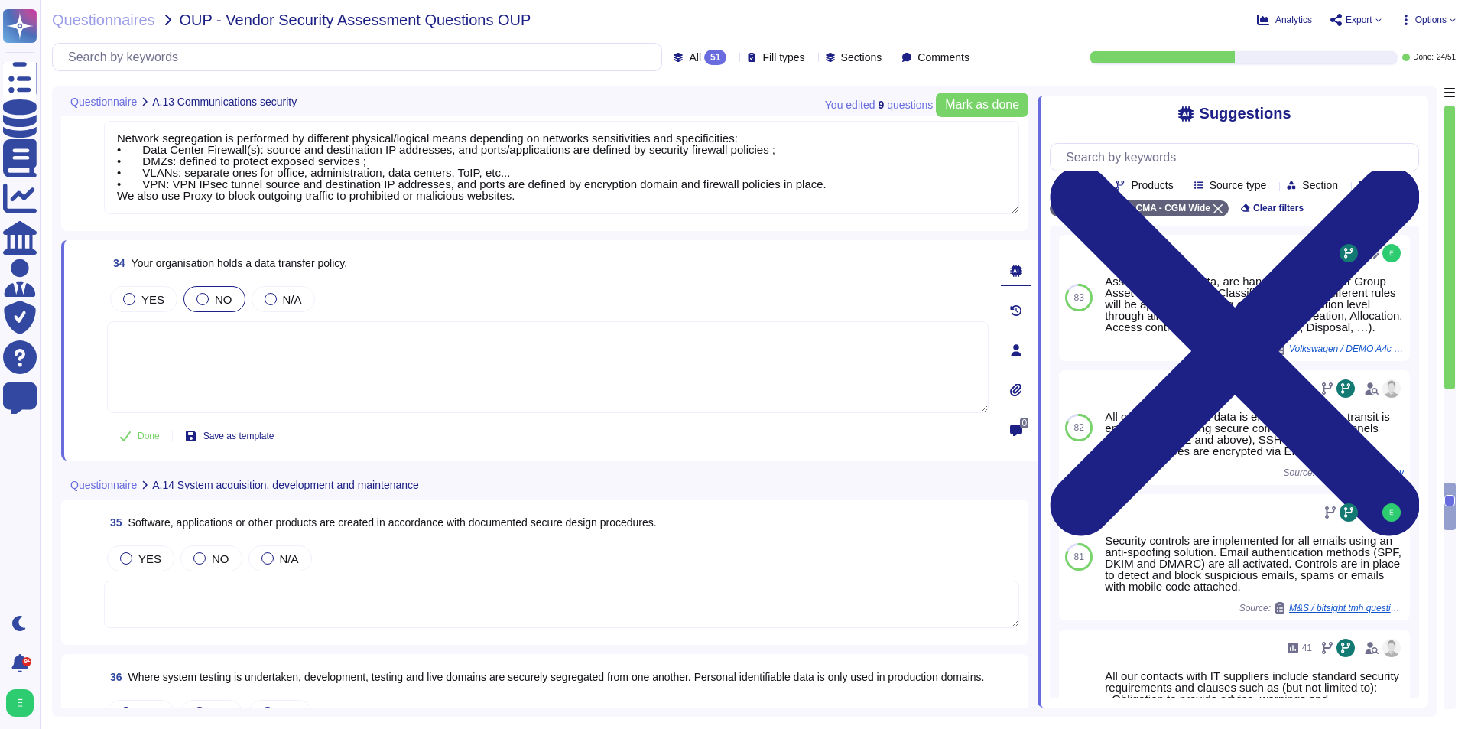
click at [215, 295] on span "NO" at bounding box center [224, 299] width 18 height 13
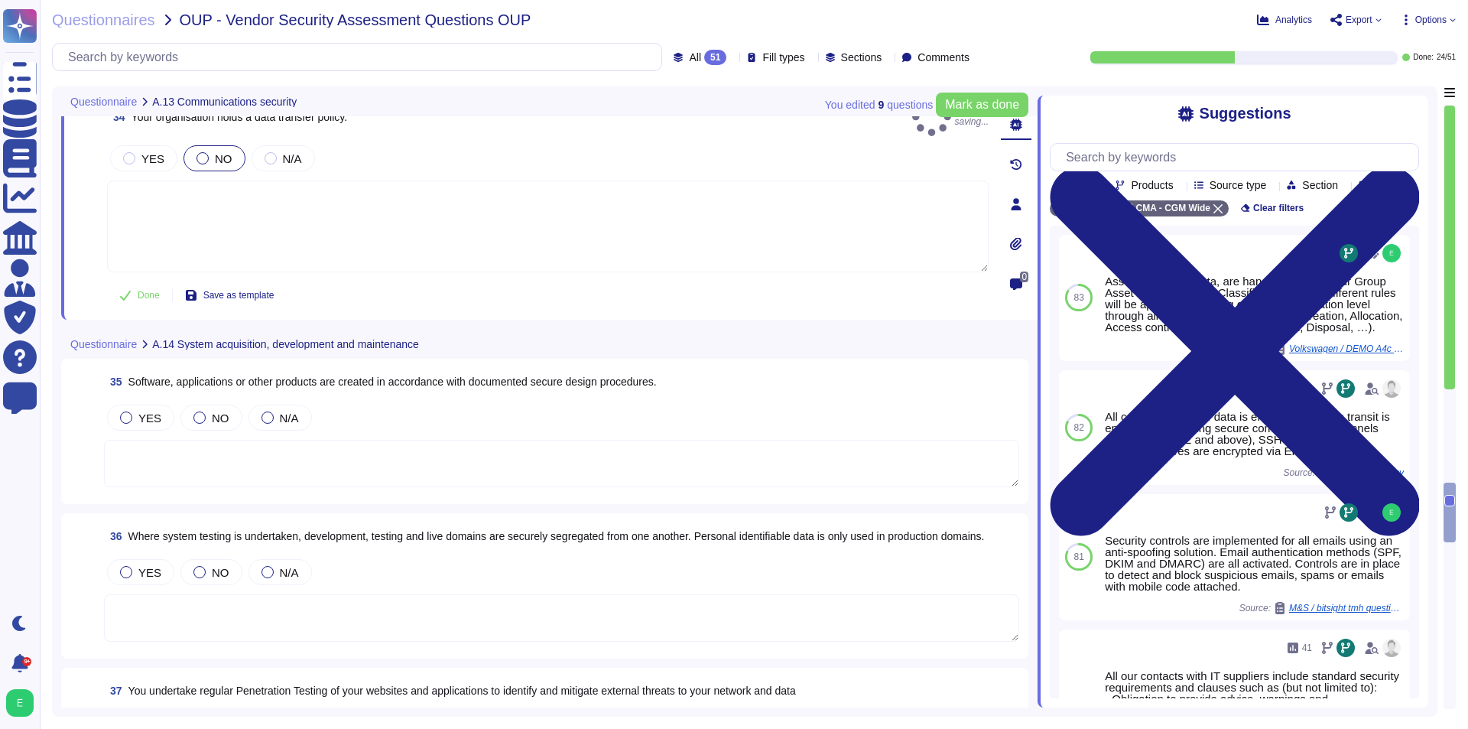
scroll to position [6272, 0]
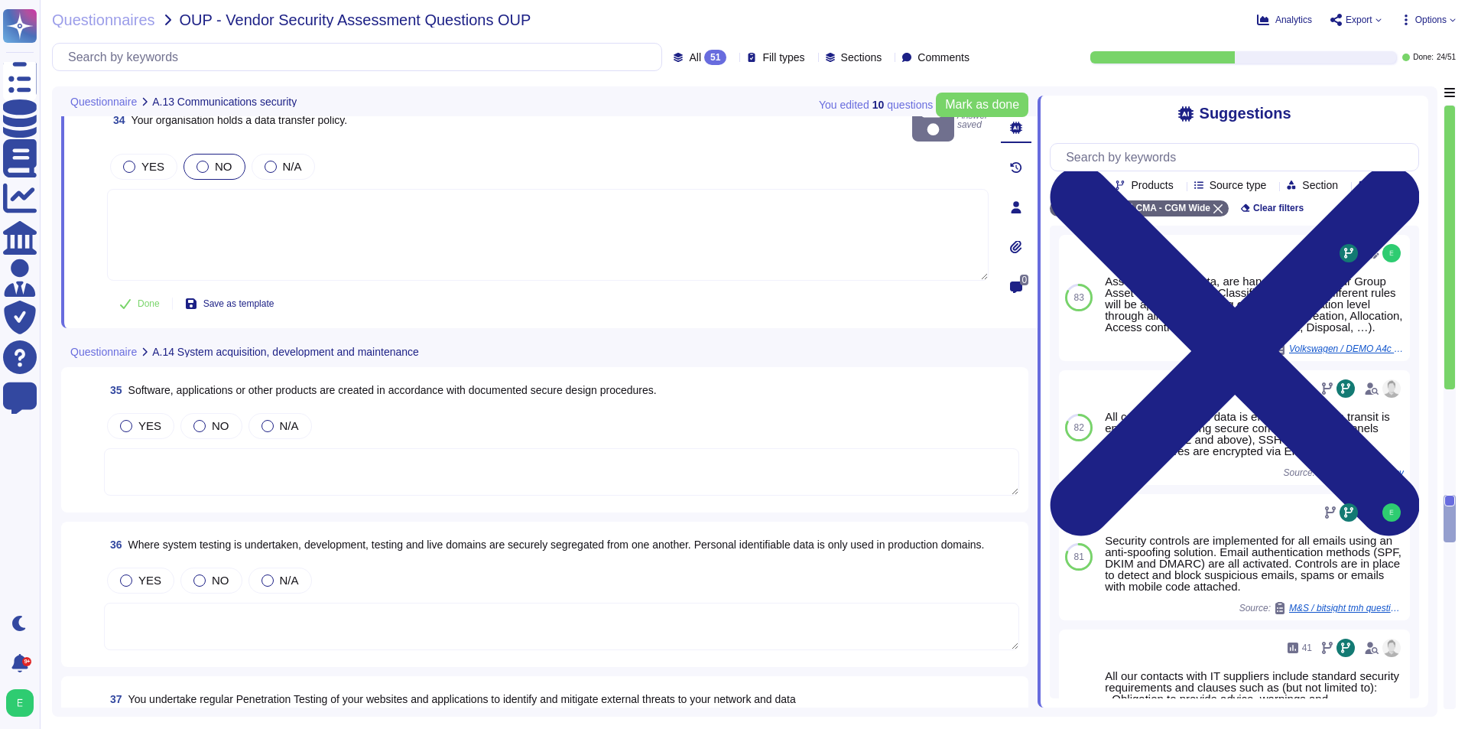
click at [295, 466] on textarea at bounding box center [561, 471] width 915 height 47
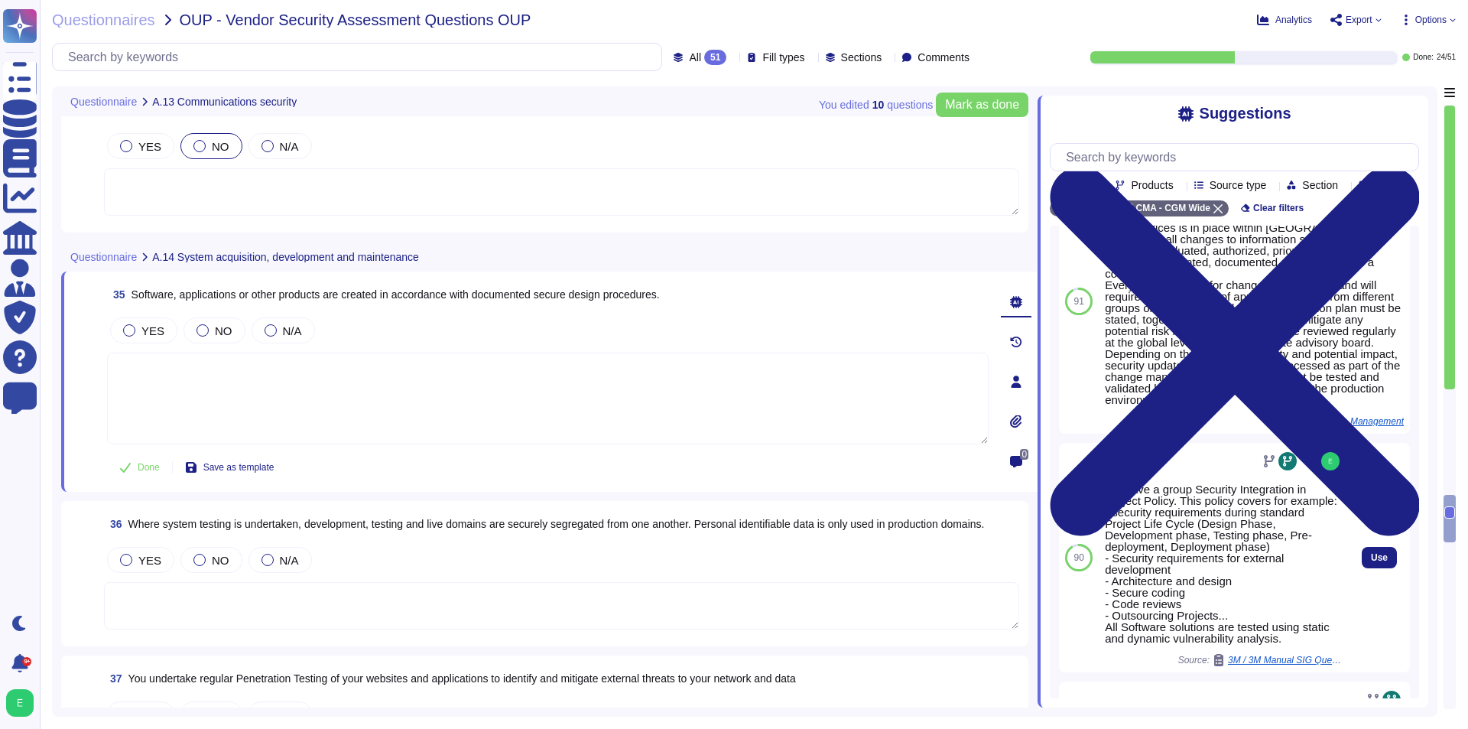
scroll to position [47, 0]
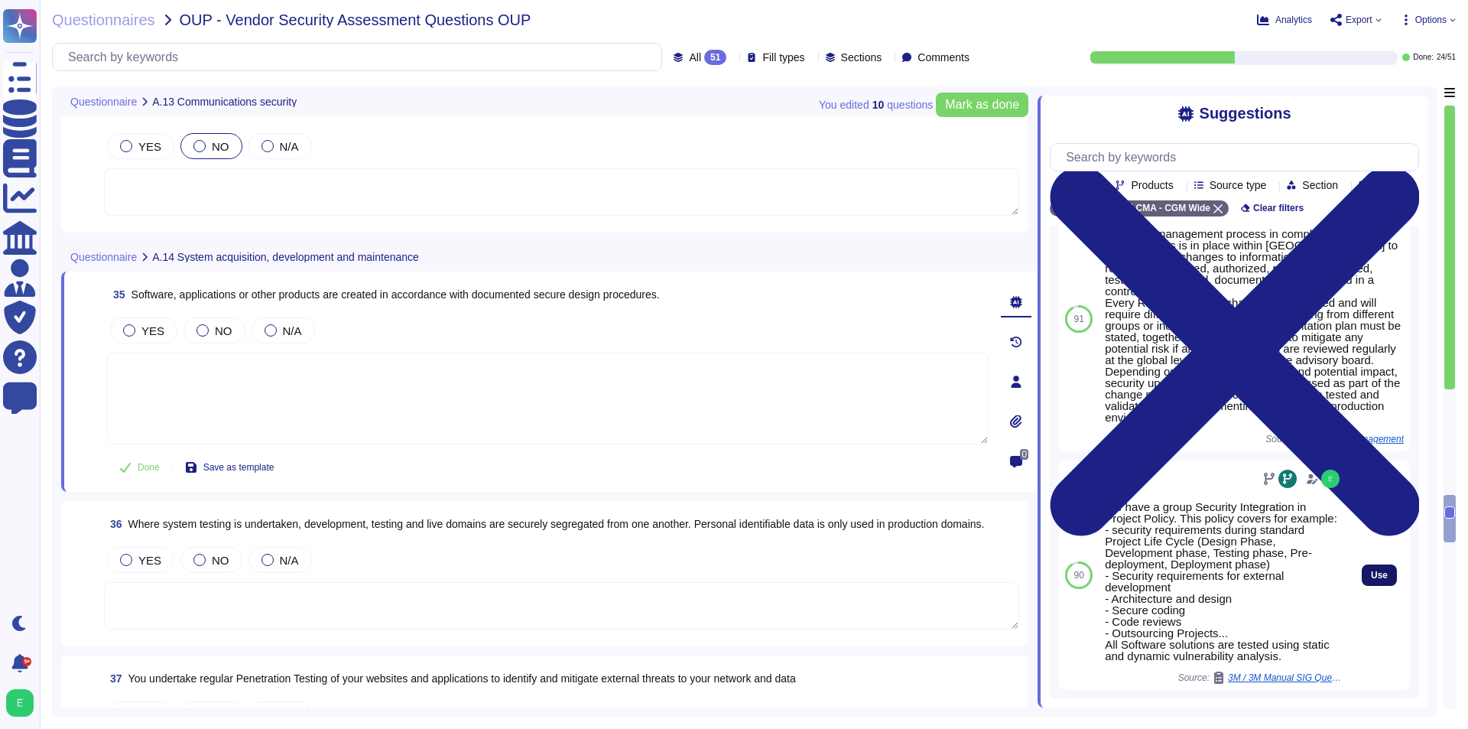
click at [1371, 580] on span "Use" at bounding box center [1379, 575] width 17 height 9
type textarea "We have a group Security Integration in Project Policy. This policy covers for …"
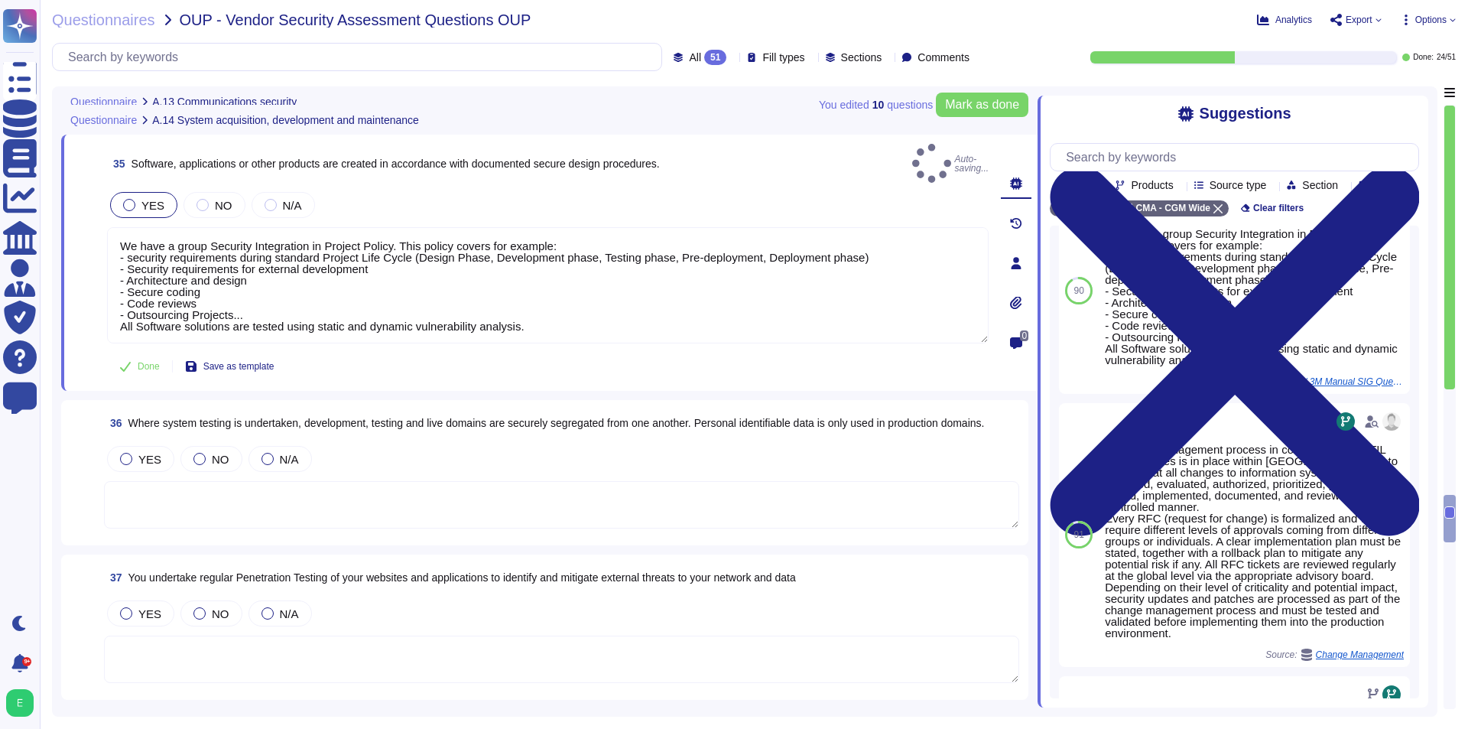
scroll to position [6425, 0]
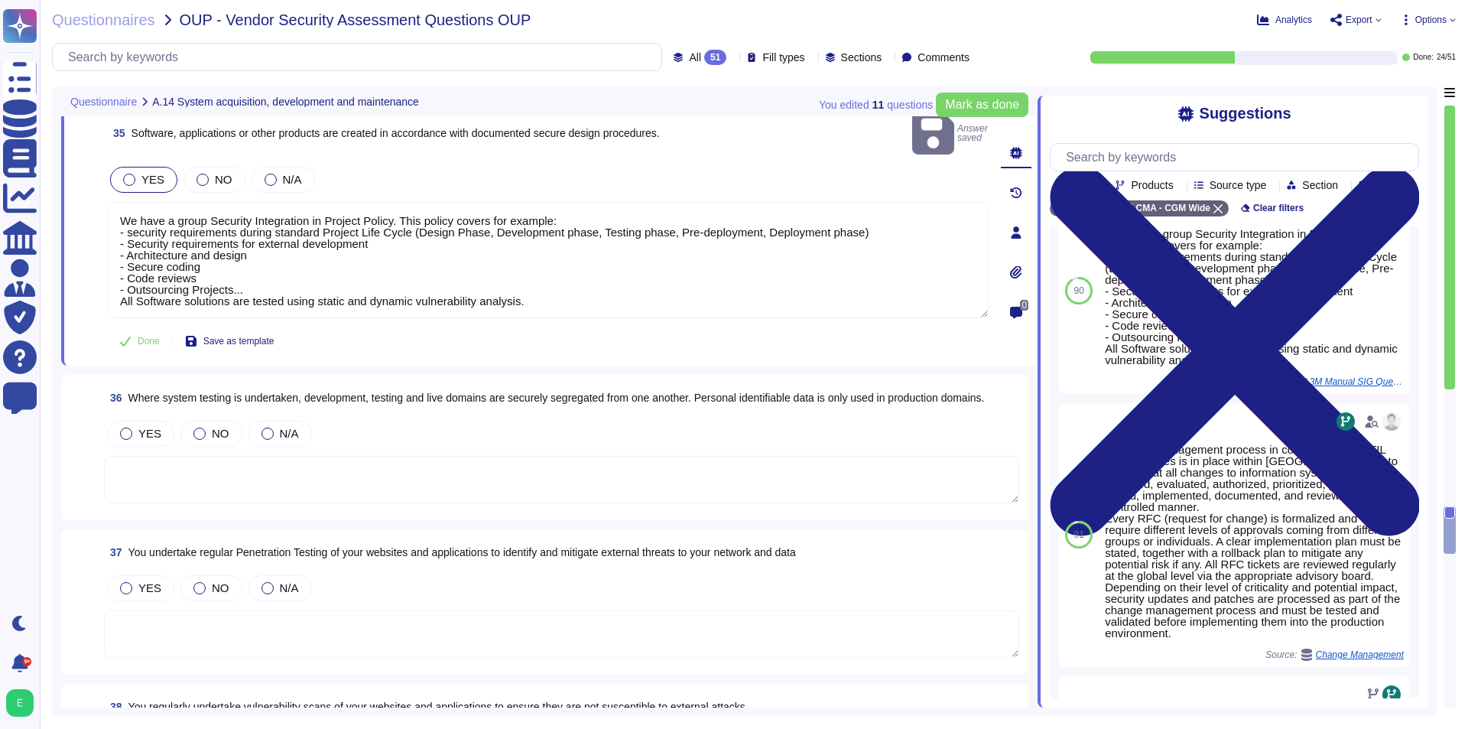
click at [547, 469] on textarea at bounding box center [561, 479] width 915 height 47
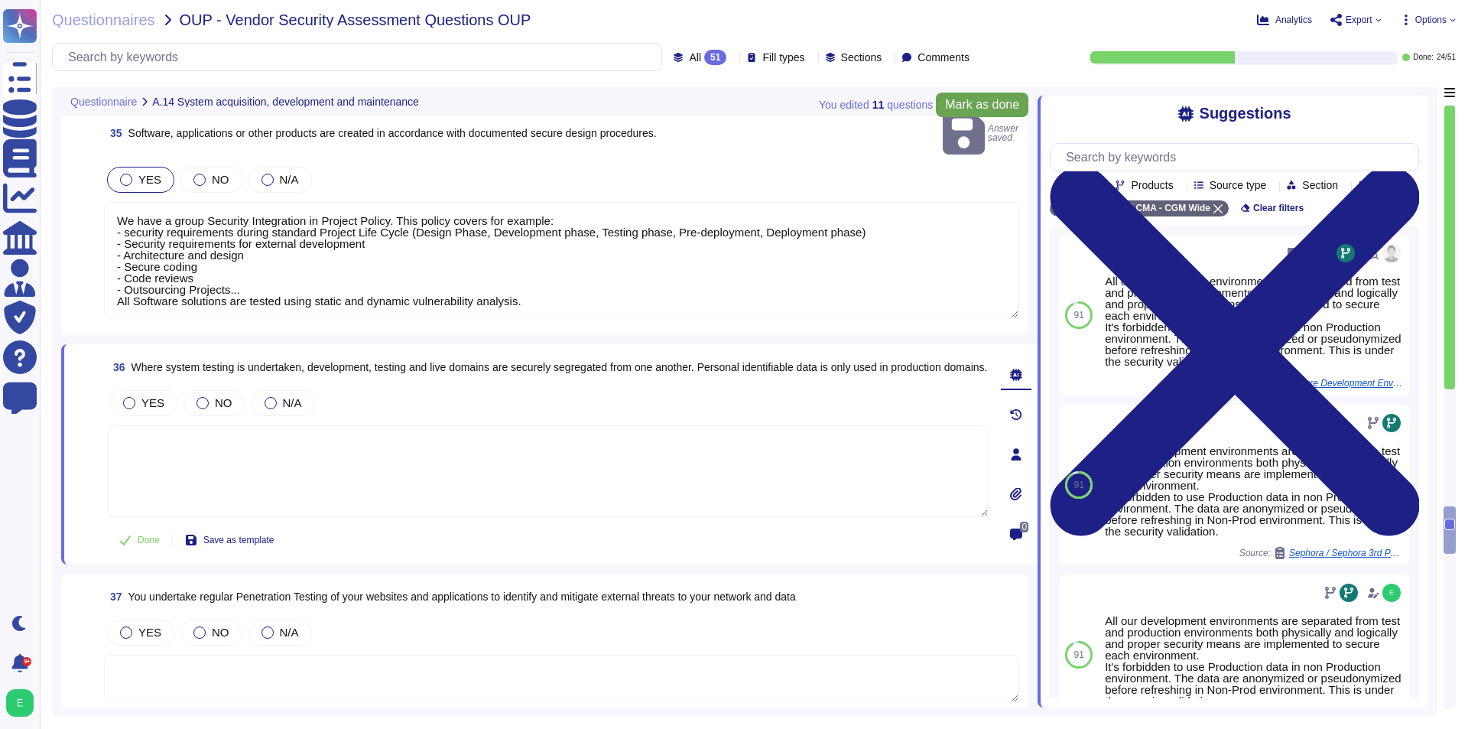
click at [961, 106] on span "Mark as done" at bounding box center [982, 105] width 74 height 12
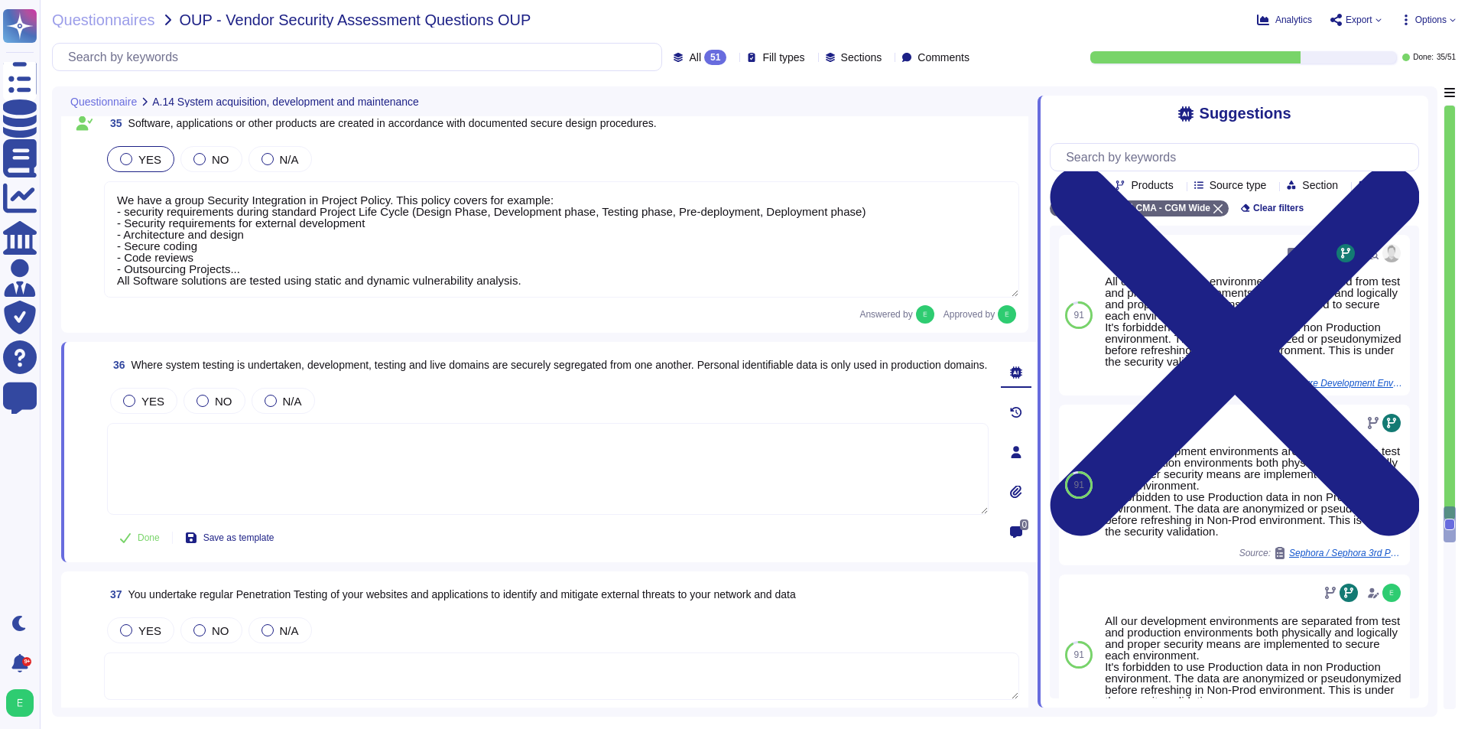
click at [408, 477] on textarea at bounding box center [548, 469] width 882 height 92
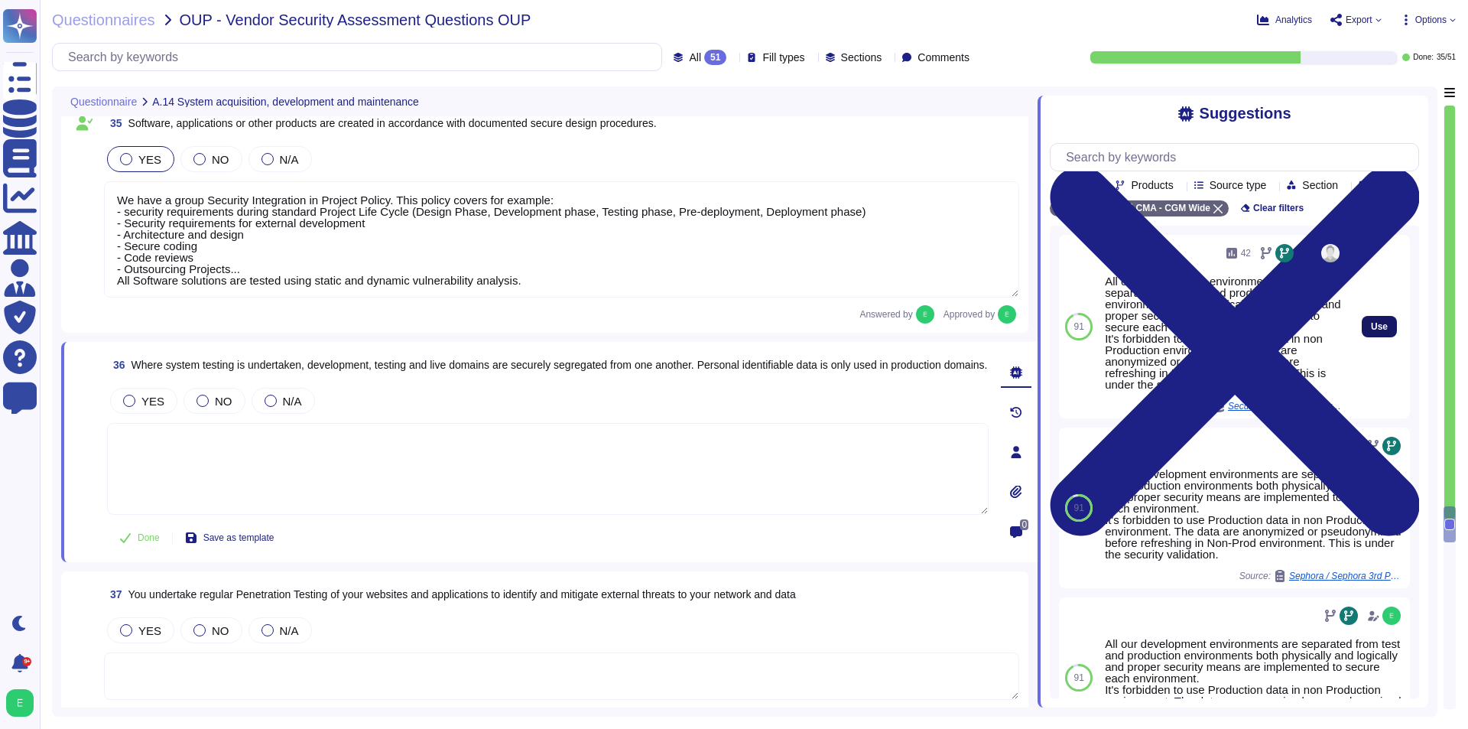
click at [1371, 331] on span "Use" at bounding box center [1379, 326] width 17 height 9
type textarea "All our development environments are separated from test and production environ…"
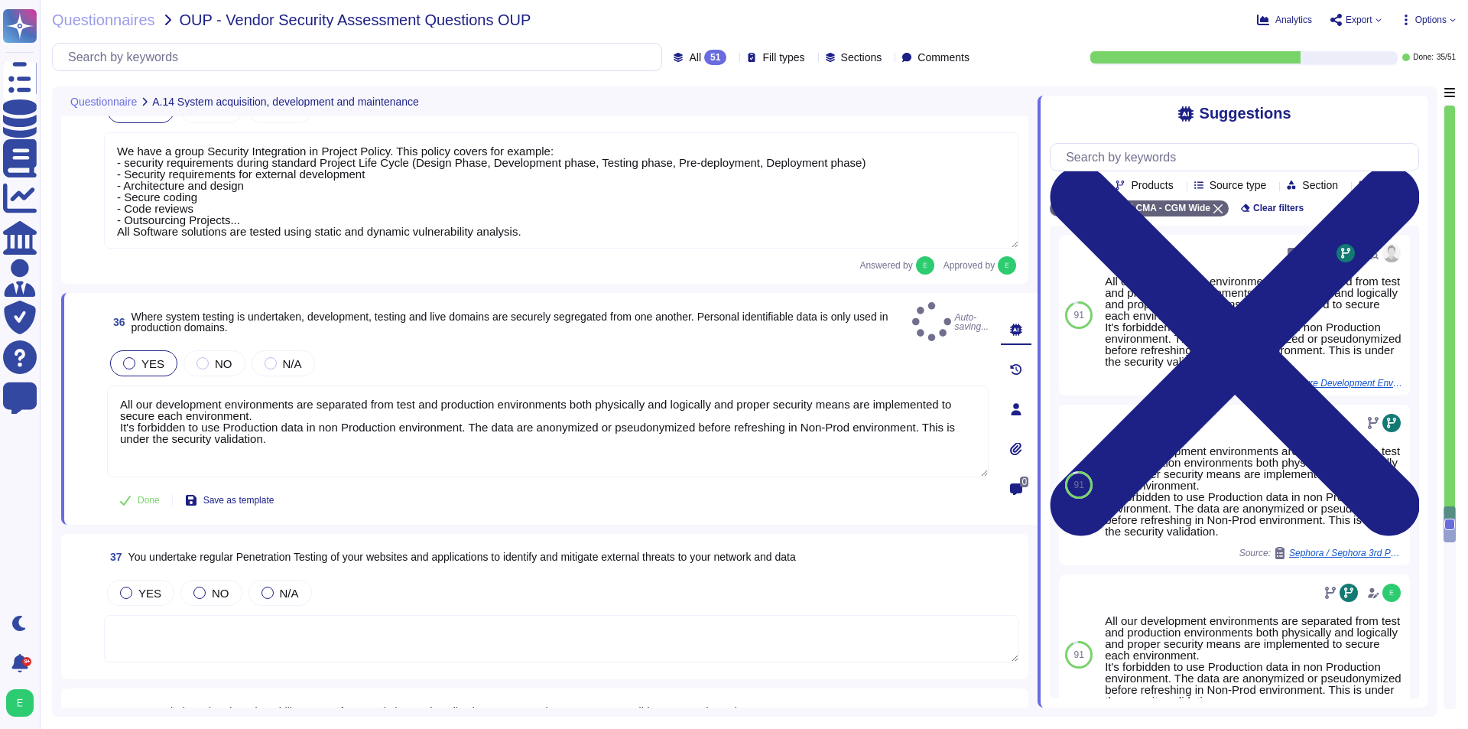
scroll to position [6654, 0]
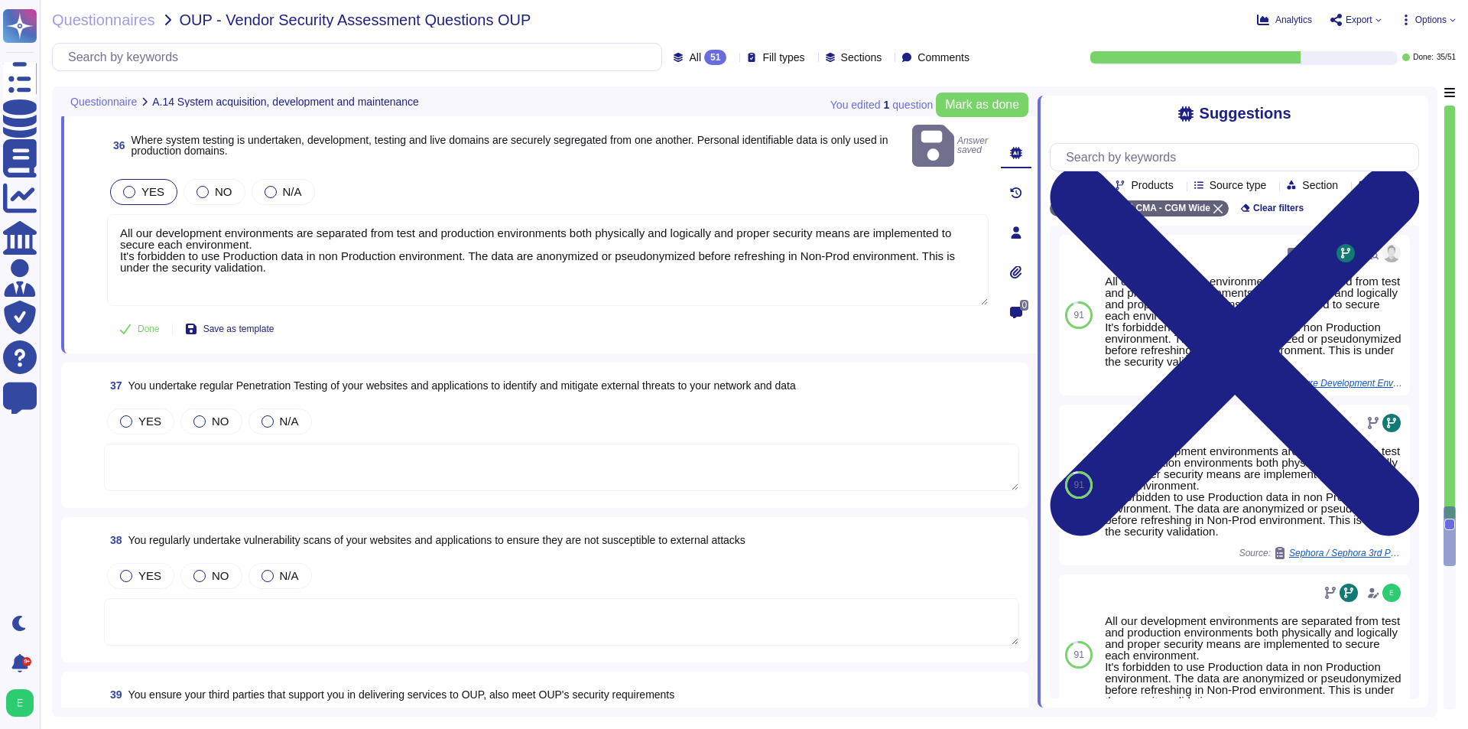
click at [515, 444] on textarea at bounding box center [561, 467] width 915 height 47
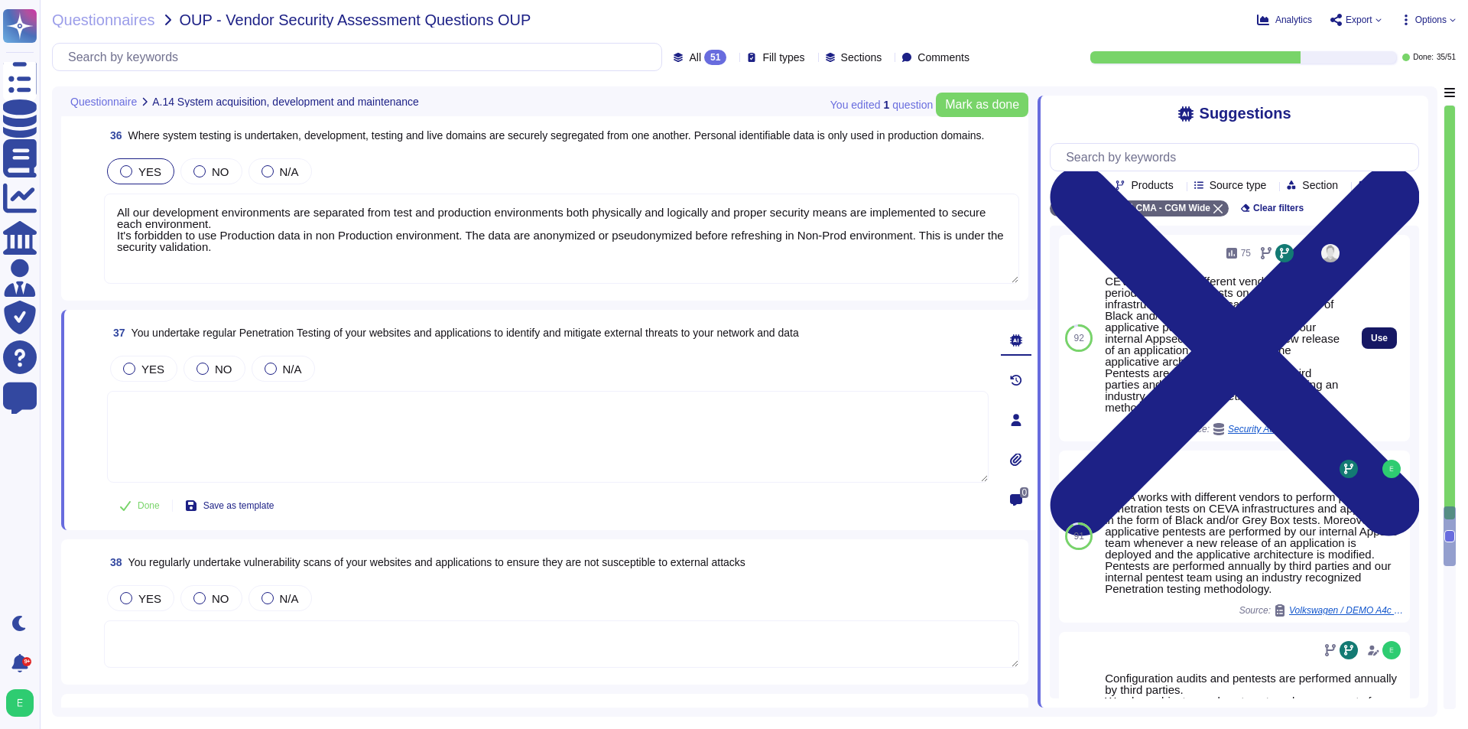
click at [1371, 343] on span "Use" at bounding box center [1379, 337] width 17 height 9
type textarea "CEVA works with different vendors to perform periodic penetration tests on CEVA…"
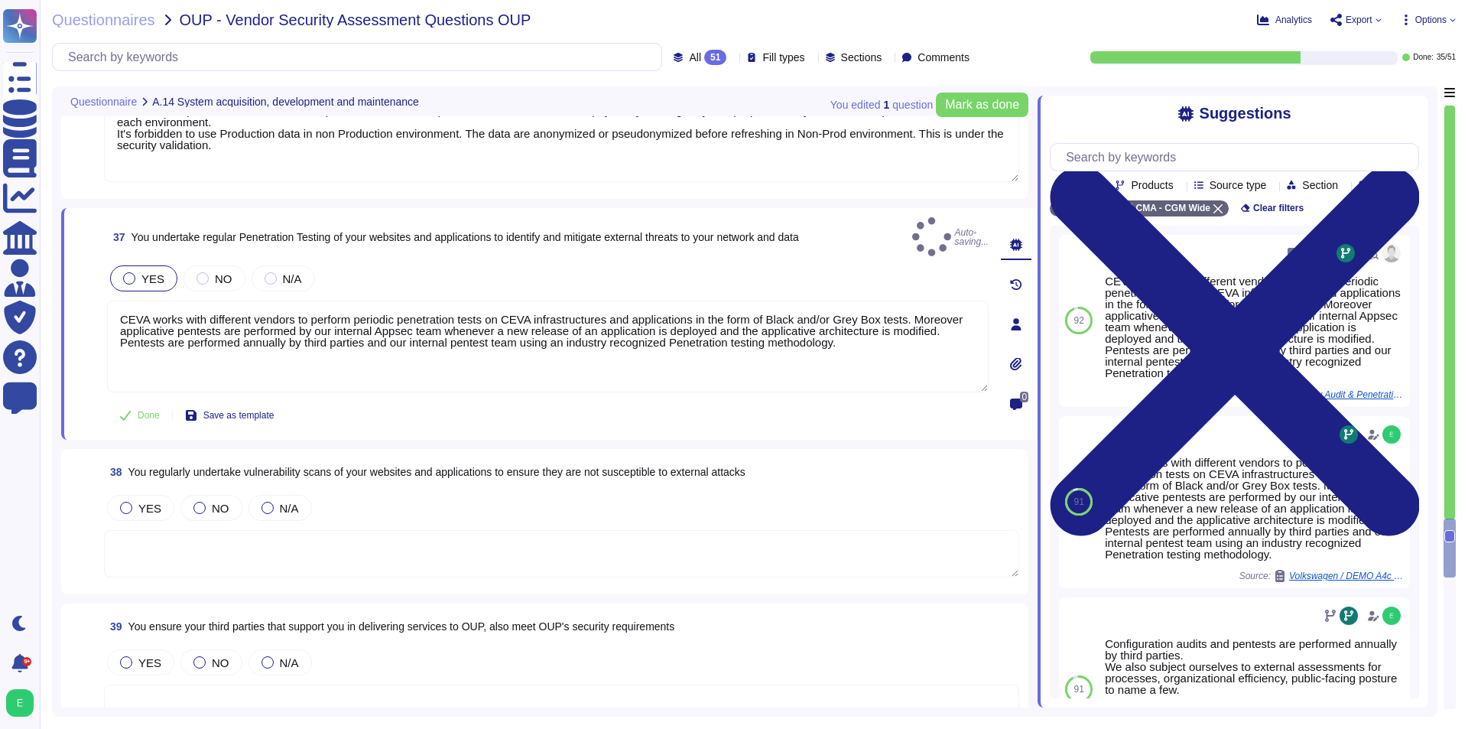
scroll to position [6883, 0]
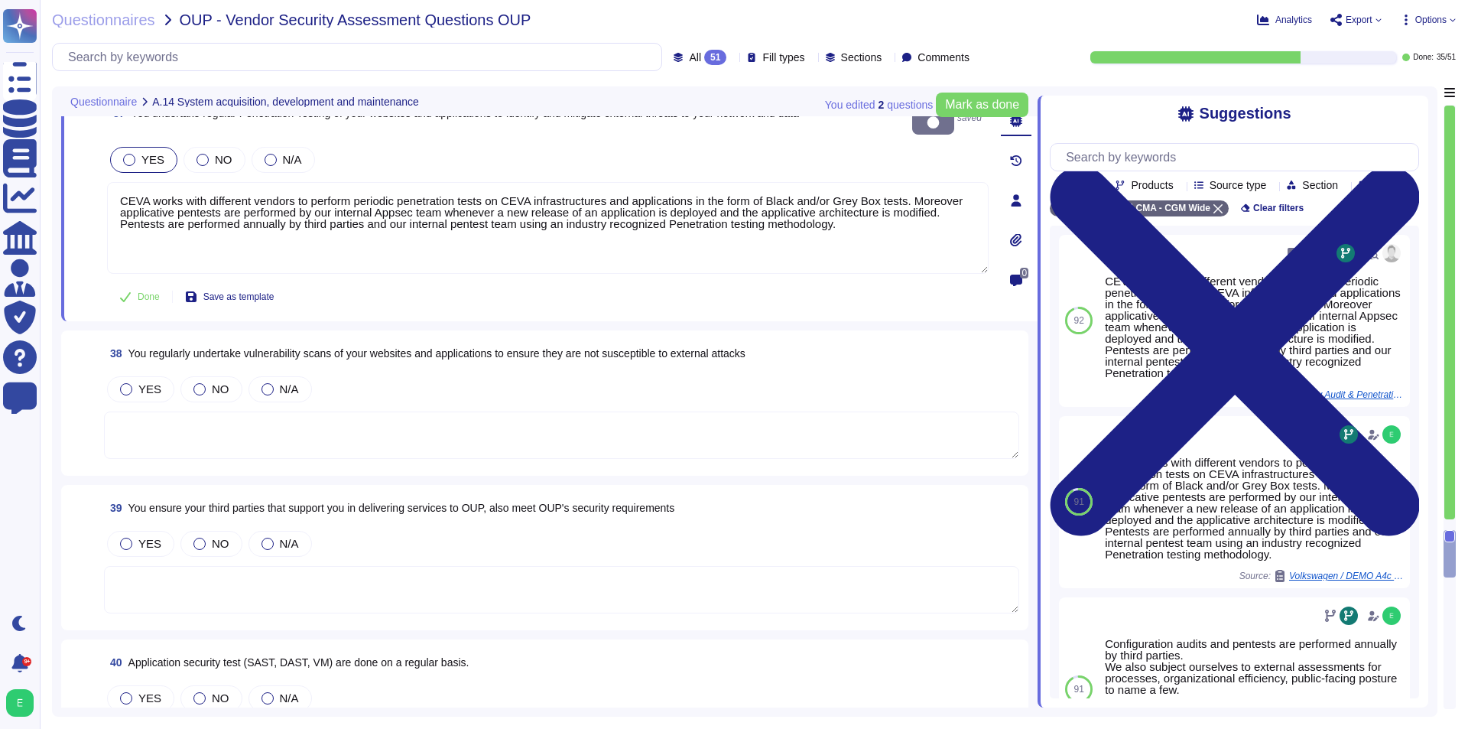
click at [436, 430] on textarea at bounding box center [561, 434] width 915 height 47
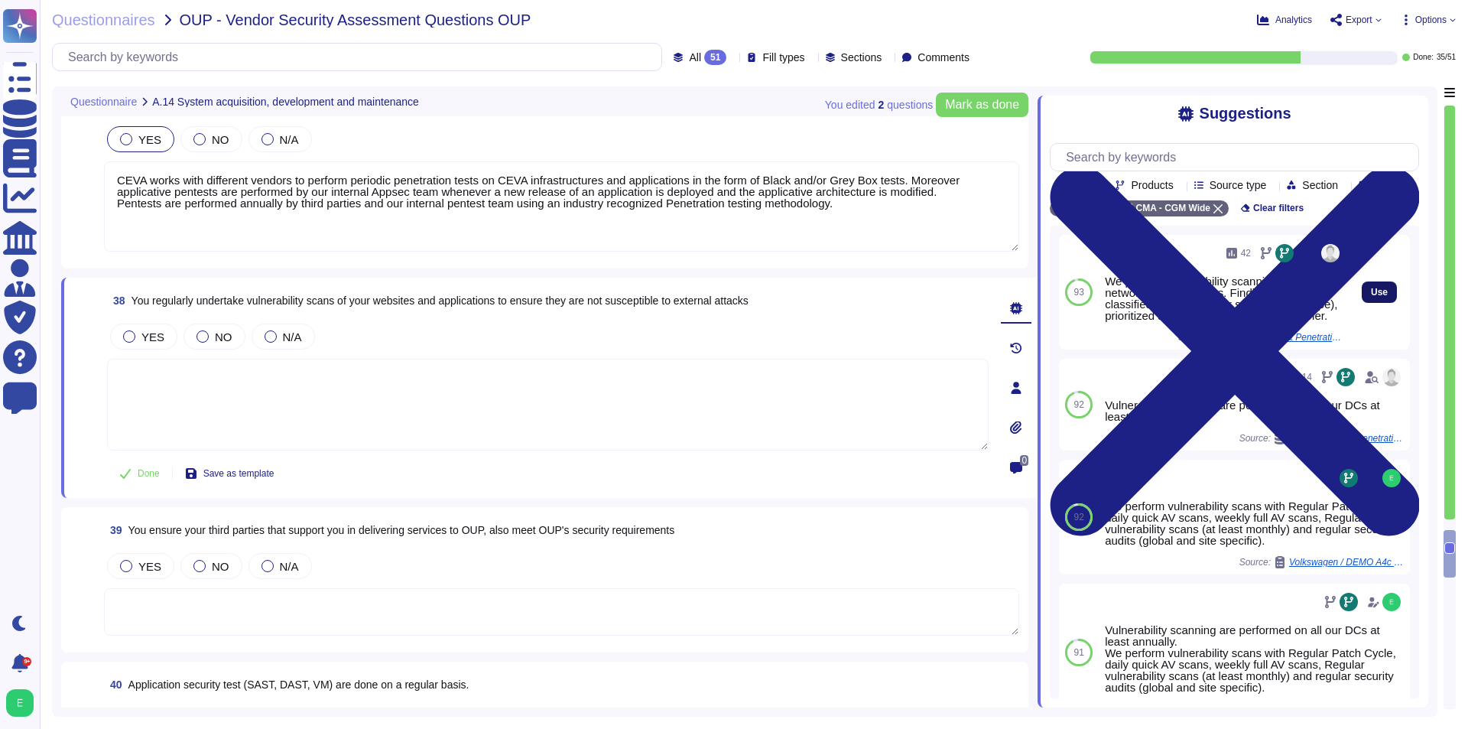
click at [1381, 303] on button "Use" at bounding box center [1379, 291] width 35 height 21
type textarea "We perform vulnerability scanning on our network and our assets. Findings are t…"
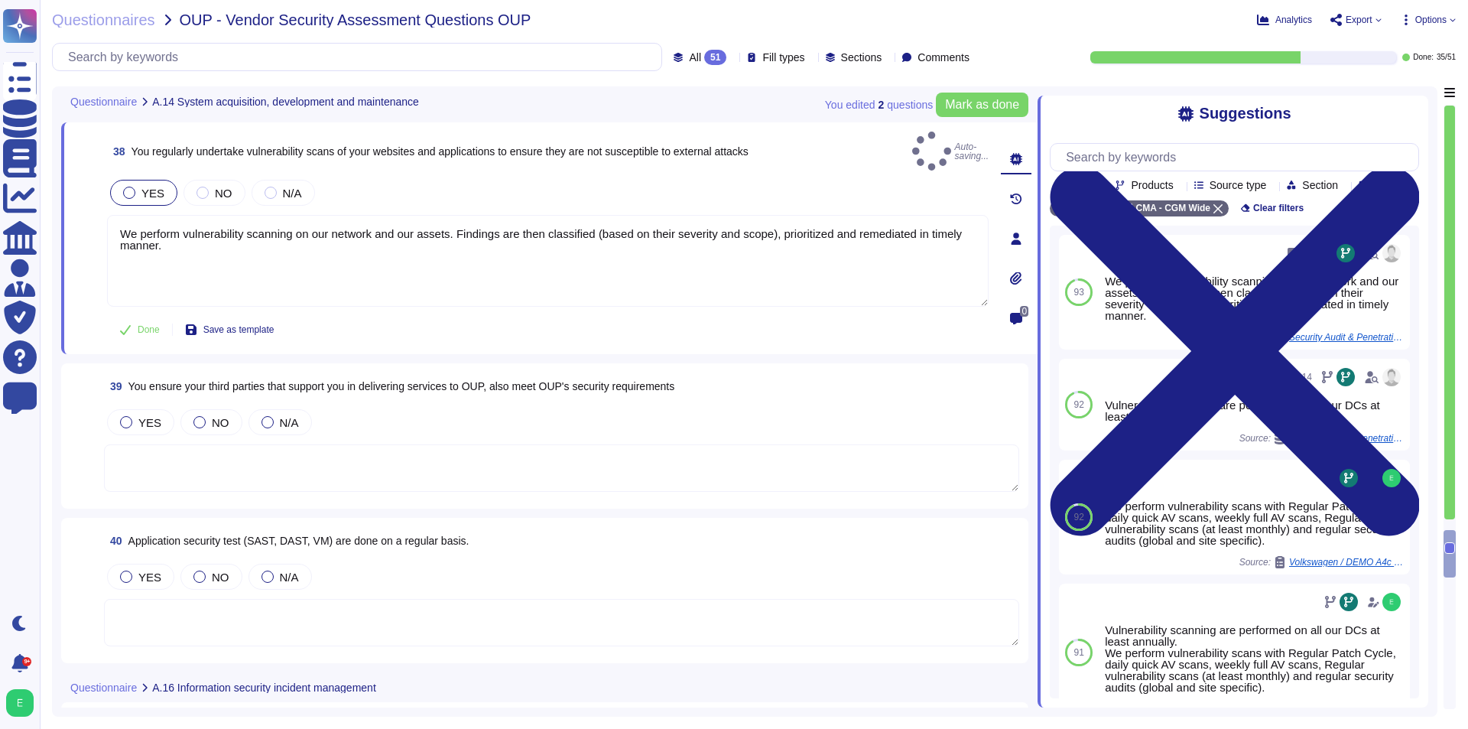
scroll to position [7113, 0]
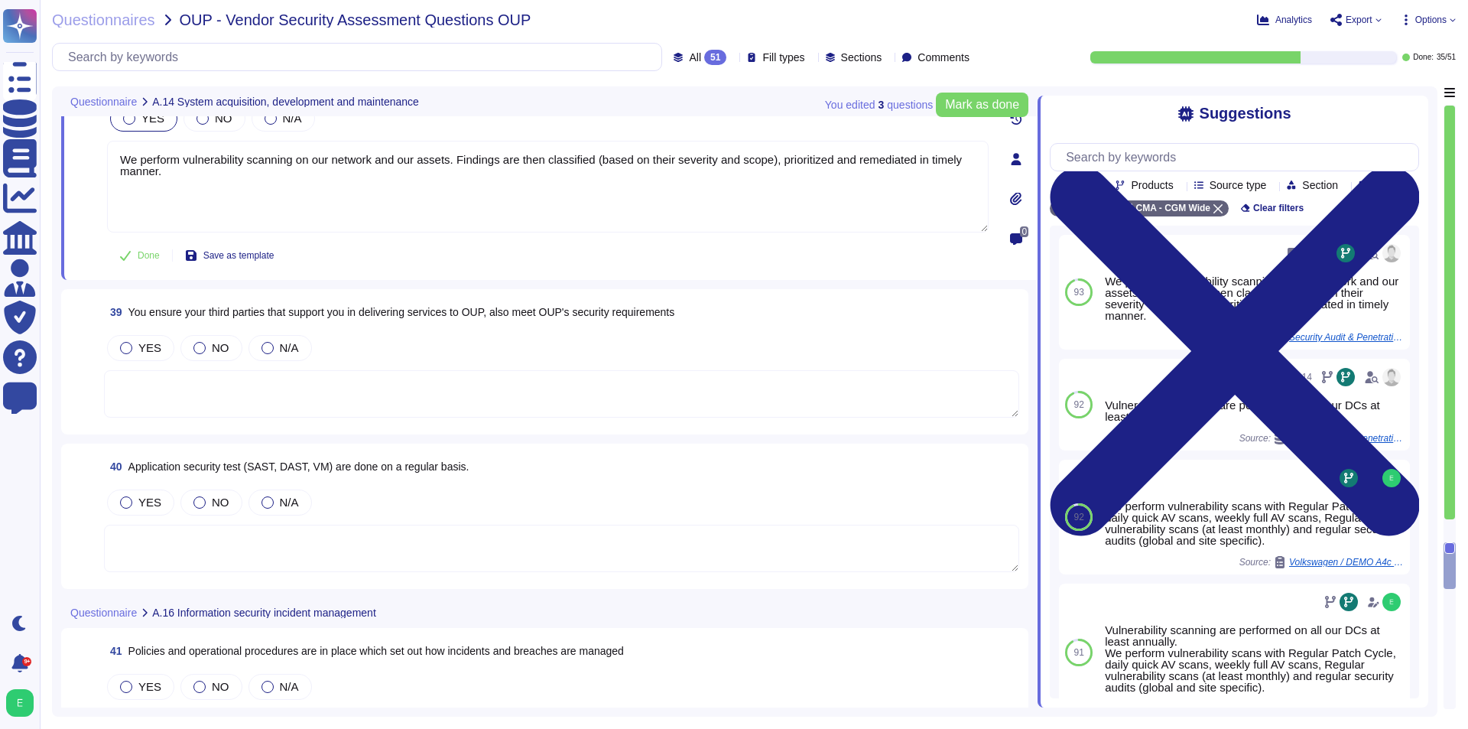
click at [500, 374] on textarea at bounding box center [561, 393] width 915 height 47
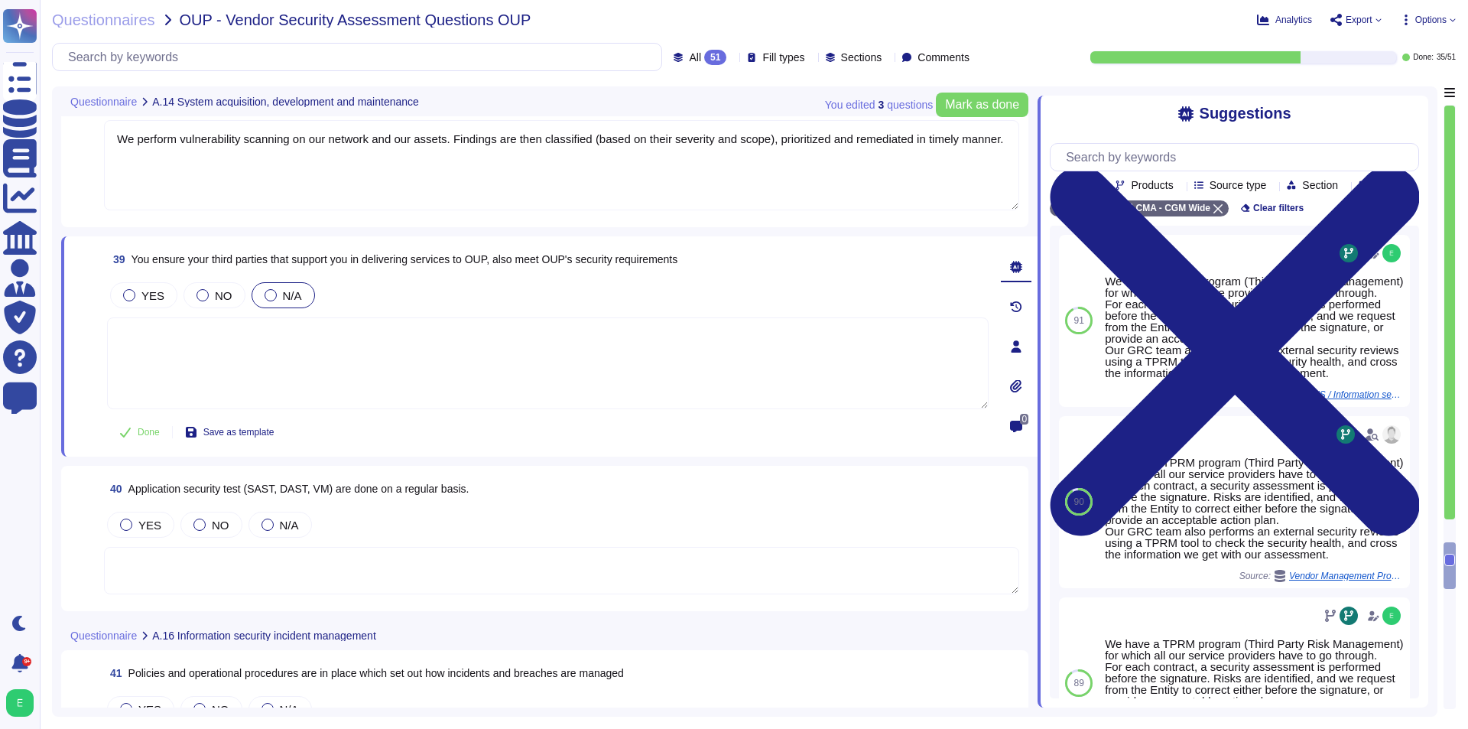
click at [292, 301] on span "N/A" at bounding box center [292, 295] width 19 height 13
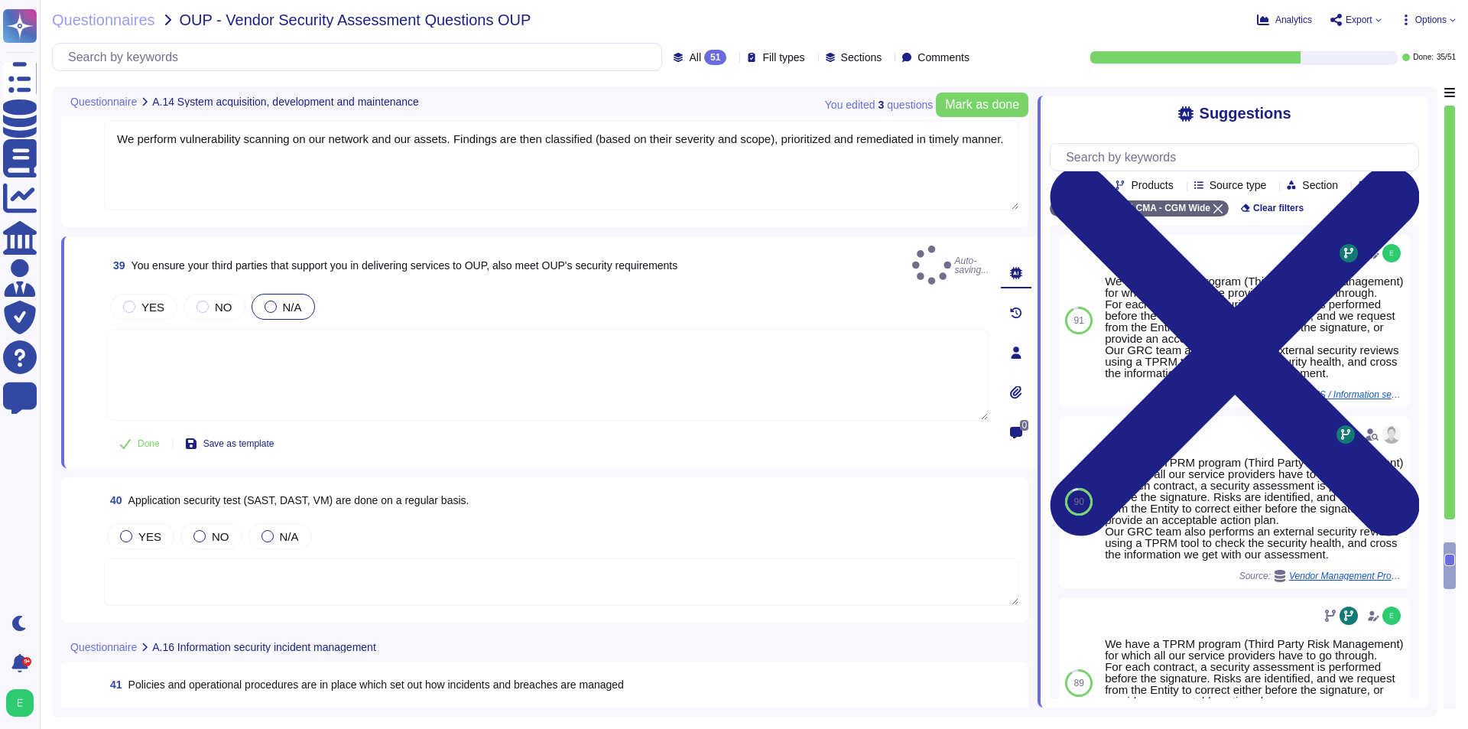
click at [289, 350] on textarea at bounding box center [548, 375] width 882 height 92
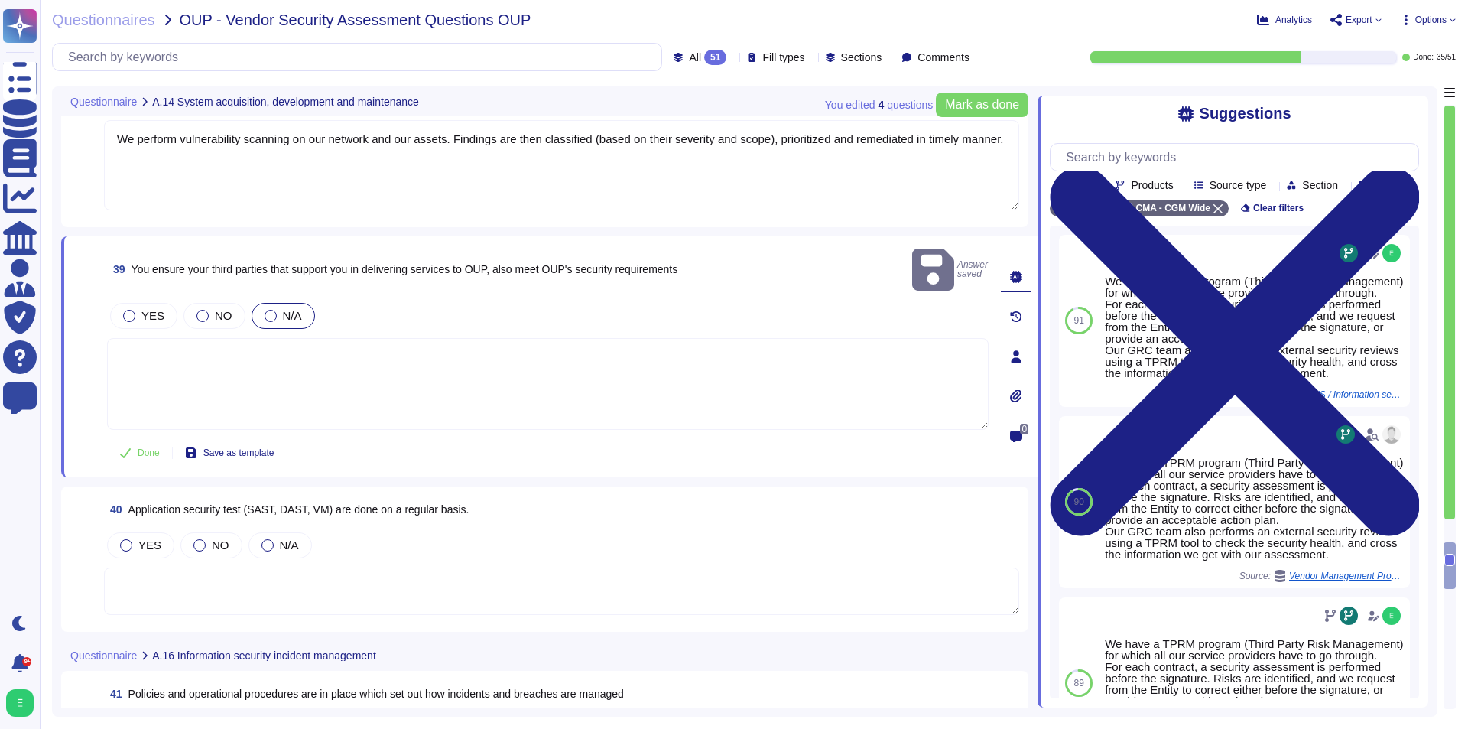
click at [289, 350] on textarea at bounding box center [548, 384] width 882 height 92
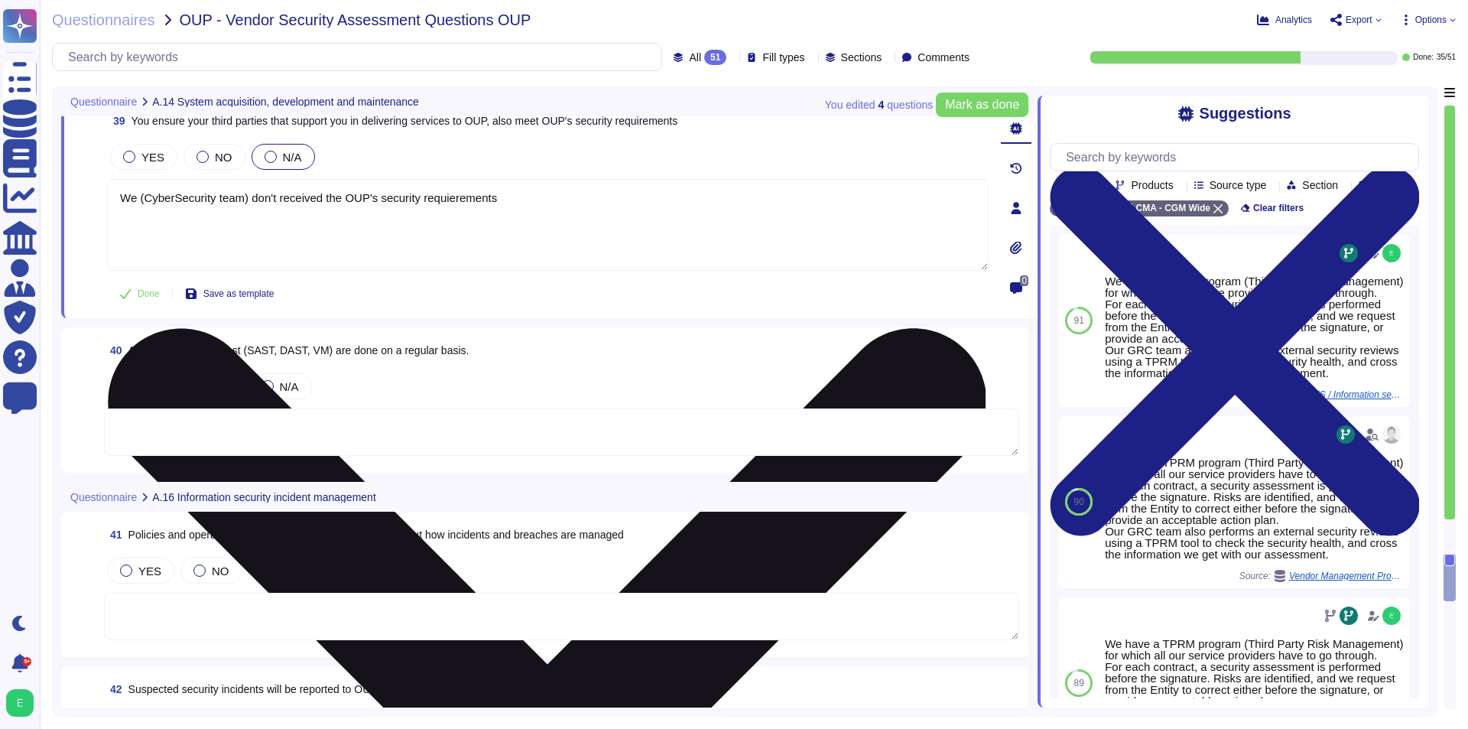
scroll to position [7266, 0]
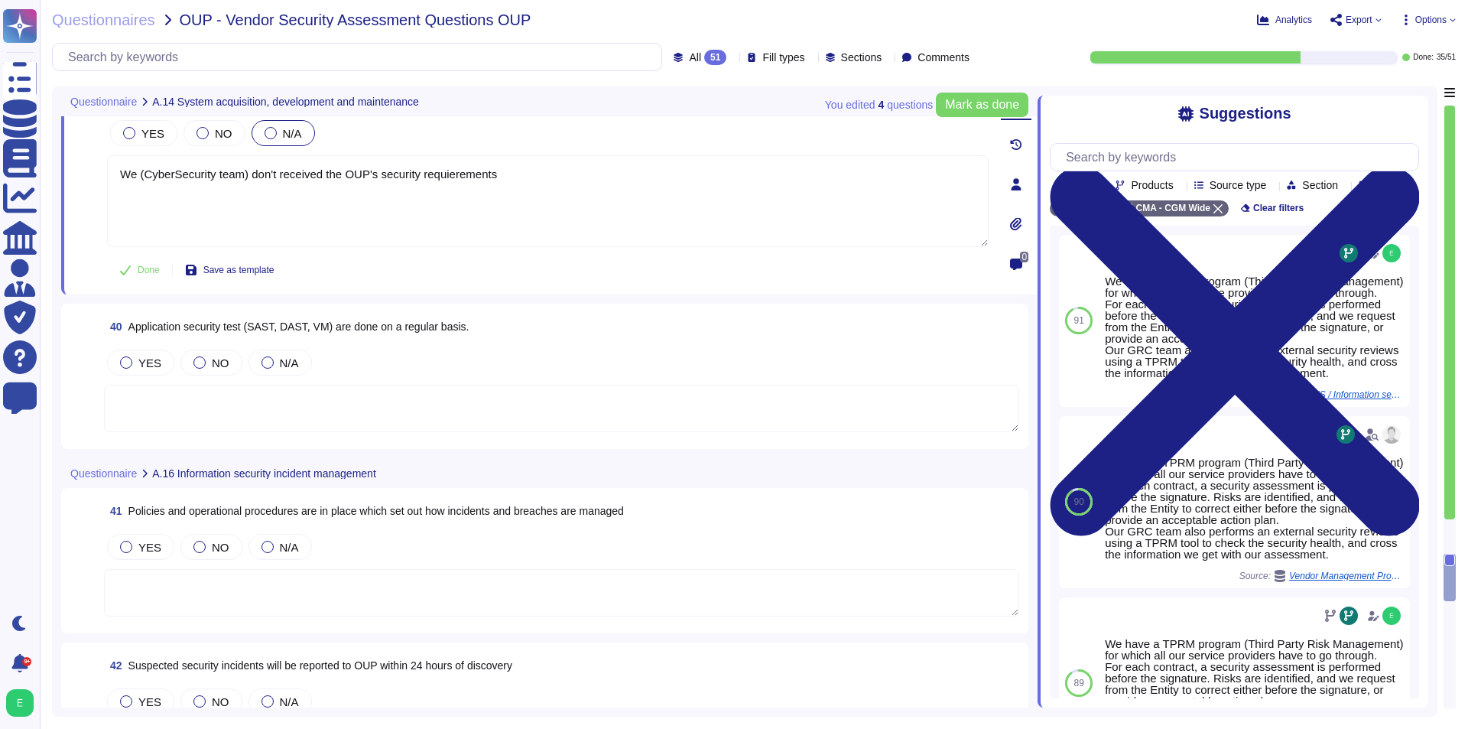
type textarea "We (CyberSecurity team) don't received the OUP's security requierements"
click at [337, 398] on textarea at bounding box center [561, 408] width 915 height 47
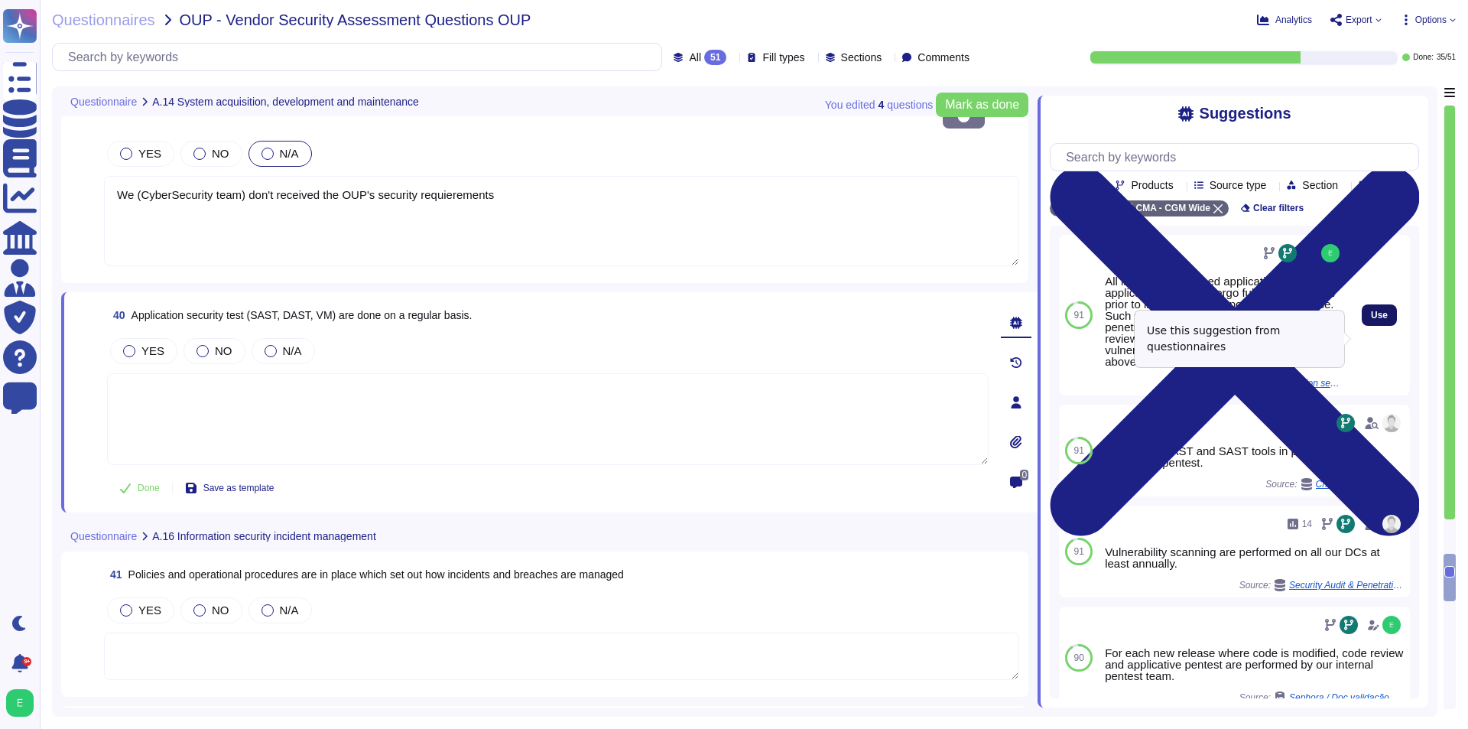
click at [1362, 326] on button "Use" at bounding box center [1379, 314] width 35 height 21
type textarea "All in house developed applications and SaaS applications must undergo full sec…"
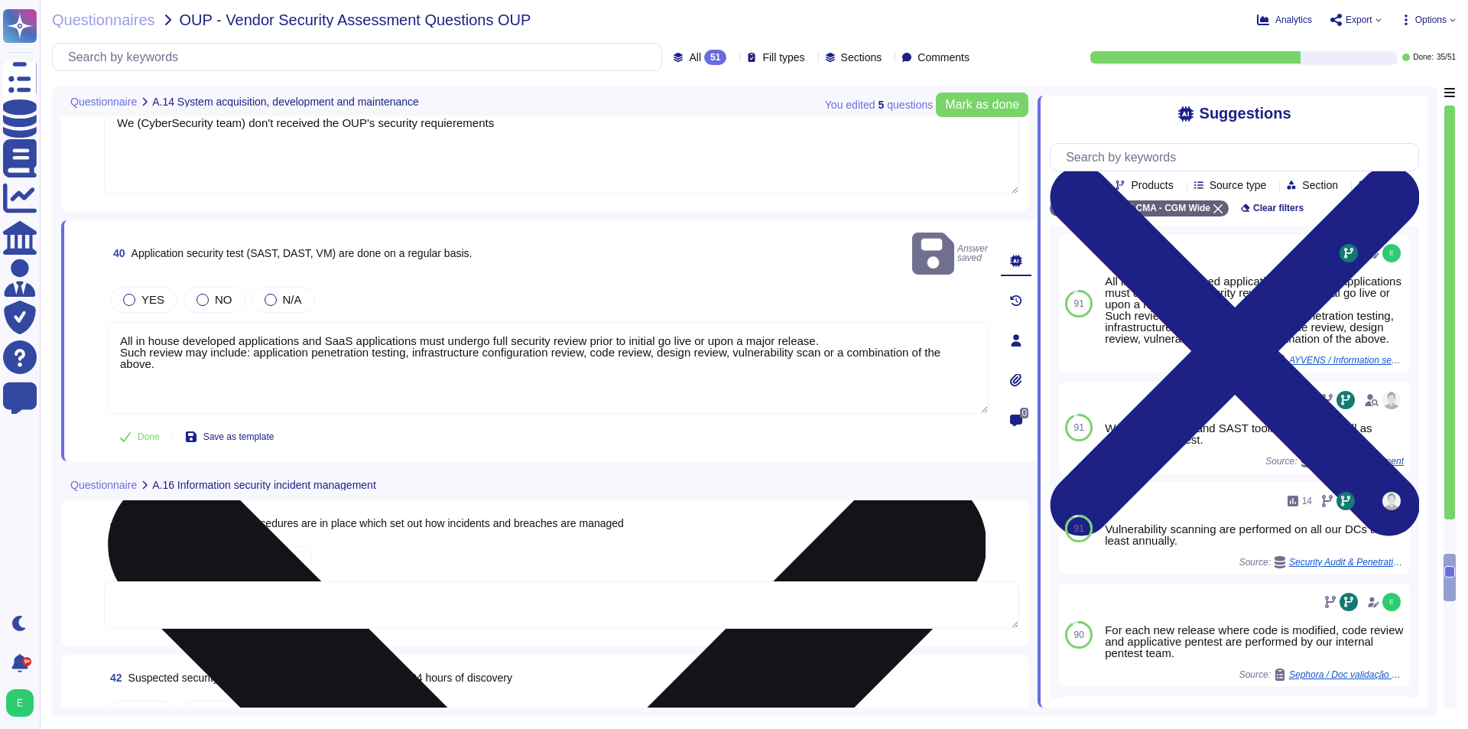
scroll to position [7419, 0]
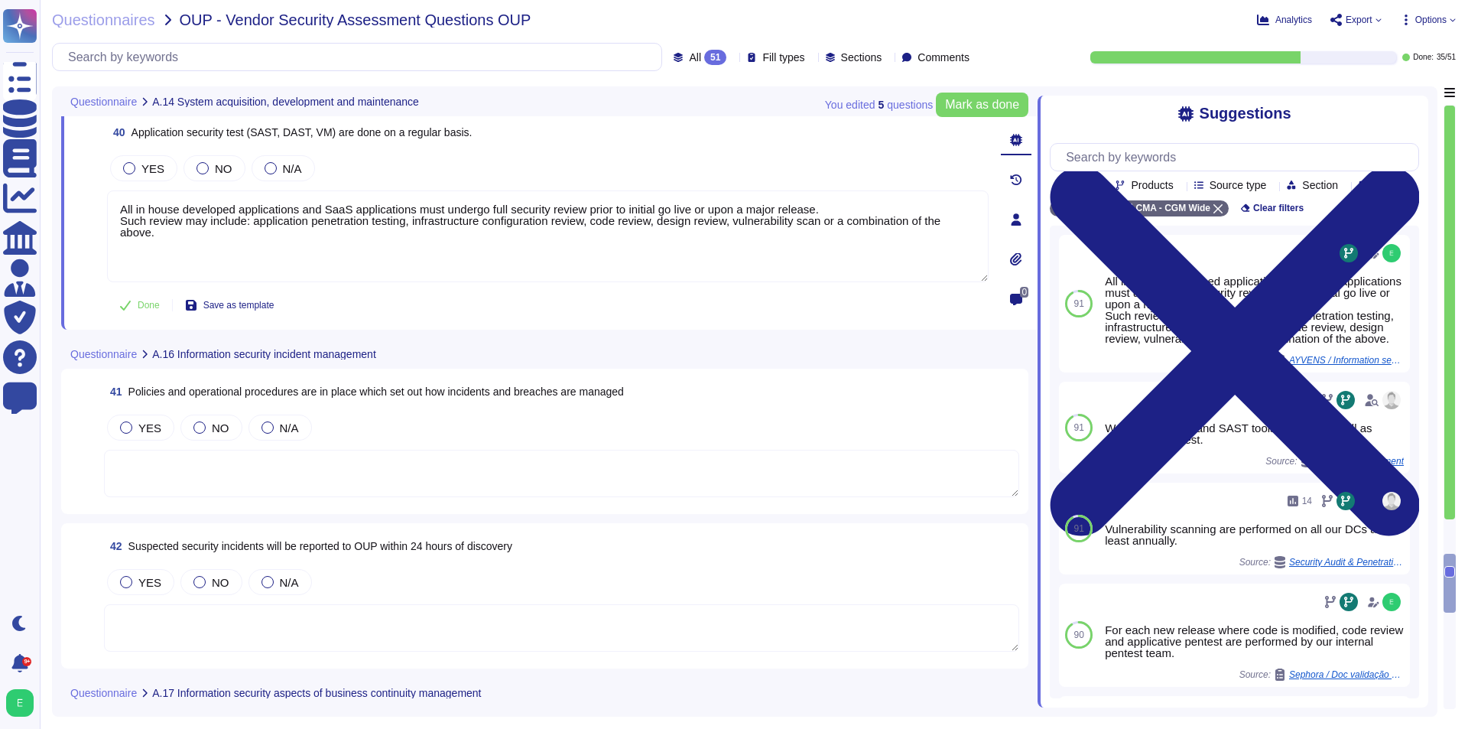
click at [584, 463] on textarea at bounding box center [561, 473] width 915 height 47
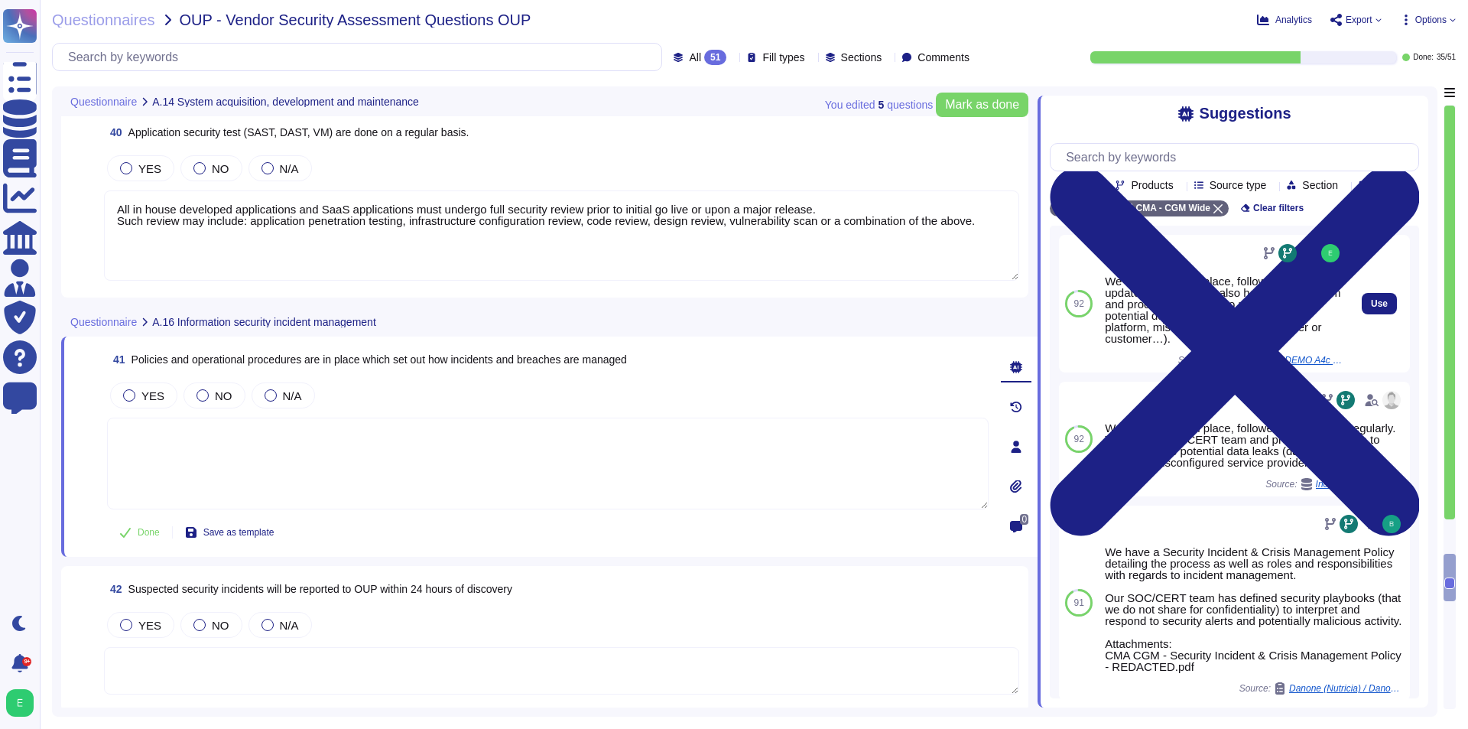
click at [1350, 326] on div "Use" at bounding box center [1379, 304] width 61 height 138
click at [1362, 314] on button "Use" at bounding box center [1379, 303] width 35 height 21
type textarea "We have an IRP in place, followed and updated regularly. We also have a CERT te…"
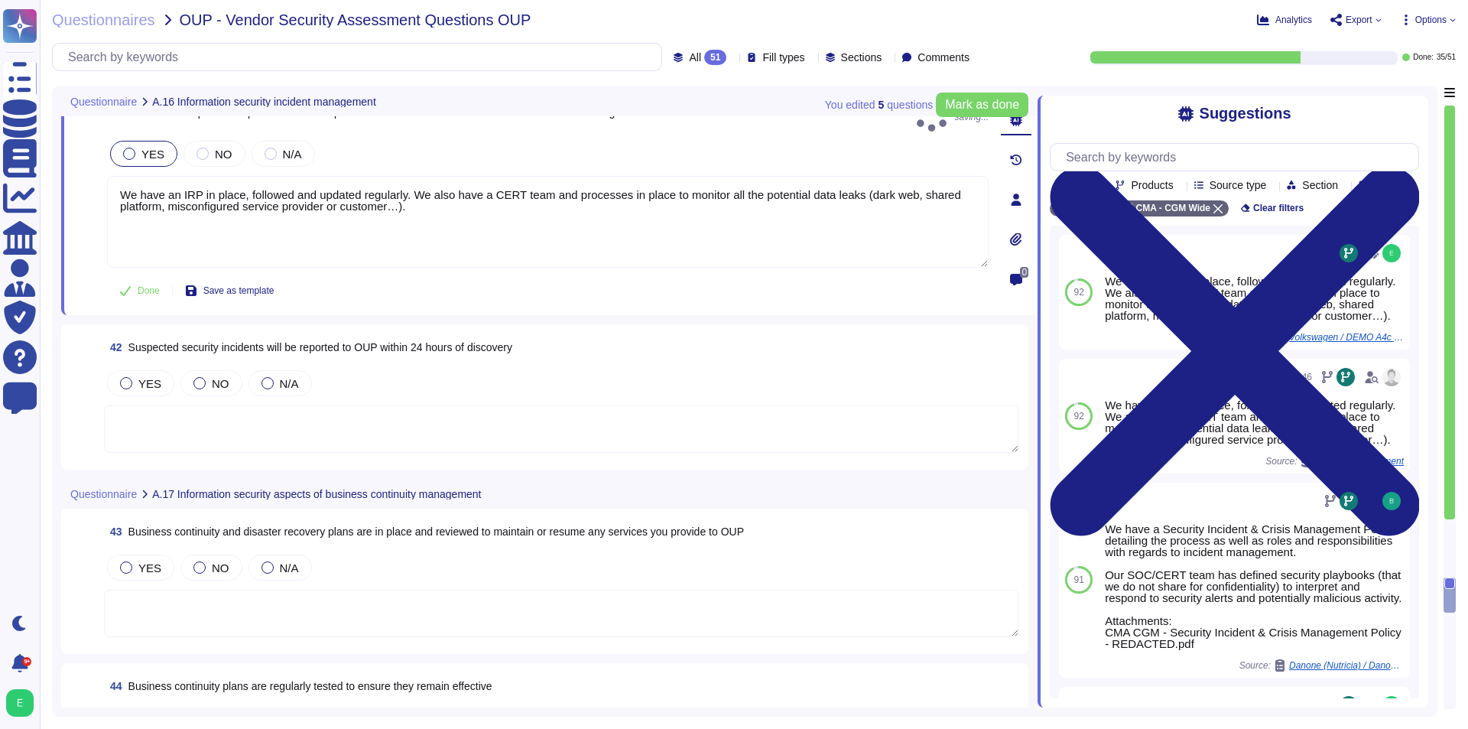
scroll to position [7648, 0]
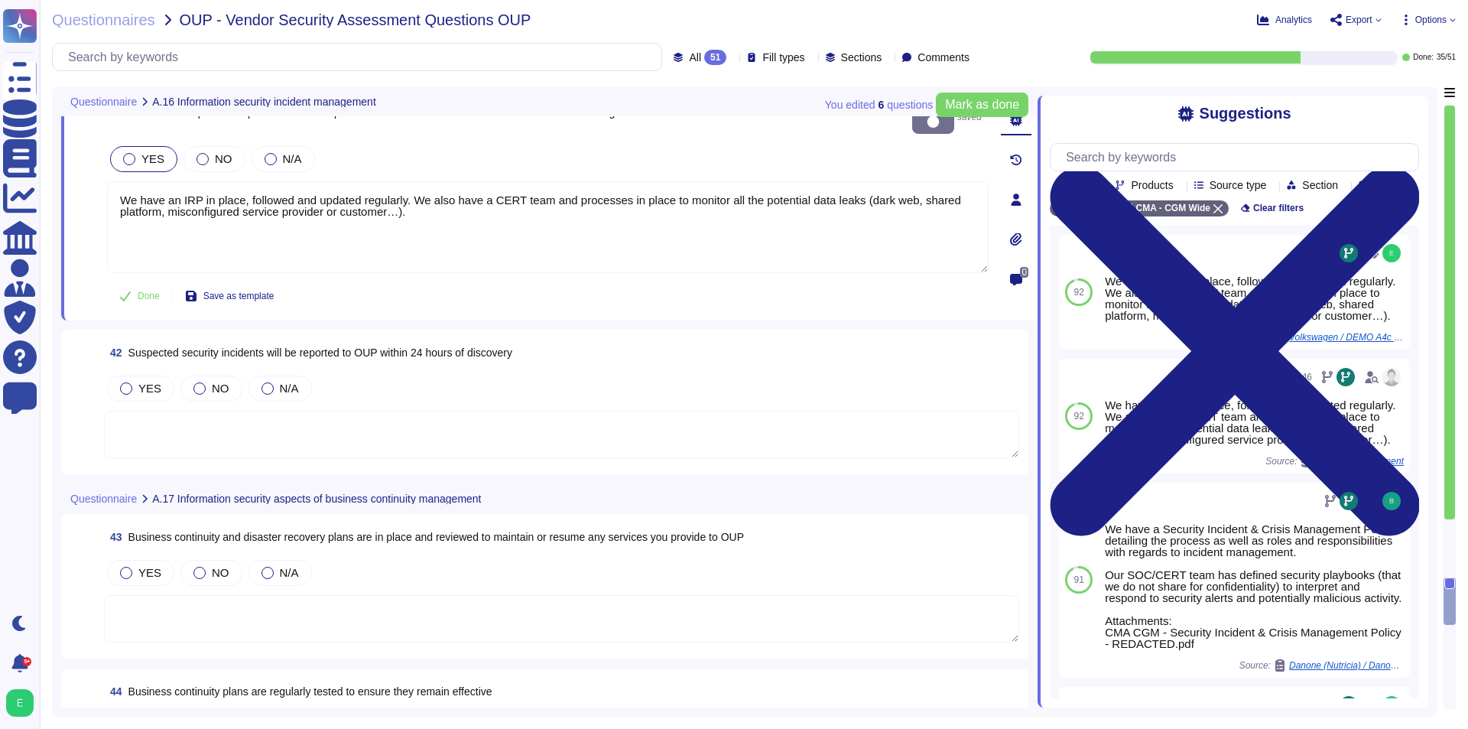
click at [537, 416] on textarea at bounding box center [561, 434] width 915 height 47
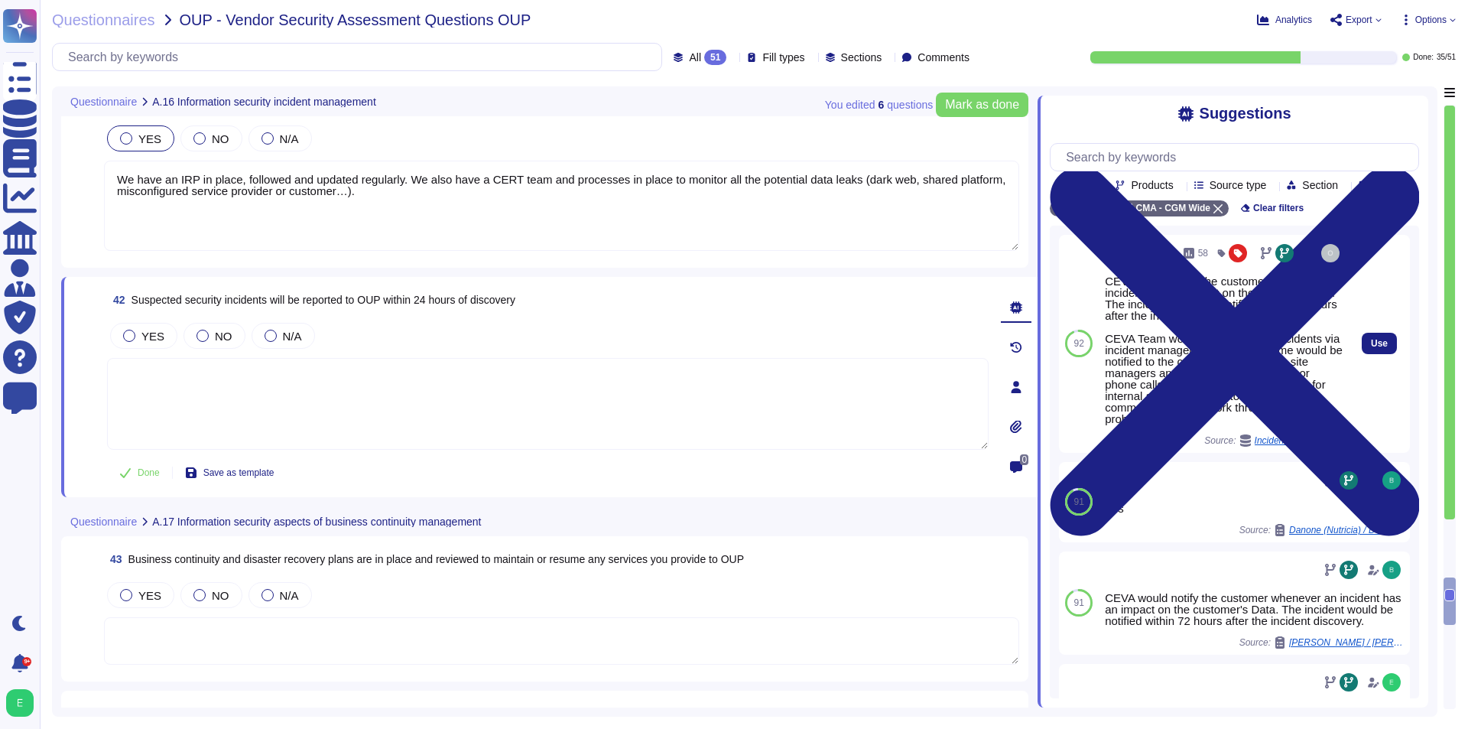
click at [1172, 311] on div "CEVA would notify the customer whenever an incident has an impact on the custom…" at bounding box center [1224, 349] width 238 height 149
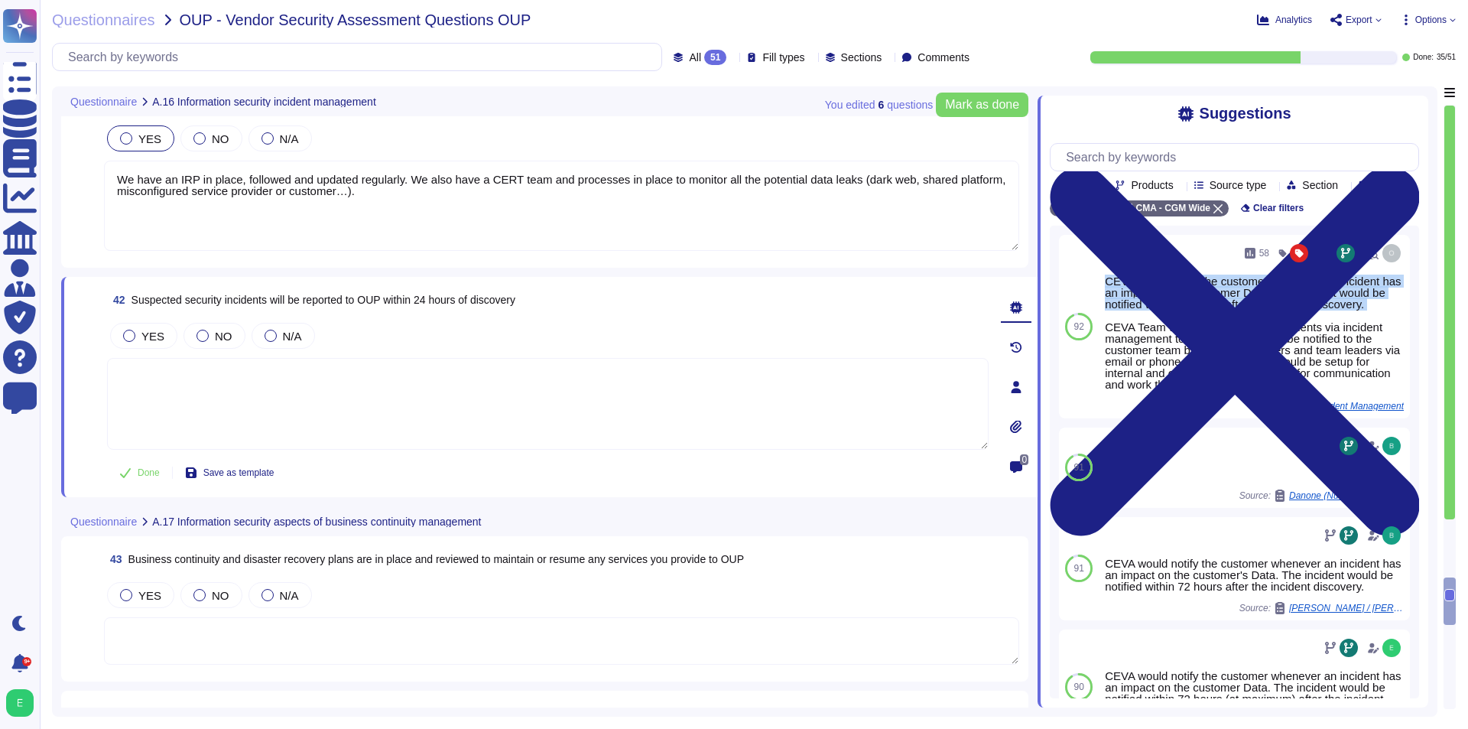
copy div "CEVA would notify the customer whenever an incident has an impact on the custom…"
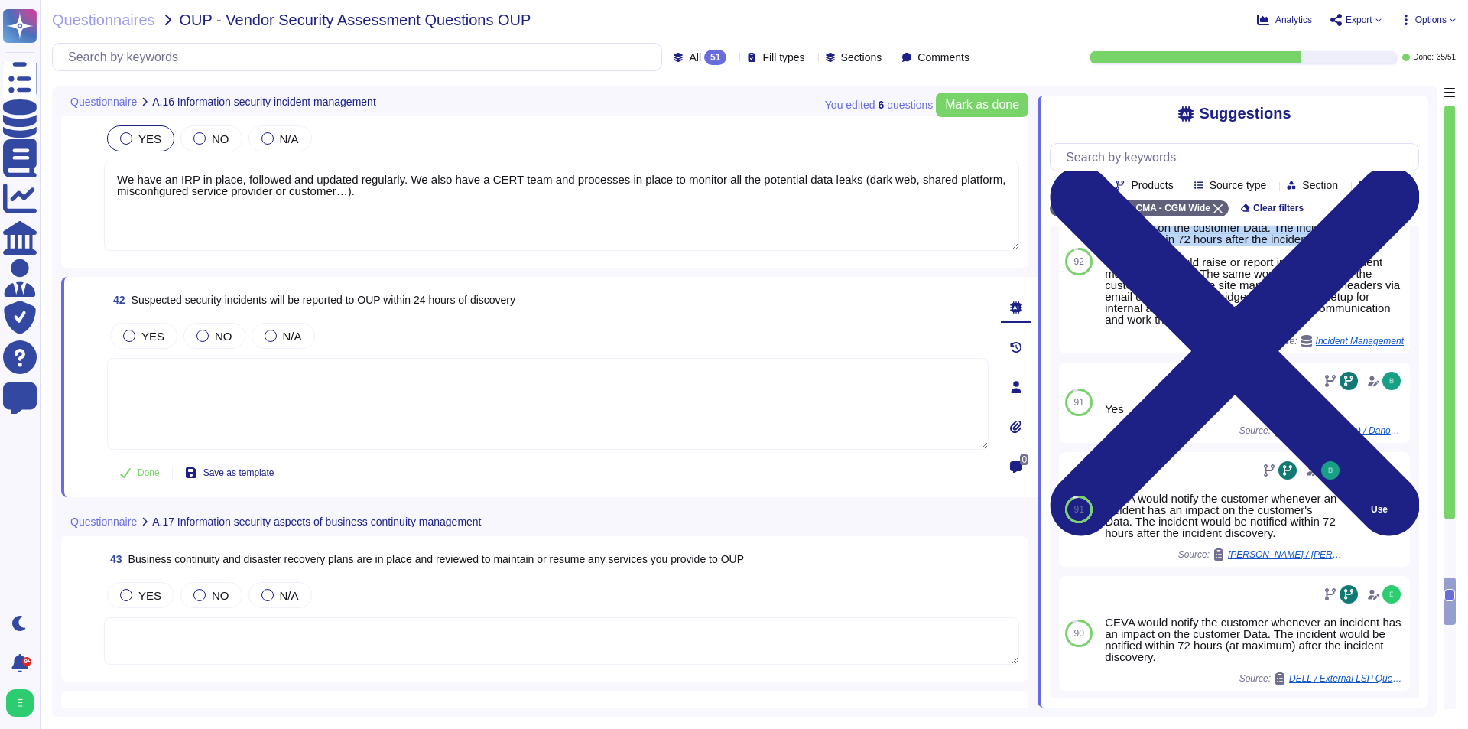
scroll to position [153, 0]
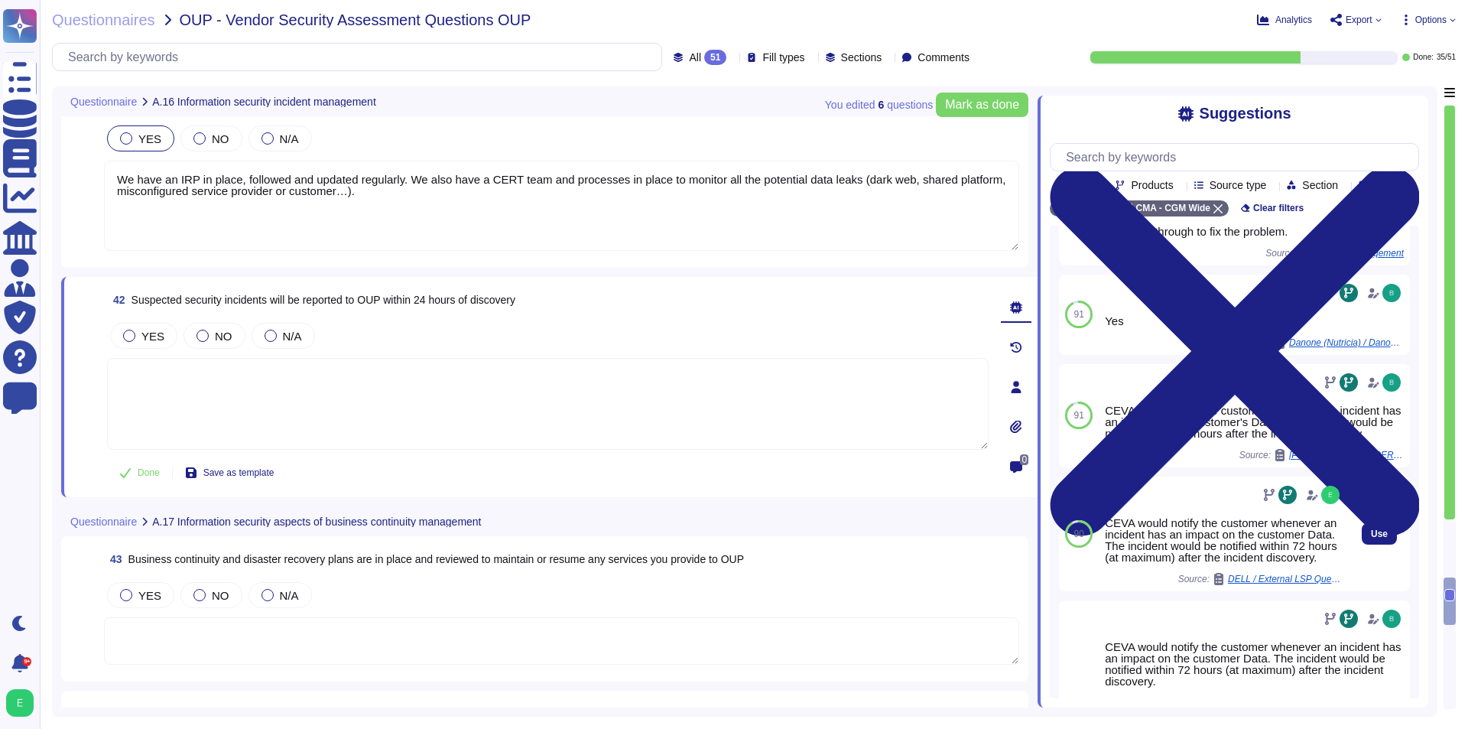
click at [1146, 563] on div "CEVA would notify the customer whenever an incident has an impact on the custom…" at bounding box center [1224, 540] width 238 height 46
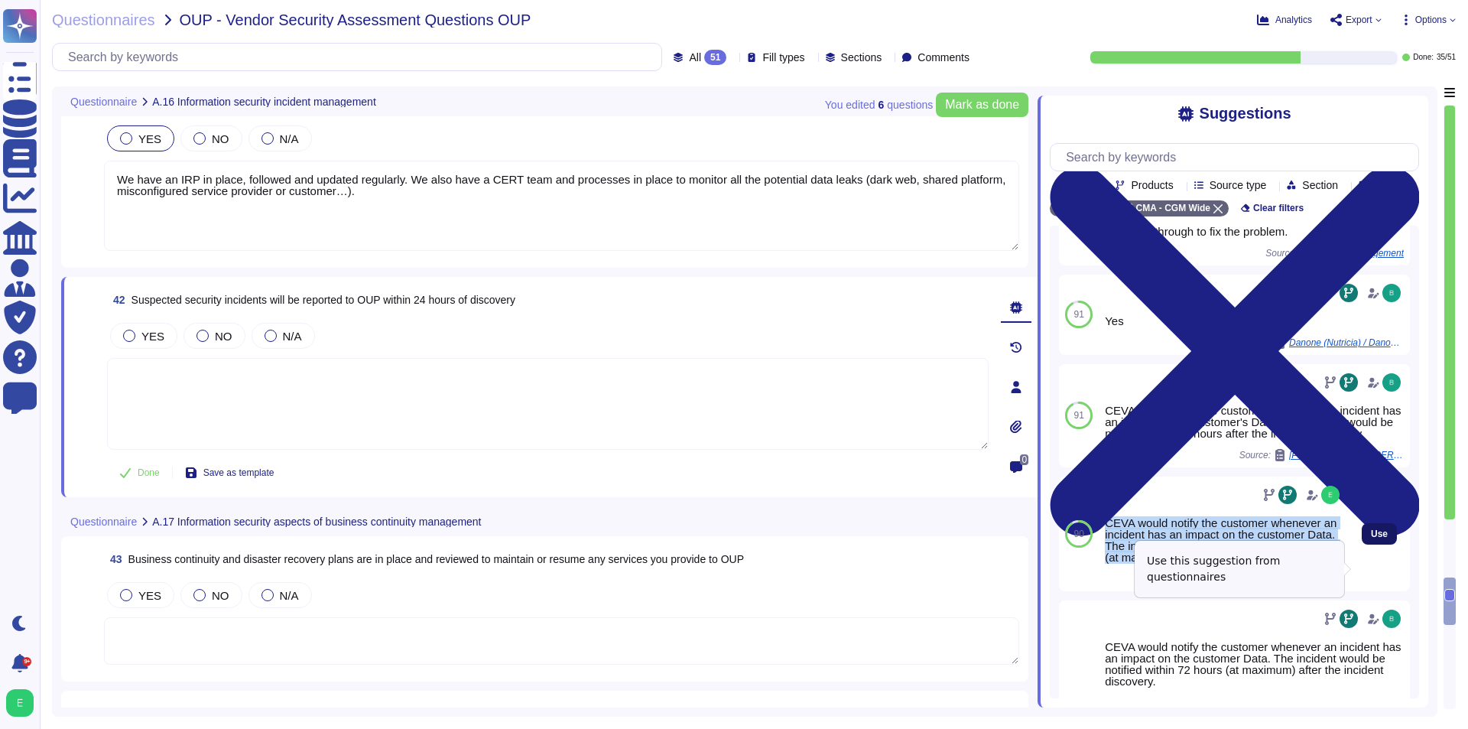
click at [1371, 538] on span "Use" at bounding box center [1379, 533] width 17 height 9
type textarea "CEVA would notify the customer whenever an incident has an impact on the custom…"
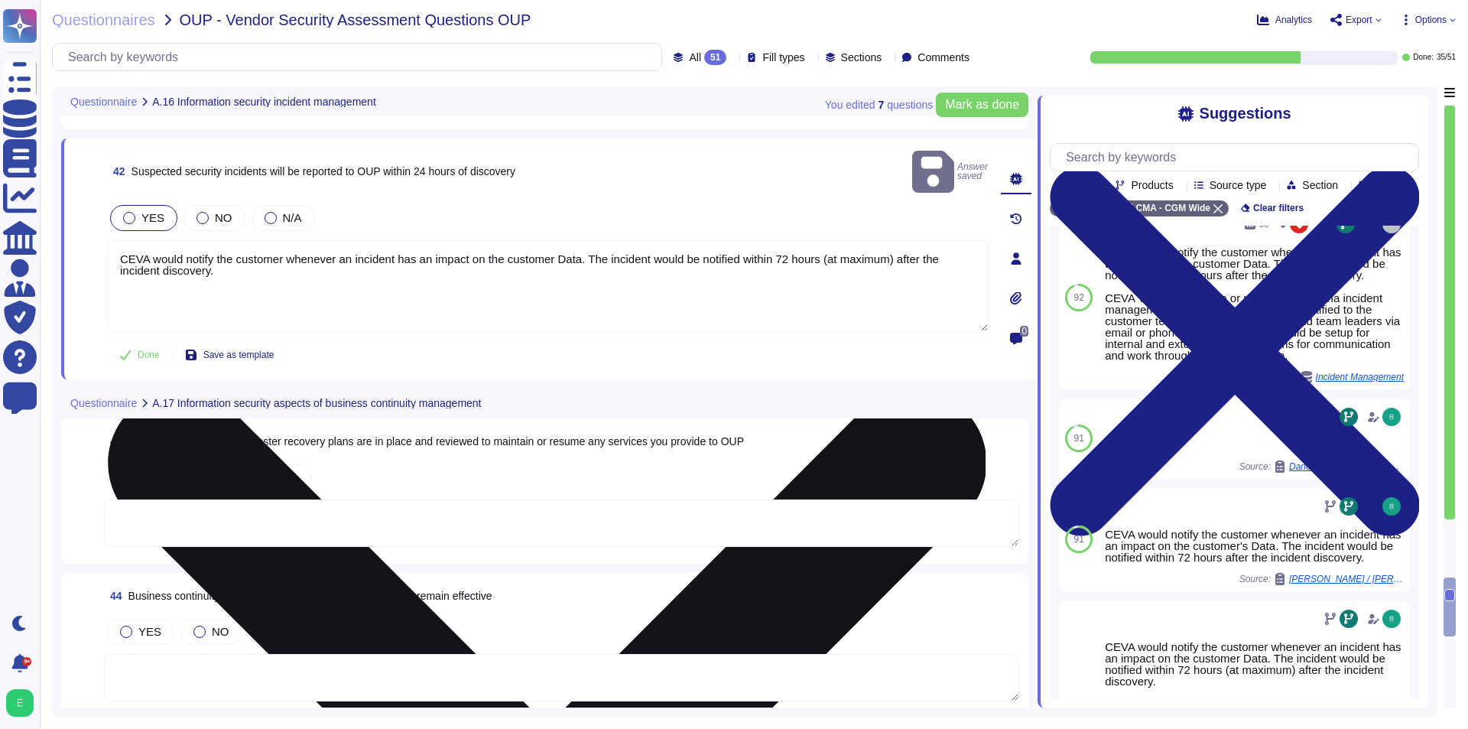
scroll to position [7801, 0]
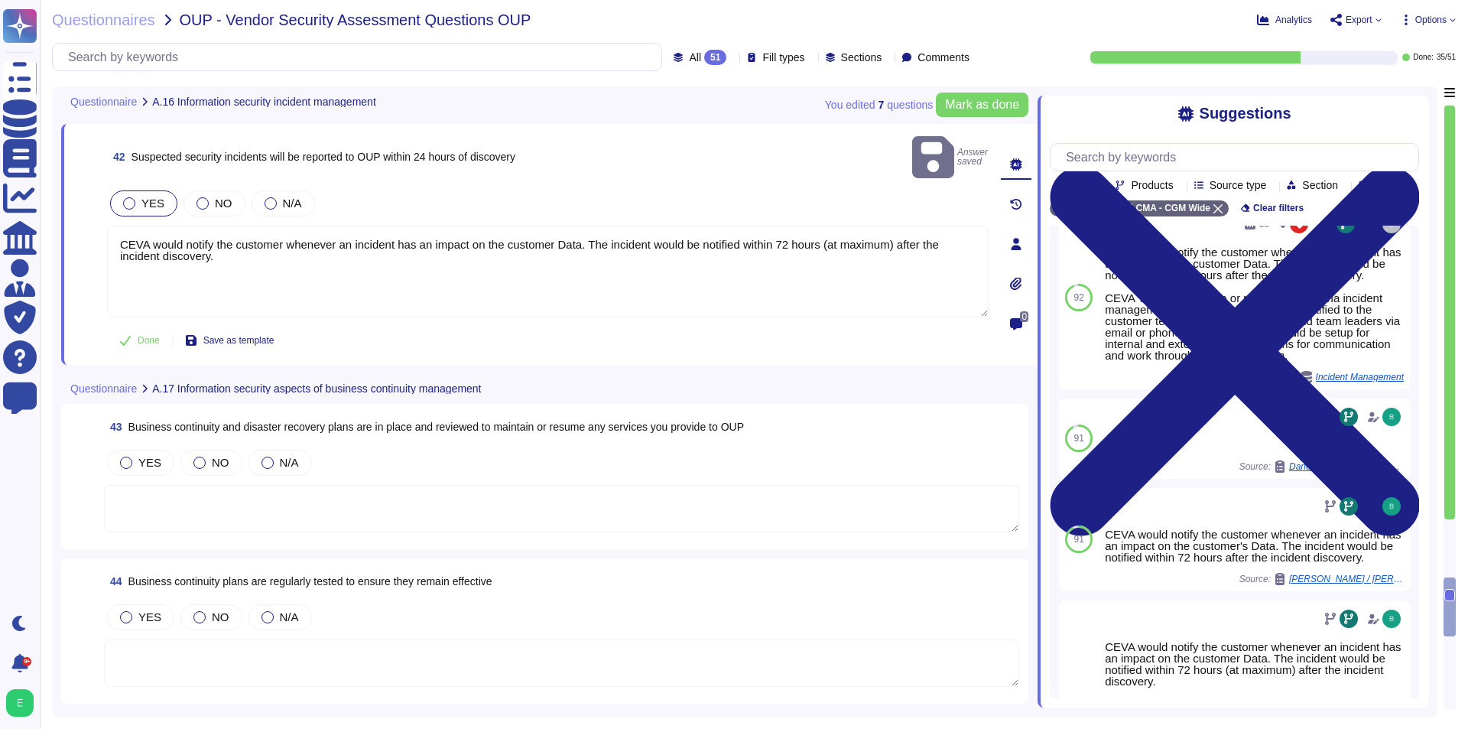
click at [432, 485] on textarea at bounding box center [561, 508] width 915 height 47
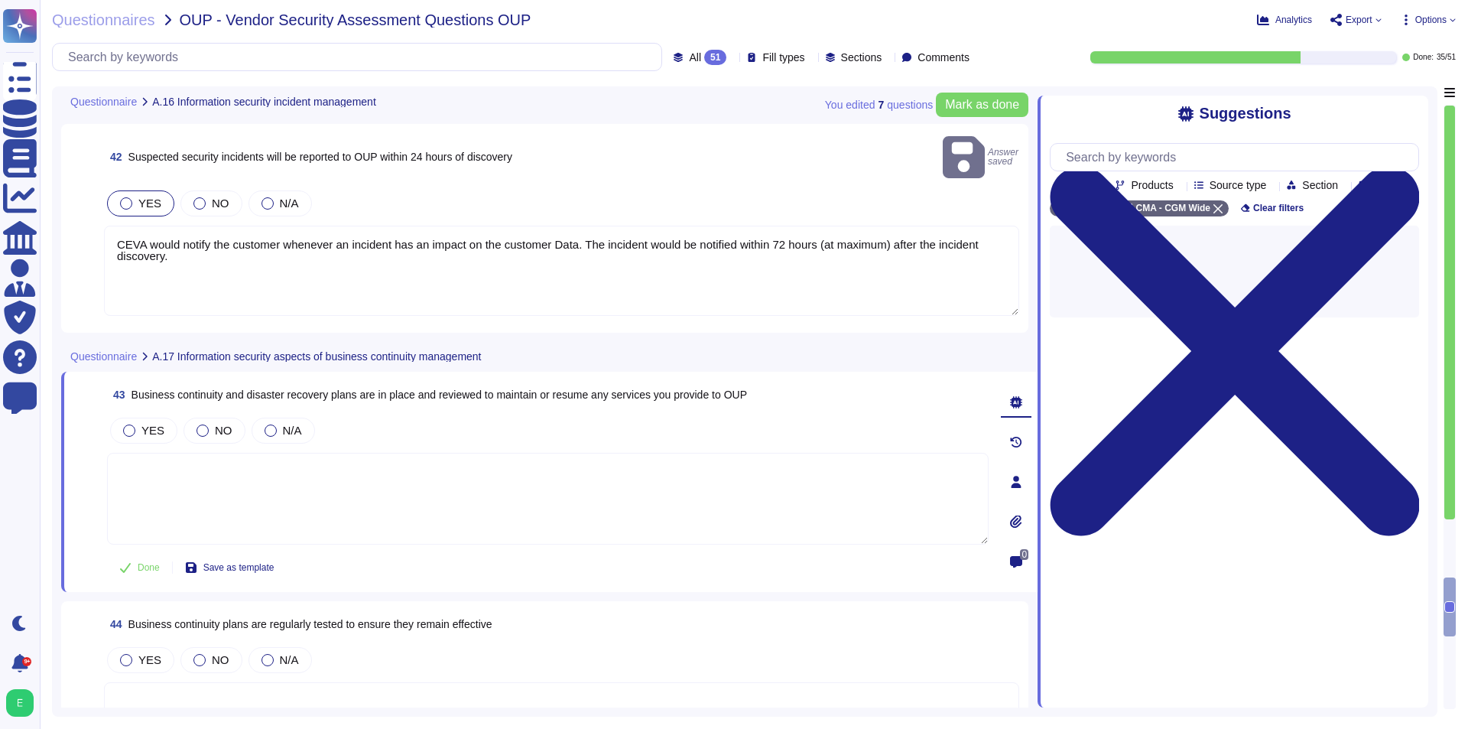
scroll to position [0, 0]
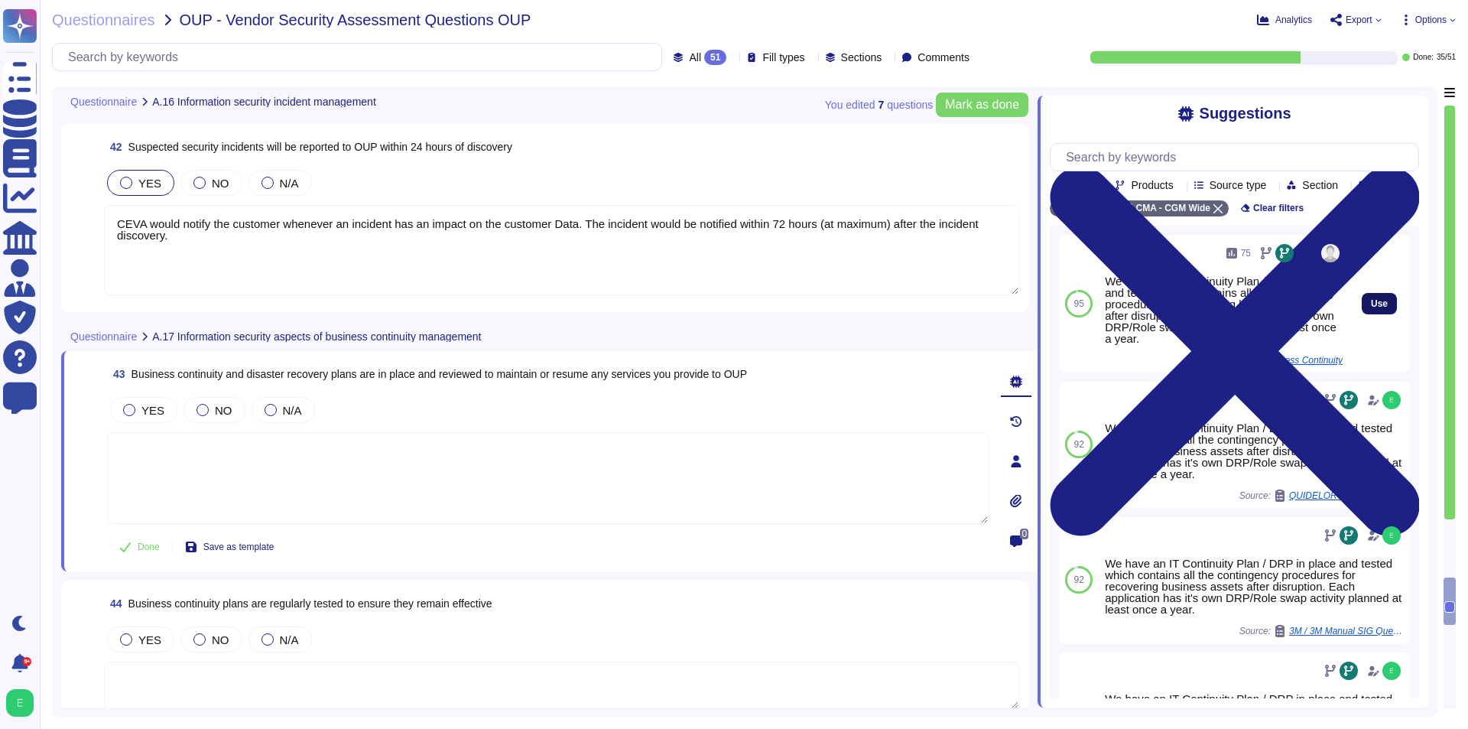
click at [1381, 314] on button "Use" at bounding box center [1379, 303] width 35 height 21
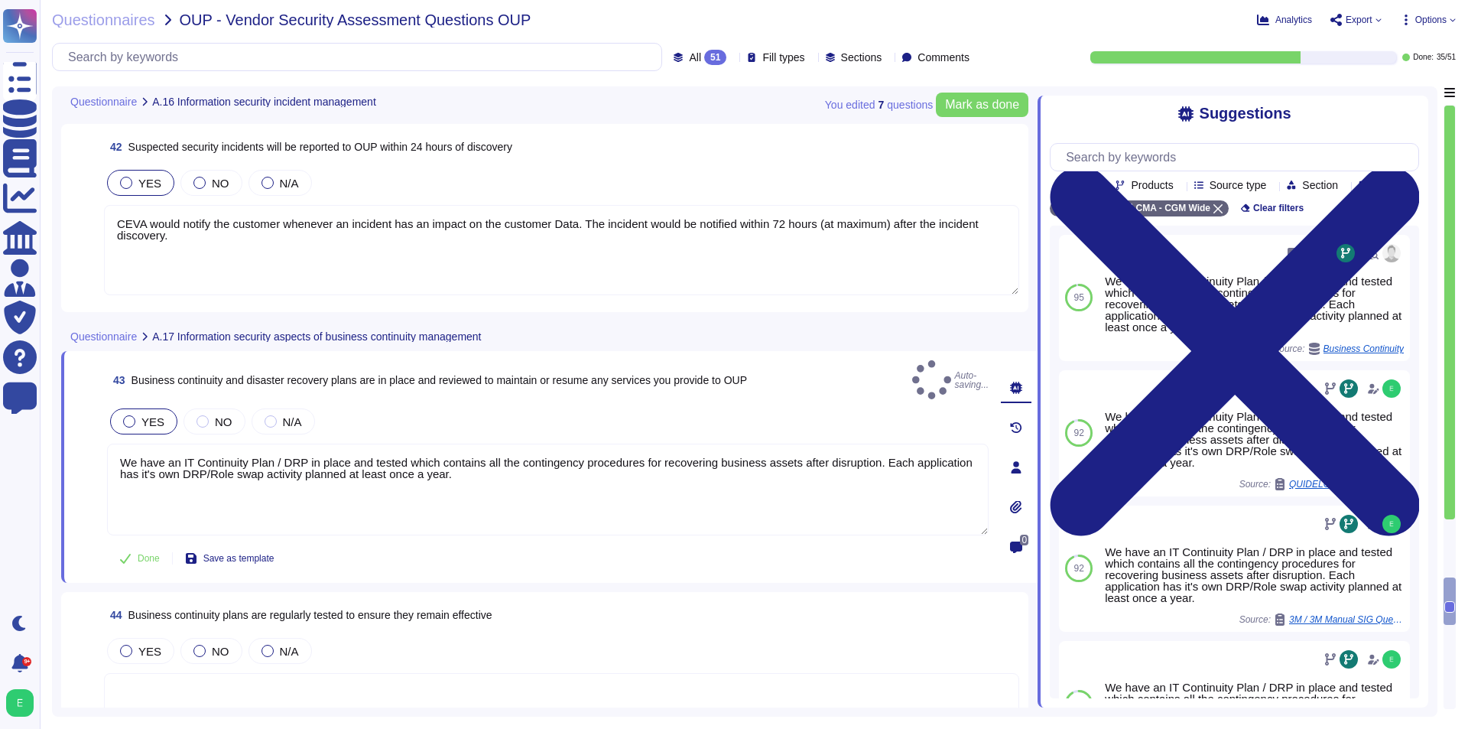
type textarea "We have an IT Continuity Plan / DRP in place and tested which contains all the …"
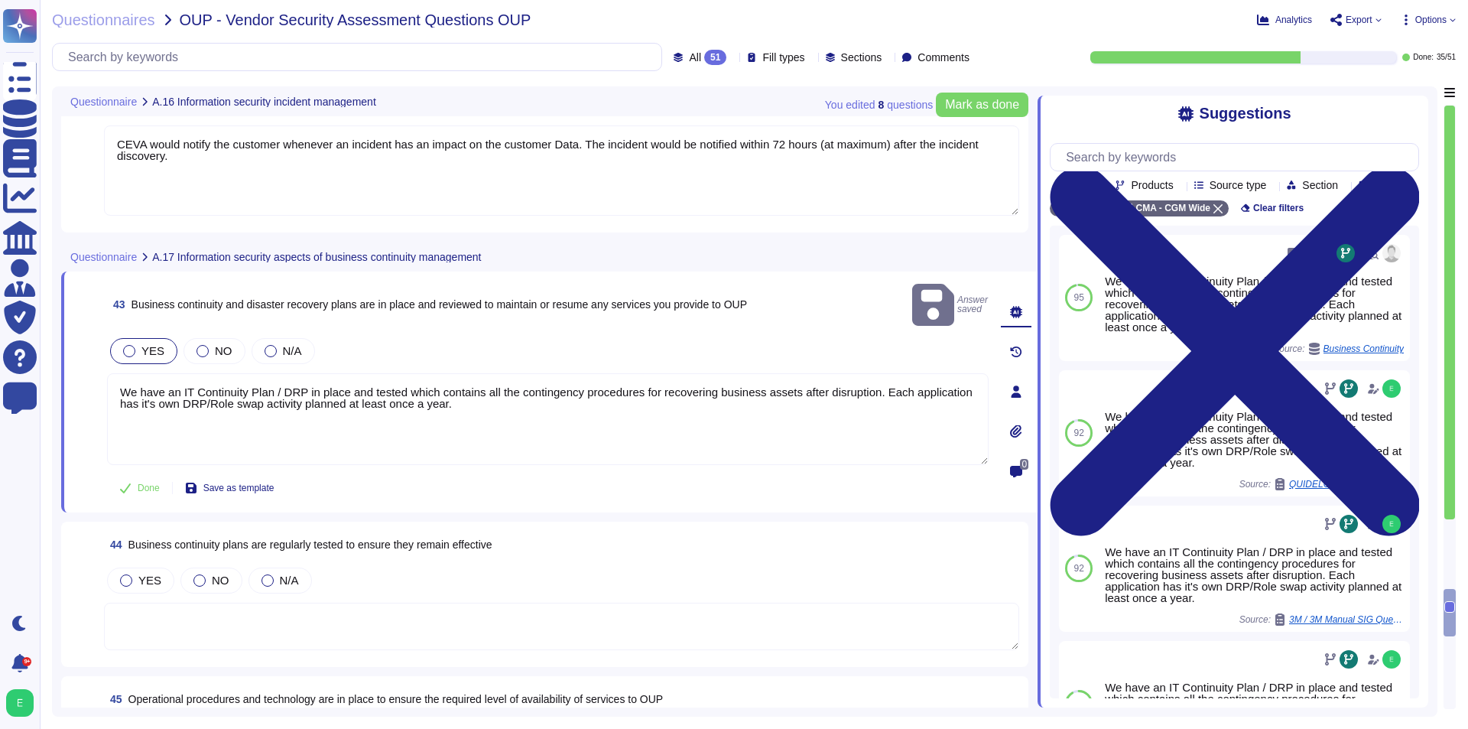
scroll to position [7954, 0]
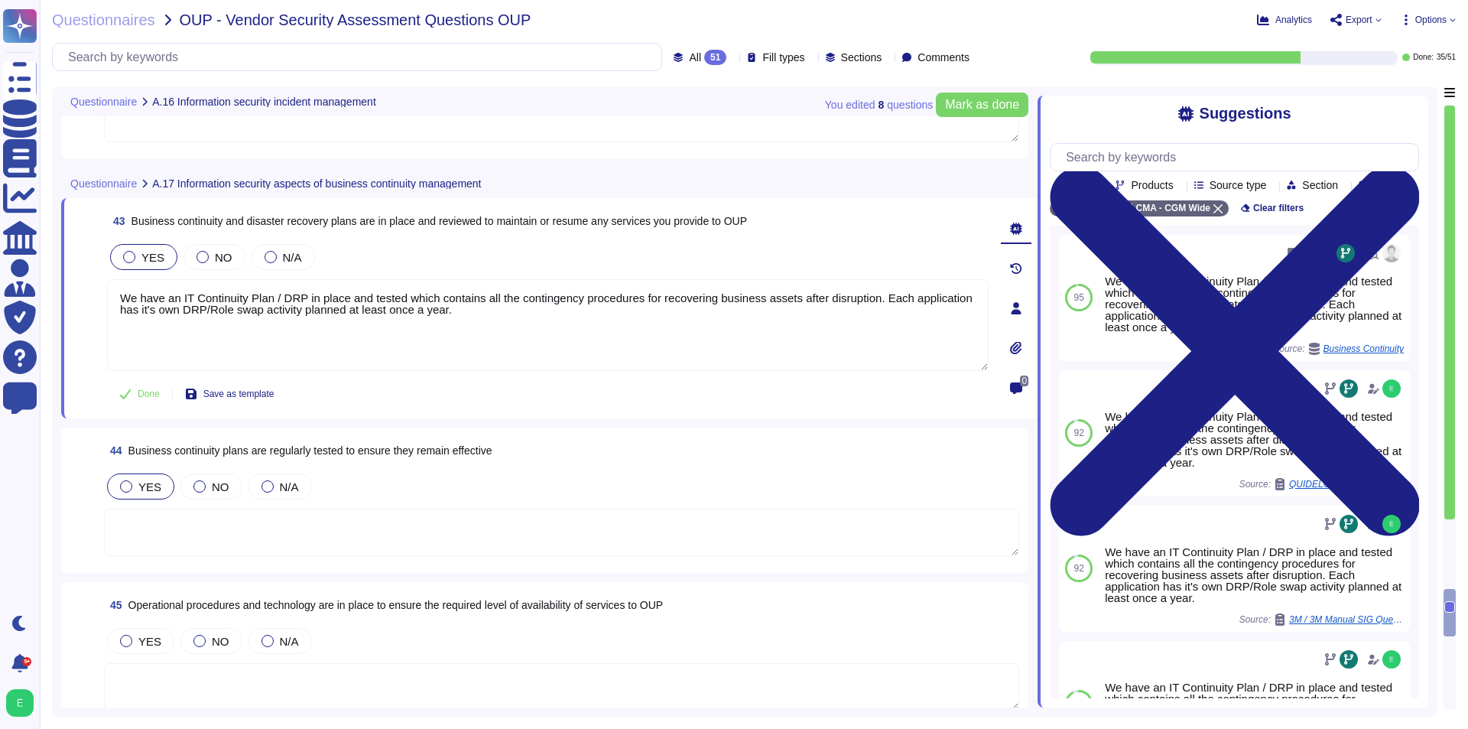
click at [139, 490] on span "YES" at bounding box center [149, 486] width 23 height 13
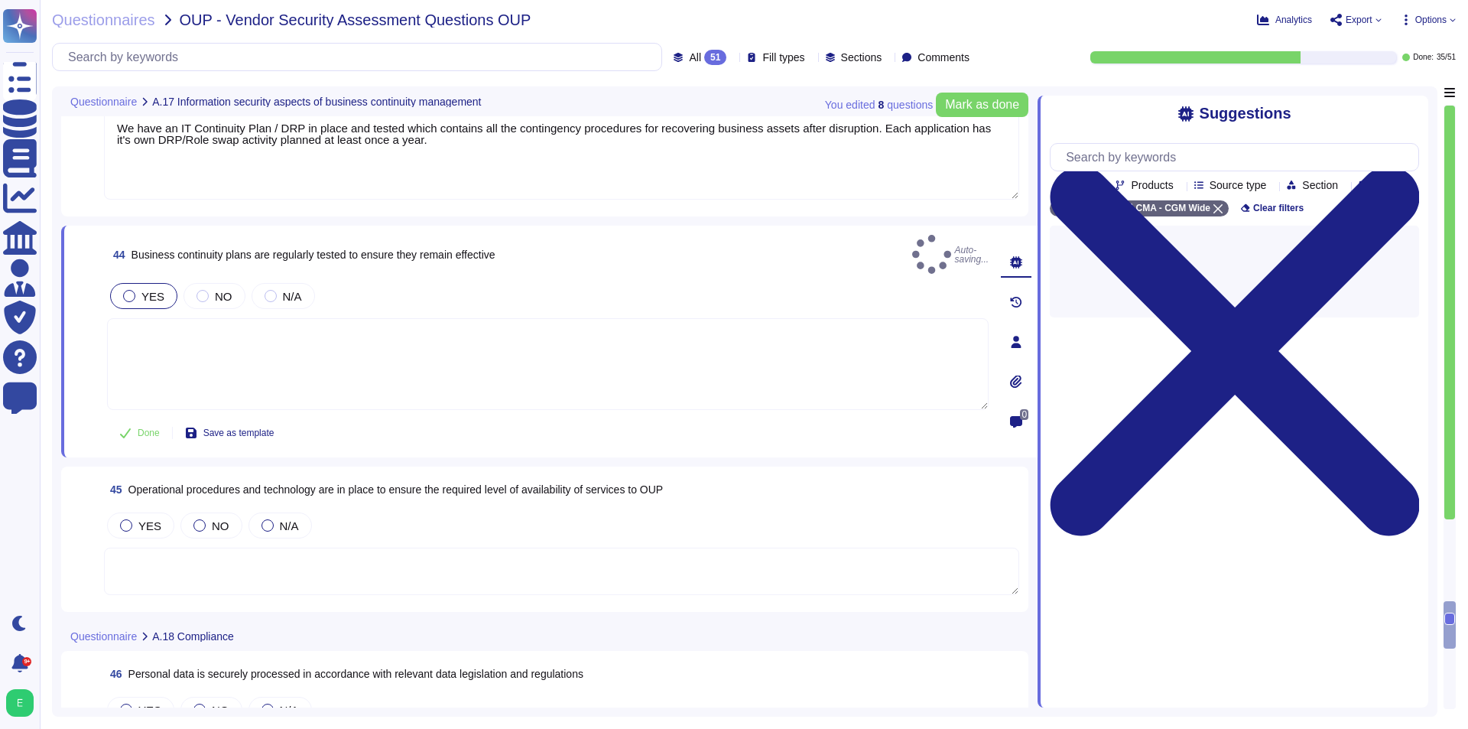
scroll to position [8107, 0]
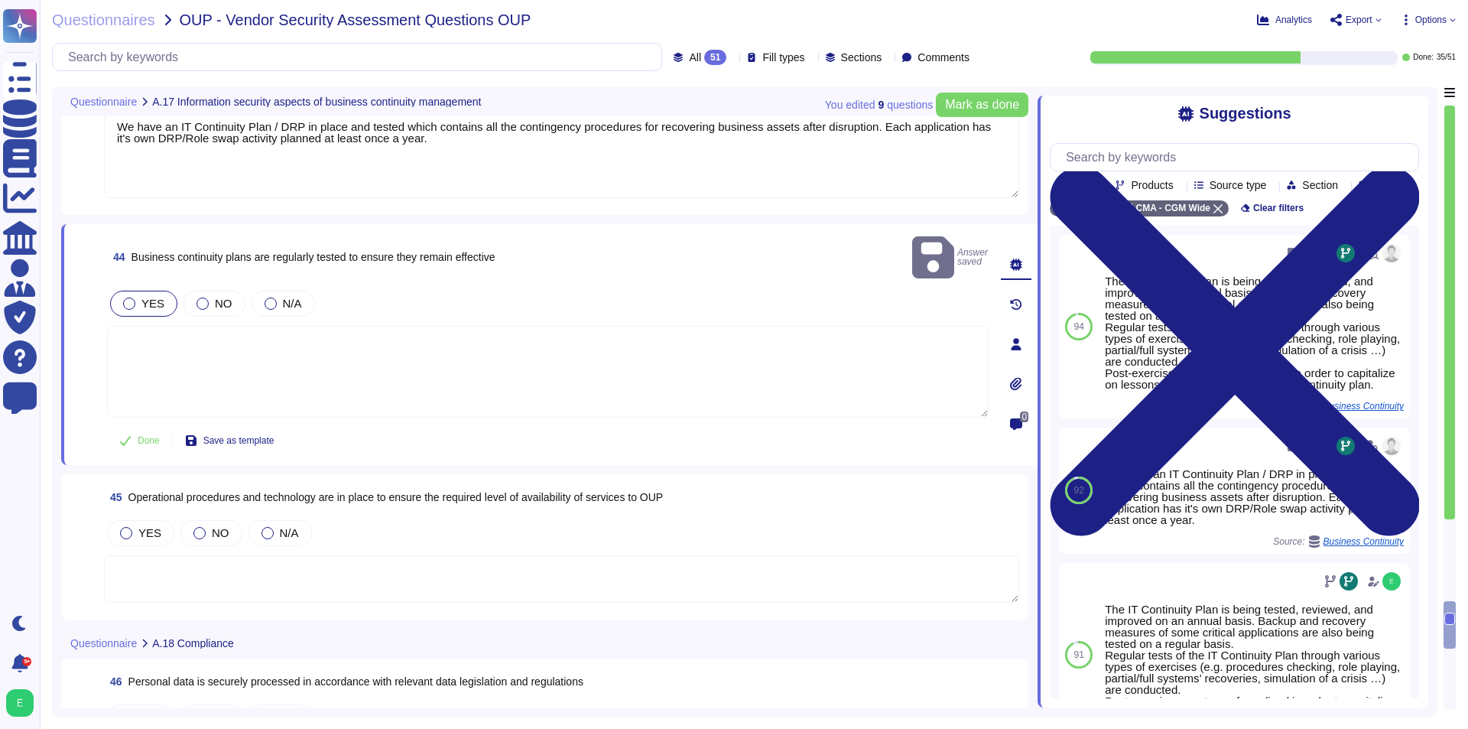
click at [261, 555] on textarea at bounding box center [561, 578] width 915 height 47
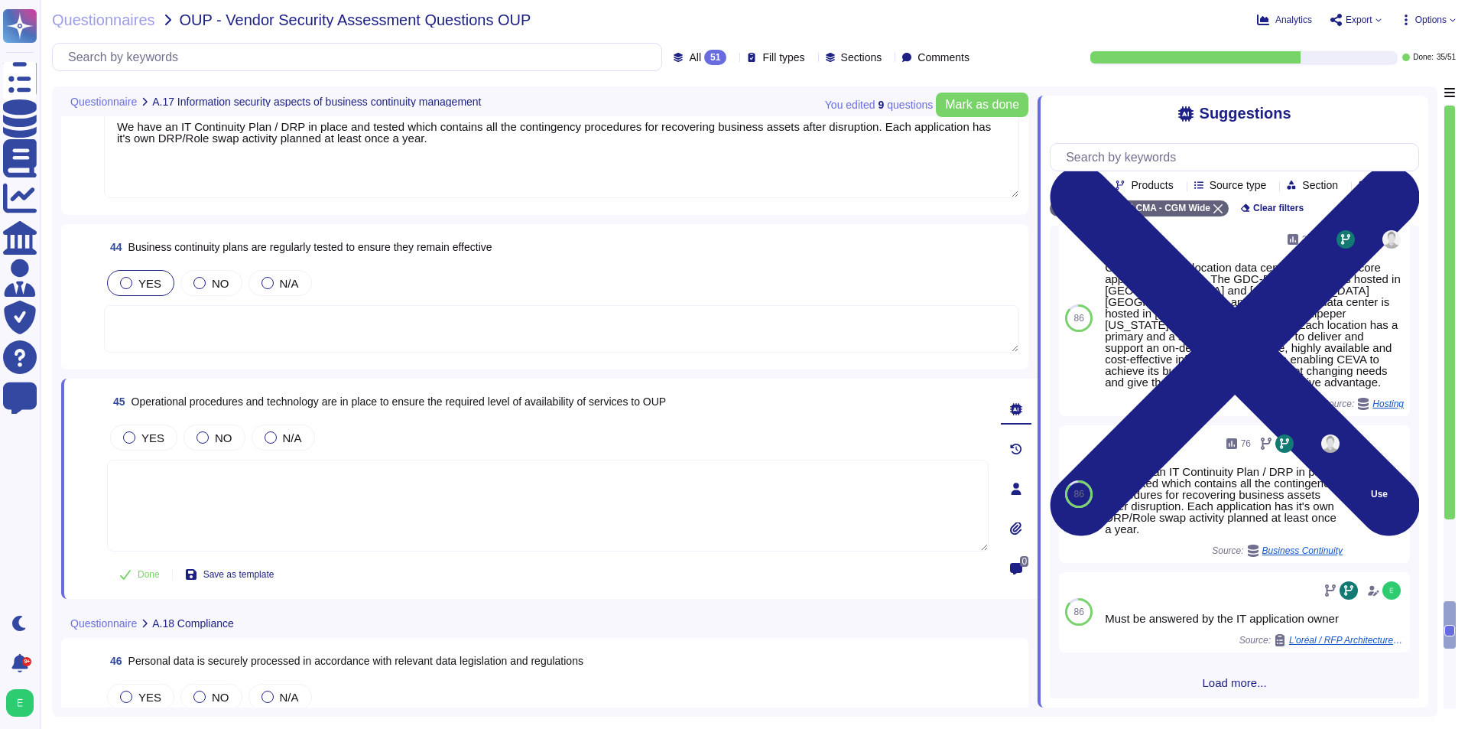
scroll to position [285, 0]
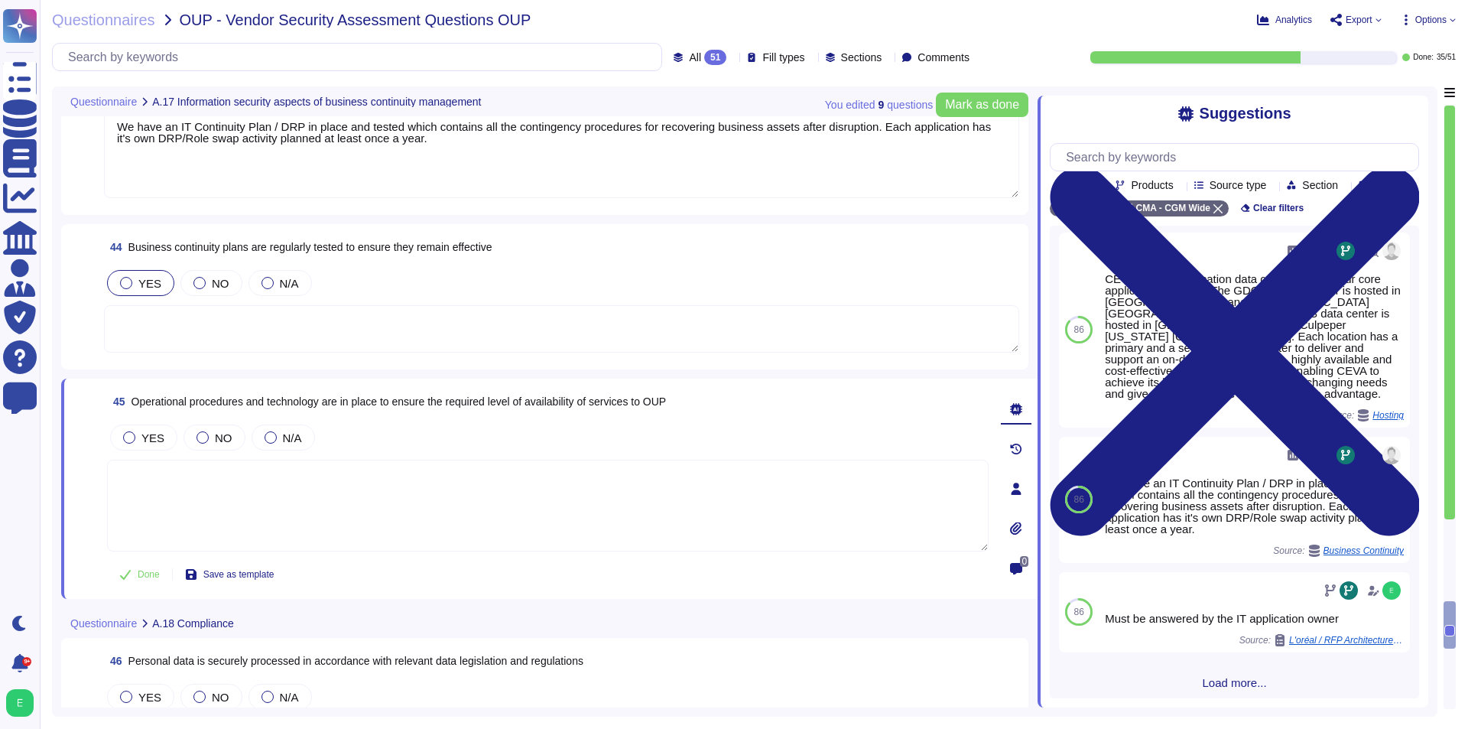
click at [1217, 684] on span "Load more..." at bounding box center [1234, 682] width 369 height 11
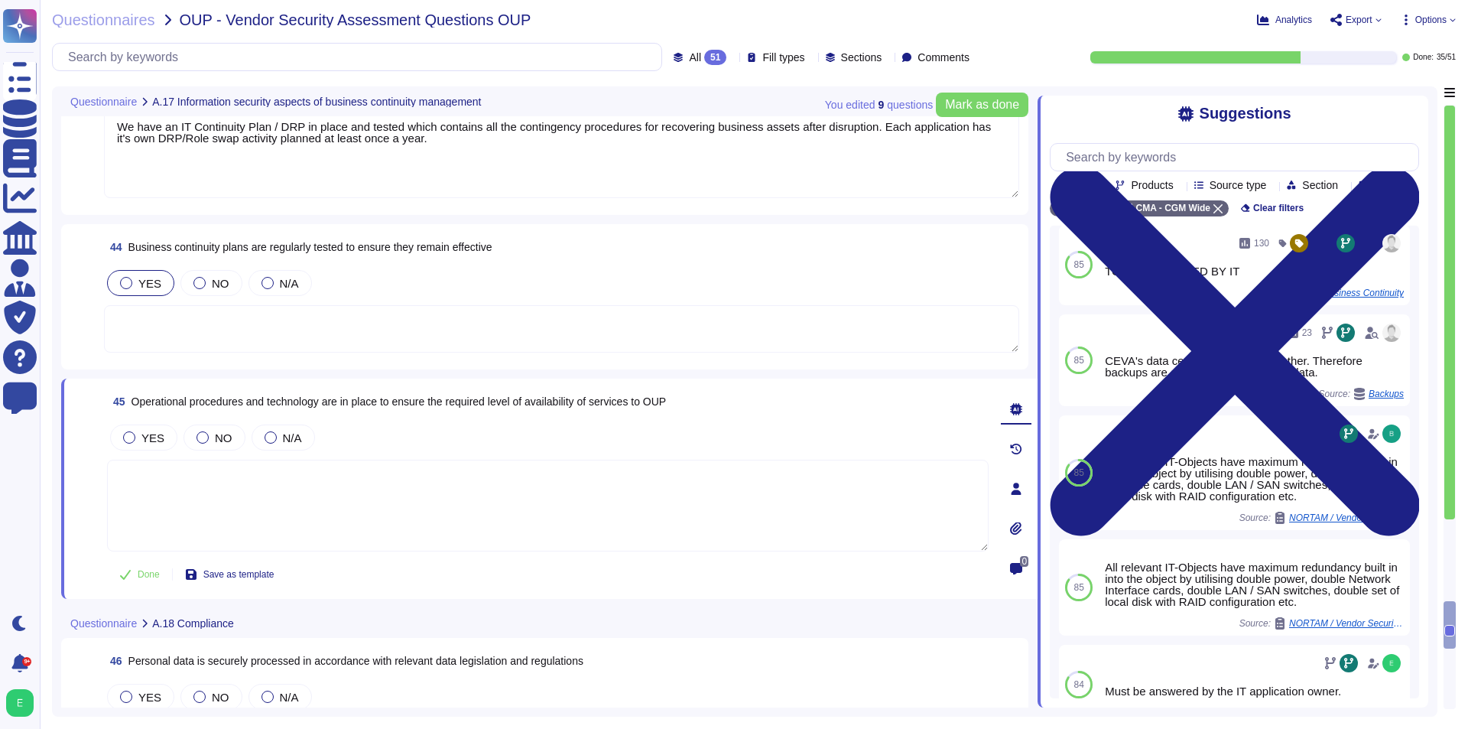
scroll to position [973, 0]
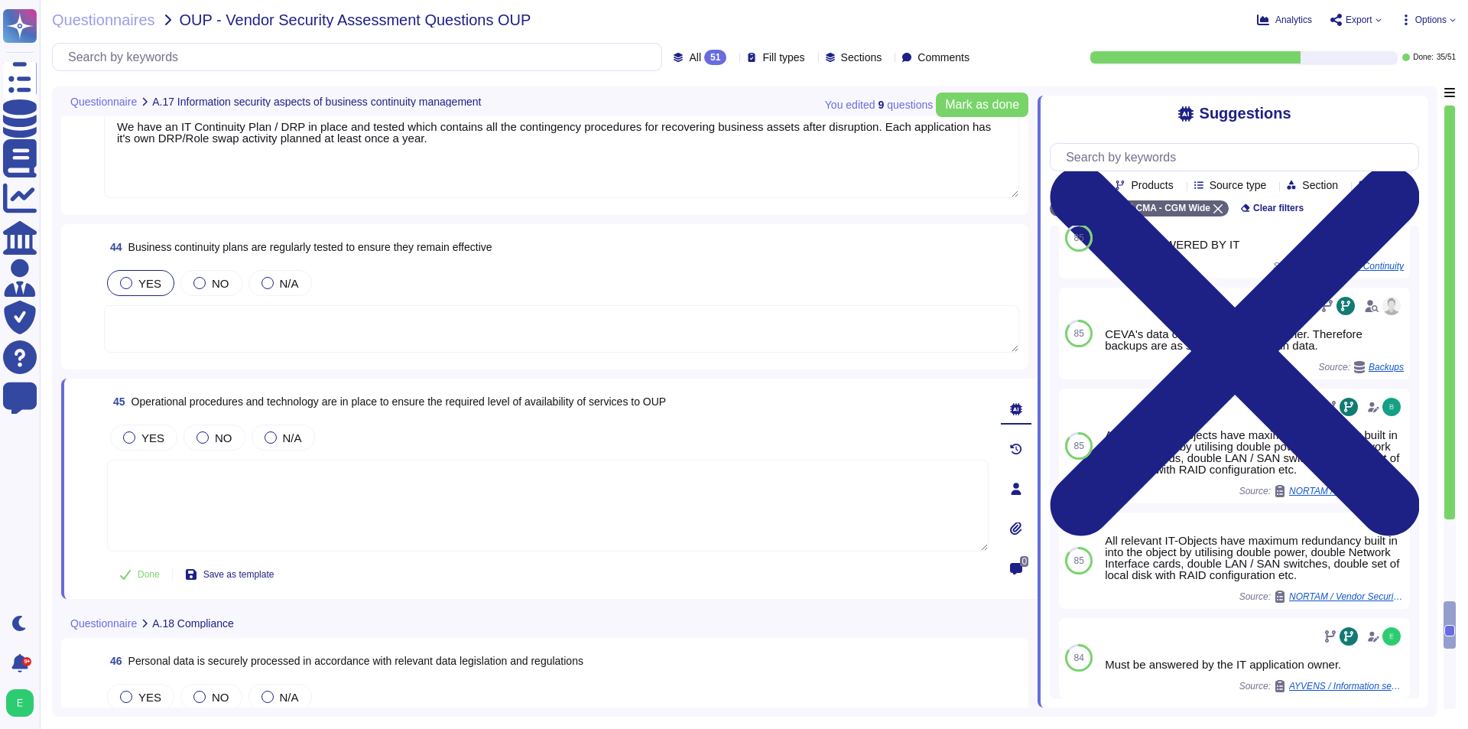
click at [636, 488] on textarea at bounding box center [548, 506] width 882 height 92
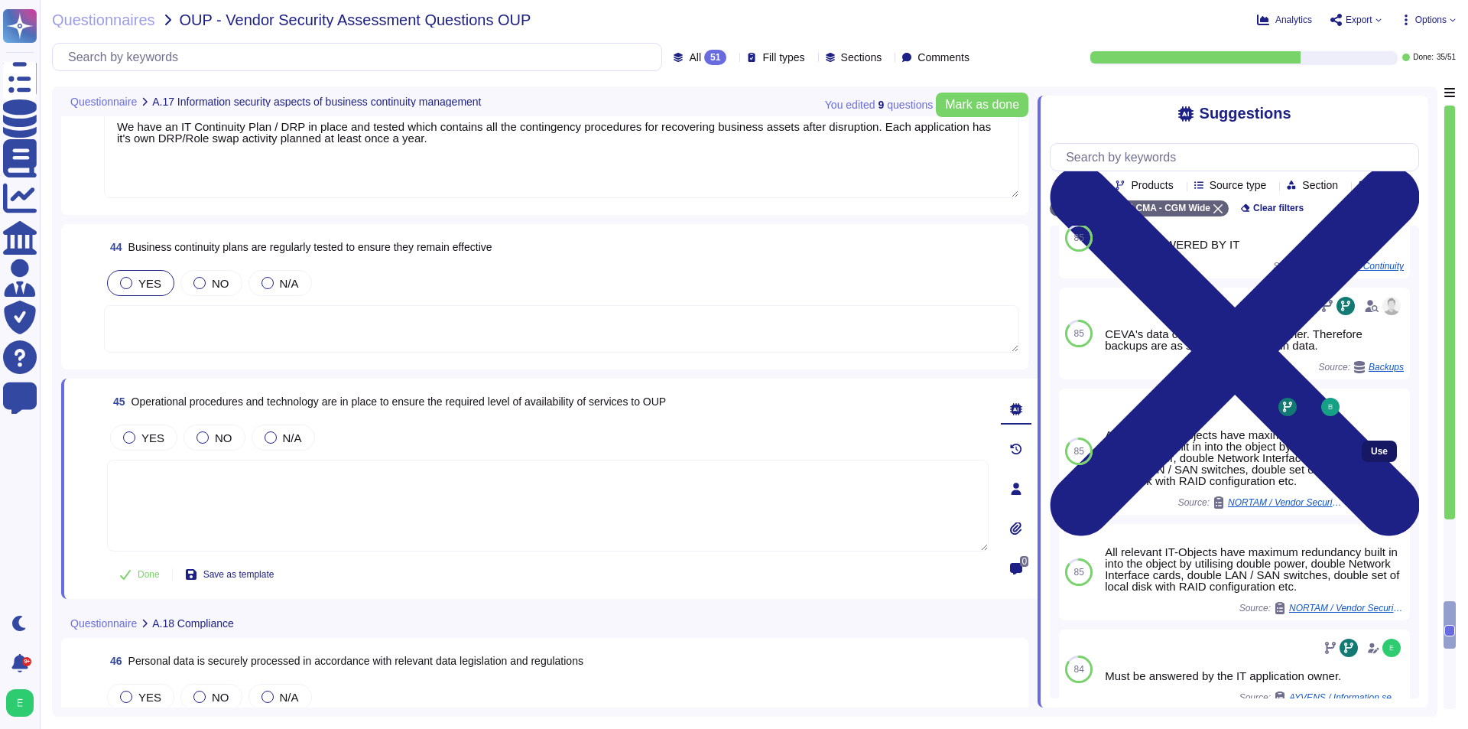
click at [1374, 451] on span "Use" at bounding box center [1379, 451] width 17 height 9
type textarea "All relevant IT-Objects have maximum redundancy built in into the object by uti…"
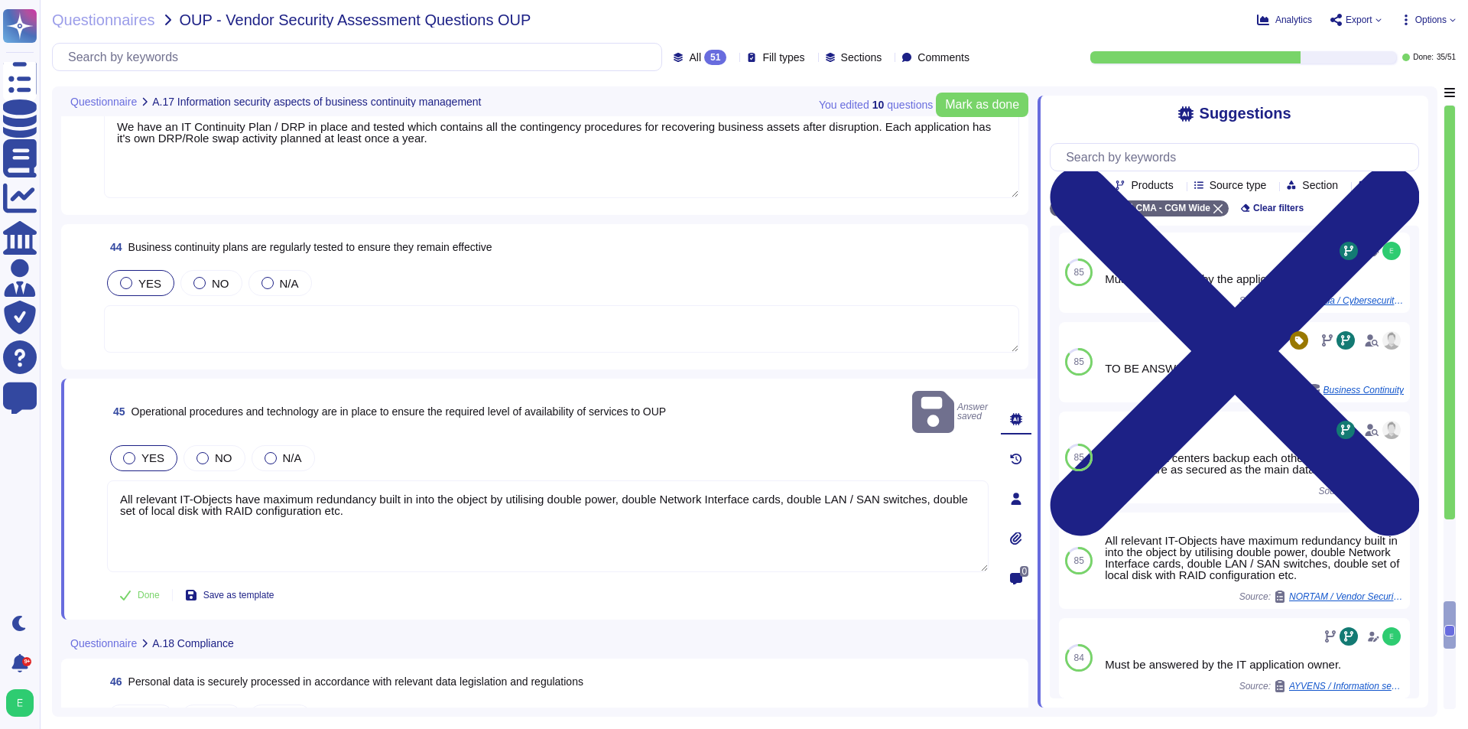
click at [154, 451] on span "YES" at bounding box center [152, 457] width 23 height 13
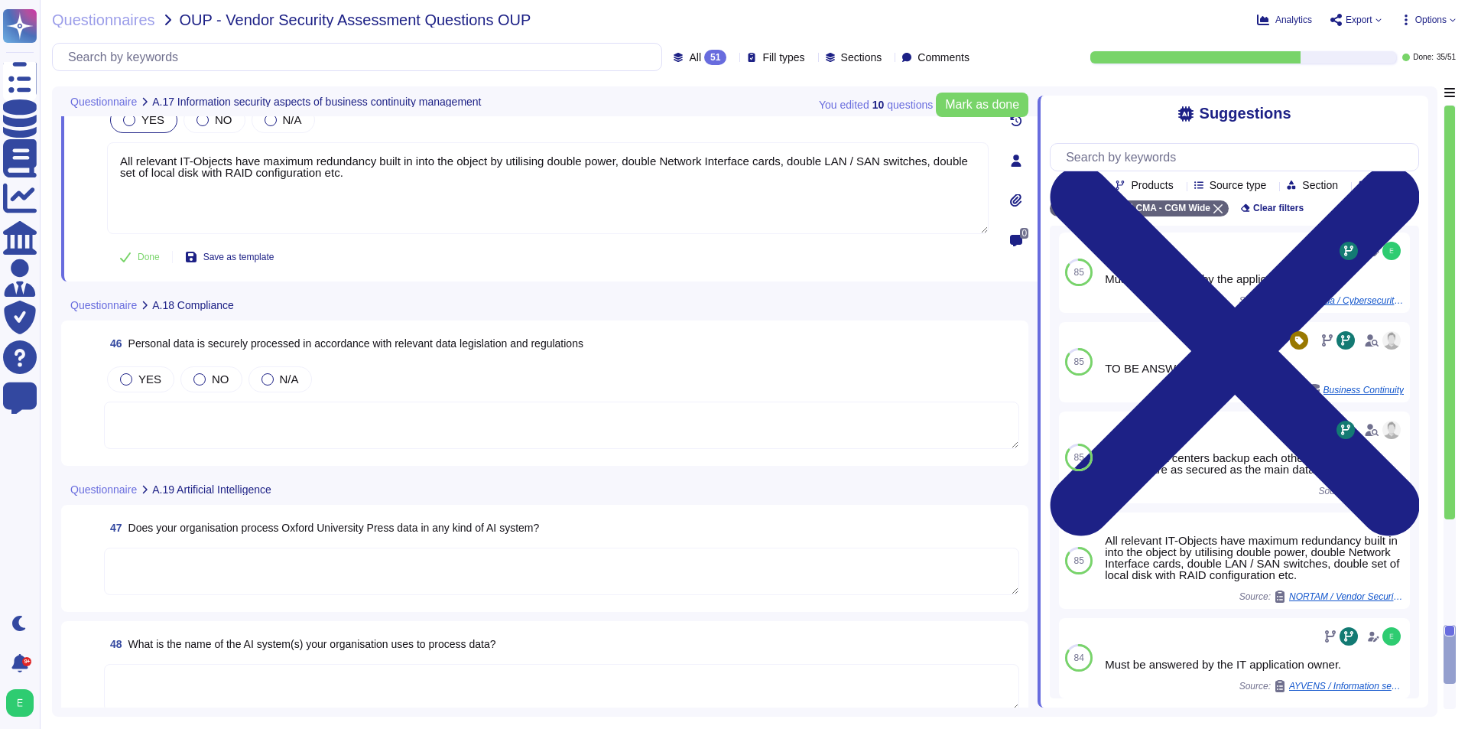
scroll to position [8490, 0]
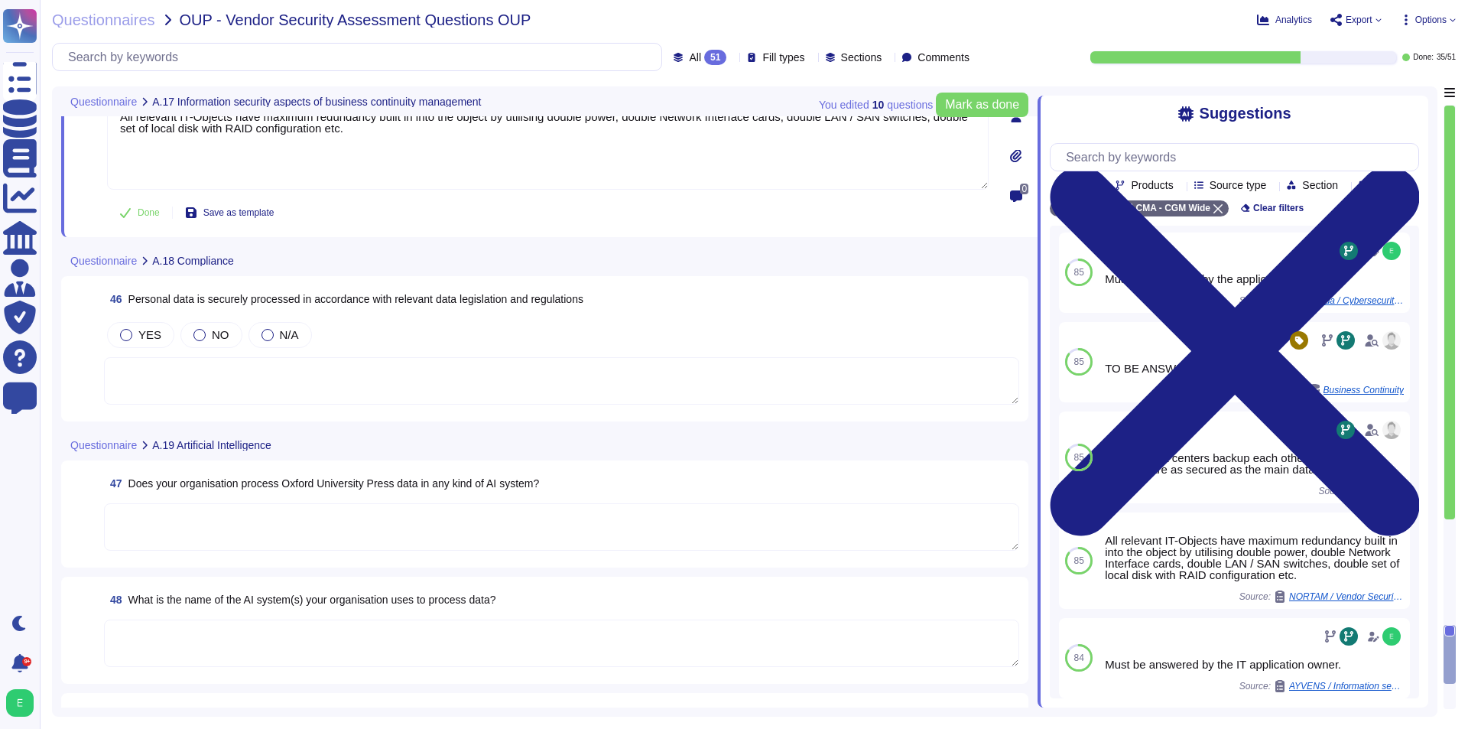
click at [350, 362] on textarea at bounding box center [561, 380] width 915 height 47
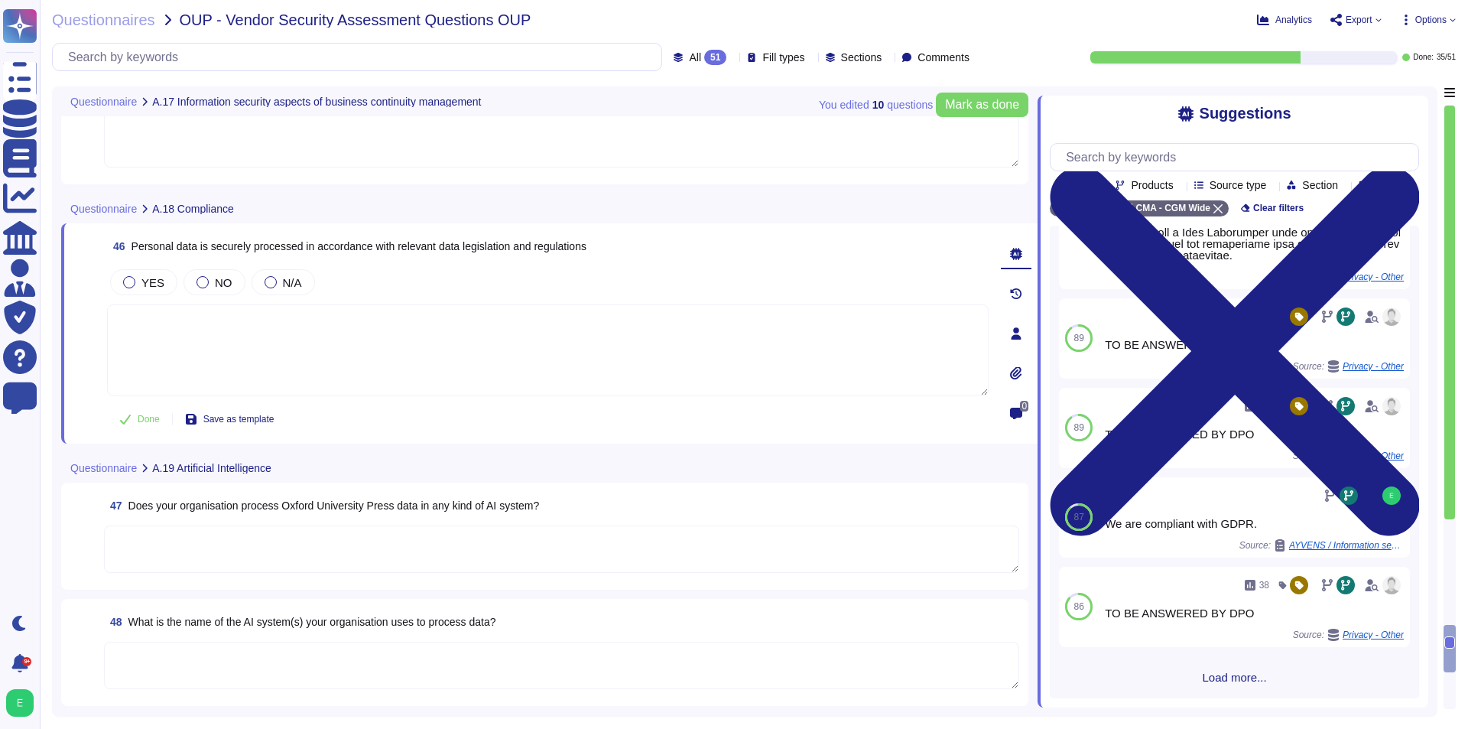
scroll to position [422, 0]
type textarea "Yes, CEVA is compliant with GDPR"
click at [135, 274] on div "YES" at bounding box center [143, 282] width 67 height 26
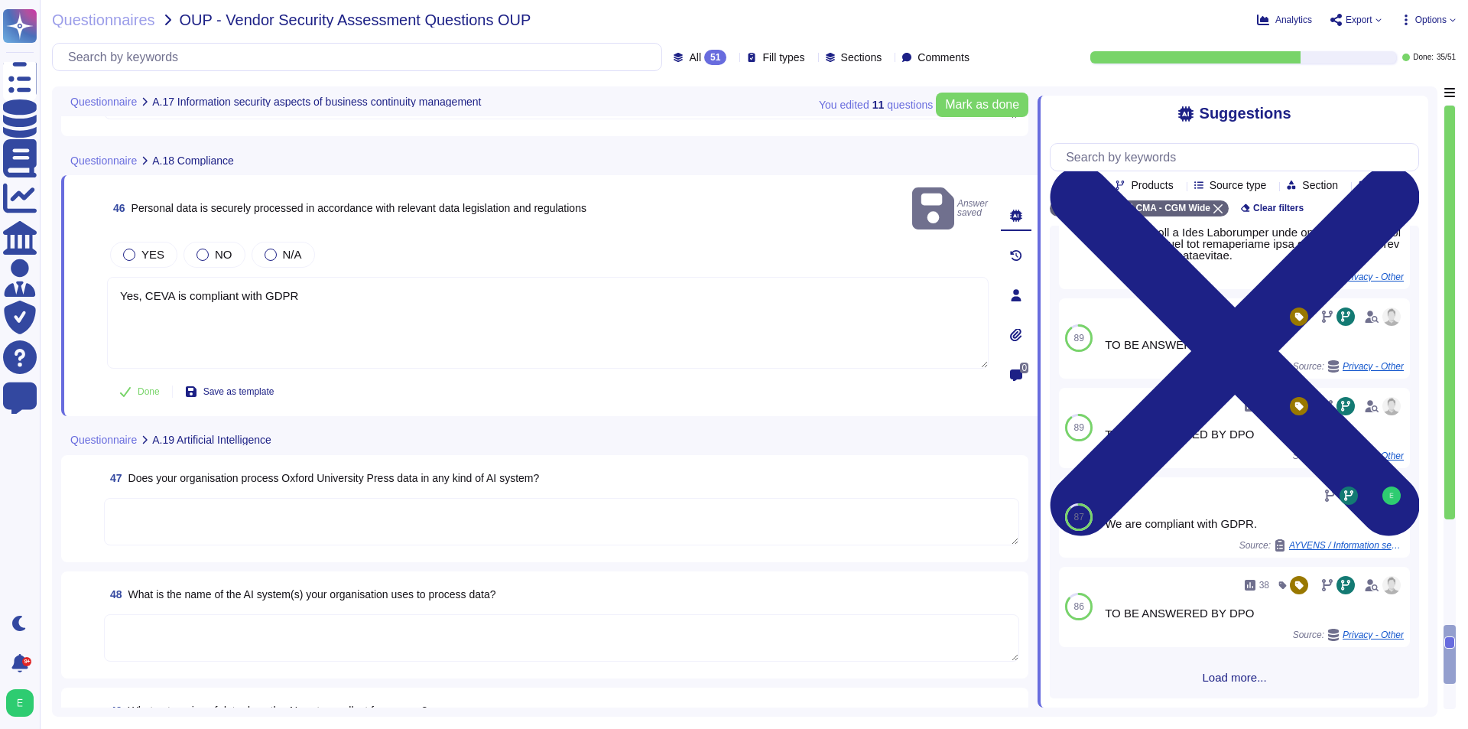
scroll to position [8566, 0]
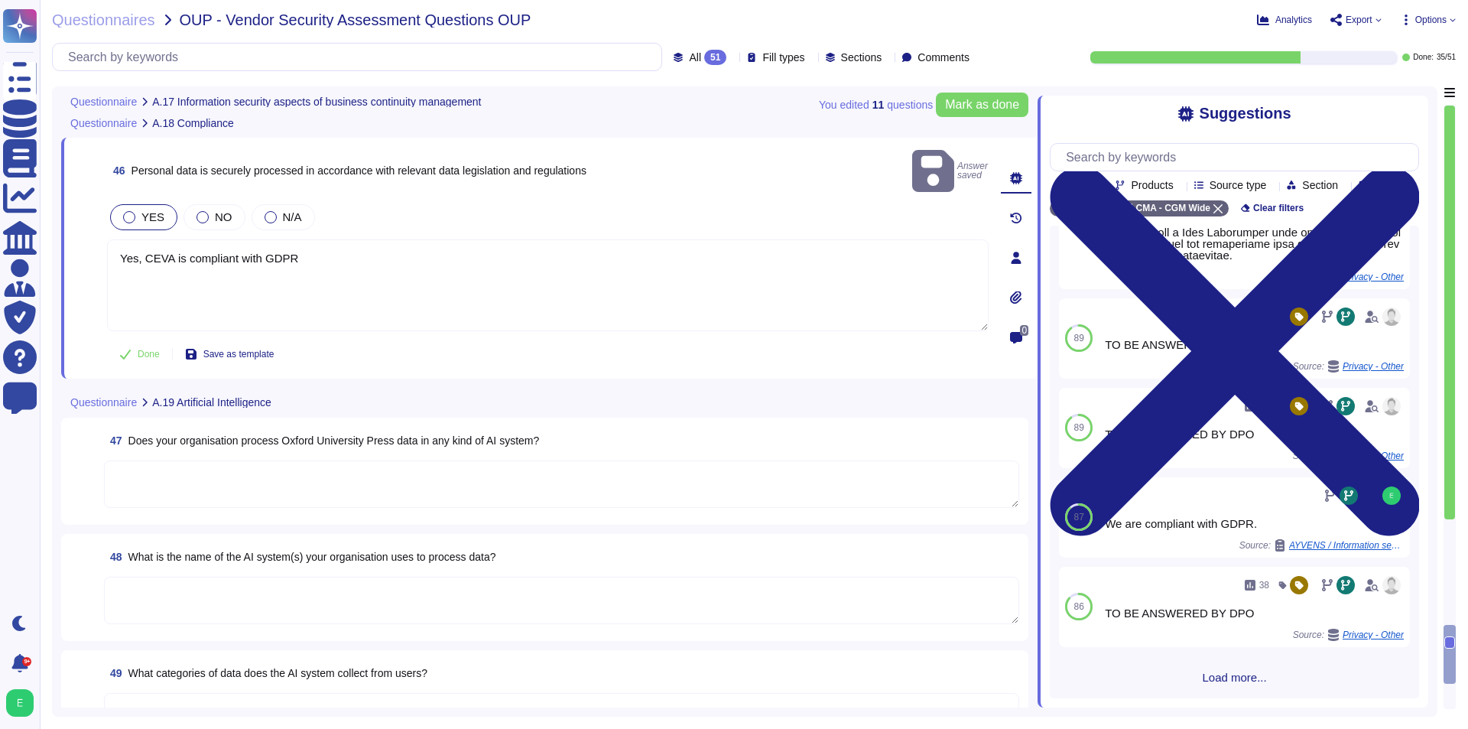
click at [134, 204] on div "YES" at bounding box center [143, 217] width 67 height 26
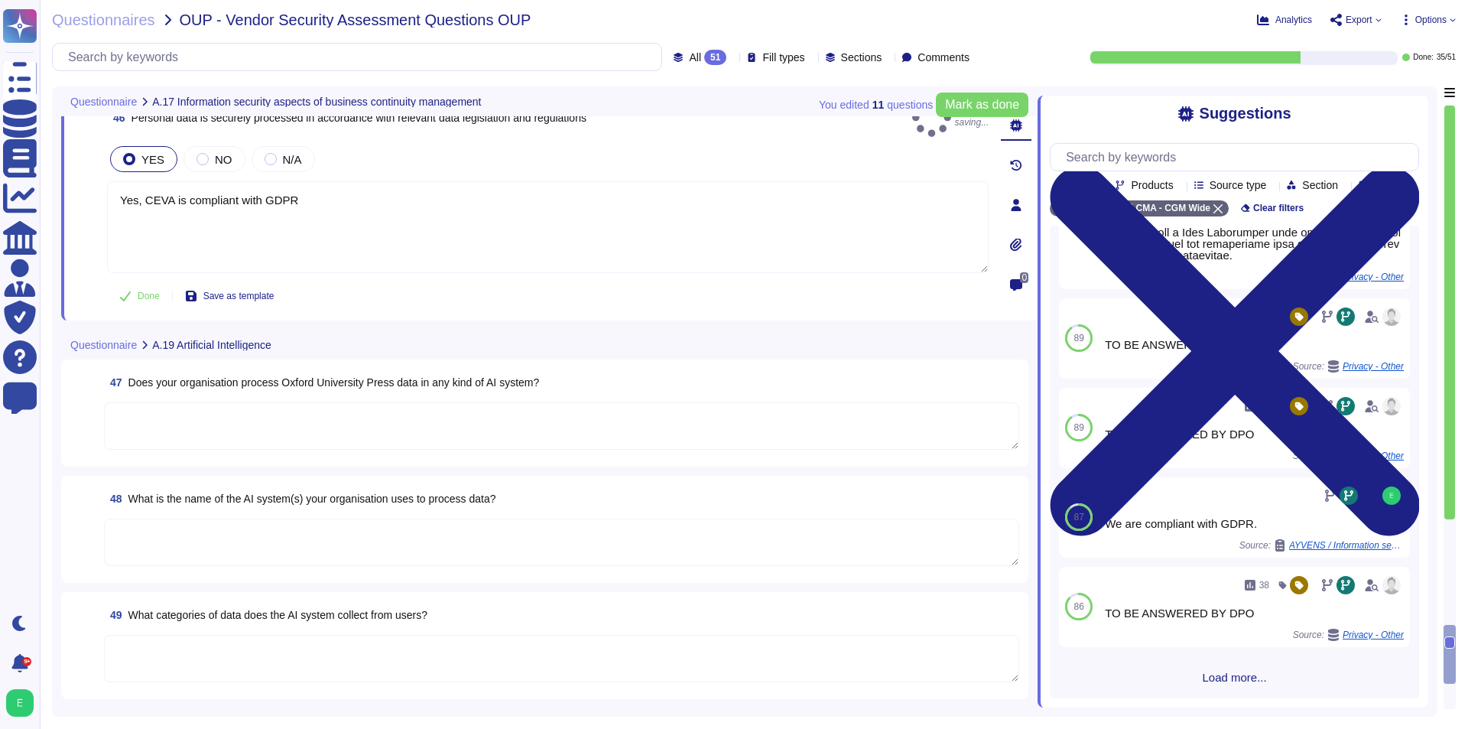
scroll to position [8643, 0]
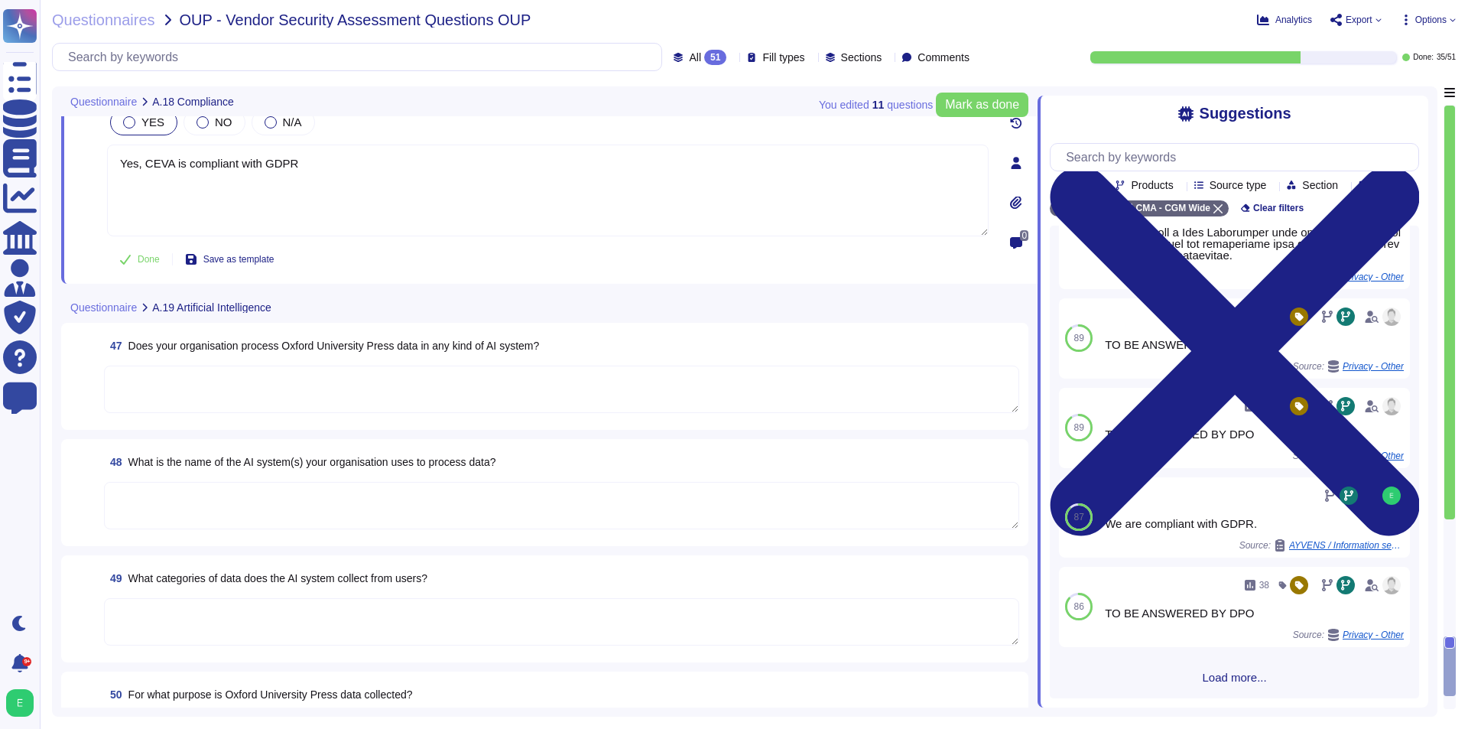
click at [489, 387] on textarea at bounding box center [561, 389] width 915 height 47
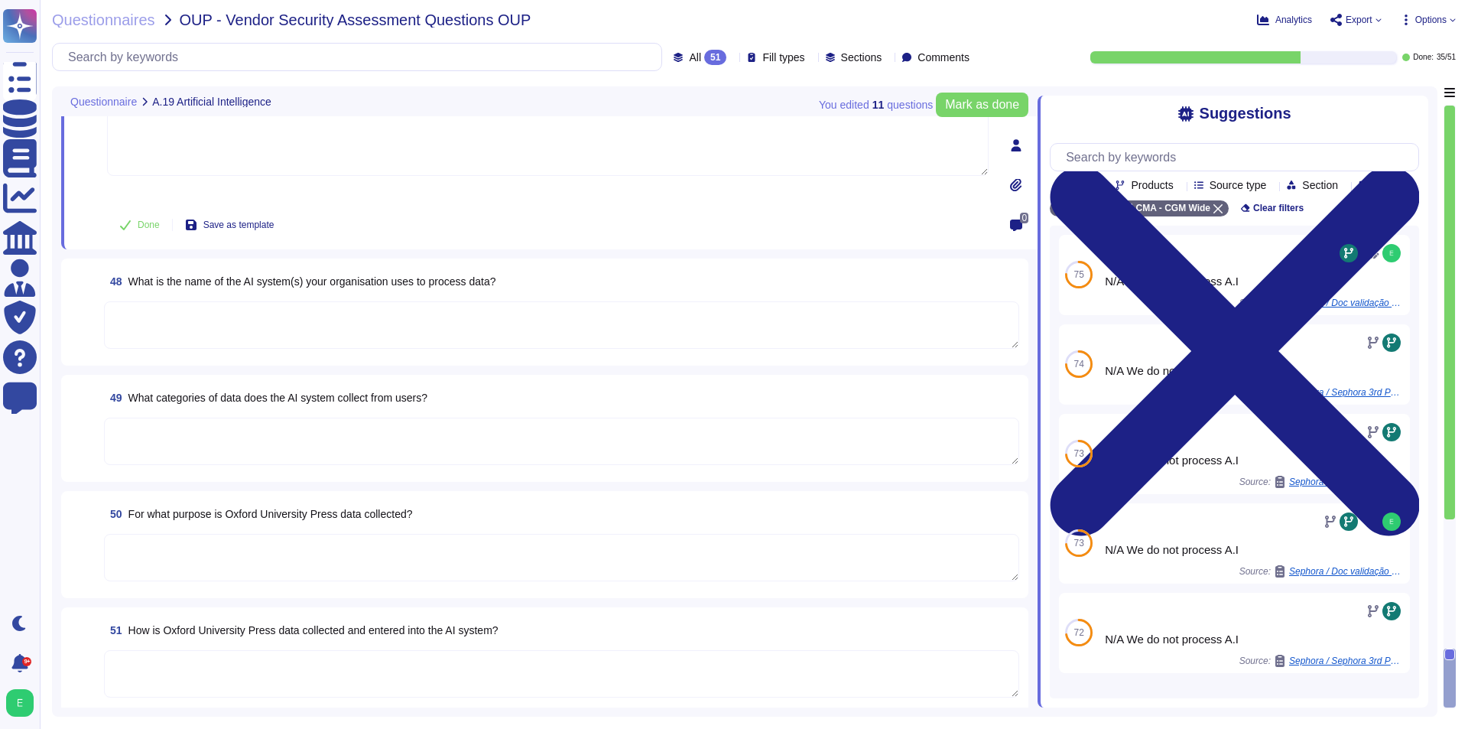
scroll to position [8869, 0]
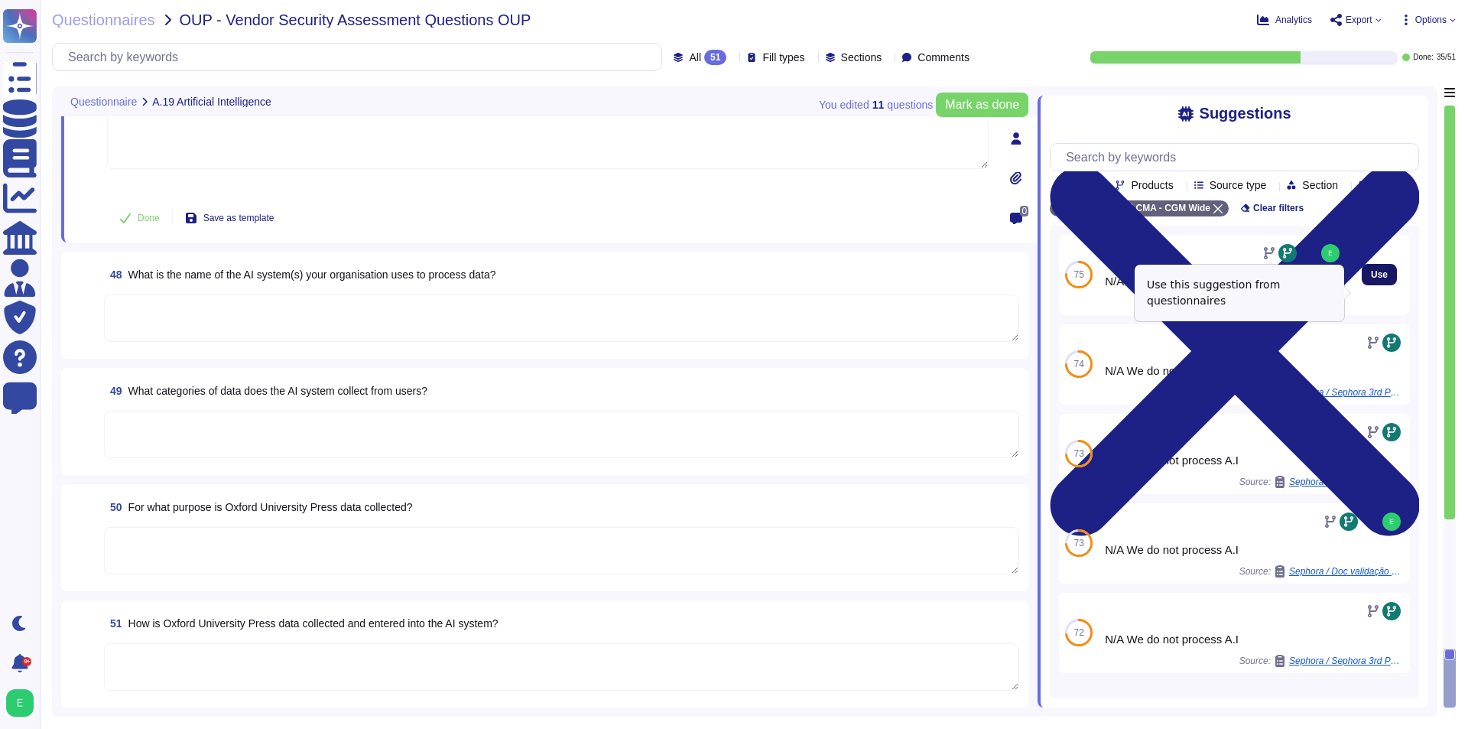
click at [1373, 279] on span "Use" at bounding box center [1379, 274] width 17 height 9
type textarea "N/A We do not process A.I"
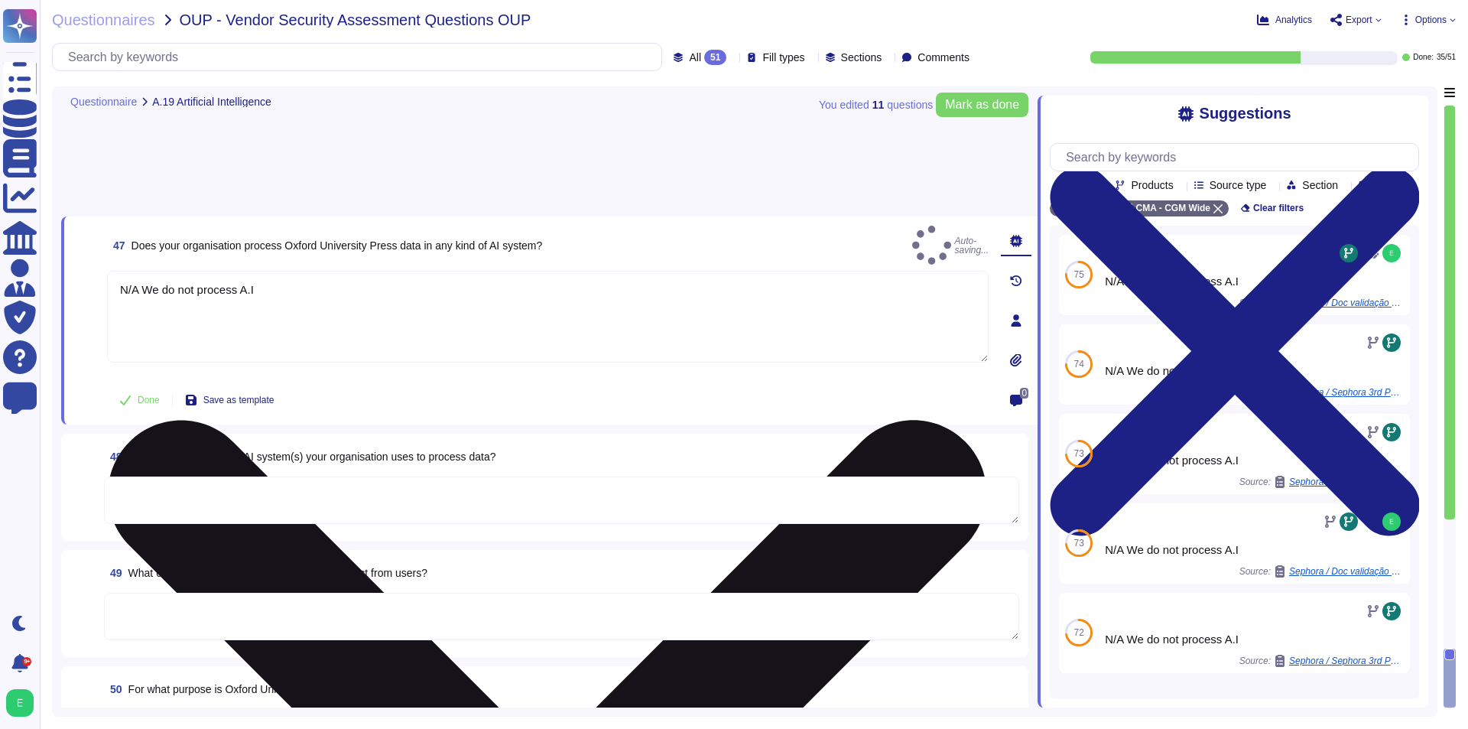
scroll to position [8673, 0]
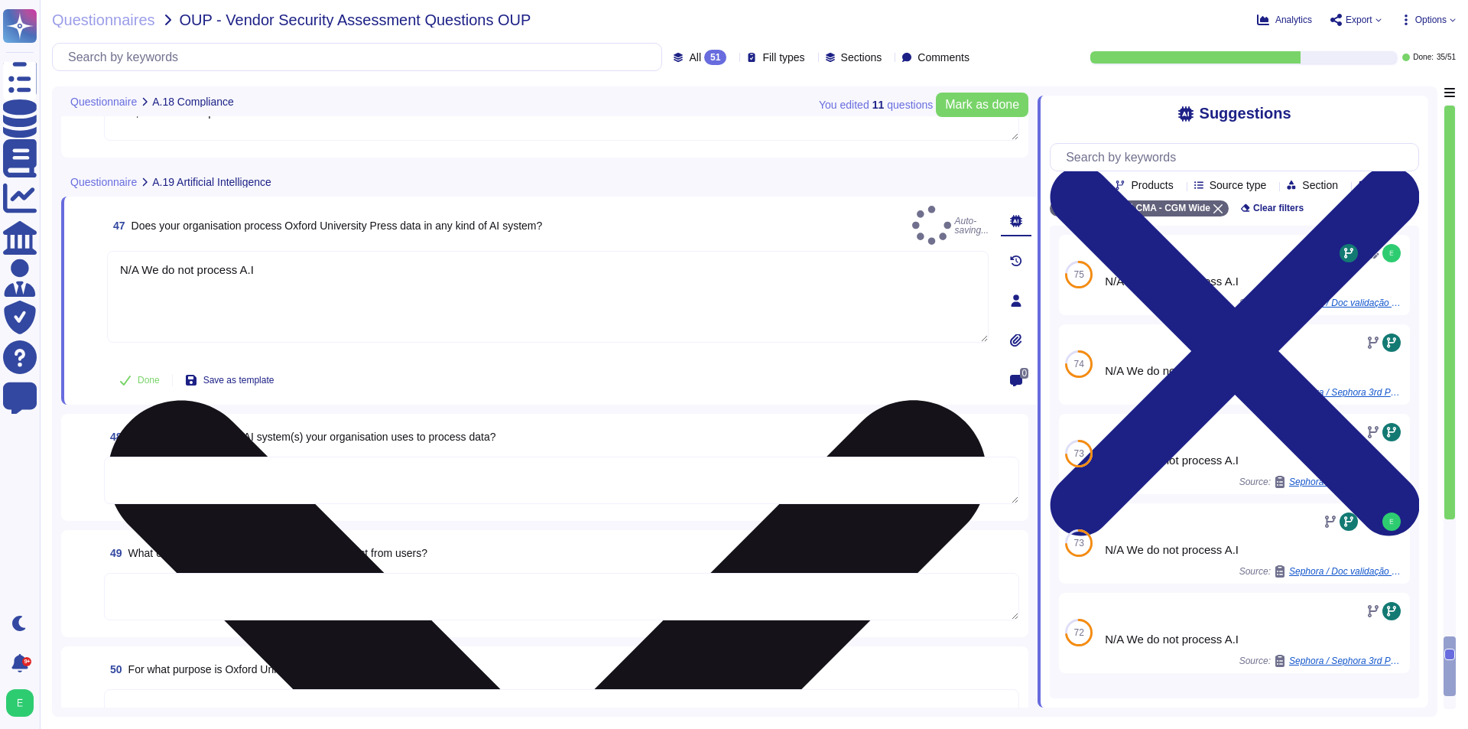
type textarea "Yes, CEVA is compliant with GDPR"
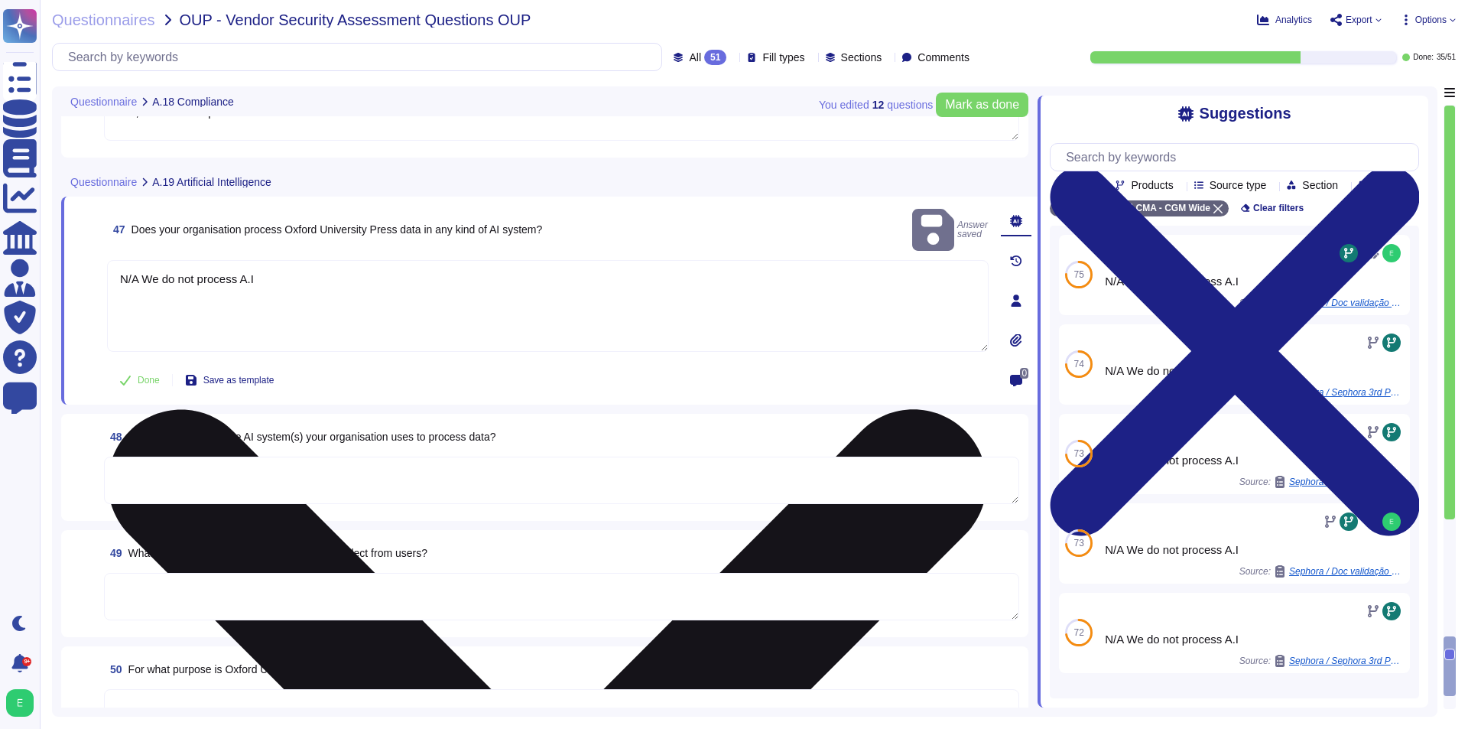
click at [385, 287] on textarea "N/A We do not process A.I" at bounding box center [548, 306] width 882 height 92
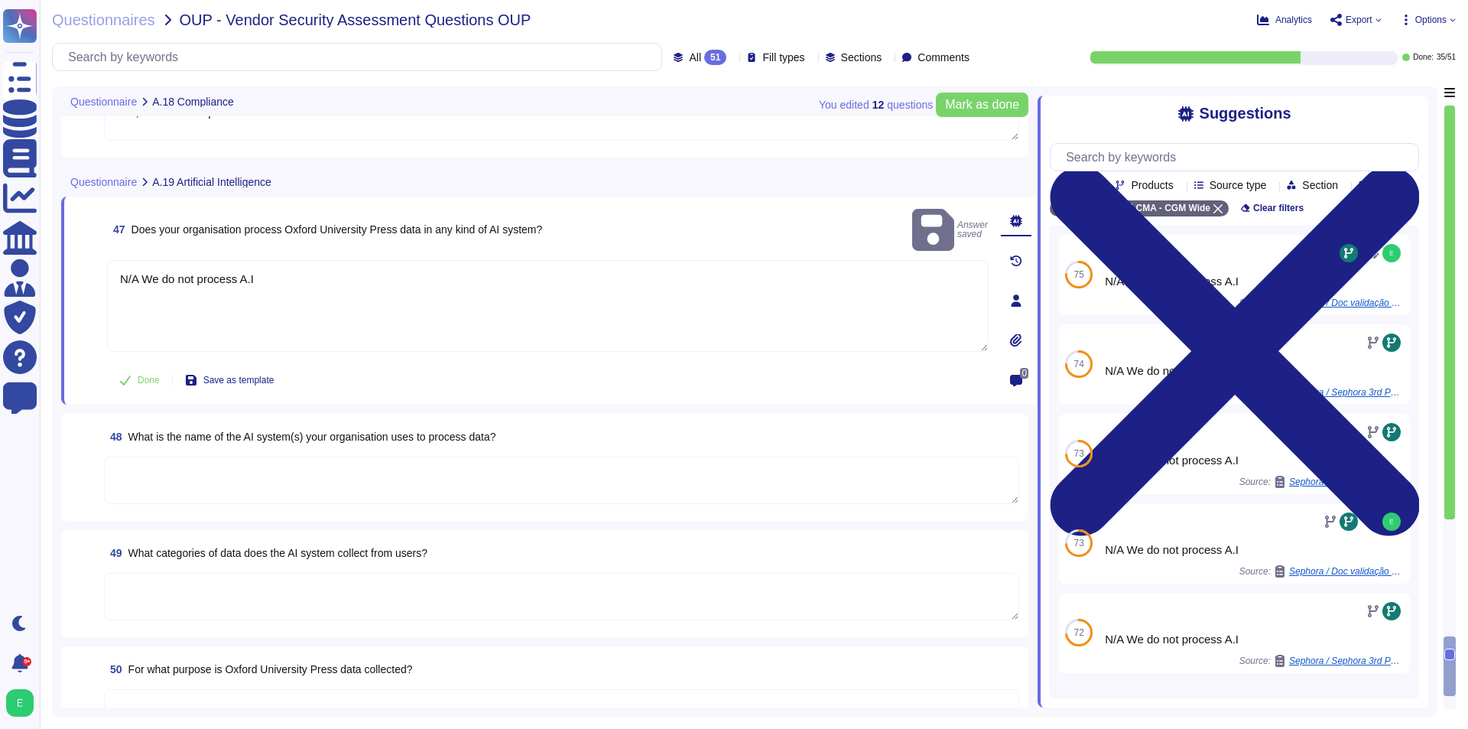
click at [382, 478] on textarea at bounding box center [561, 480] width 915 height 47
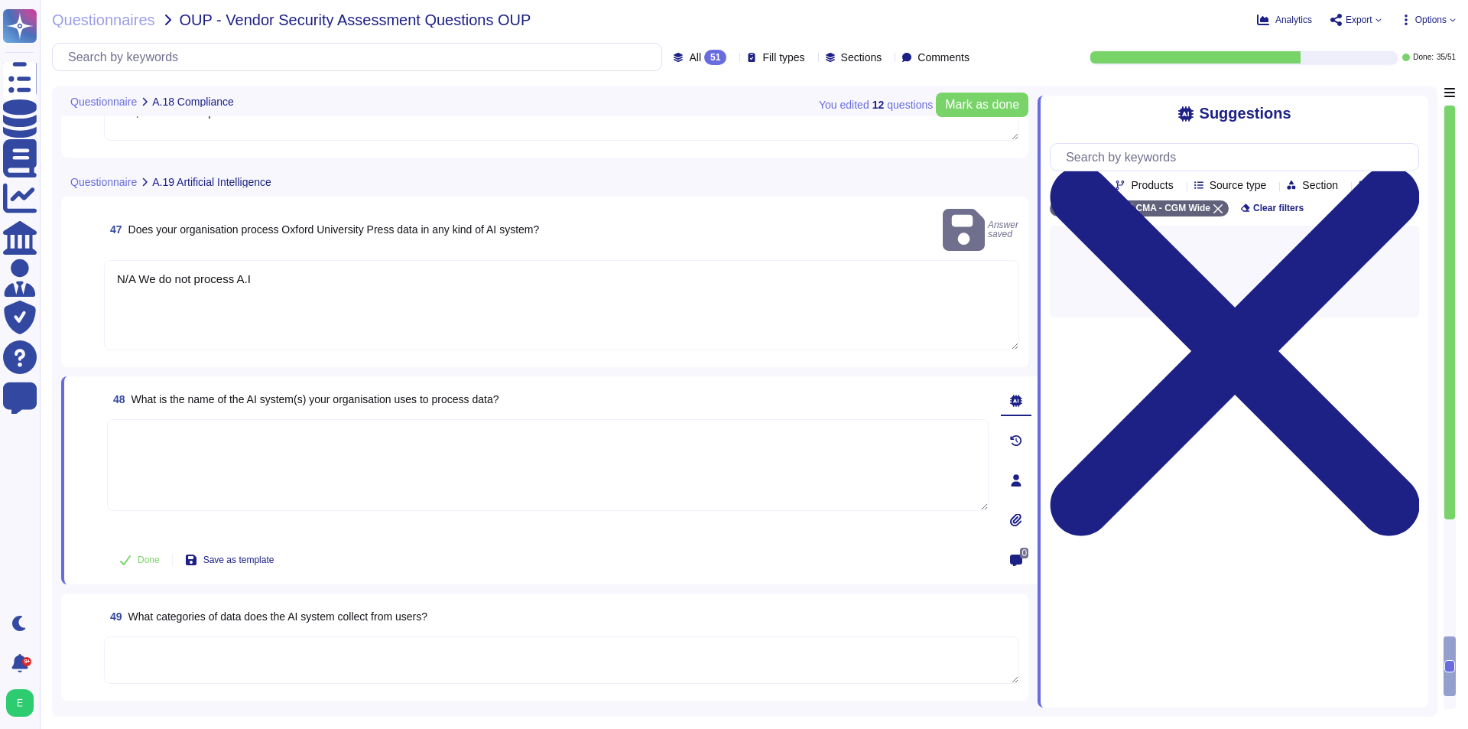
paste textarea "N/A We do not process A.I"
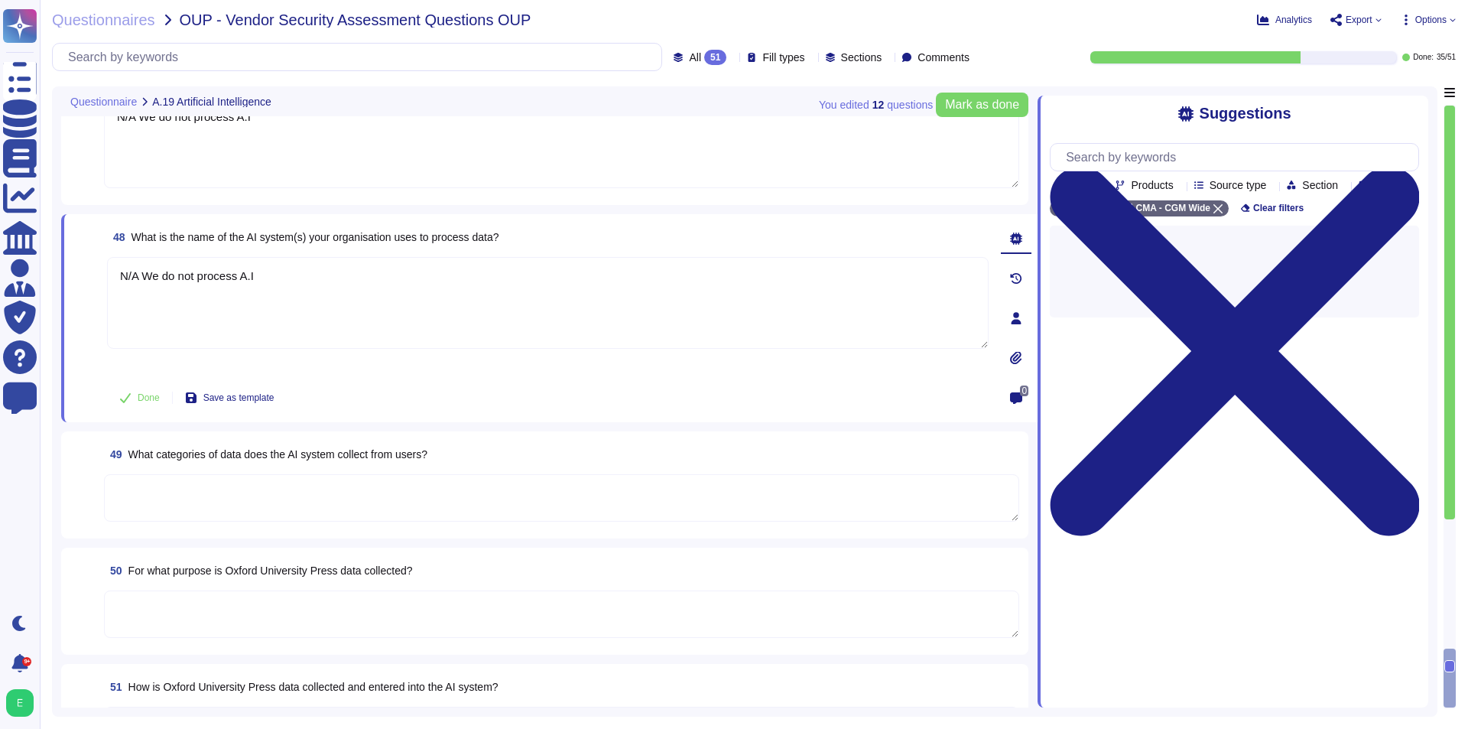
click at [379, 498] on textarea at bounding box center [561, 497] width 915 height 47
type textarea "N/A We do not process A.I"
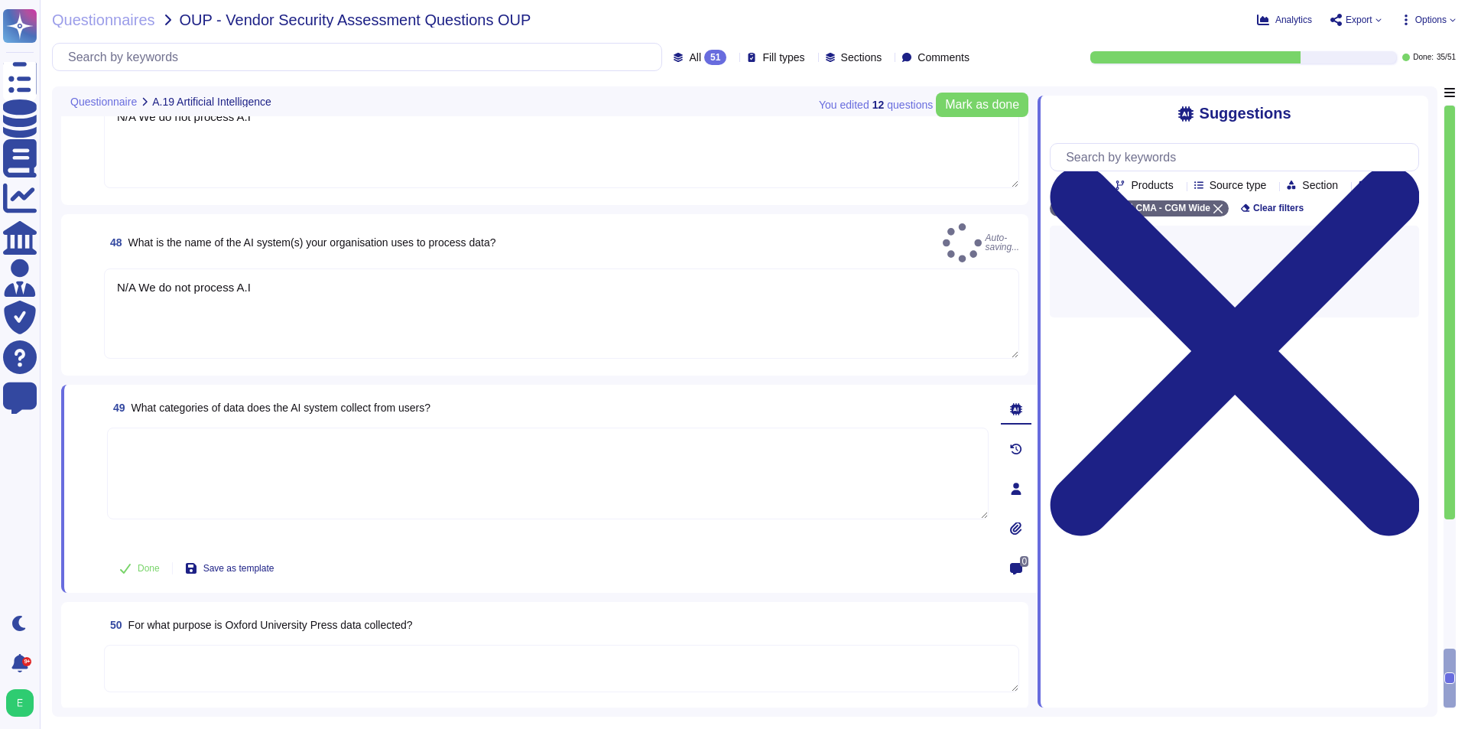
paste textarea "N/A We do not process A.I"
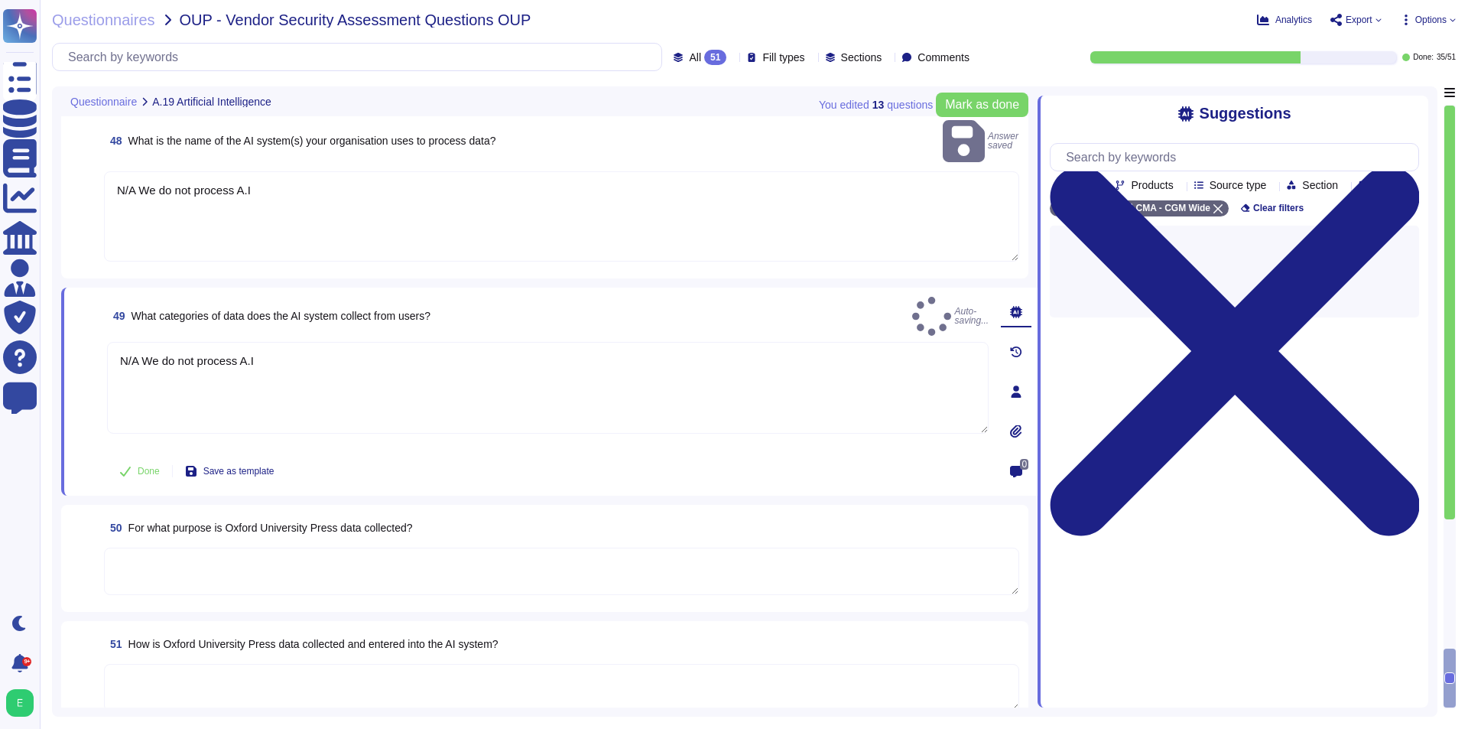
type textarea "N/A We do not process A.I"
click at [337, 548] on textarea at bounding box center [561, 571] width 915 height 47
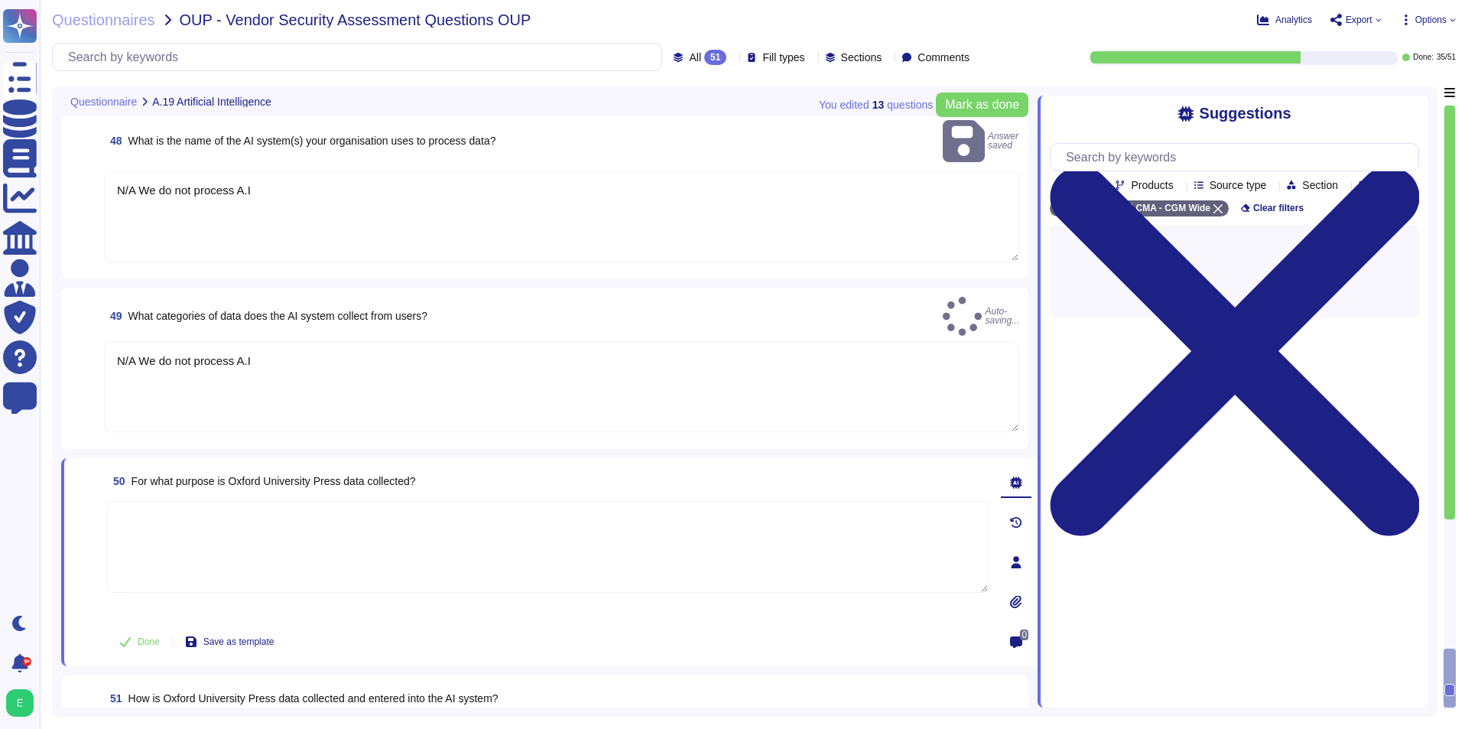
paste textarea "N/A We do not process A.I"
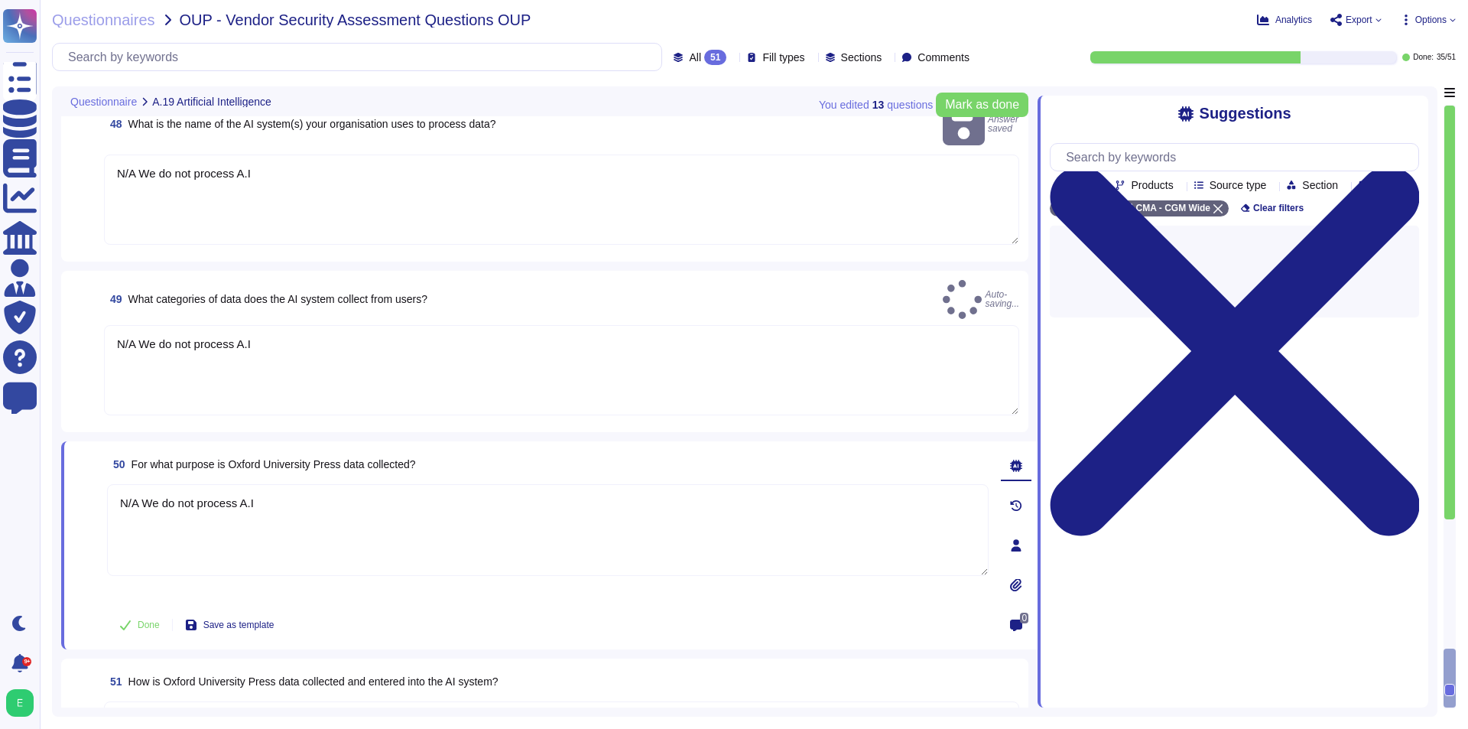
scroll to position [8955, 0]
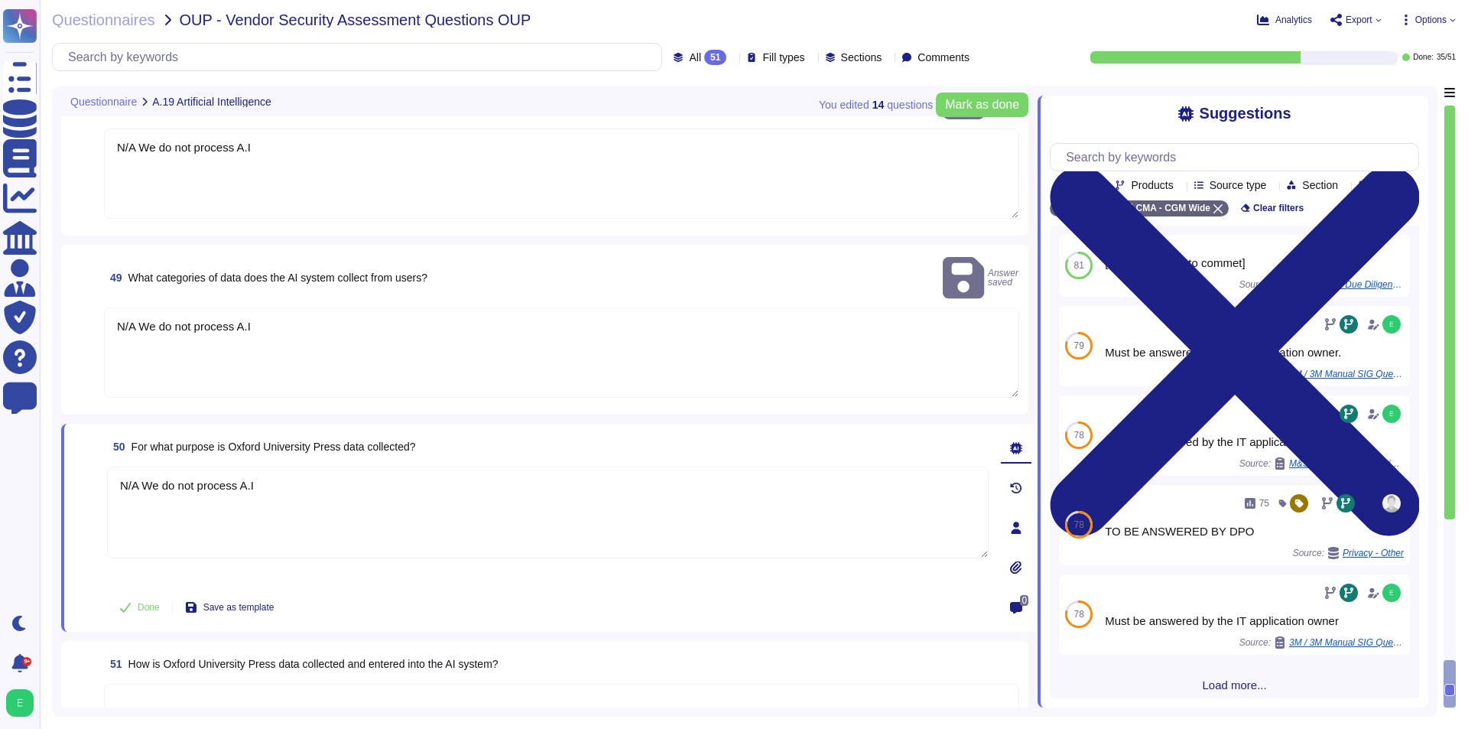
type textarea "N/A We do not process A.I"
click at [407, 684] on textarea at bounding box center [561, 707] width 915 height 47
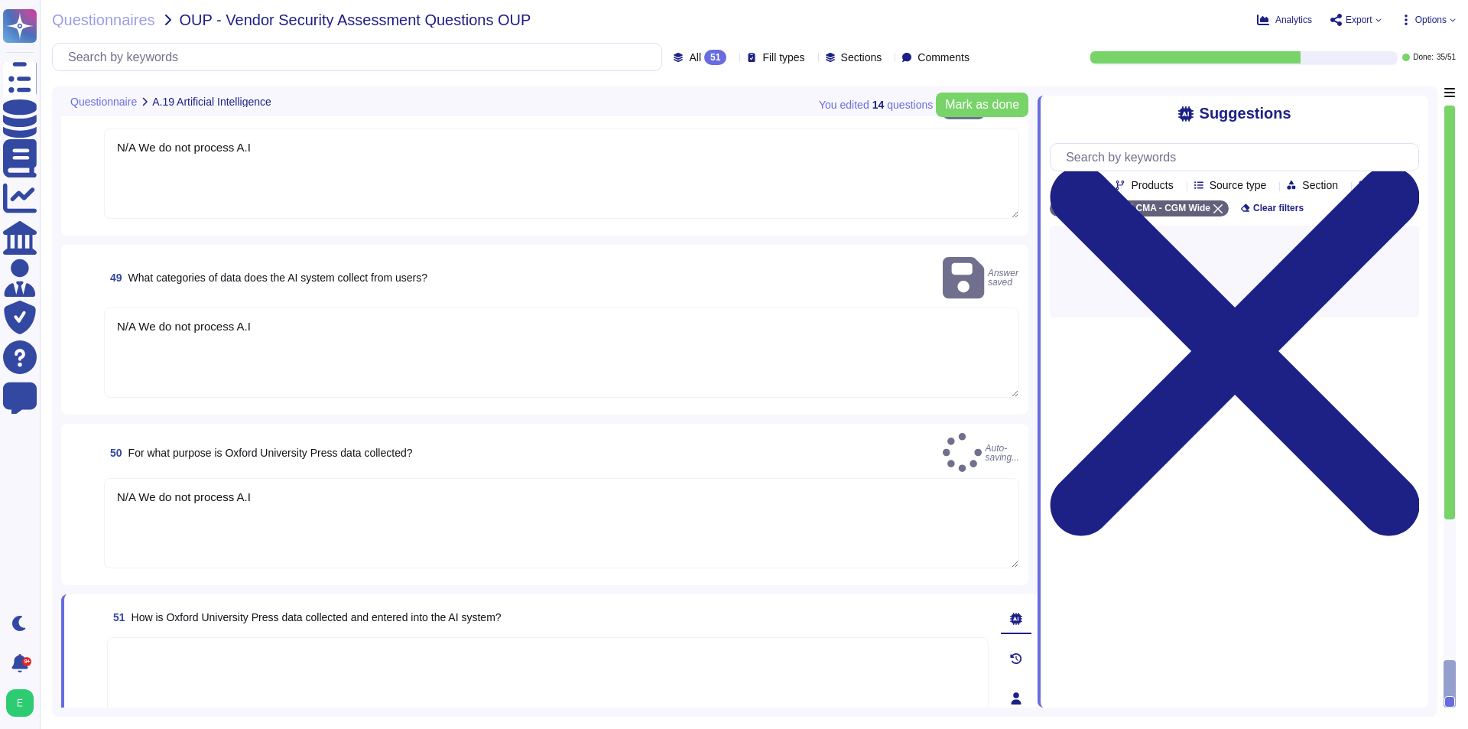
paste textarea "N/A We do not process A.I"
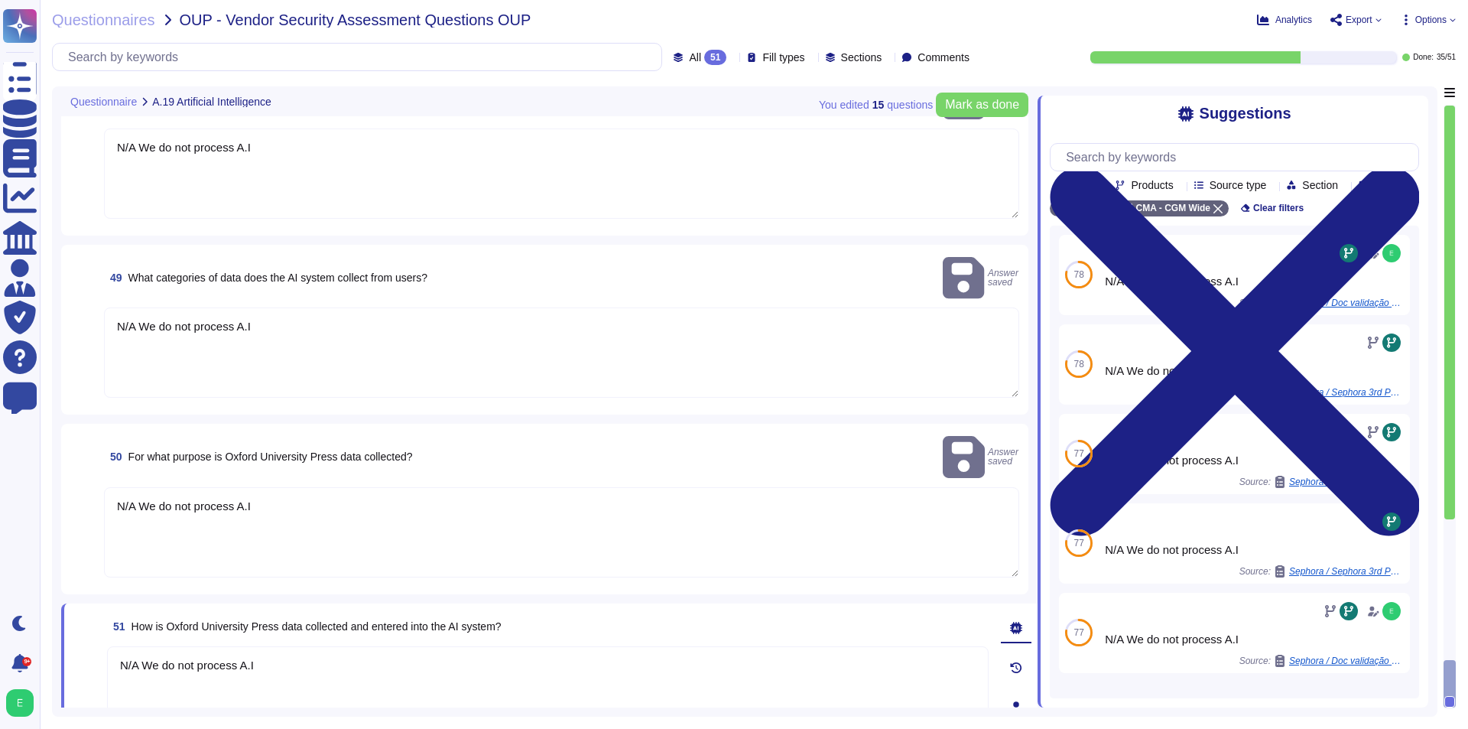
type textarea "N/A We do not process A.I"
click at [528, 322] on textarea "N/A We do not process A.I" at bounding box center [561, 352] width 915 height 90
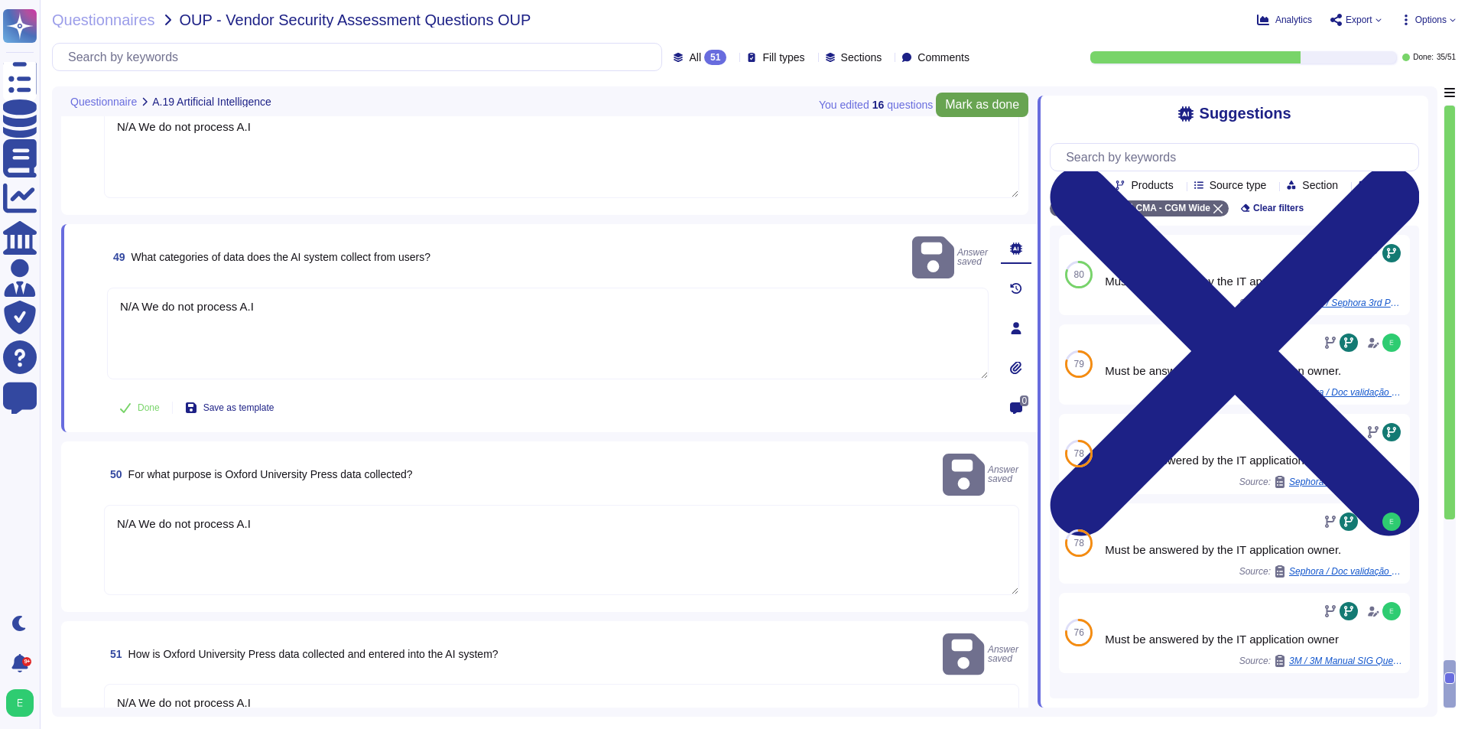
click at [964, 99] on span "Mark as done" at bounding box center [982, 105] width 74 height 12
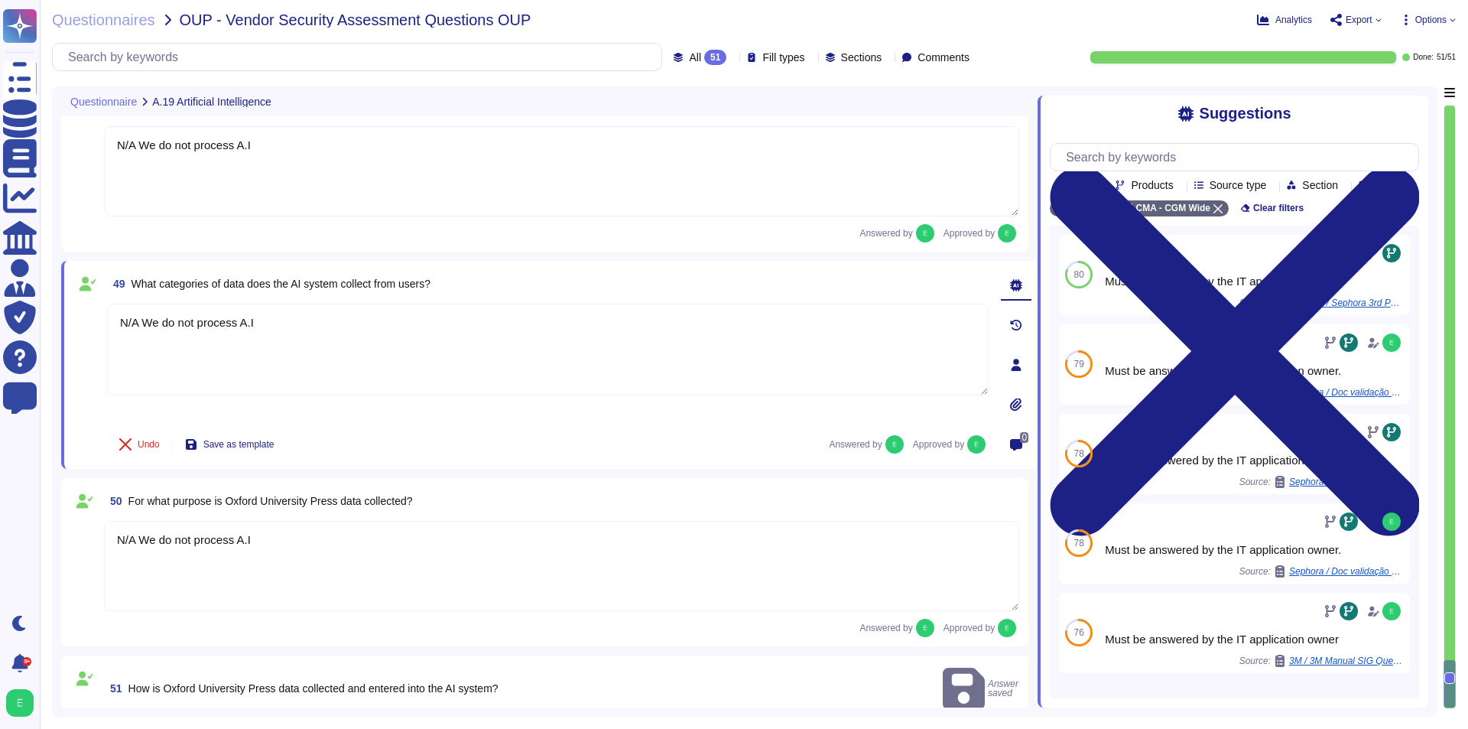
click at [1371, 16] on span "Export" at bounding box center [1359, 19] width 27 height 9
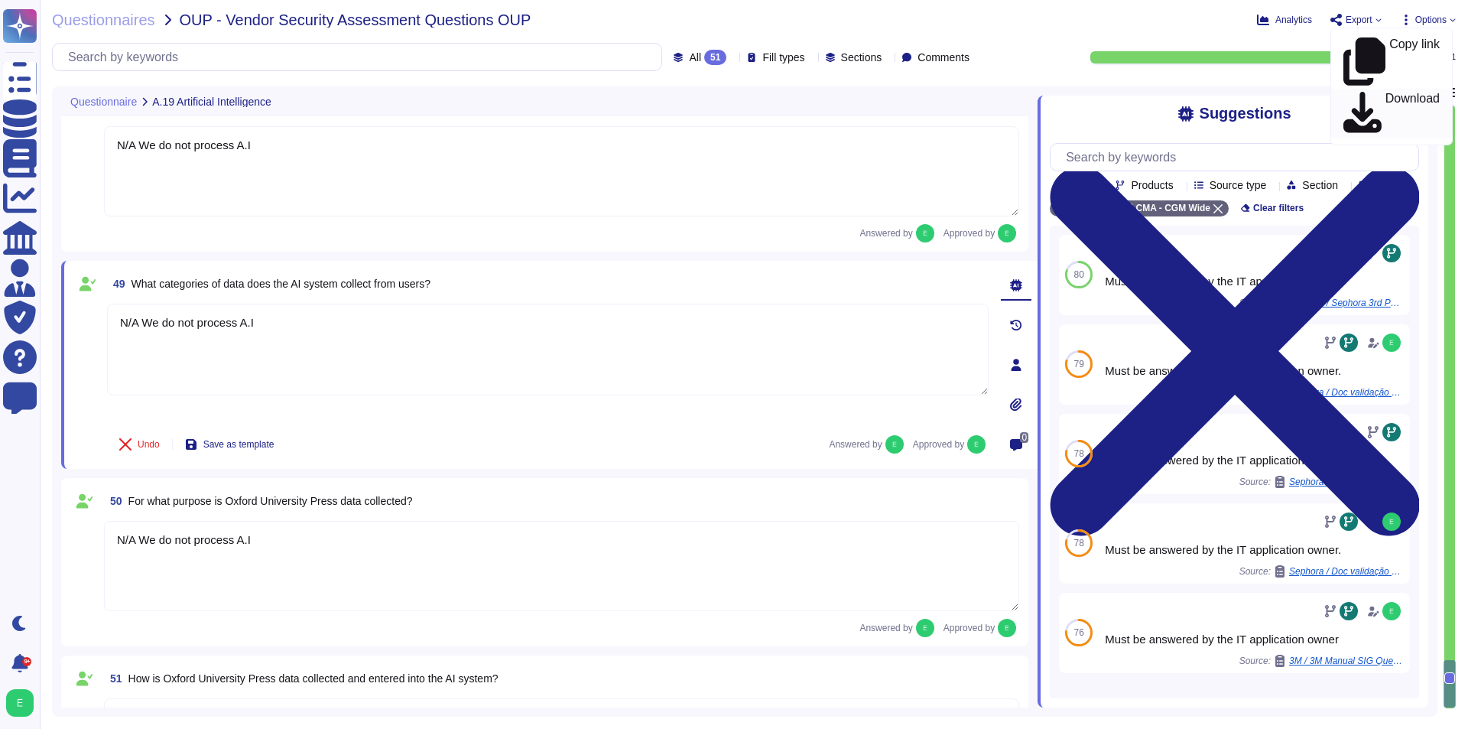
click at [1386, 93] on p "Download" at bounding box center [1413, 114] width 54 height 43
